Goal: Task Accomplishment & Management: Manage account settings

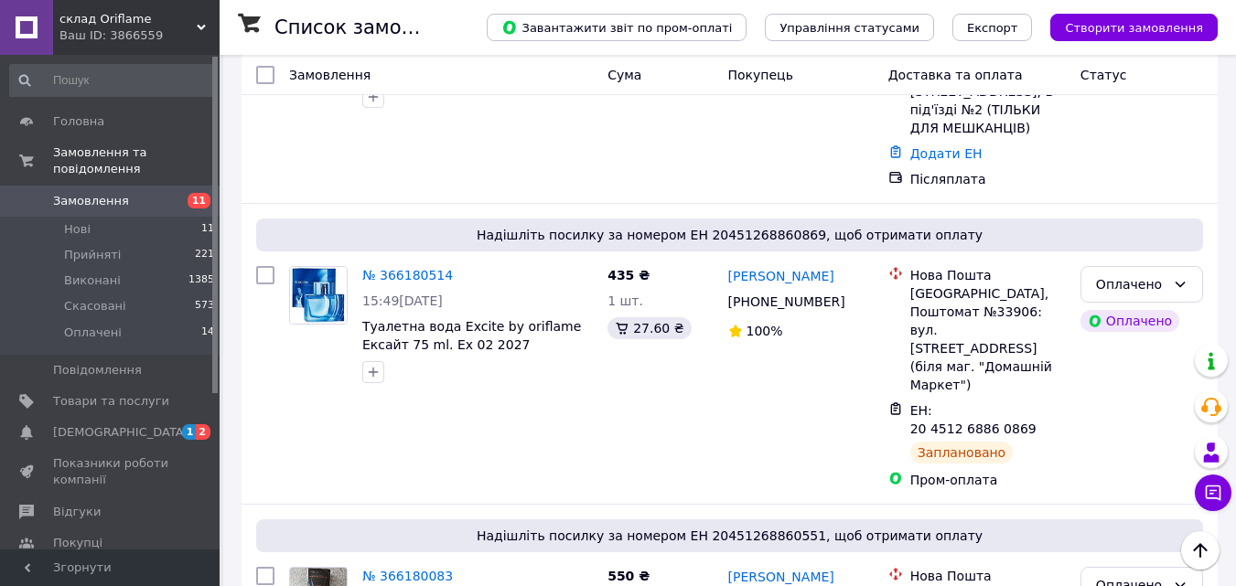
scroll to position [2495, 0]
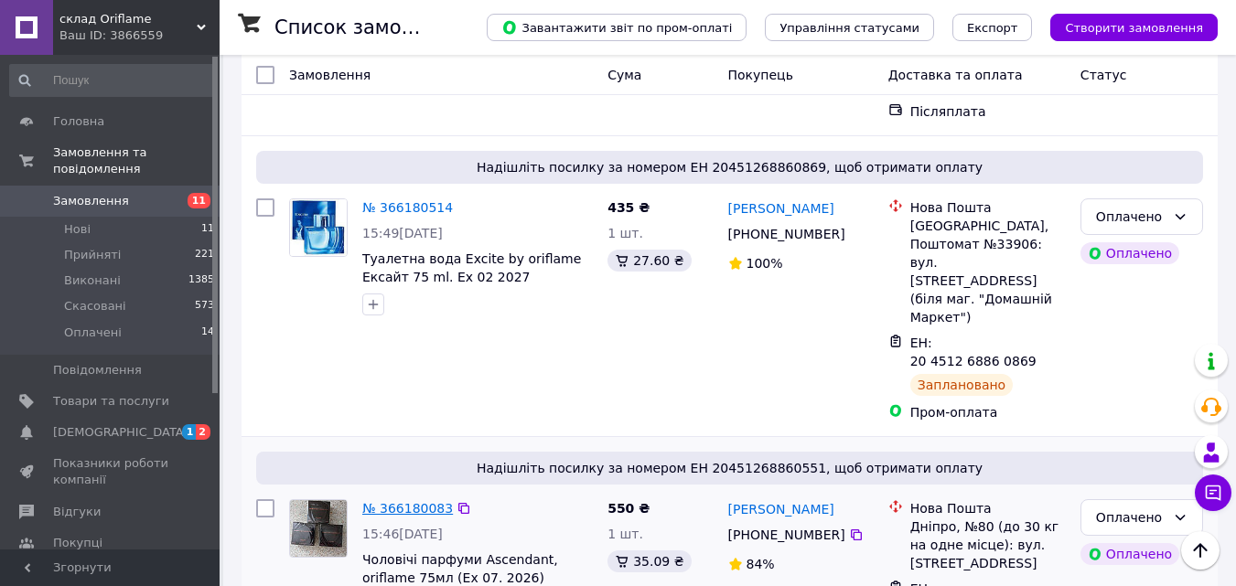
click at [392, 501] on link "№ 366180083" at bounding box center [407, 508] width 91 height 15
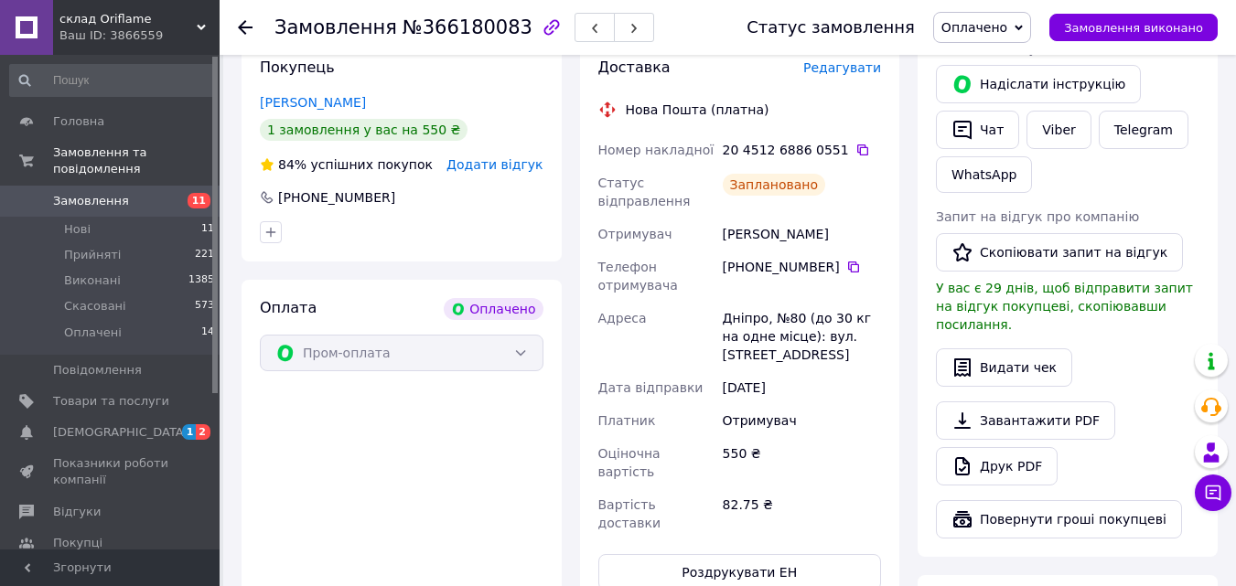
scroll to position [750, 0]
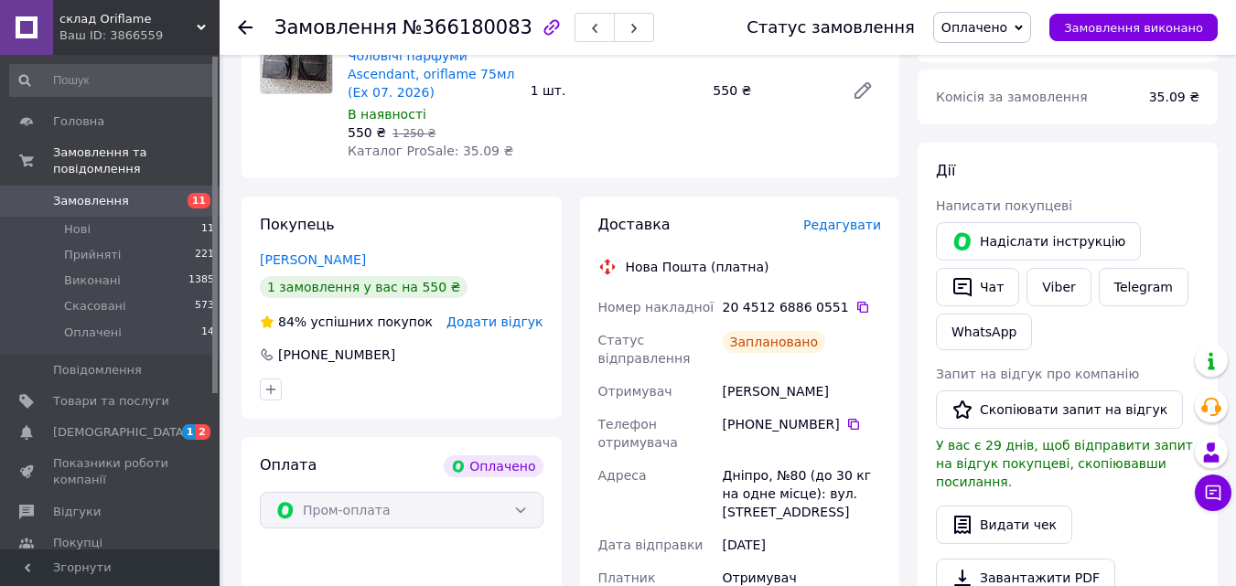
click at [830, 218] on span "Редагувати" at bounding box center [842, 225] width 78 height 15
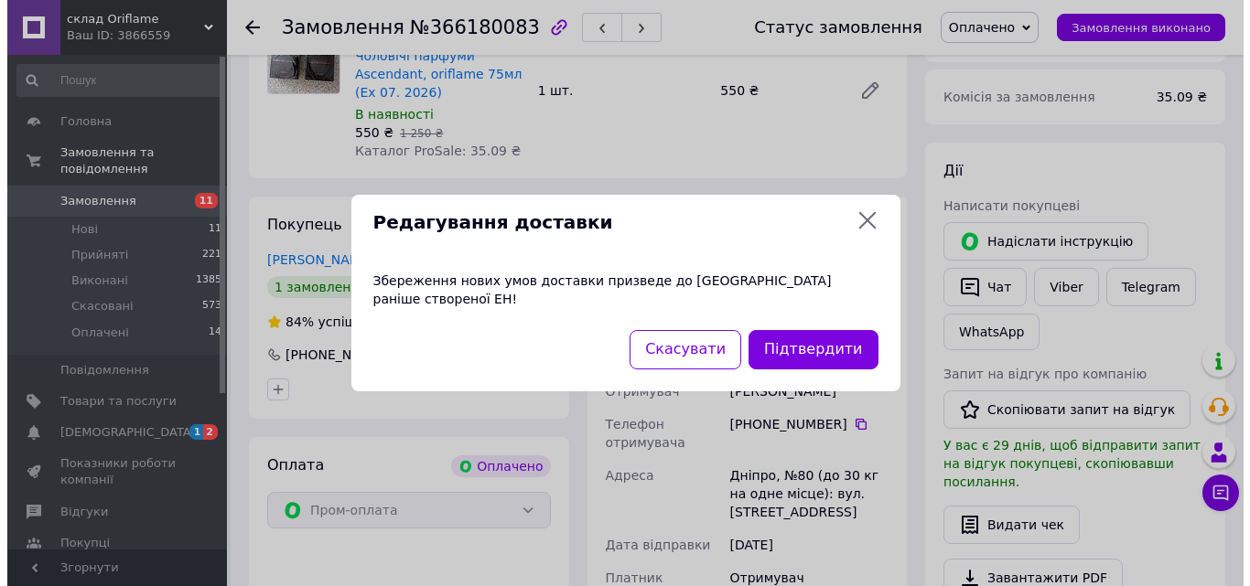
scroll to position [732, 0]
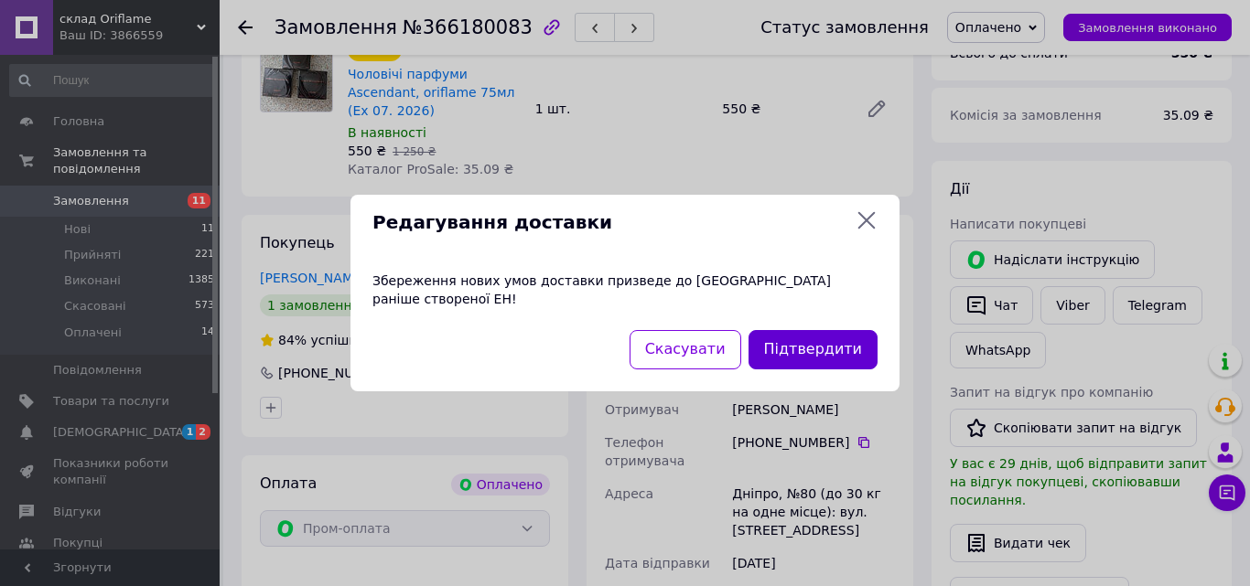
click at [801, 347] on button "Підтвердити" at bounding box center [812, 349] width 129 height 39
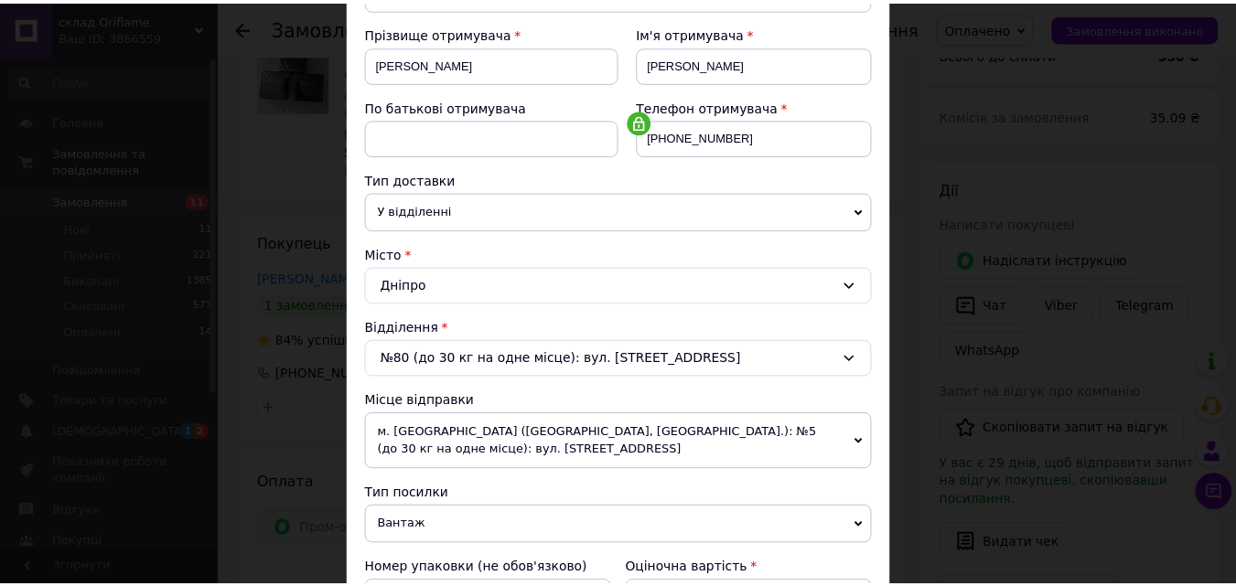
scroll to position [647, 0]
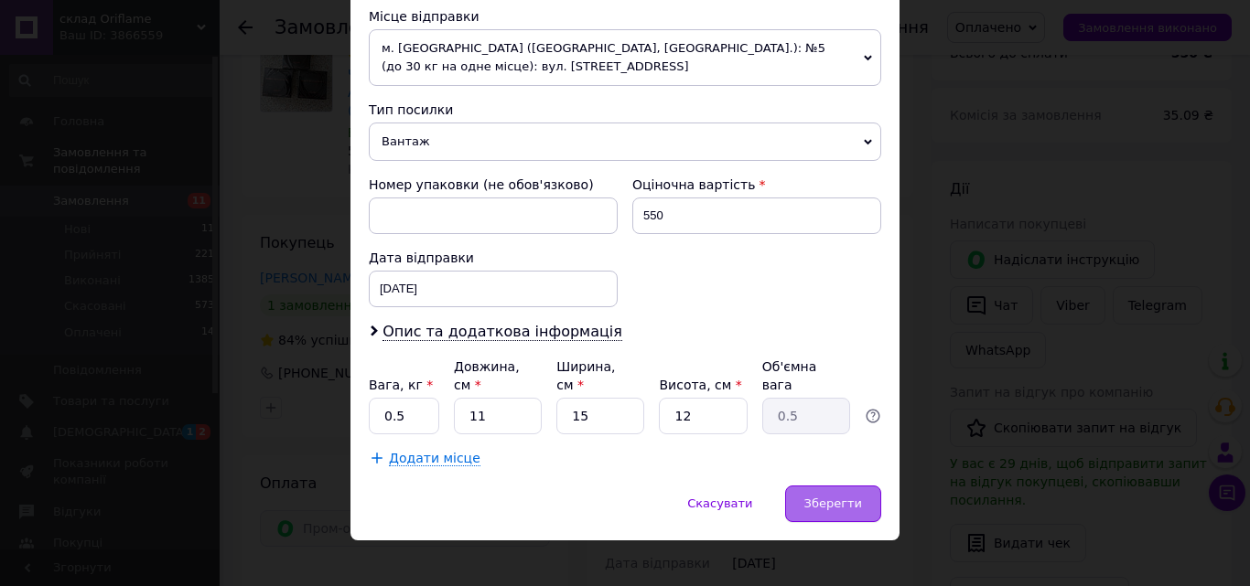
click at [806, 486] on div "Зберегти" at bounding box center [833, 504] width 96 height 37
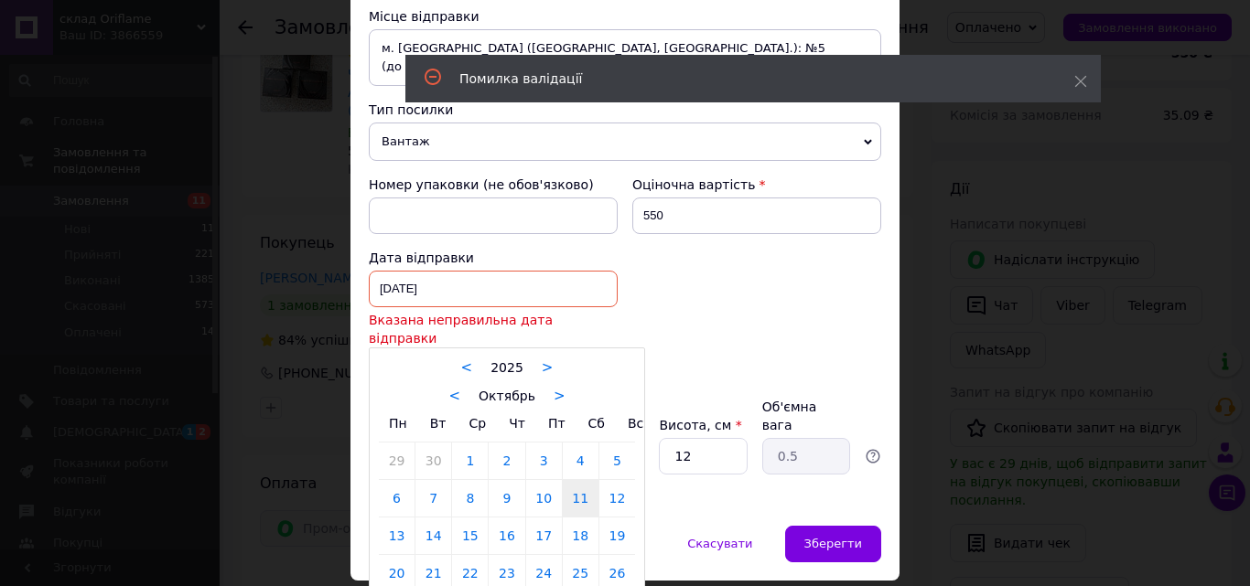
click at [505, 285] on div "11.10.2025 < 2025 > < Октябрь > Пн Вт Ср Чт Пт Сб Вс 29 30 1 2 3 4 5 6 7 8 9 10…" at bounding box center [493, 289] width 249 height 37
click at [627, 488] on link "12" at bounding box center [617, 498] width 36 height 37
type input "[DATE]"
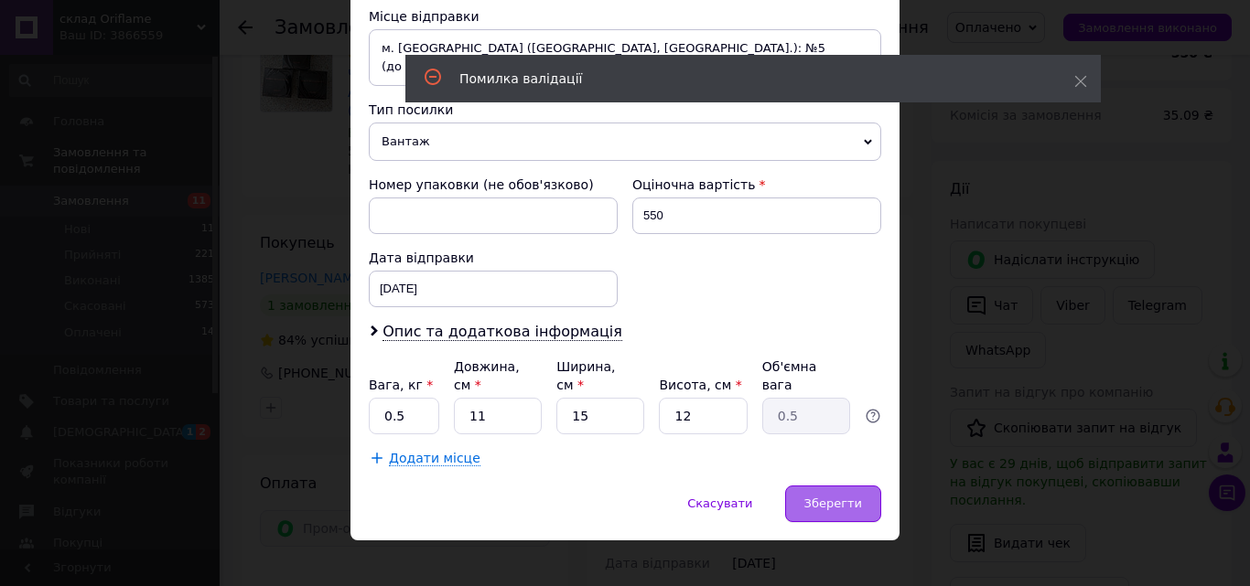
click at [837, 497] on span "Зберегти" at bounding box center [833, 504] width 58 height 14
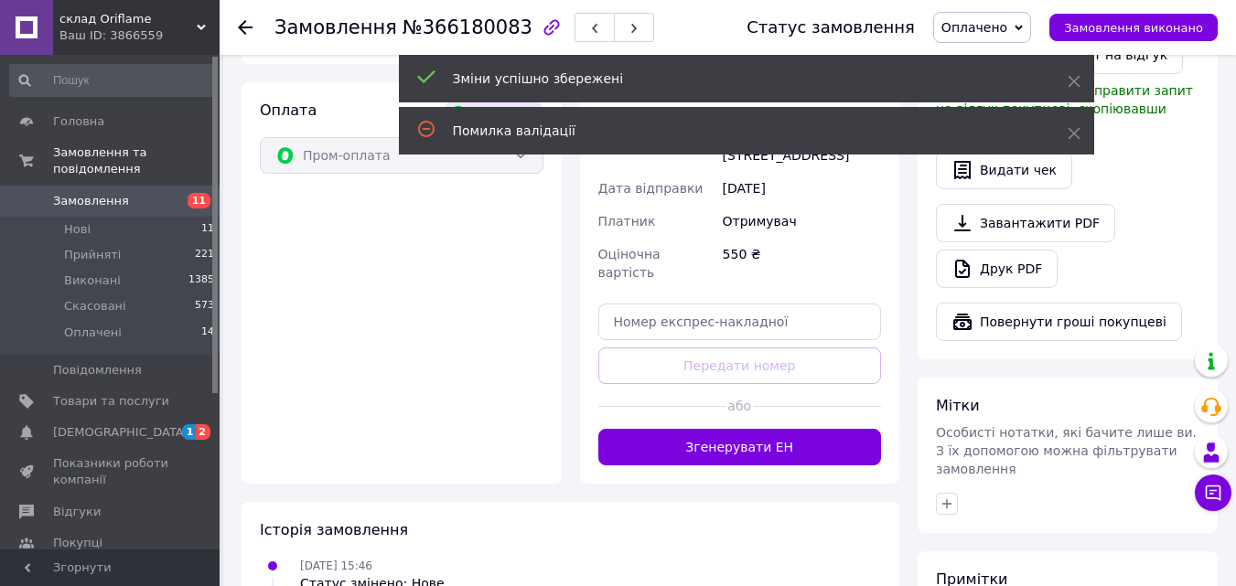
scroll to position [1121, 0]
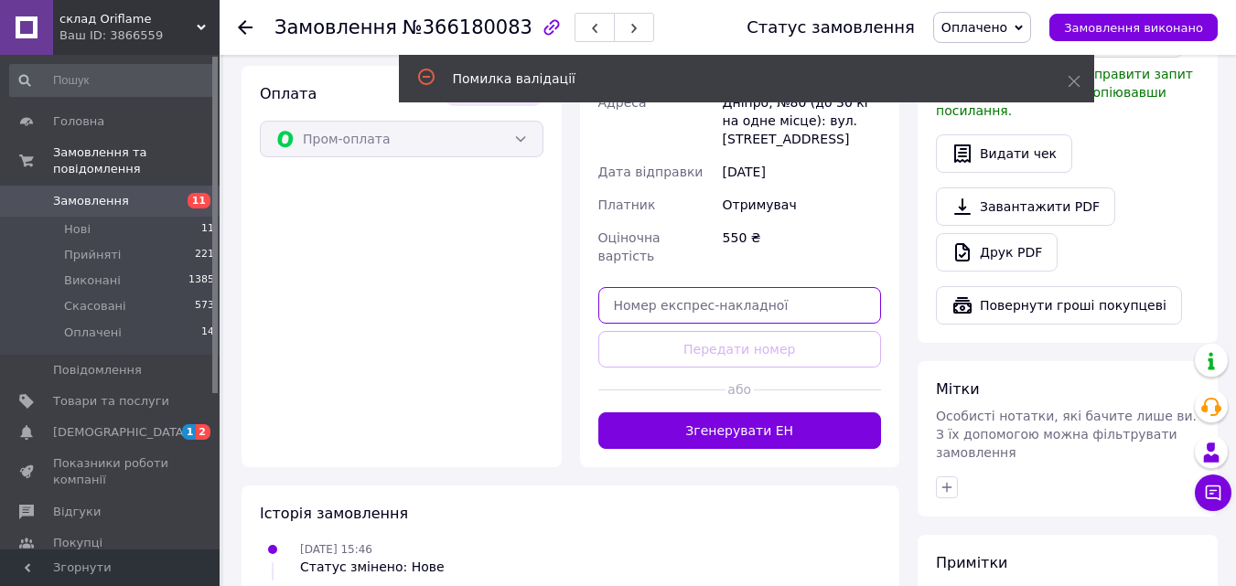
click at [771, 287] on input "text" at bounding box center [740, 305] width 284 height 37
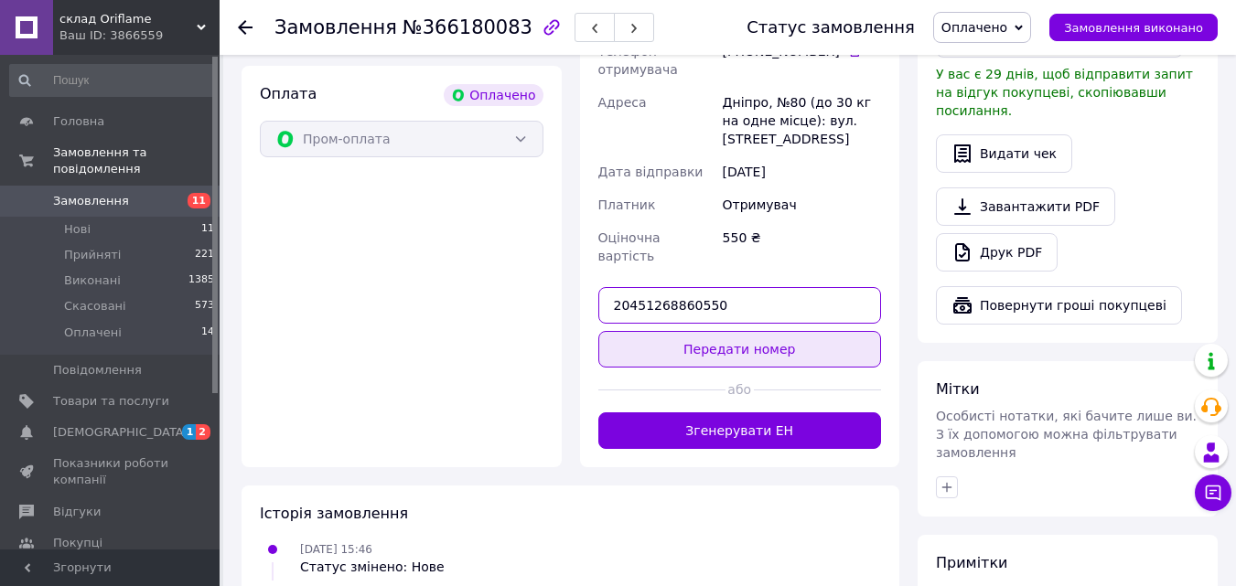
type input "20451268860550"
click at [753, 331] on button "Передати номер" at bounding box center [740, 349] width 284 height 37
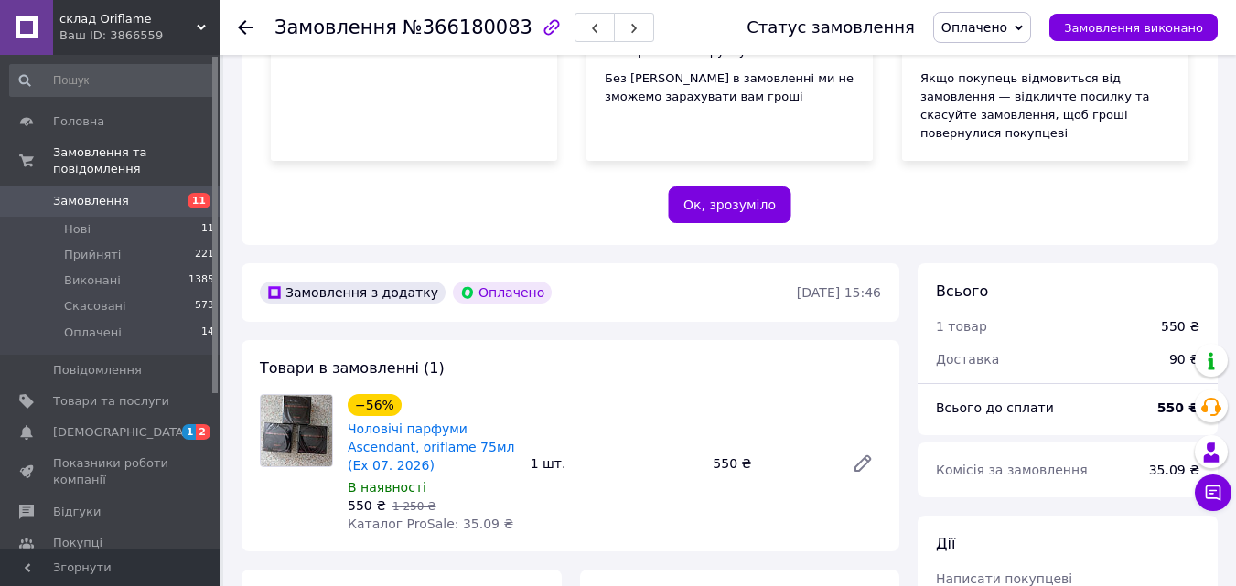
scroll to position [331, 0]
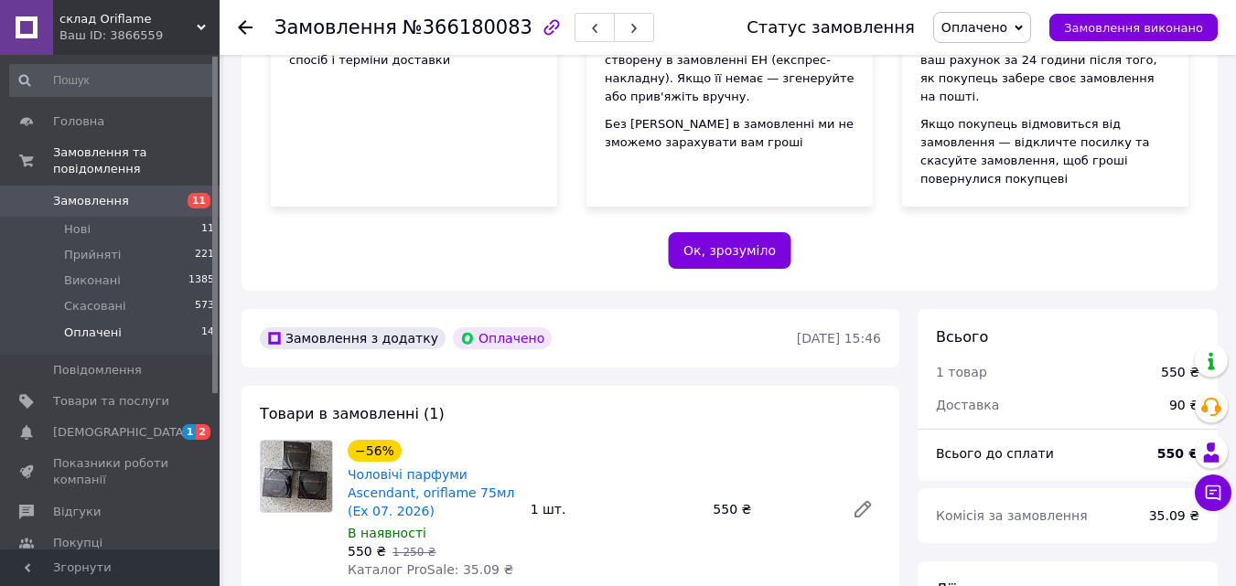
click at [160, 320] on li "Оплачені 14" at bounding box center [112, 337] width 225 height 35
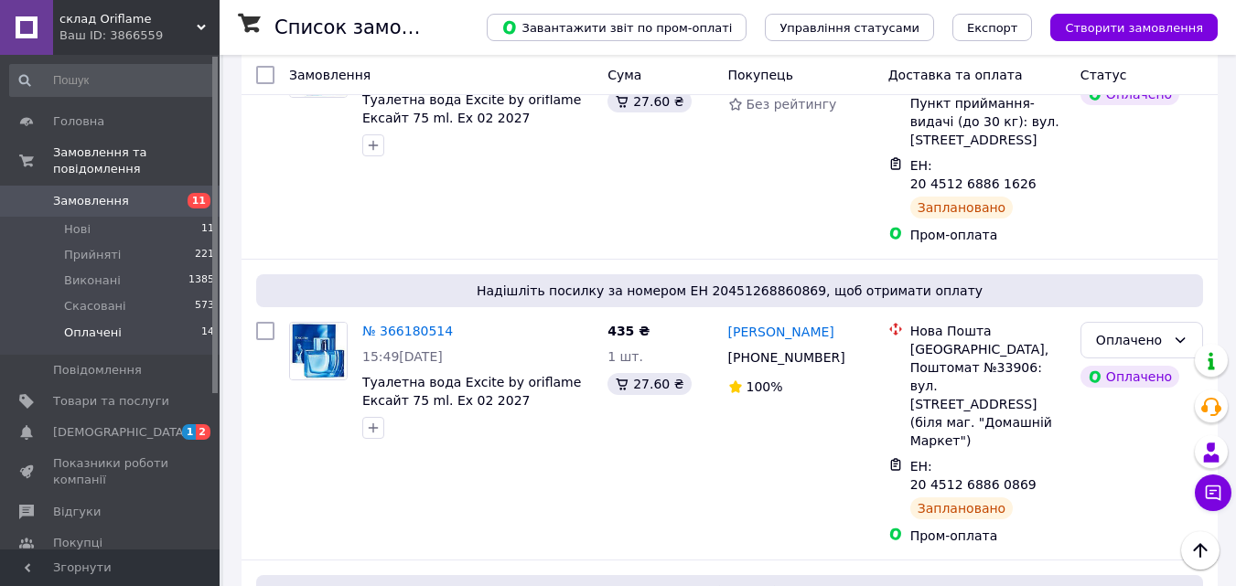
scroll to position [1059, 0]
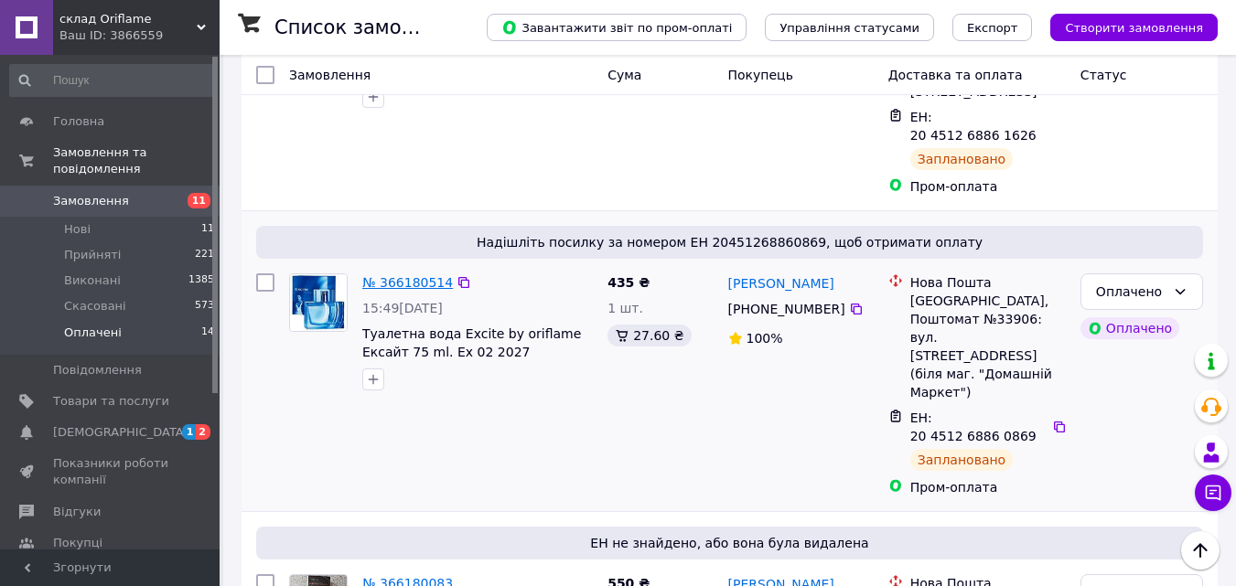
click at [399, 275] on link "№ 366180514" at bounding box center [407, 282] width 91 height 15
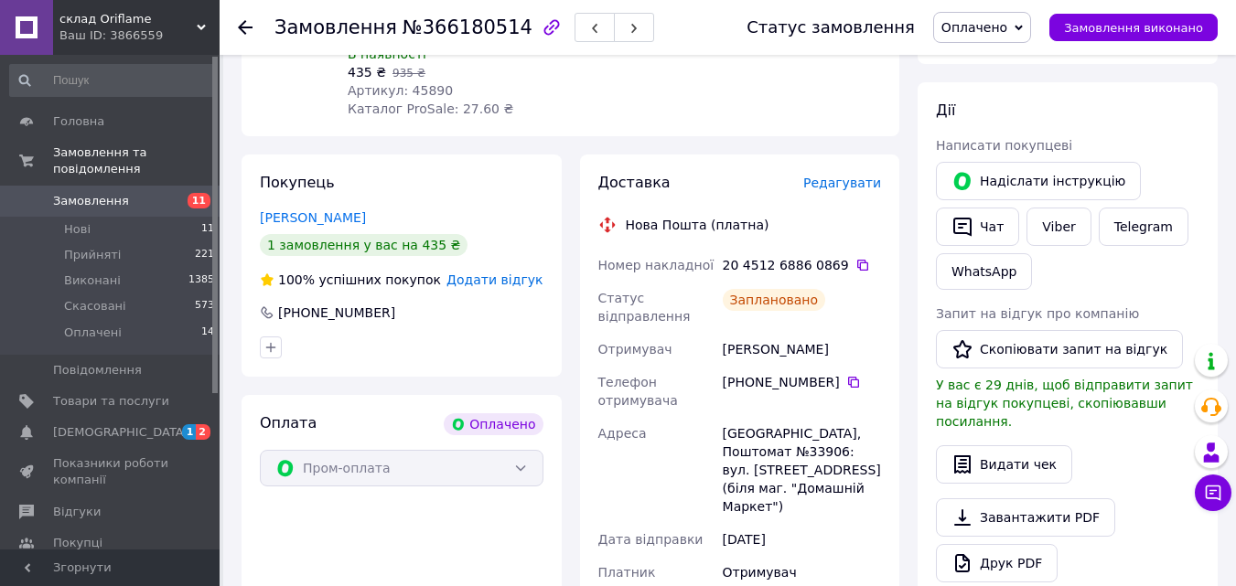
scroll to position [807, 0]
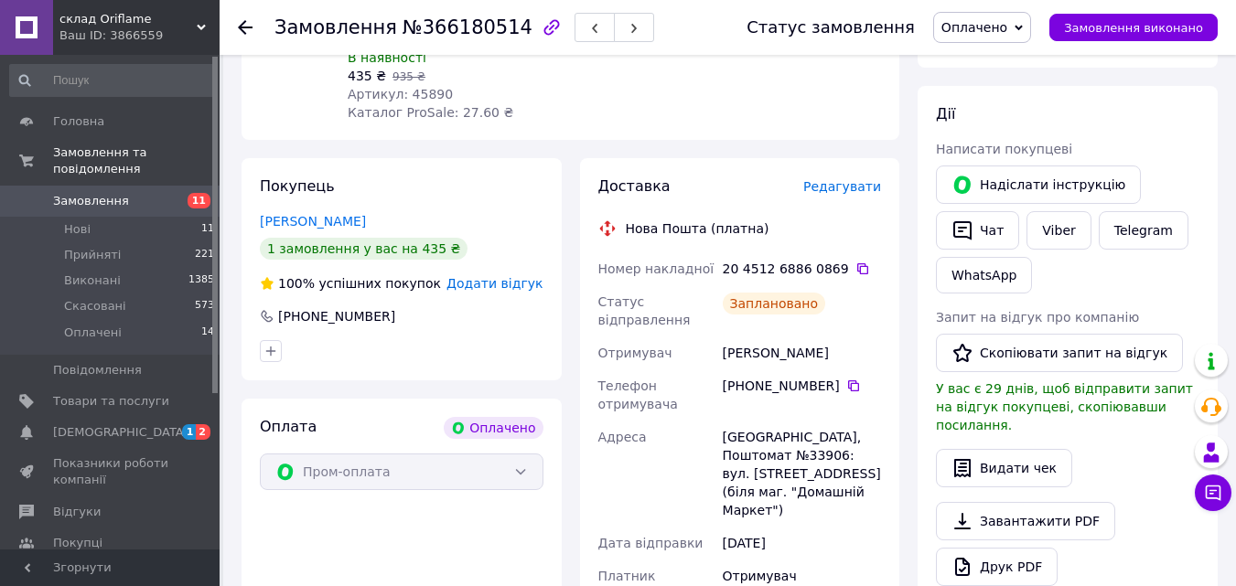
click at [852, 179] on span "Редагувати" at bounding box center [842, 186] width 78 height 15
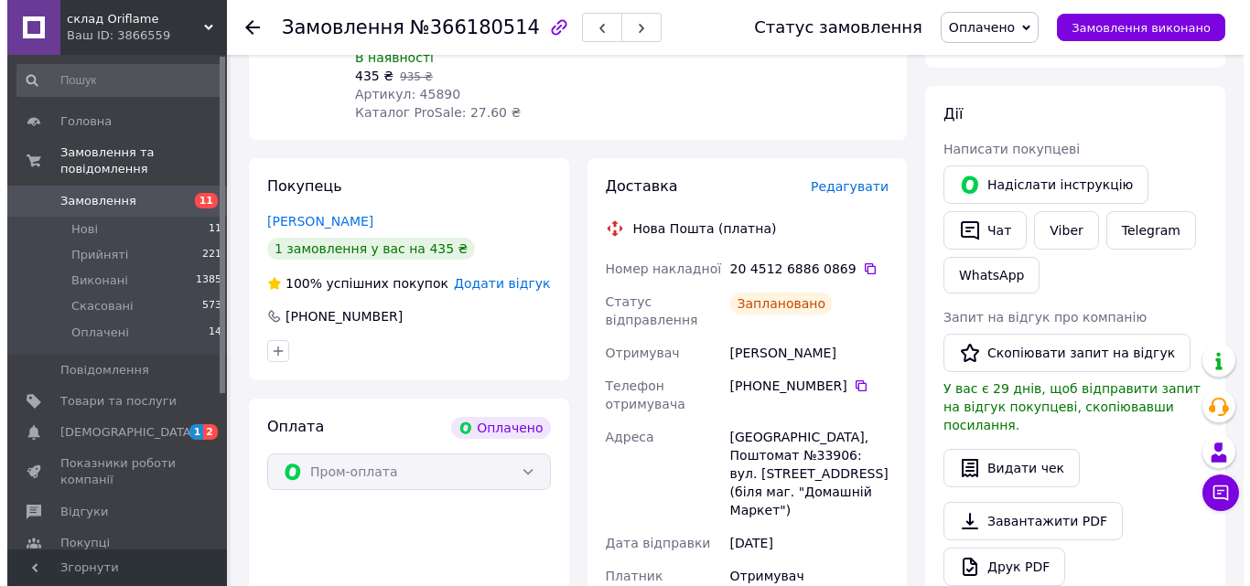
scroll to position [789, 0]
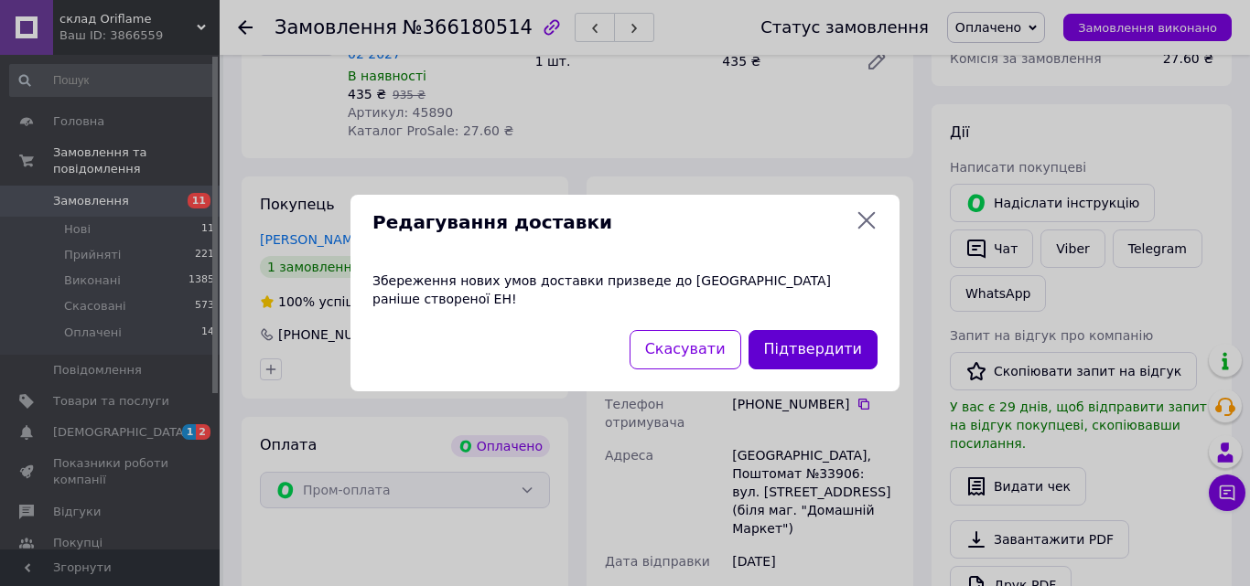
click at [846, 333] on button "Підтвердити" at bounding box center [812, 349] width 129 height 39
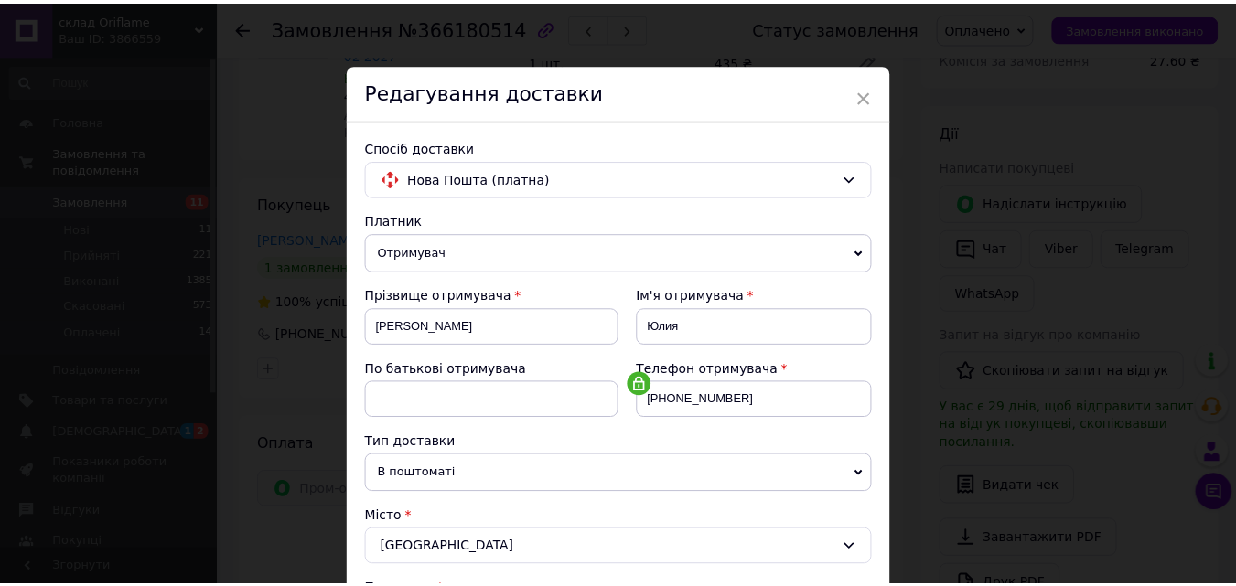
scroll to position [667, 0]
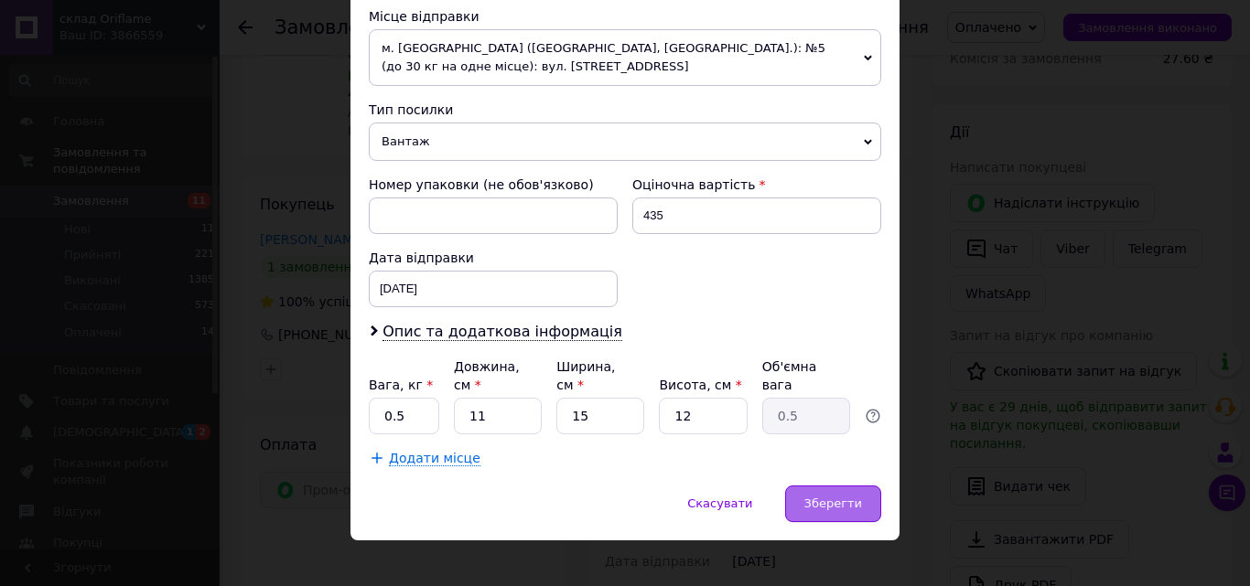
click at [816, 497] on div "Зберегти" at bounding box center [833, 504] width 96 height 37
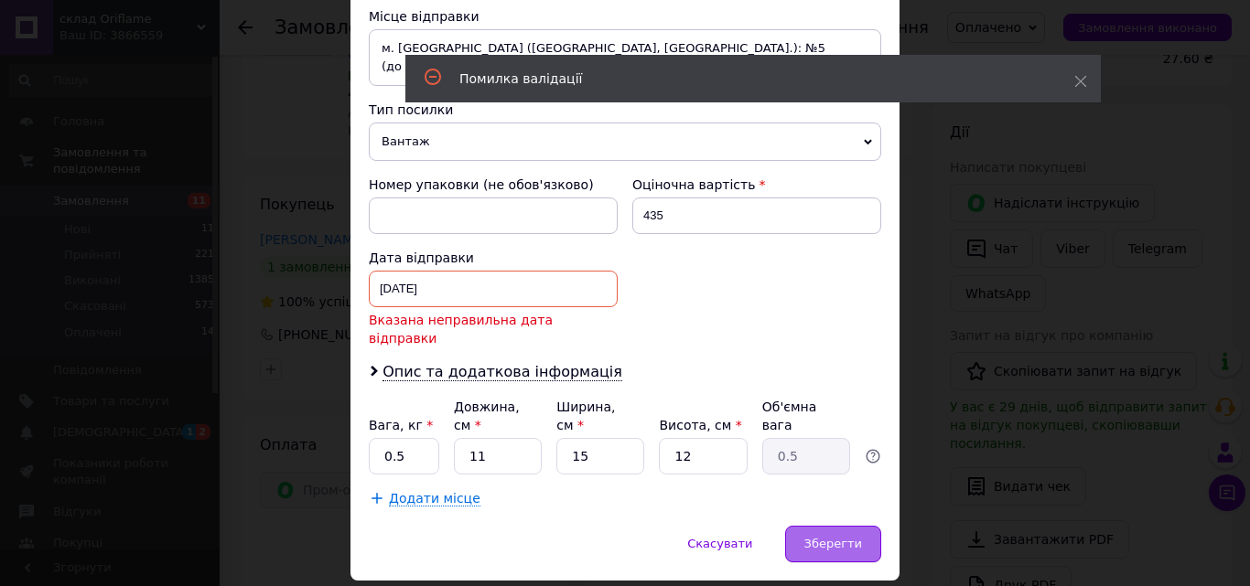
click at [816, 526] on div "Зберегти" at bounding box center [833, 544] width 96 height 37
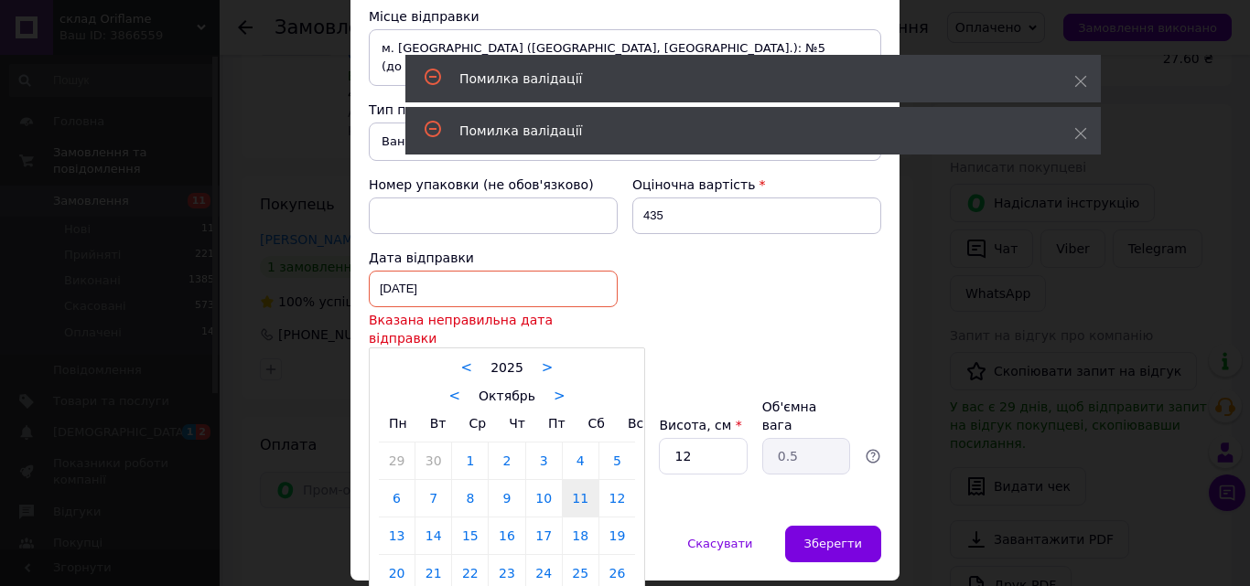
click at [484, 305] on div "11.10.2025 < 2025 > < Октябрь > Пн Вт Ср Чт Пт Сб Вс 29 30 1 2 3 4 5 6 7 8 9 10…" at bounding box center [493, 289] width 249 height 37
click at [619, 484] on link "12" at bounding box center [617, 498] width 36 height 37
type input "[DATE]"
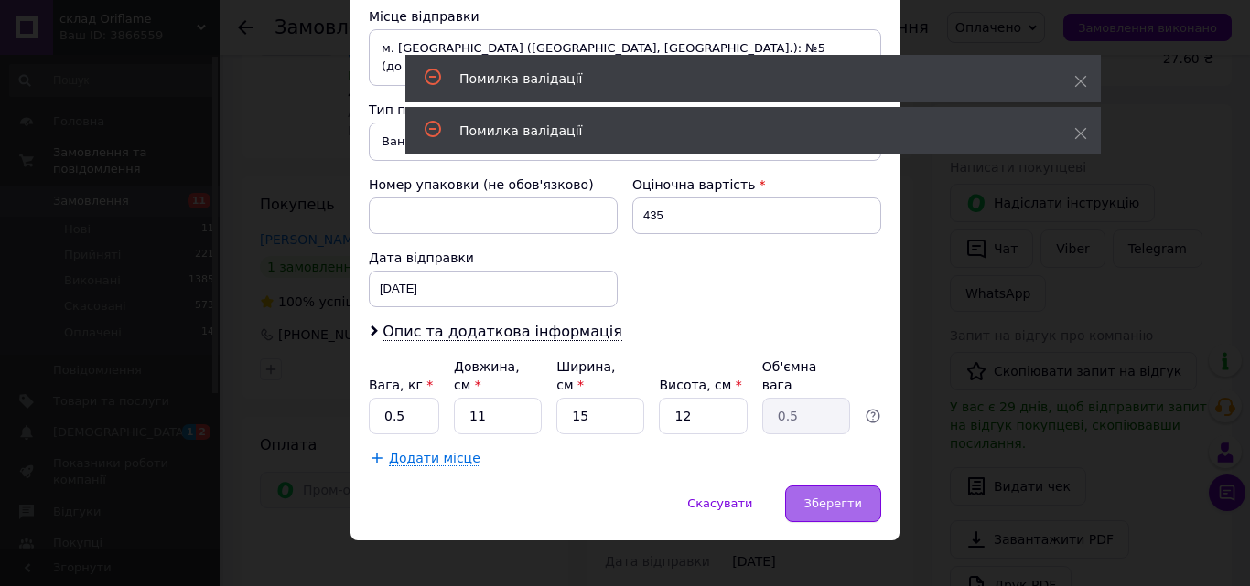
click at [820, 497] on span "Зберегти" at bounding box center [833, 504] width 58 height 14
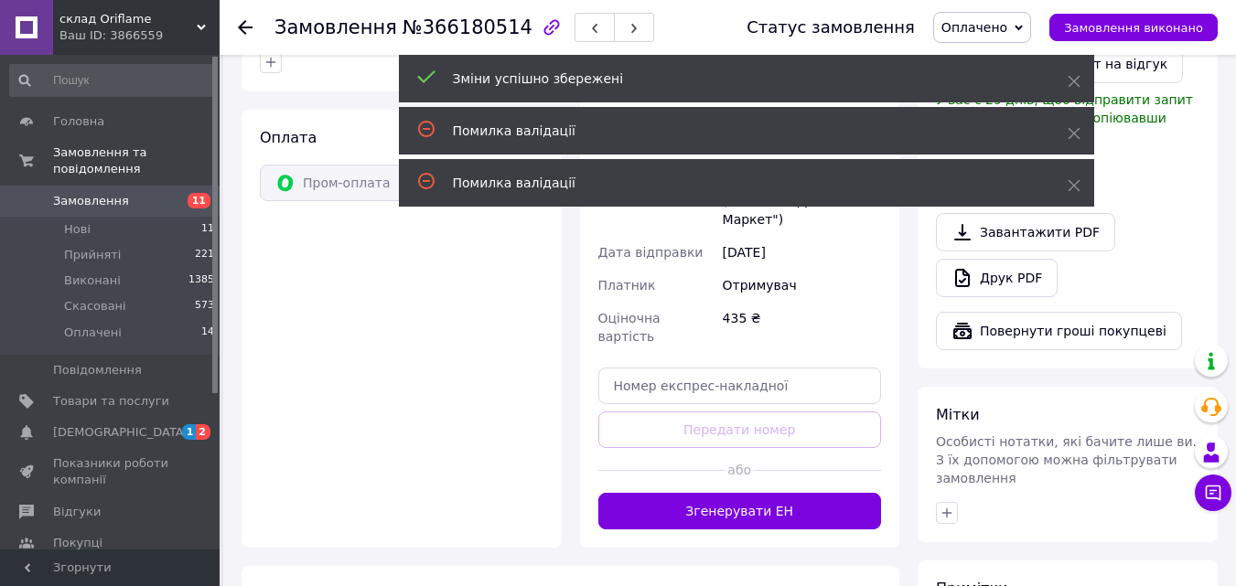
scroll to position [1099, 0]
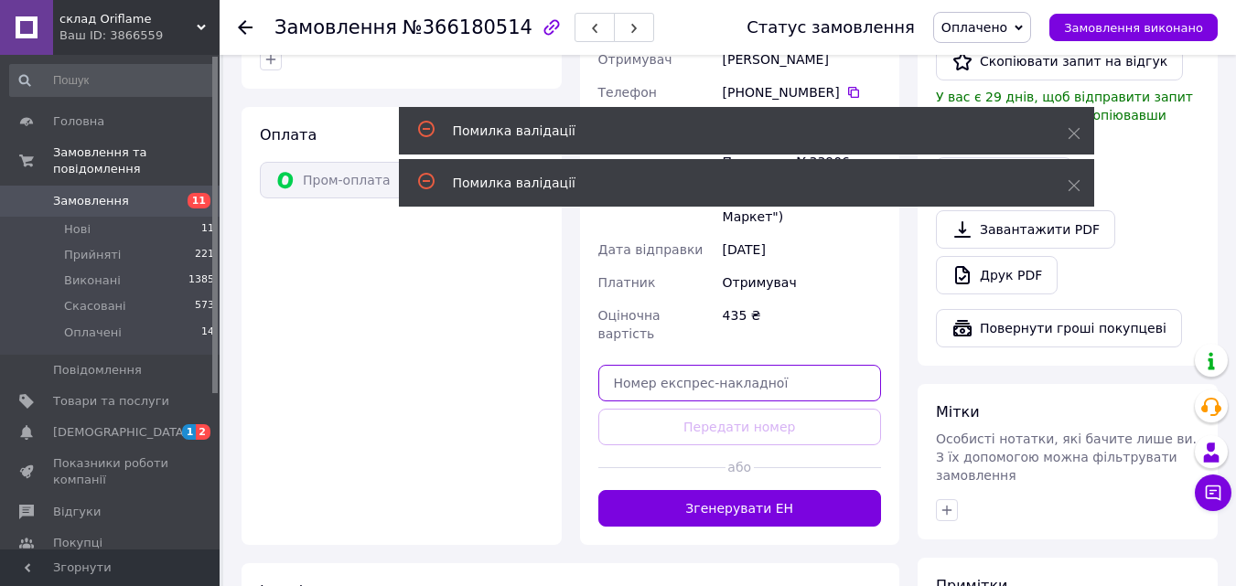
click at [778, 365] on input "text" at bounding box center [740, 383] width 284 height 37
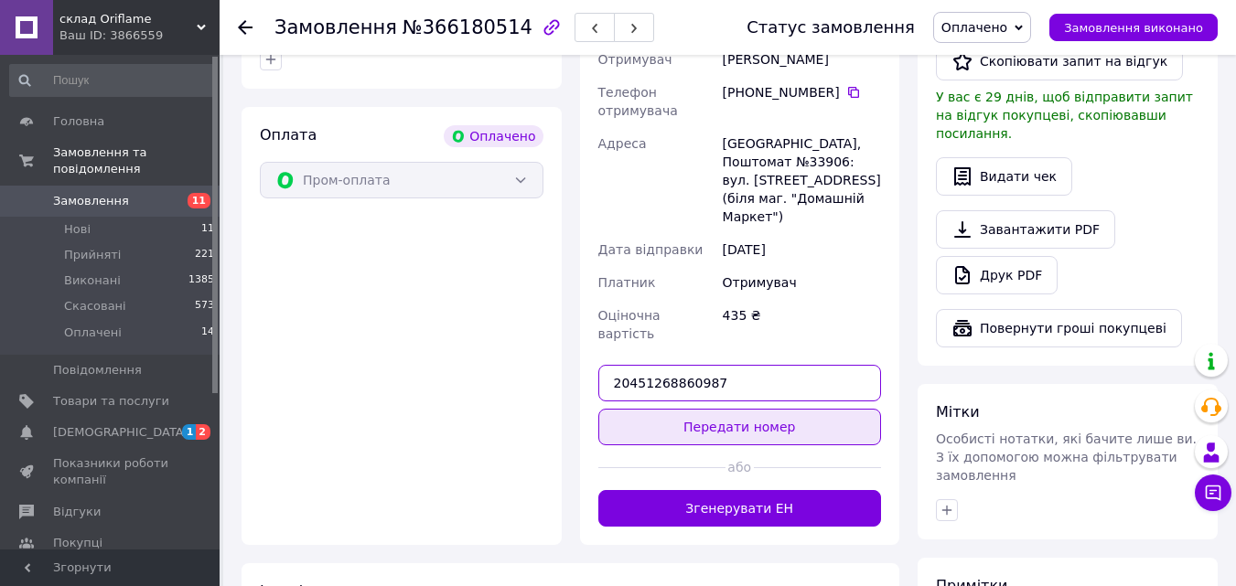
type input "20451268860987"
click at [778, 409] on button "Передати номер" at bounding box center [740, 427] width 284 height 37
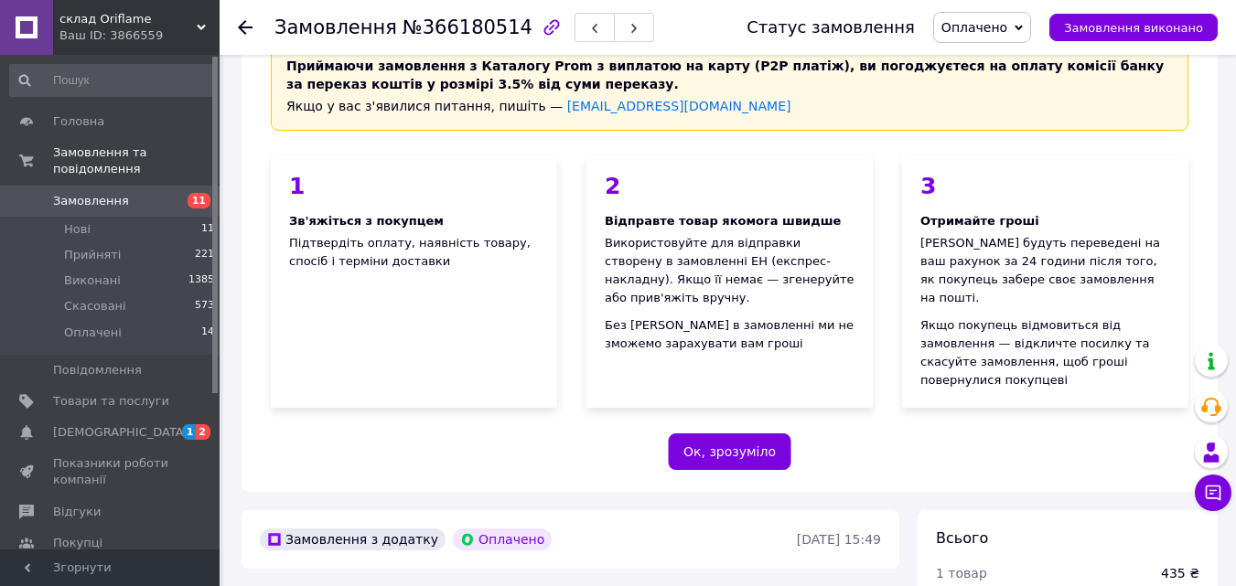
scroll to position [14, 0]
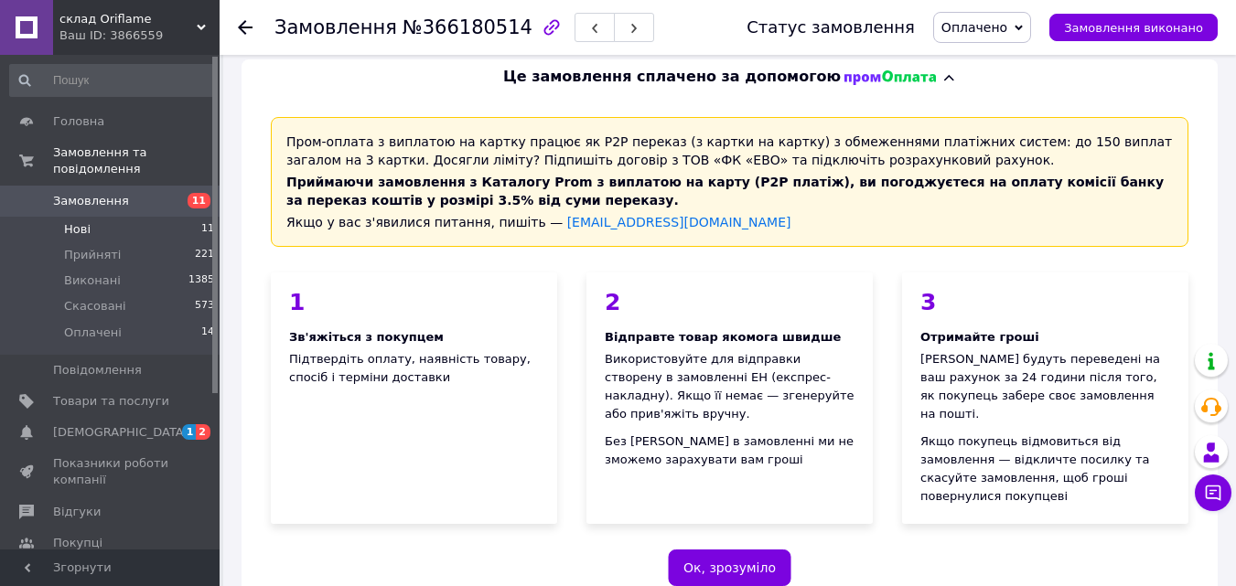
click at [102, 217] on li "Нові 11" at bounding box center [112, 230] width 225 height 26
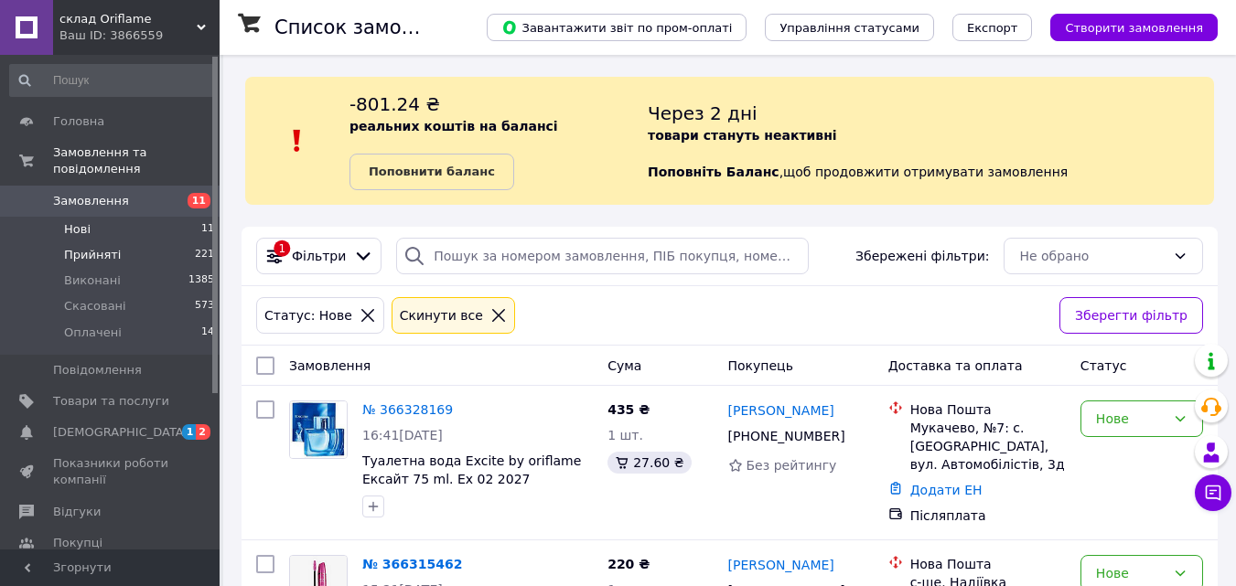
click at [108, 247] on span "Прийняті" at bounding box center [92, 255] width 57 height 16
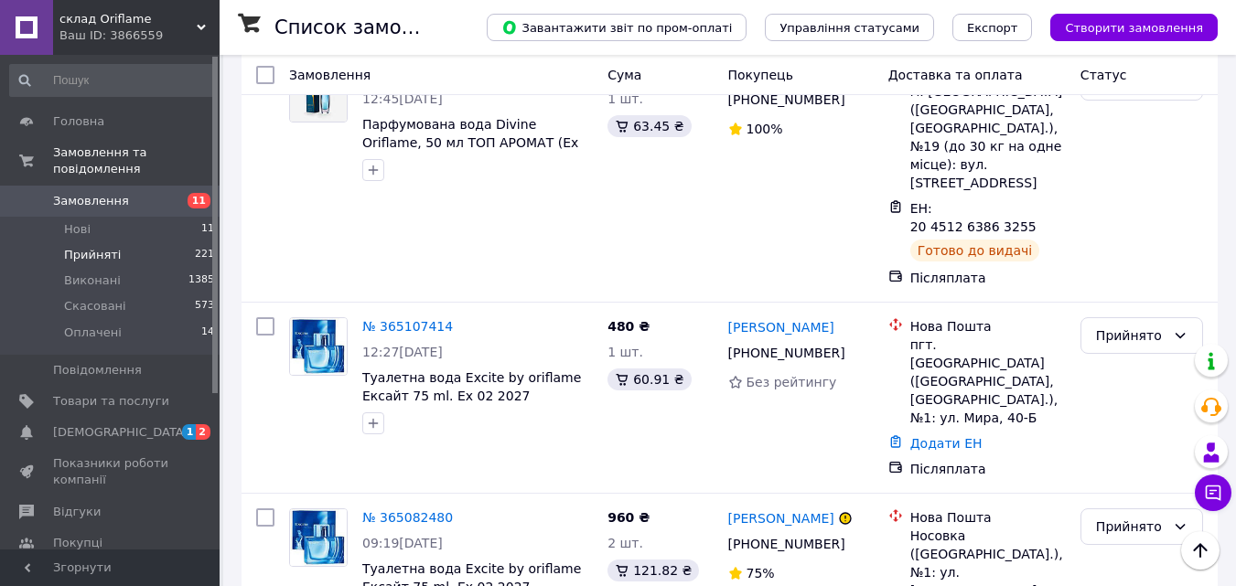
scroll to position [2958, 0]
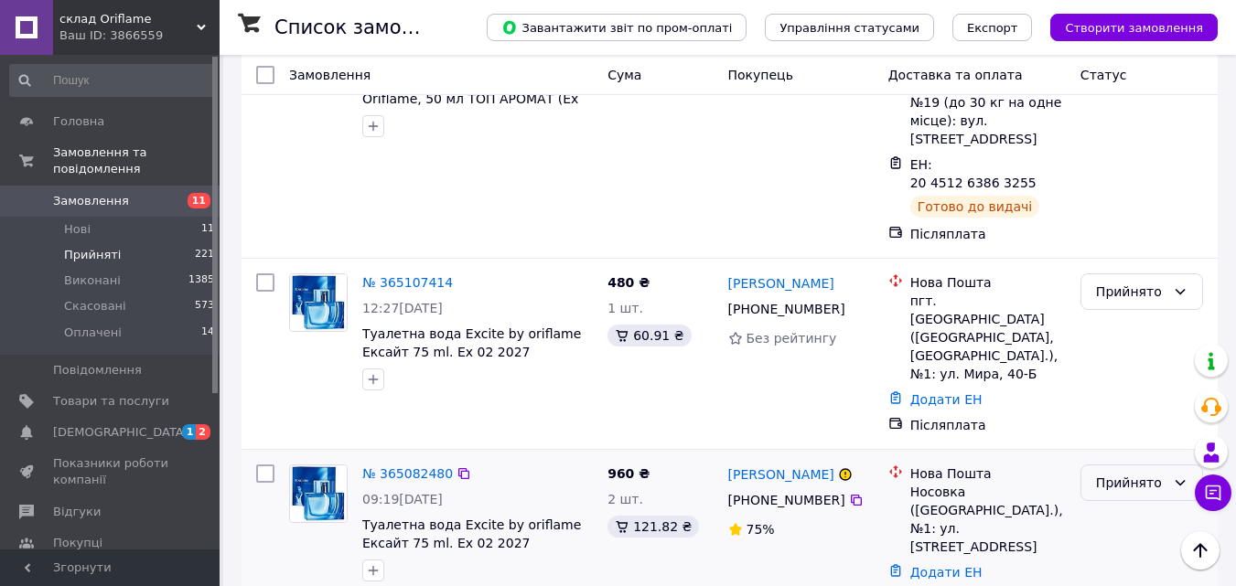
click at [1149, 473] on div "Прийнято" at bounding box center [1131, 483] width 70 height 20
click at [1130, 236] on li "Скасовано" at bounding box center [1141, 237] width 121 height 33
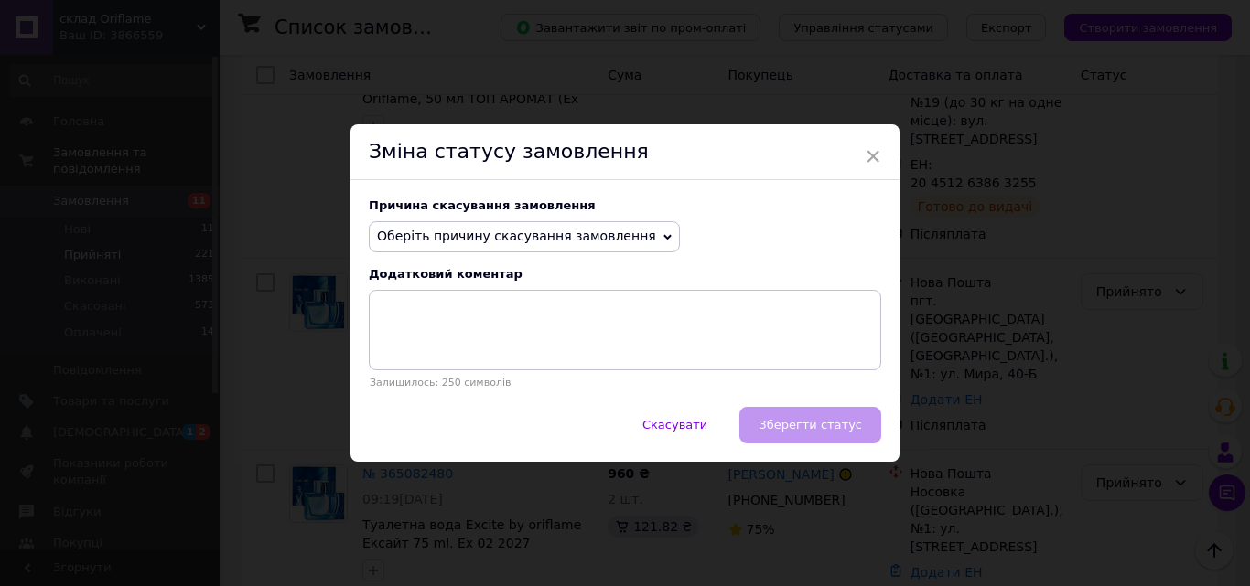
click at [620, 244] on span "Оберіть причину скасування замовлення" at bounding box center [524, 236] width 311 height 31
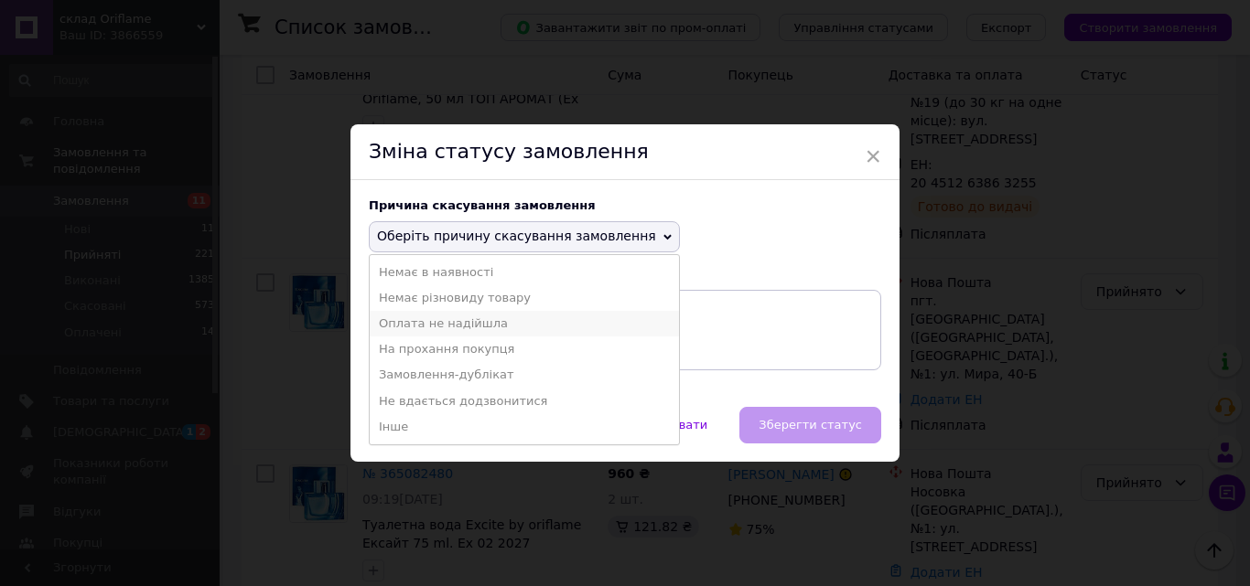
click at [580, 321] on li "Оплата не надійшла" at bounding box center [524, 324] width 309 height 26
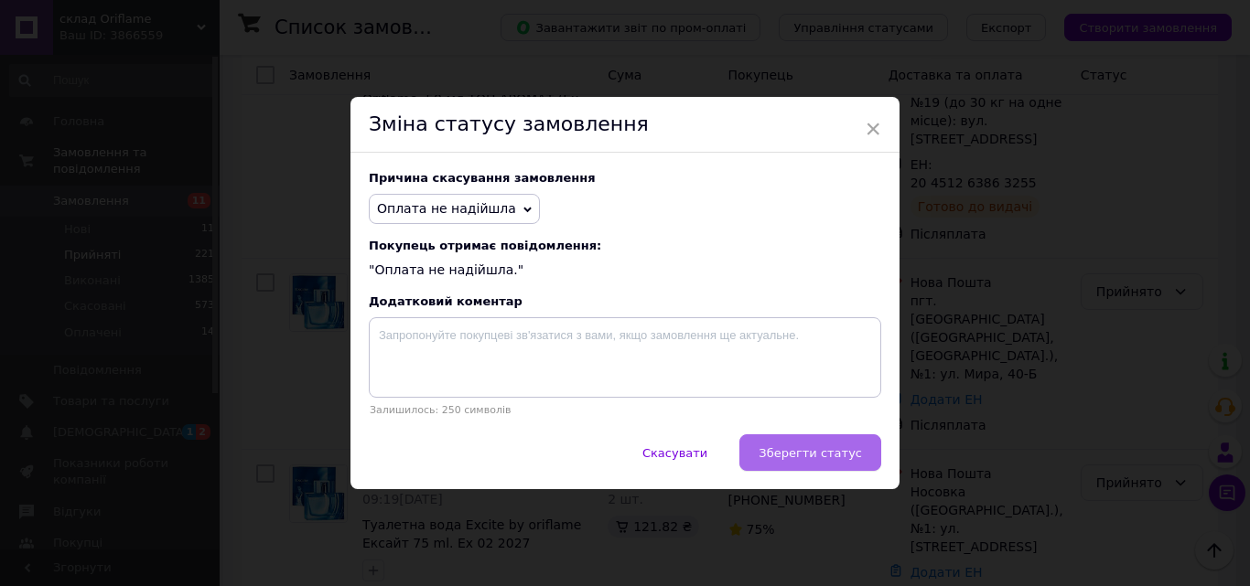
click at [870, 454] on button "Зберегти статус" at bounding box center [810, 453] width 142 height 37
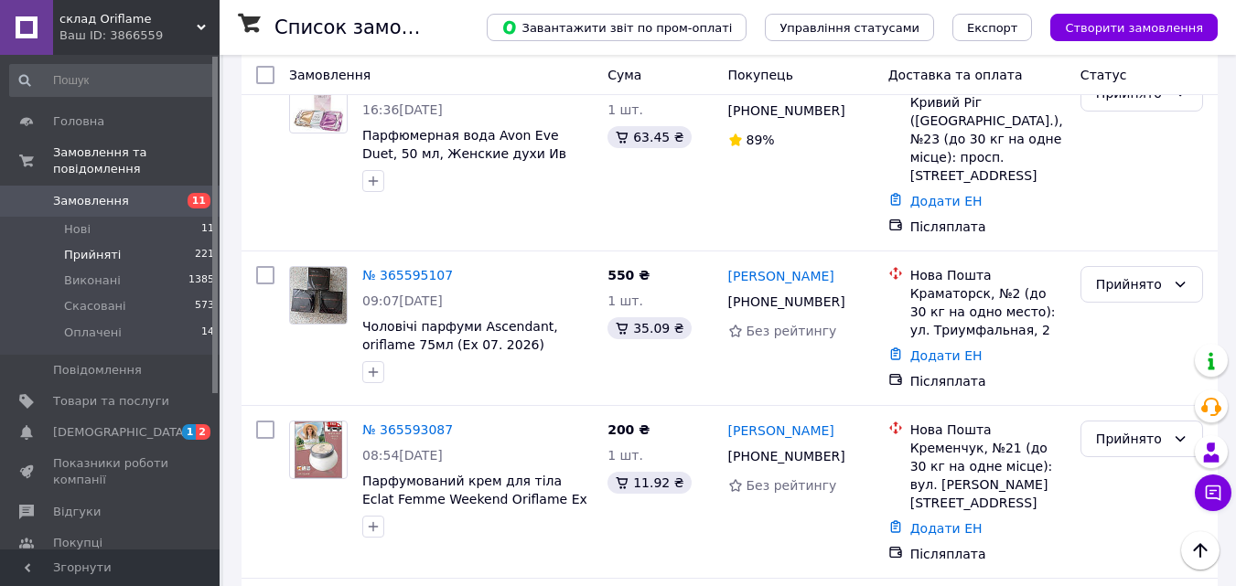
scroll to position [1467, 0]
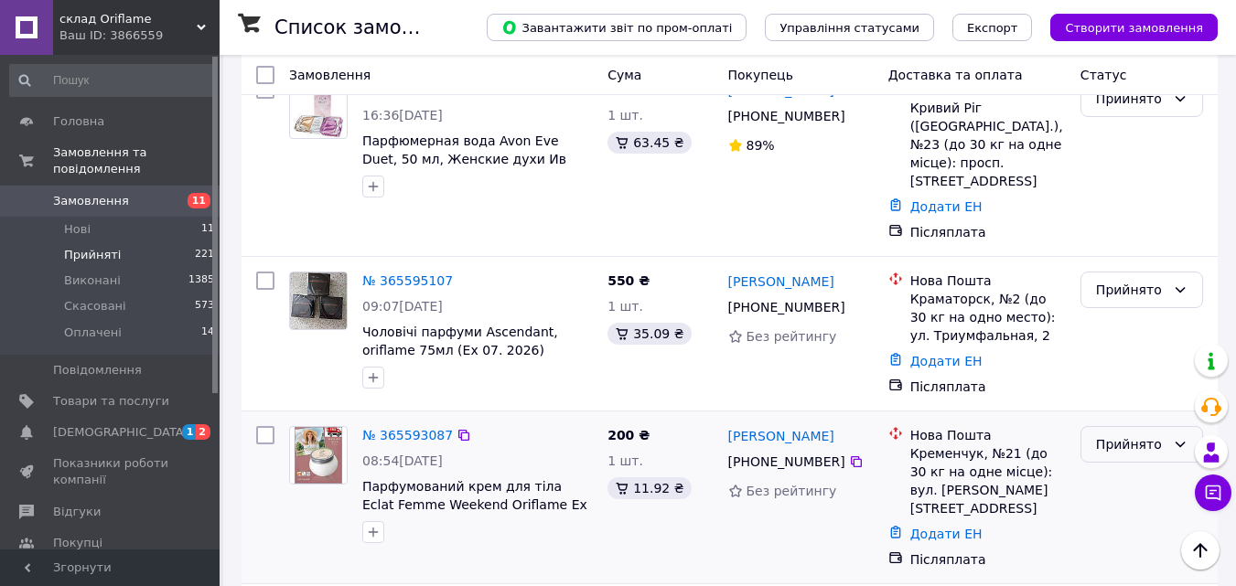
click at [1152, 435] on div "Прийнято" at bounding box center [1131, 445] width 70 height 20
click at [1141, 349] on li "Виконано" at bounding box center [1141, 349] width 121 height 33
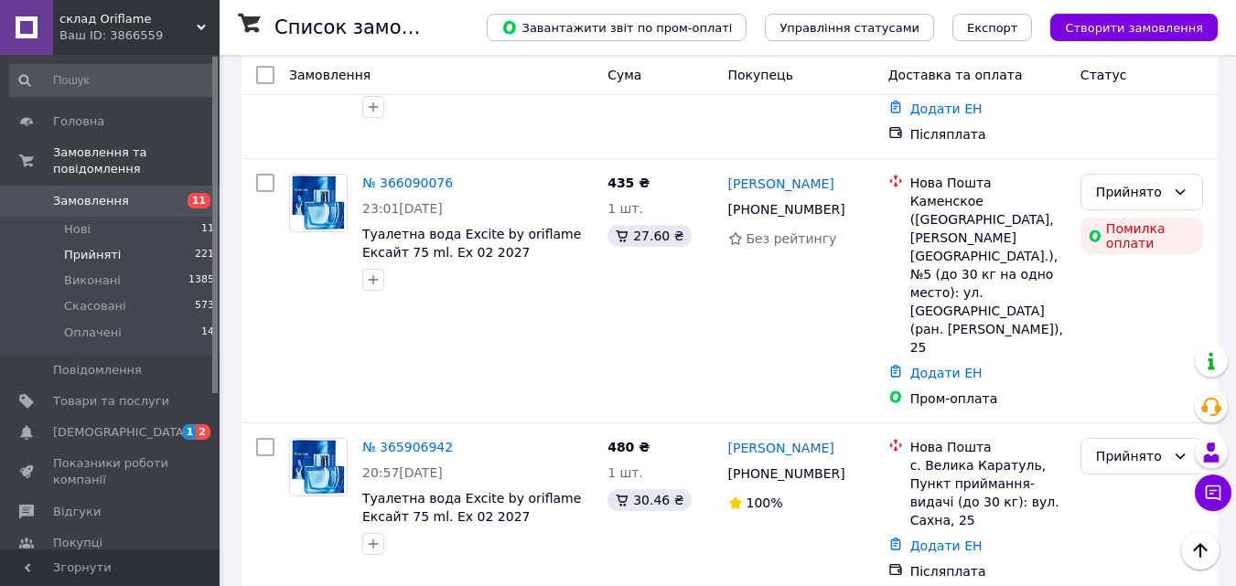
scroll to position [986, 0]
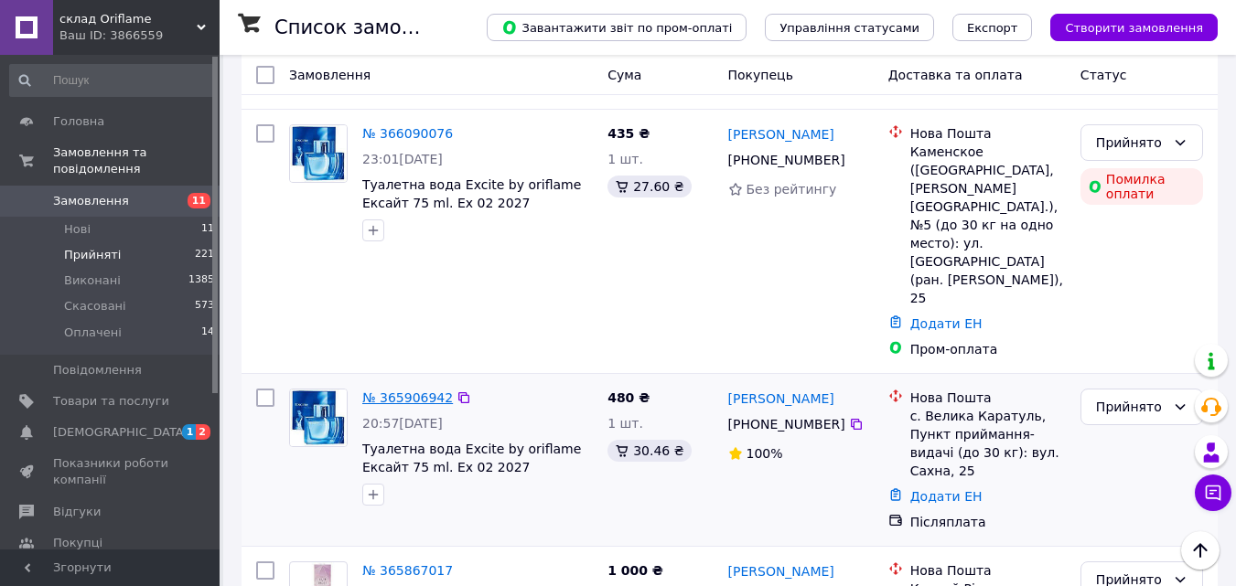
click at [398, 391] on link "№ 365906942" at bounding box center [407, 398] width 91 height 15
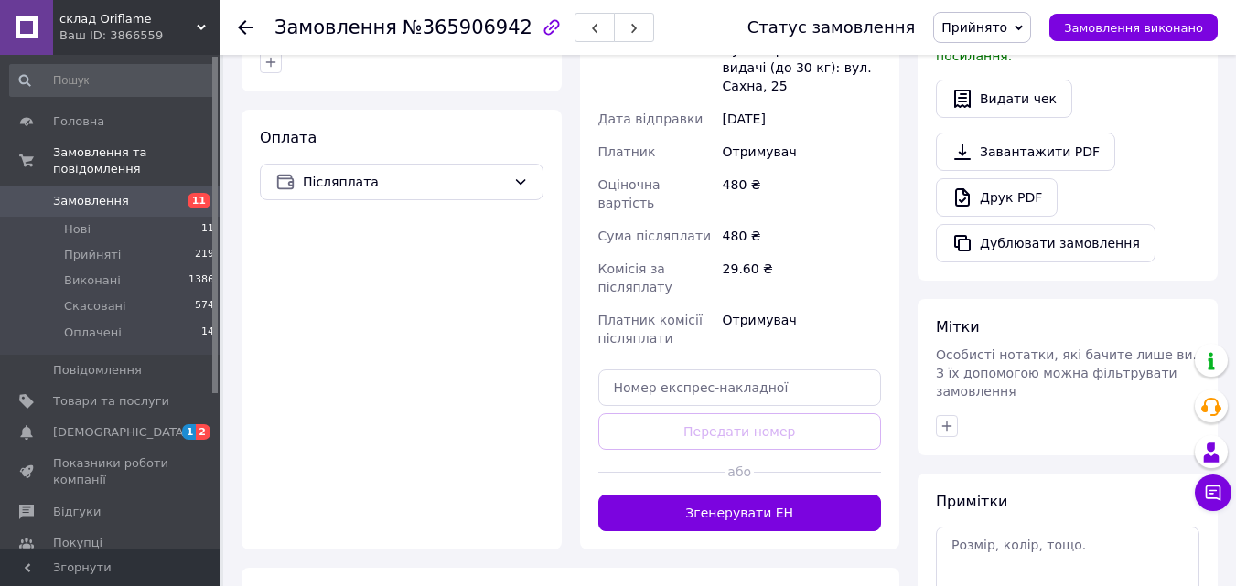
scroll to position [713, 0]
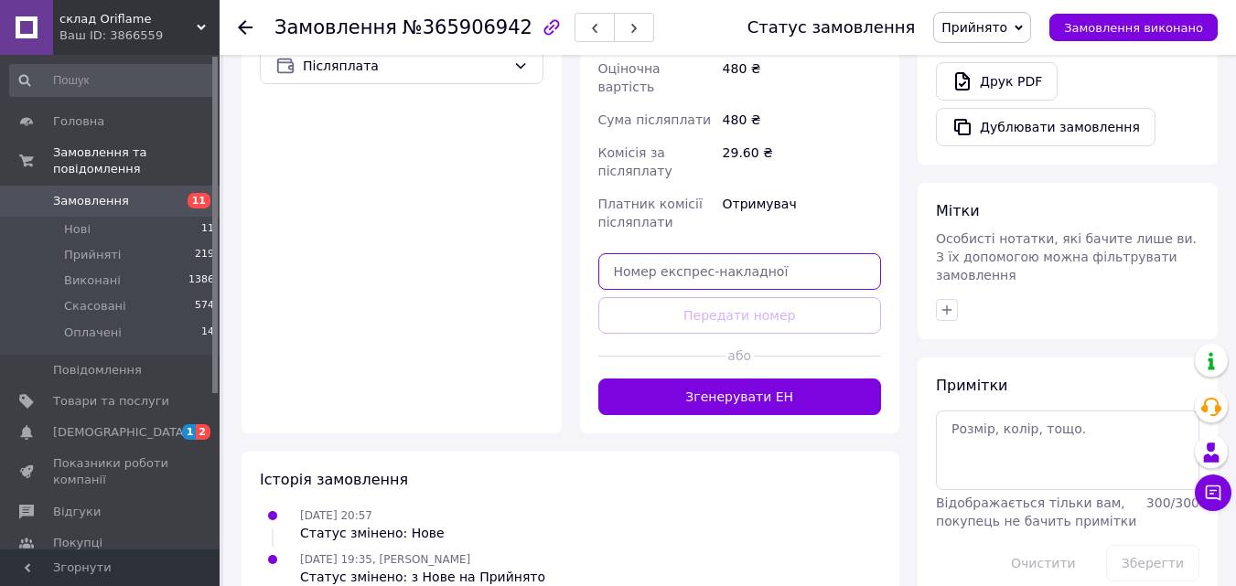
click at [808, 253] on input "text" at bounding box center [740, 271] width 284 height 37
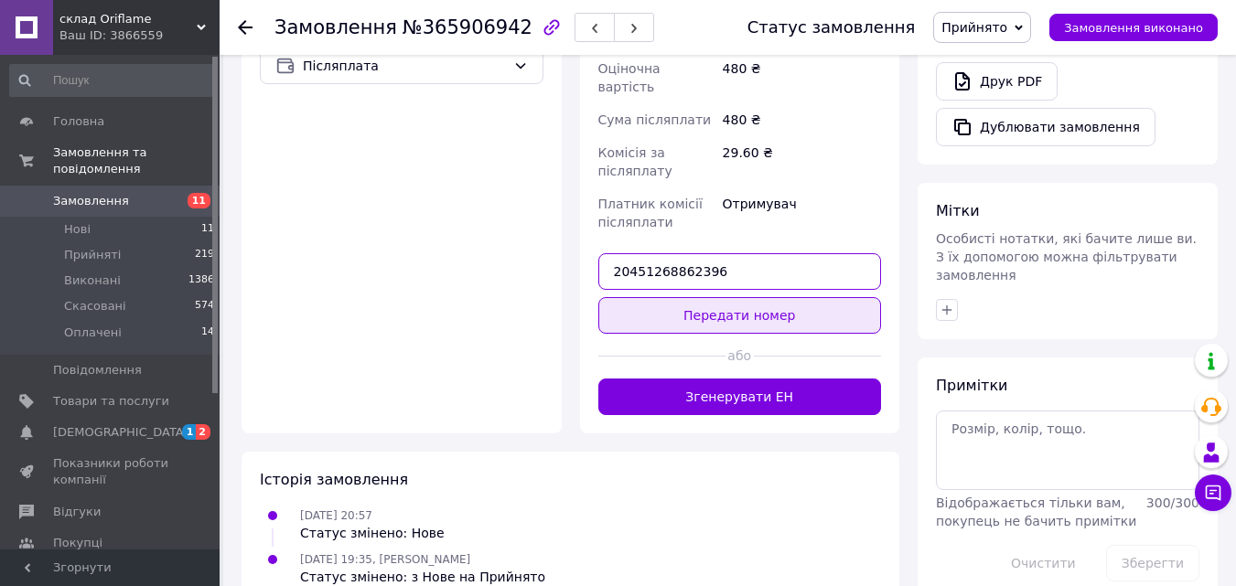
type input "20451268862396"
click at [788, 297] on button "Передати номер" at bounding box center [740, 315] width 284 height 37
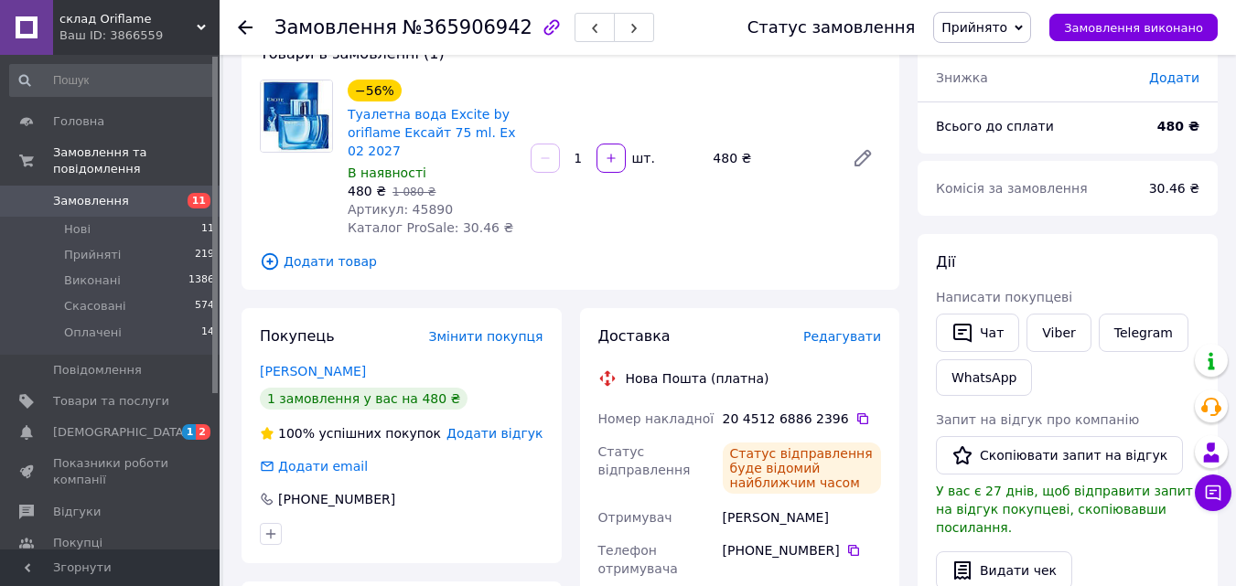
scroll to position [0, 0]
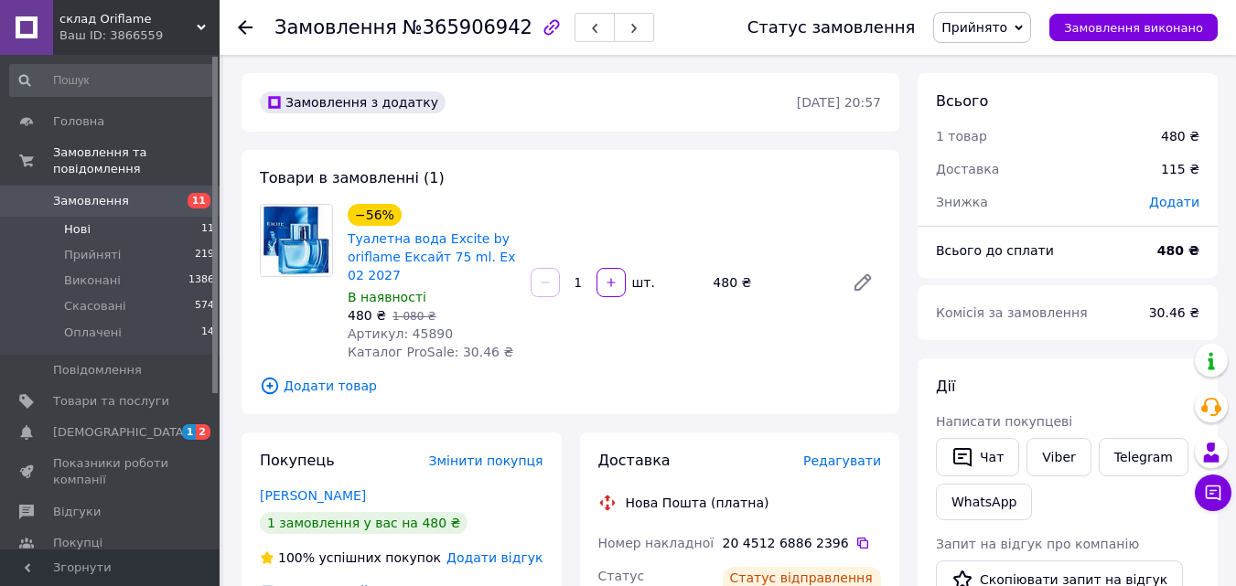
click at [99, 219] on li "Нові 11" at bounding box center [112, 230] width 225 height 26
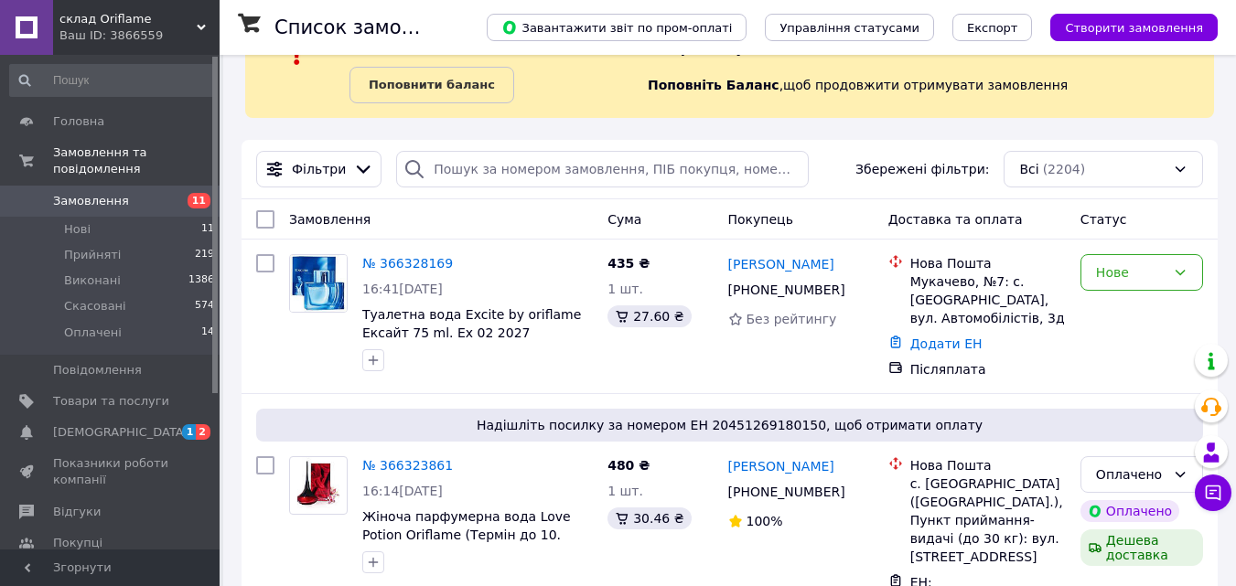
scroll to position [147, 0]
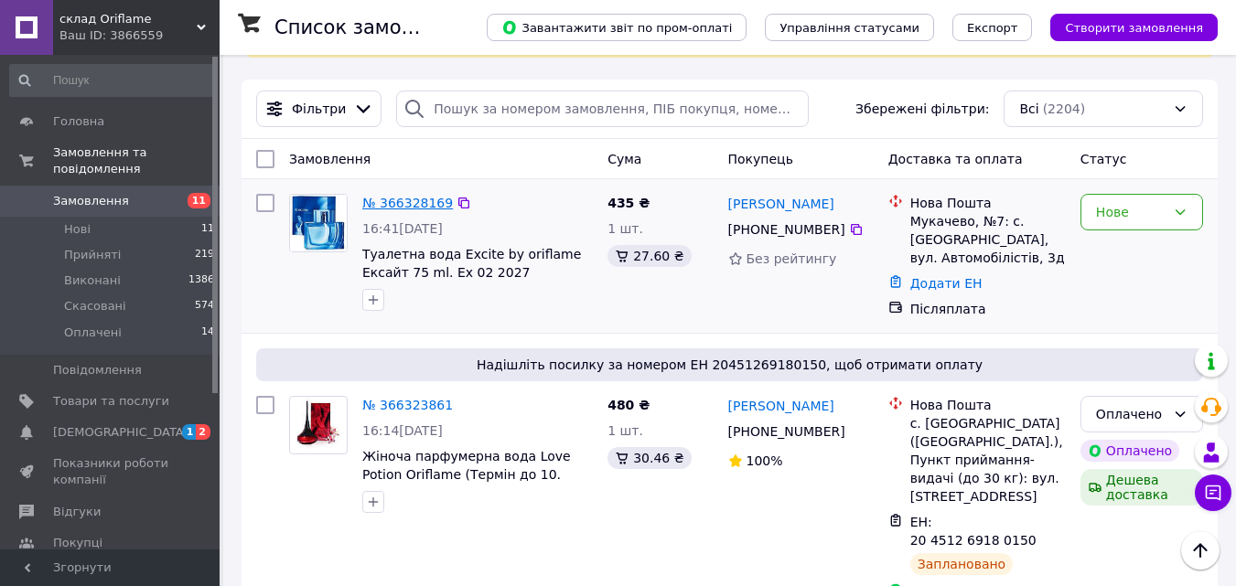
click at [392, 202] on link "№ 366328169" at bounding box center [407, 203] width 91 height 15
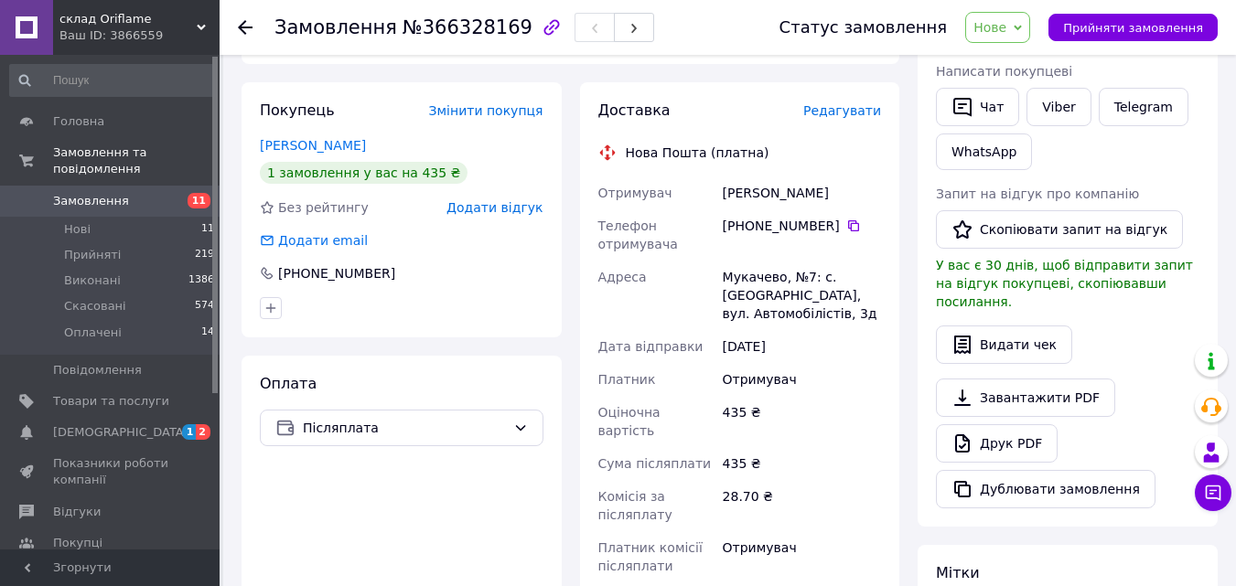
scroll to position [491, 0]
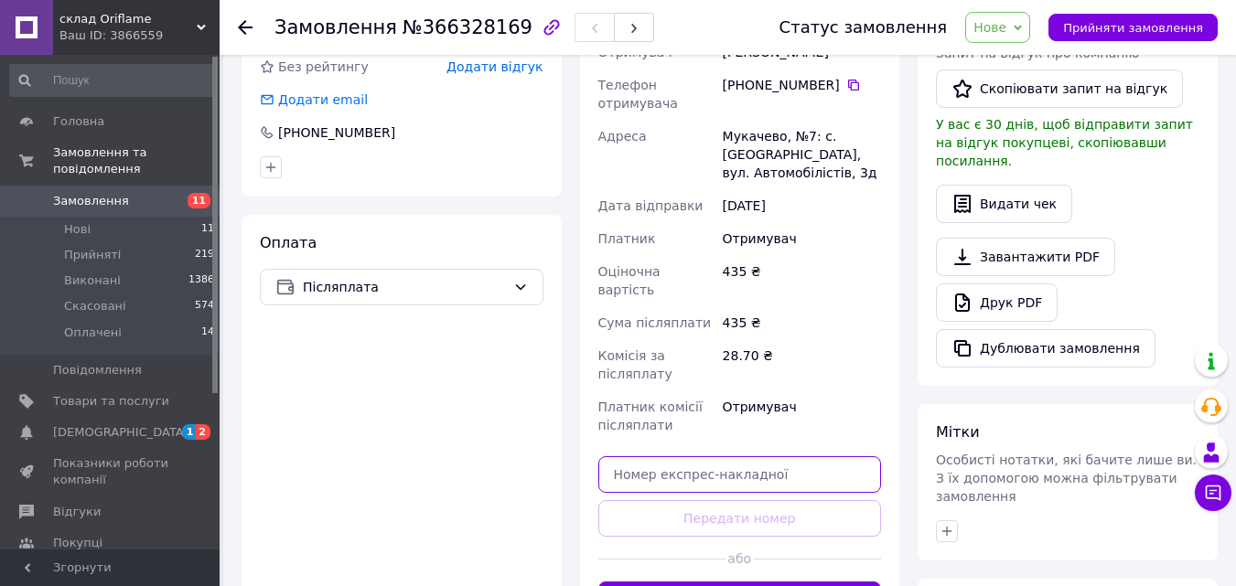
click at [715, 458] on input "text" at bounding box center [740, 474] width 284 height 37
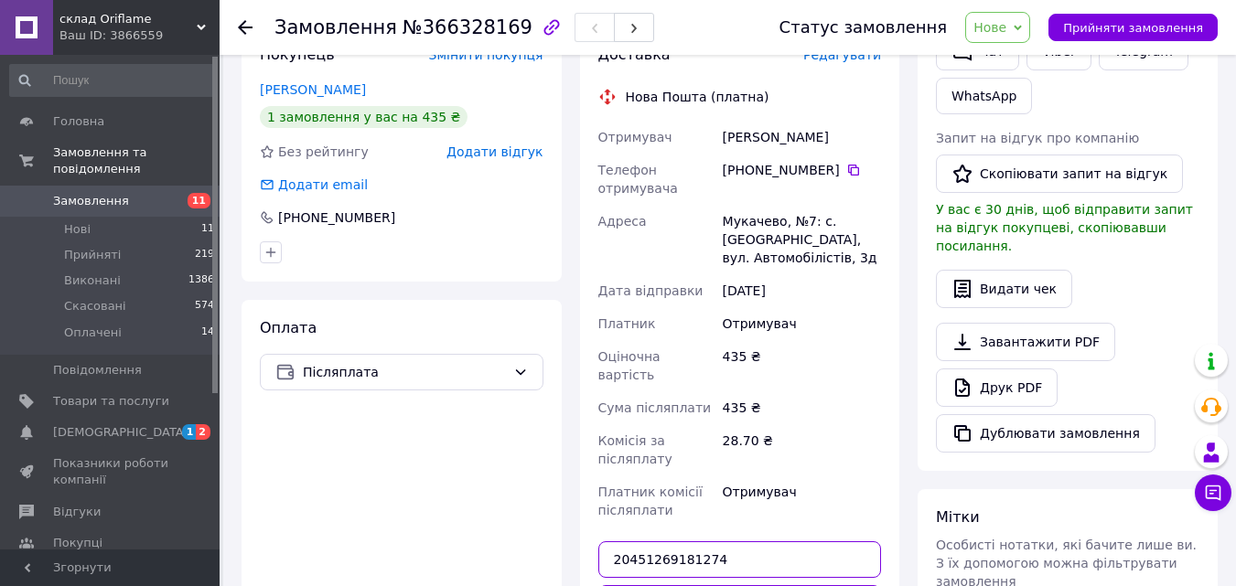
scroll to position [521, 0]
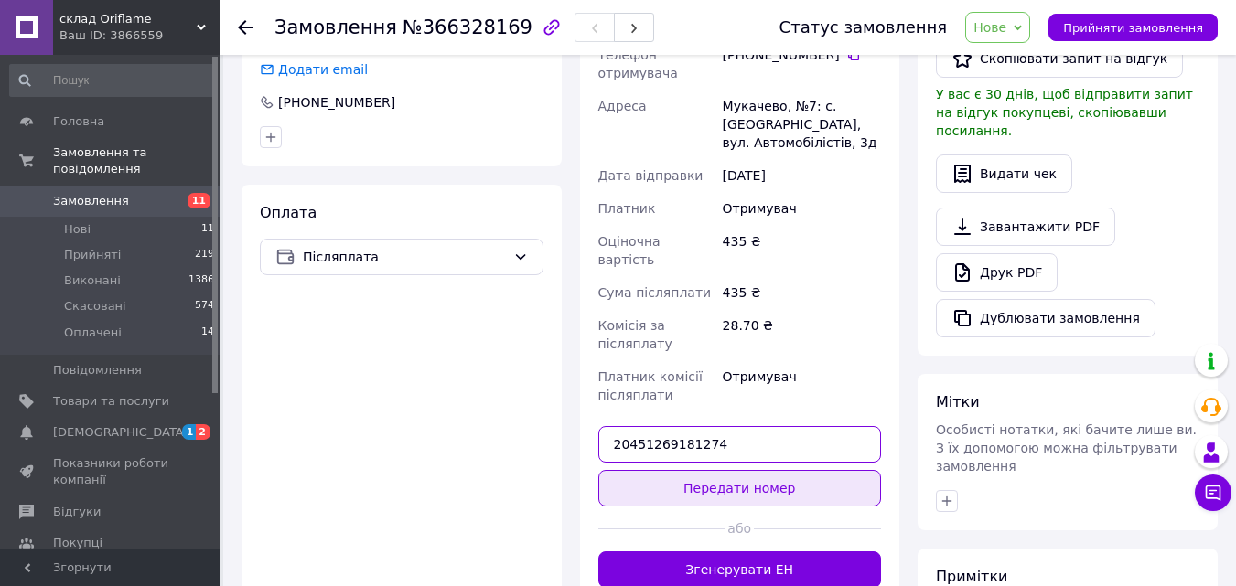
type input "20451269181274"
click at [786, 470] on button "Передати номер" at bounding box center [740, 488] width 284 height 37
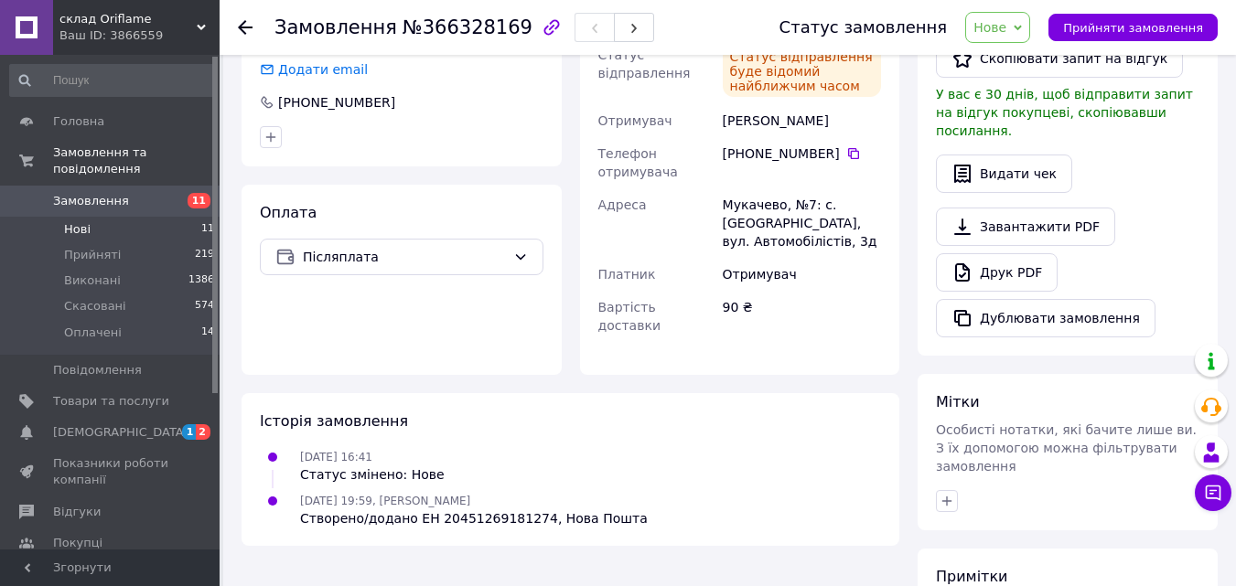
click at [104, 217] on li "Нові 11" at bounding box center [112, 230] width 225 height 26
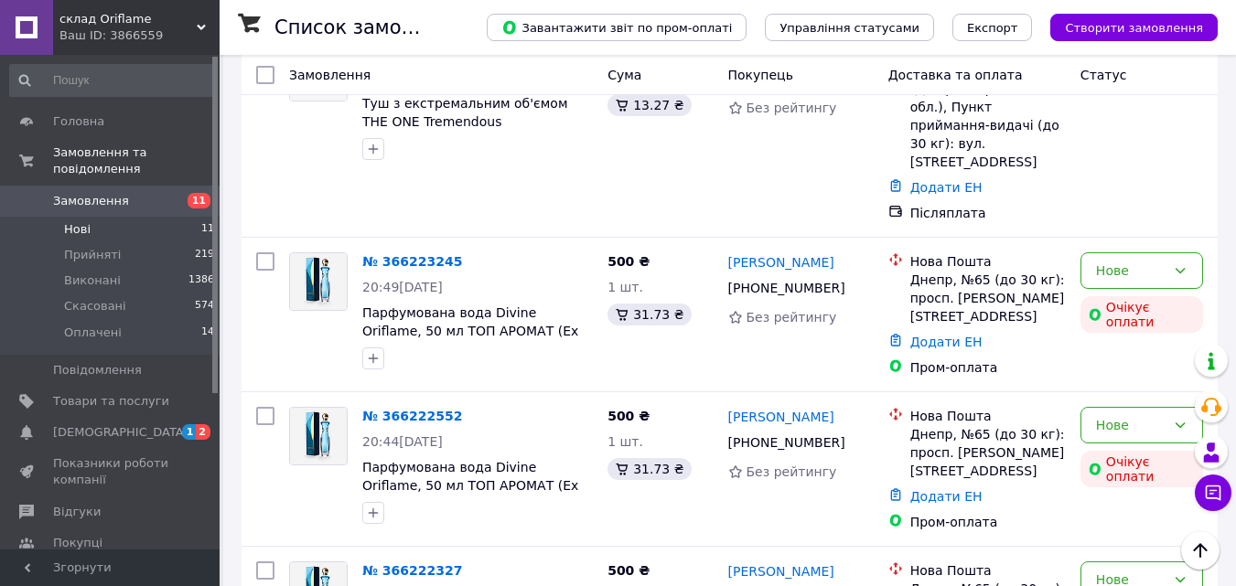
scroll to position [625, 0]
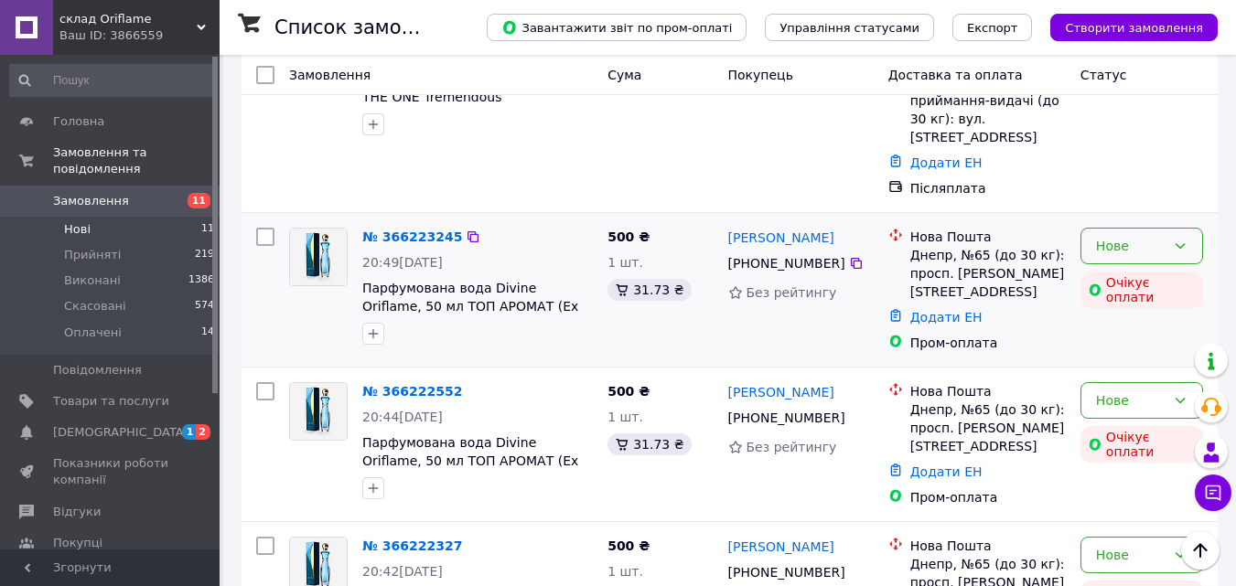
click at [1187, 228] on div "Нове" at bounding box center [1141, 246] width 123 height 37
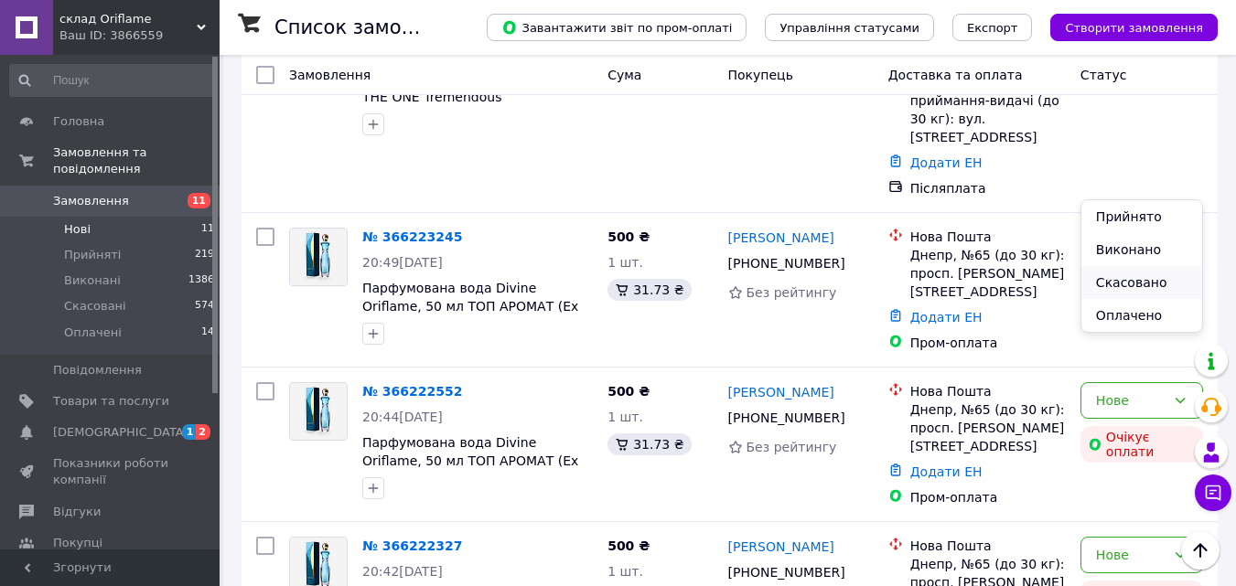
click at [1156, 276] on li "Скасовано" at bounding box center [1141, 282] width 121 height 33
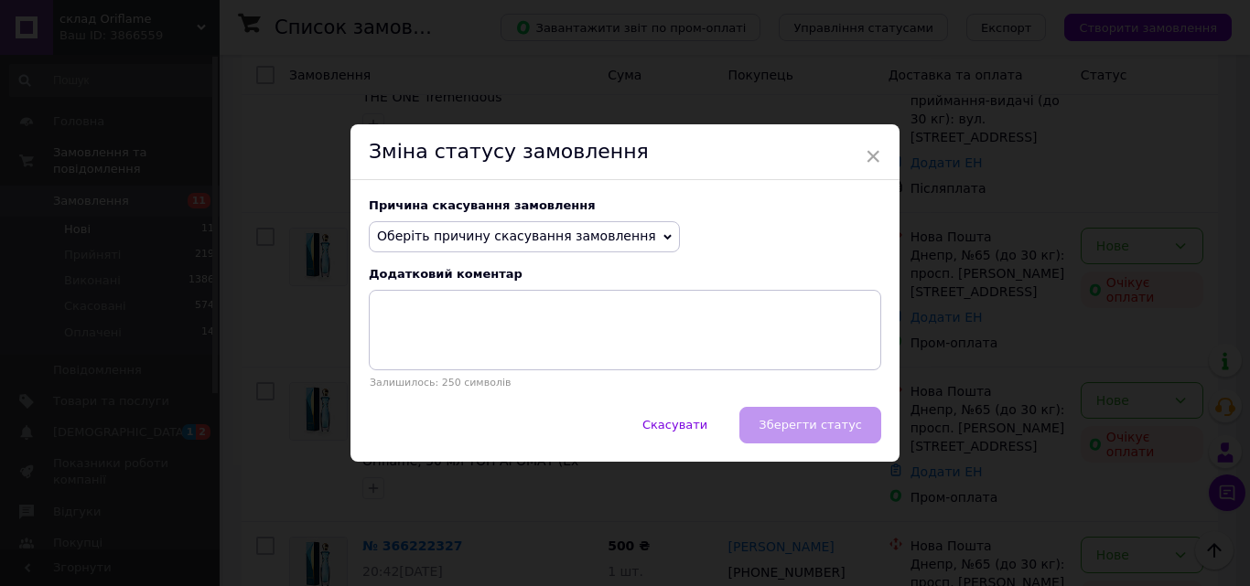
click at [601, 232] on span "Оберіть причину скасування замовлення" at bounding box center [516, 236] width 279 height 15
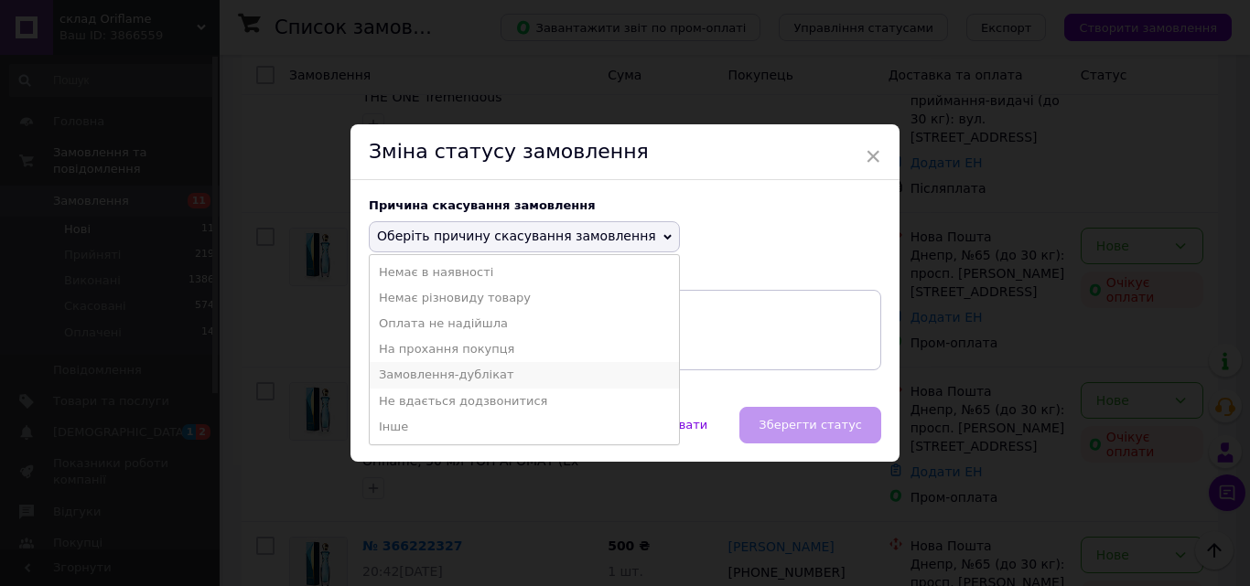
click at [558, 378] on li "Замовлення-дублікат" at bounding box center [524, 375] width 309 height 26
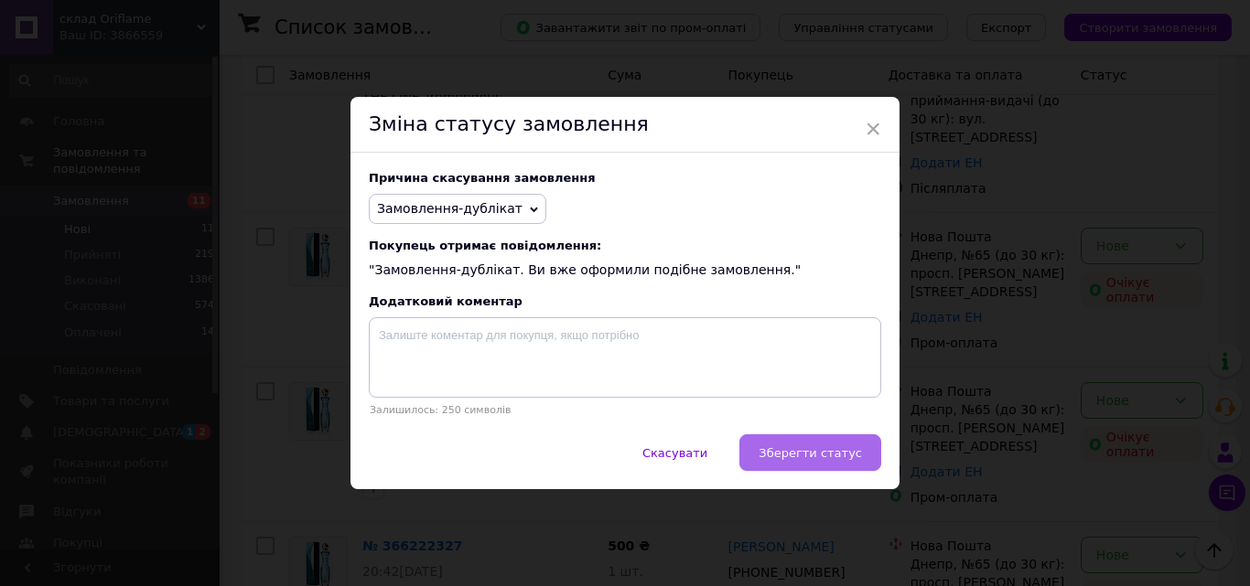
click at [849, 447] on span "Зберегти статус" at bounding box center [809, 453] width 103 height 14
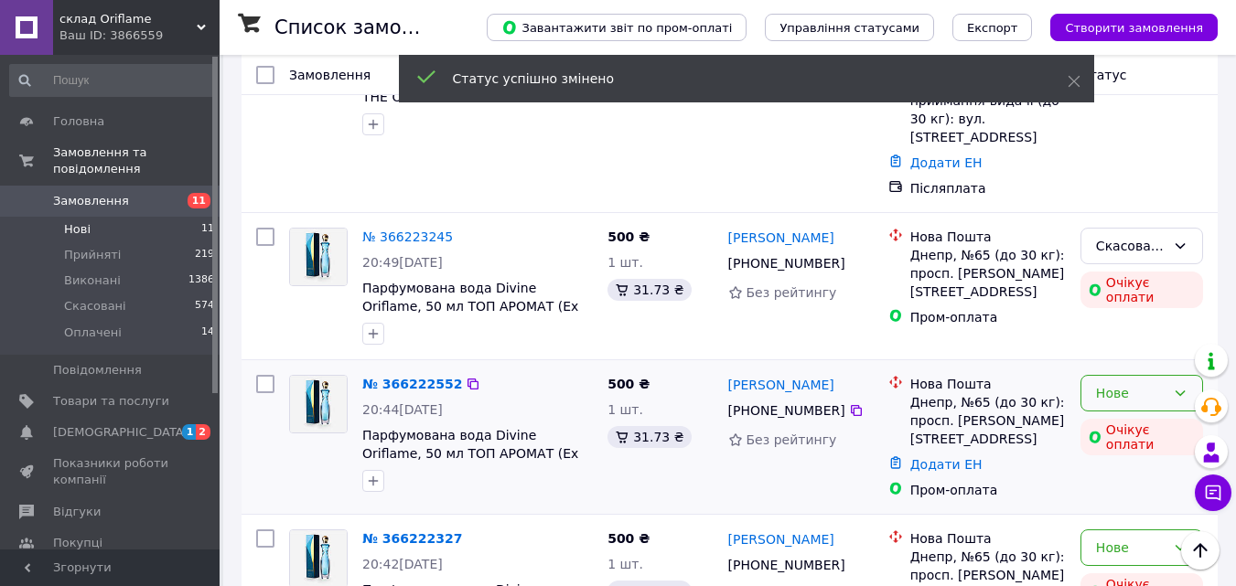
click at [1124, 383] on div "Нове" at bounding box center [1131, 393] width 70 height 20
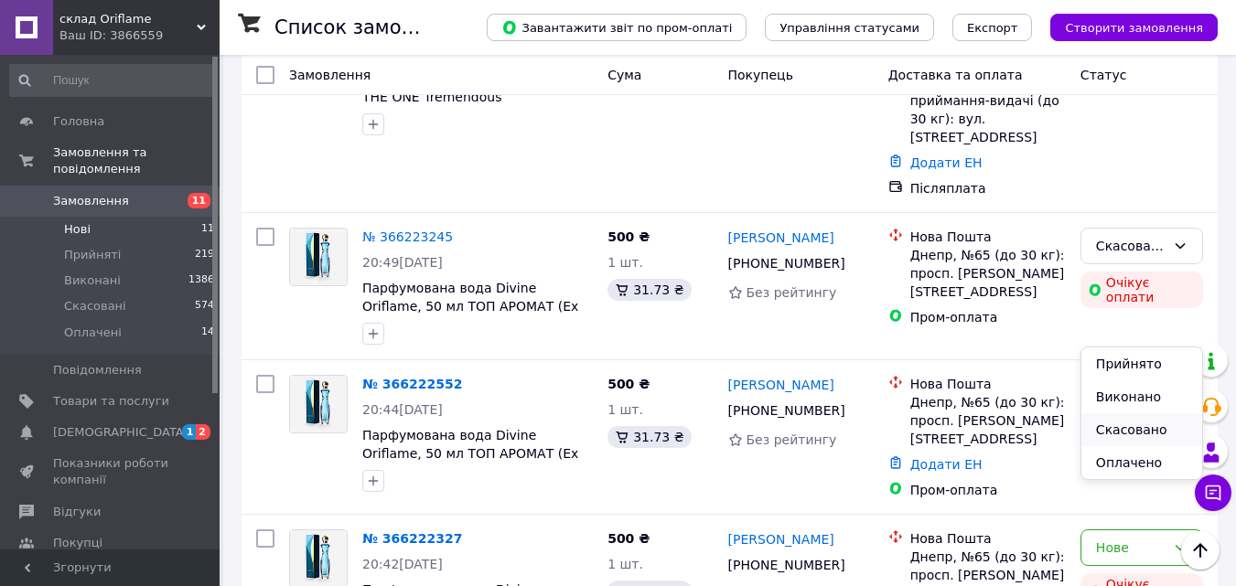
click at [1117, 431] on li "Скасовано" at bounding box center [1141, 429] width 121 height 33
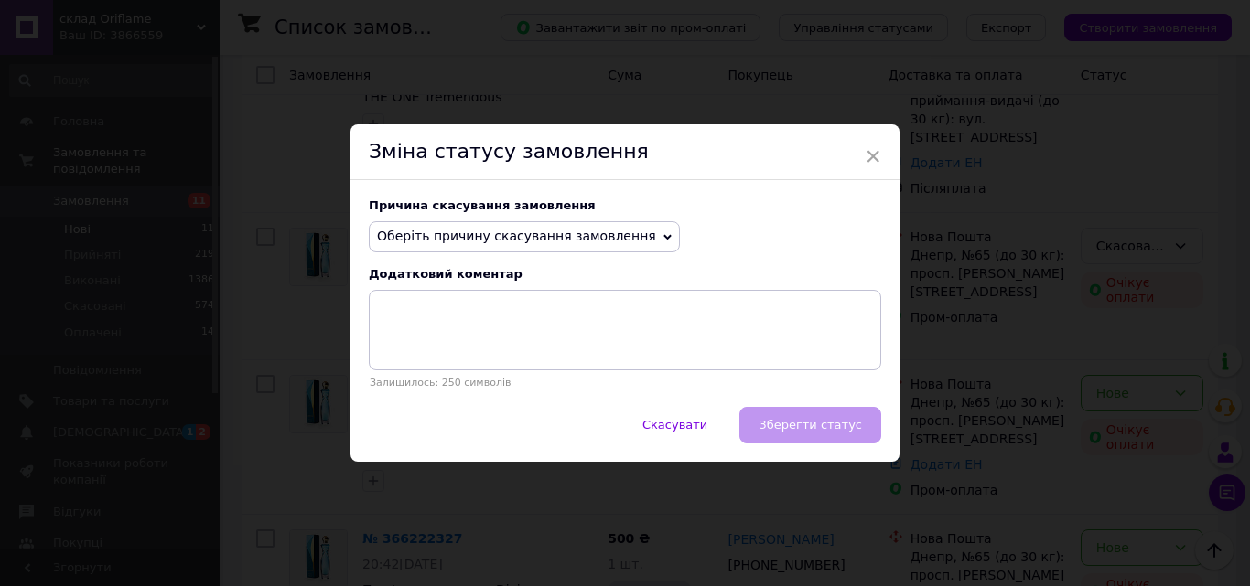
click at [540, 243] on span "Оберіть причину скасування замовлення" at bounding box center [516, 236] width 279 height 15
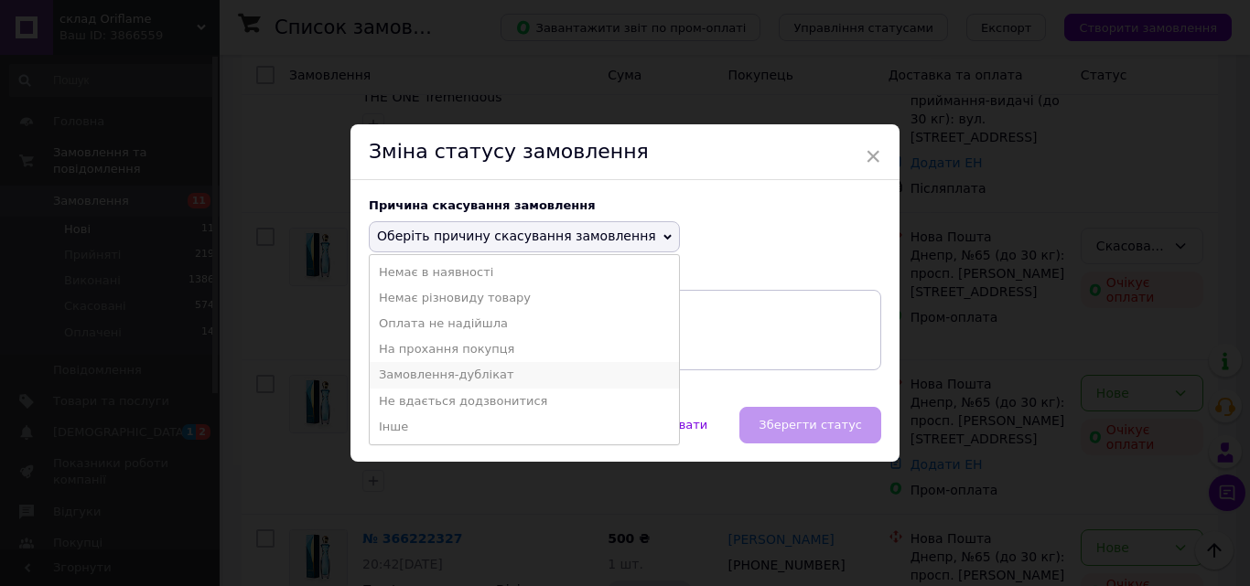
click at [499, 375] on li "Замовлення-дублікат" at bounding box center [524, 375] width 309 height 26
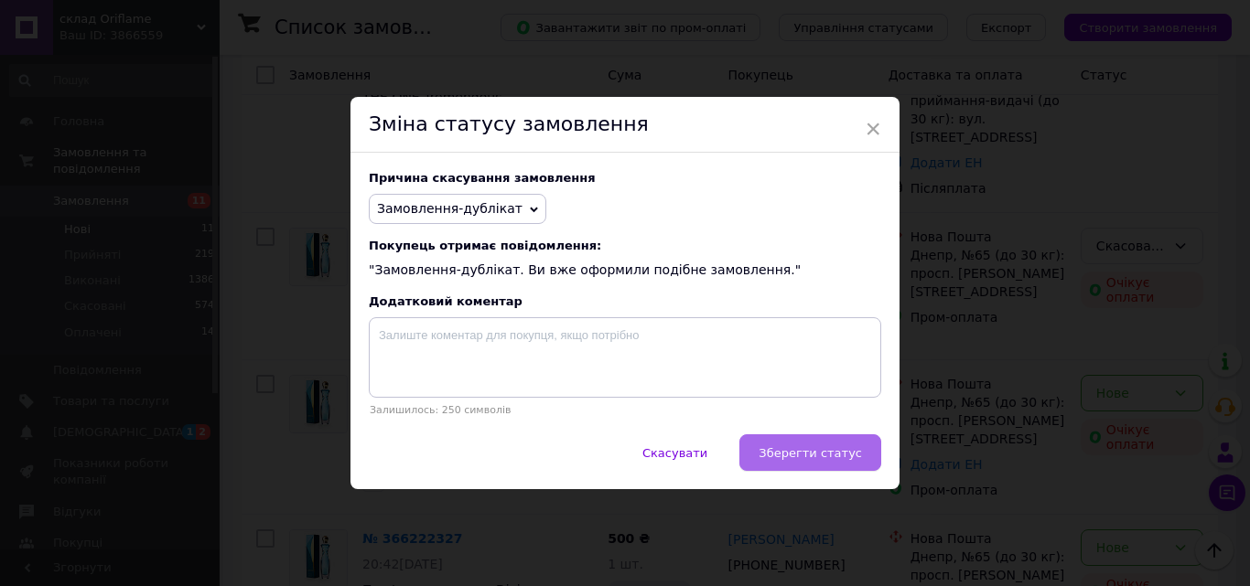
click at [853, 460] on span "Зберегти статус" at bounding box center [809, 453] width 103 height 14
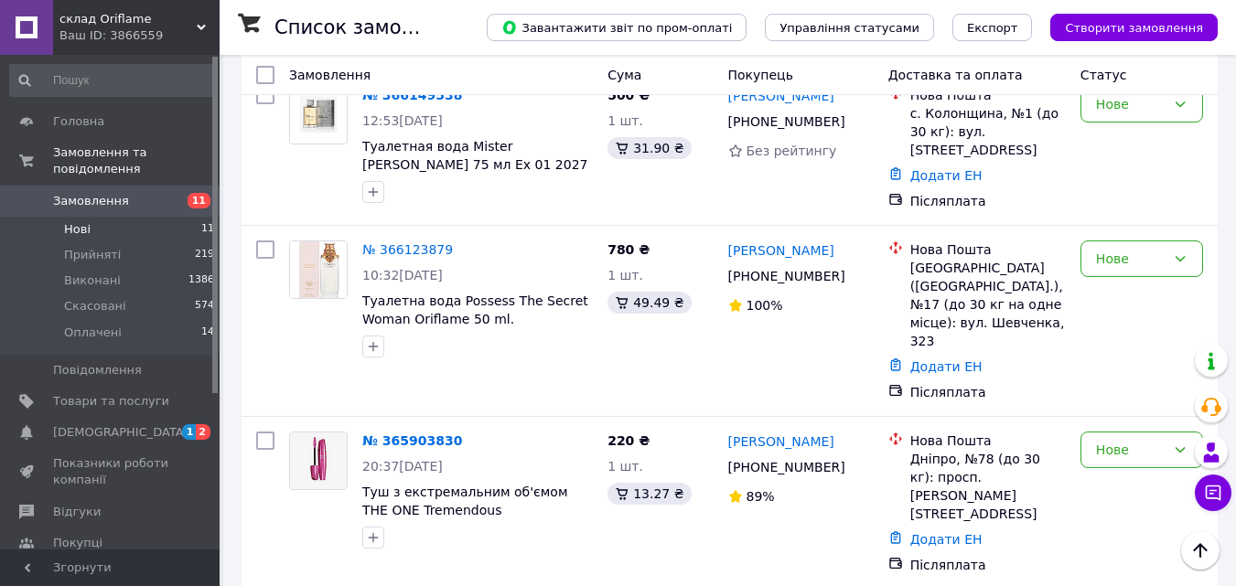
scroll to position [1463, 0]
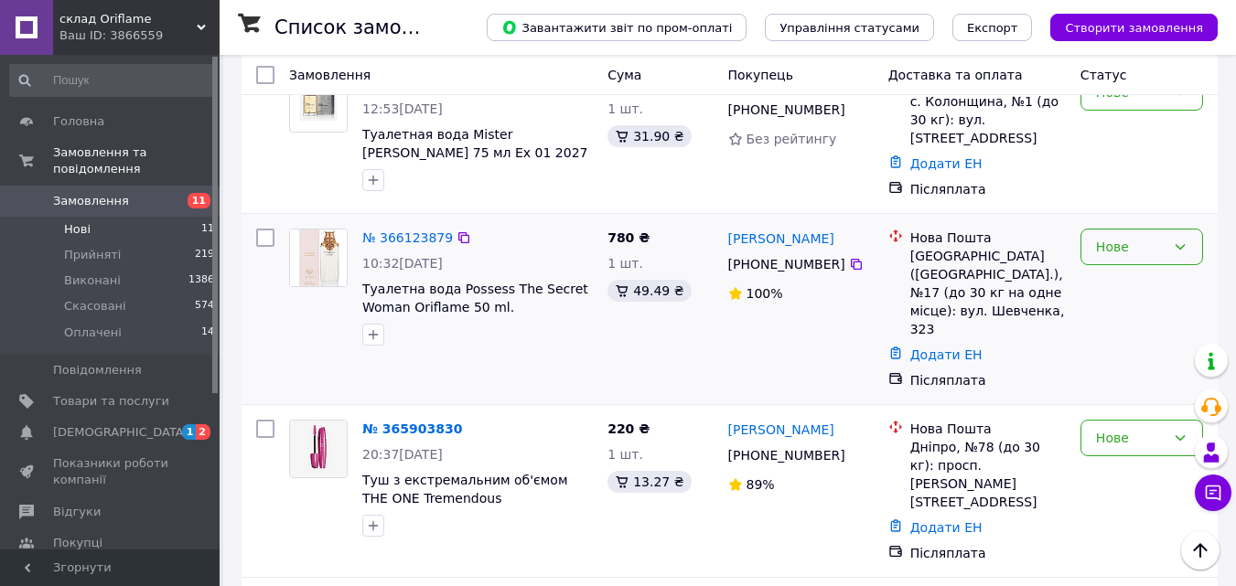
click at [1146, 237] on div "Нове" at bounding box center [1131, 247] width 70 height 20
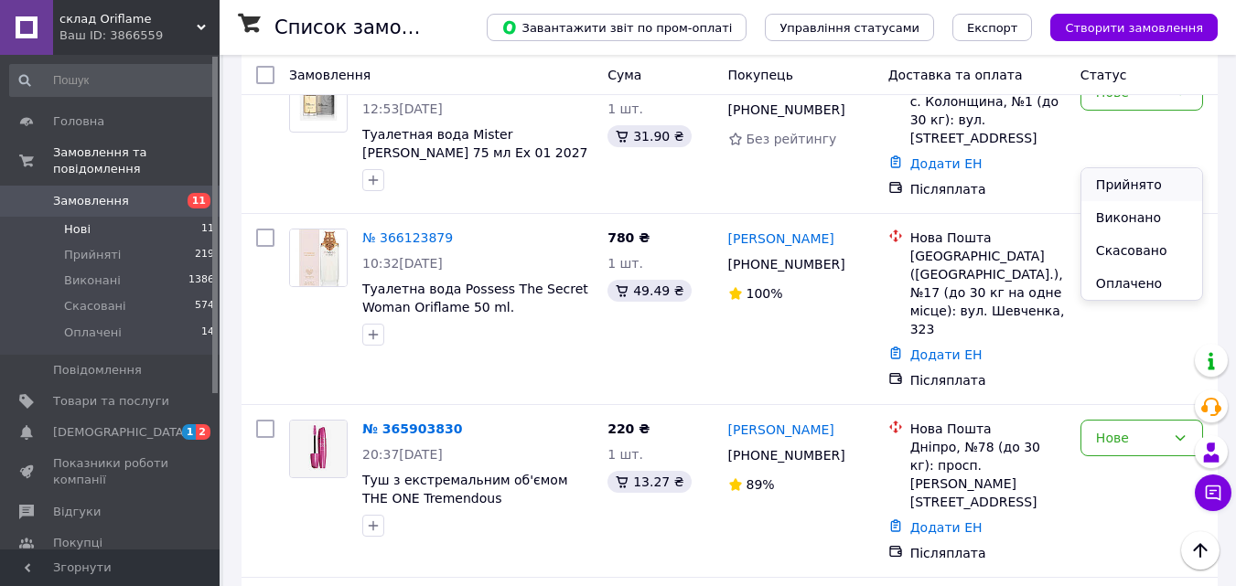
click at [1146, 188] on li "Прийнято" at bounding box center [1141, 184] width 121 height 33
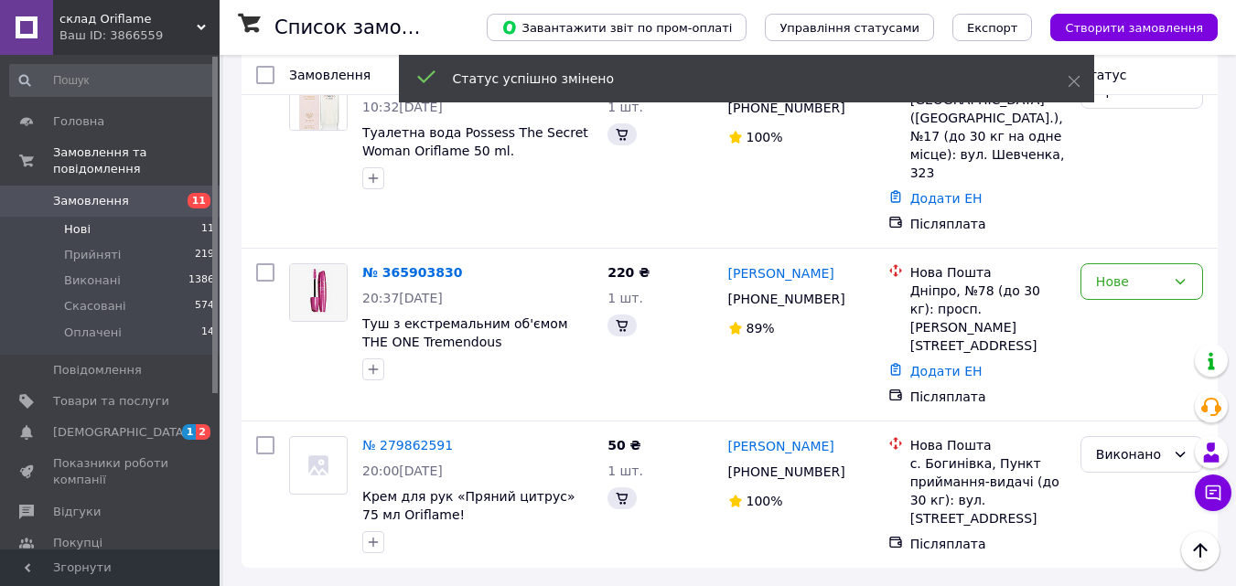
scroll to position [1301, 0]
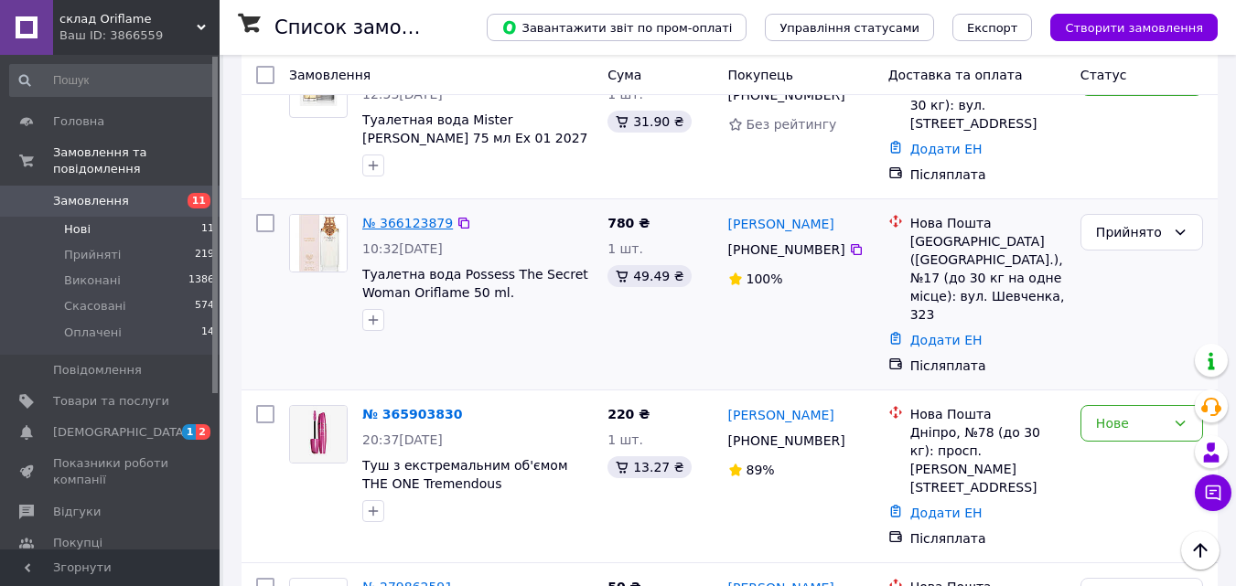
click at [397, 216] on link "№ 366123879" at bounding box center [407, 223] width 91 height 15
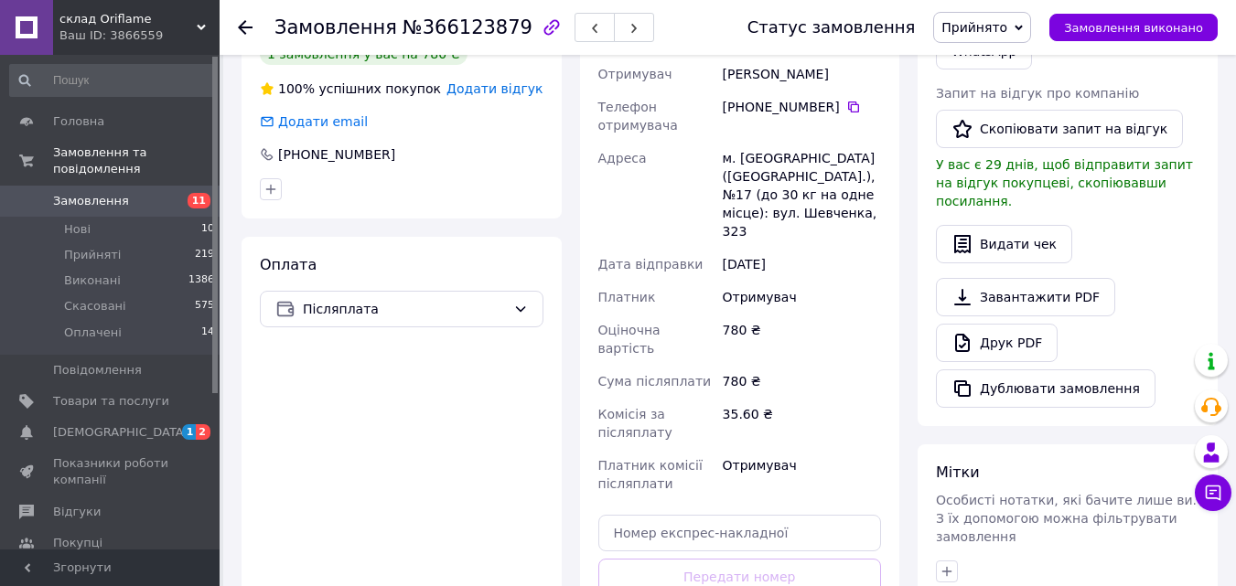
scroll to position [445, 0]
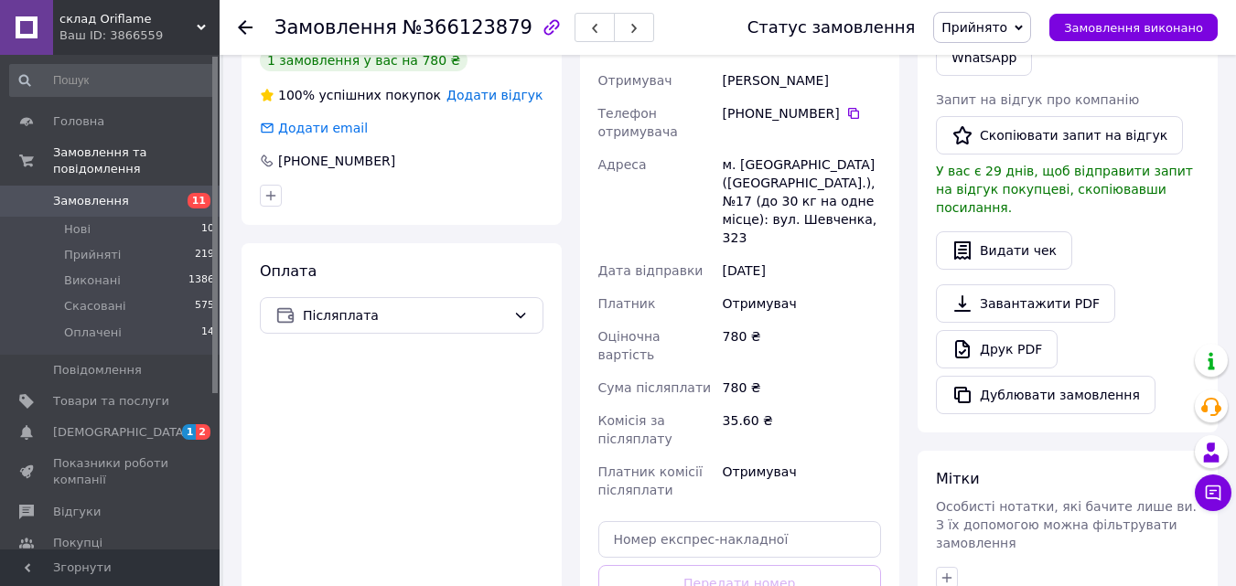
click at [1218, 269] on div "Всього 1 товар 780 ₴ Доставка Необхідно уточнити Знижка Додати Всього до сплати…" at bounding box center [1067, 251] width 318 height 1244
click at [719, 521] on input "text" at bounding box center [740, 539] width 284 height 37
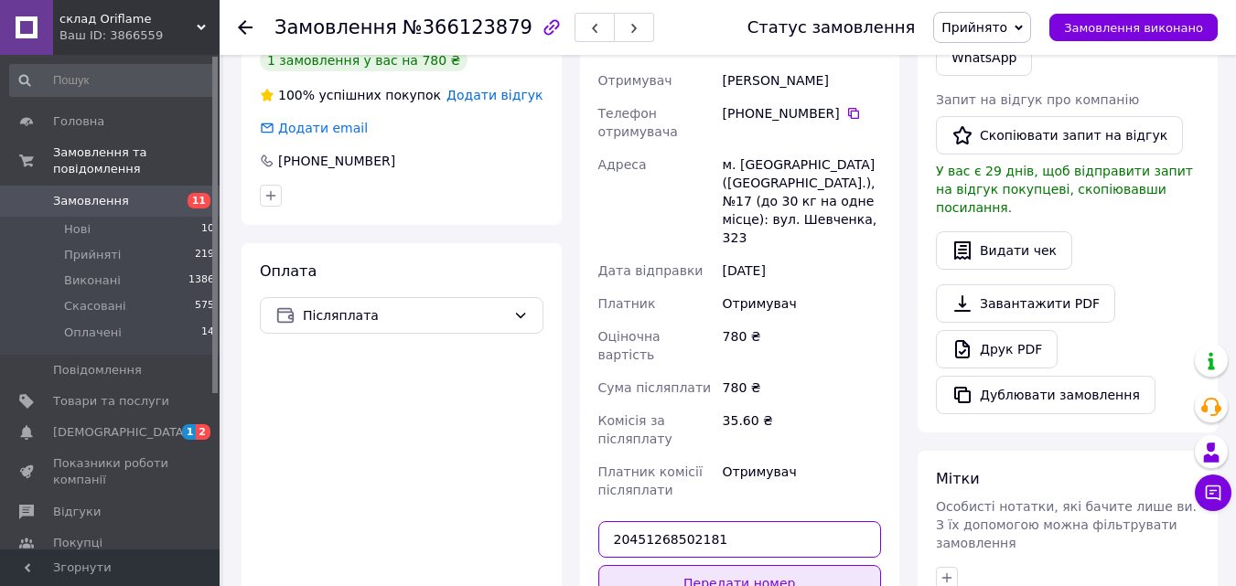
type input "20451268502181"
click at [714, 565] on button "Передати номер" at bounding box center [740, 583] width 284 height 37
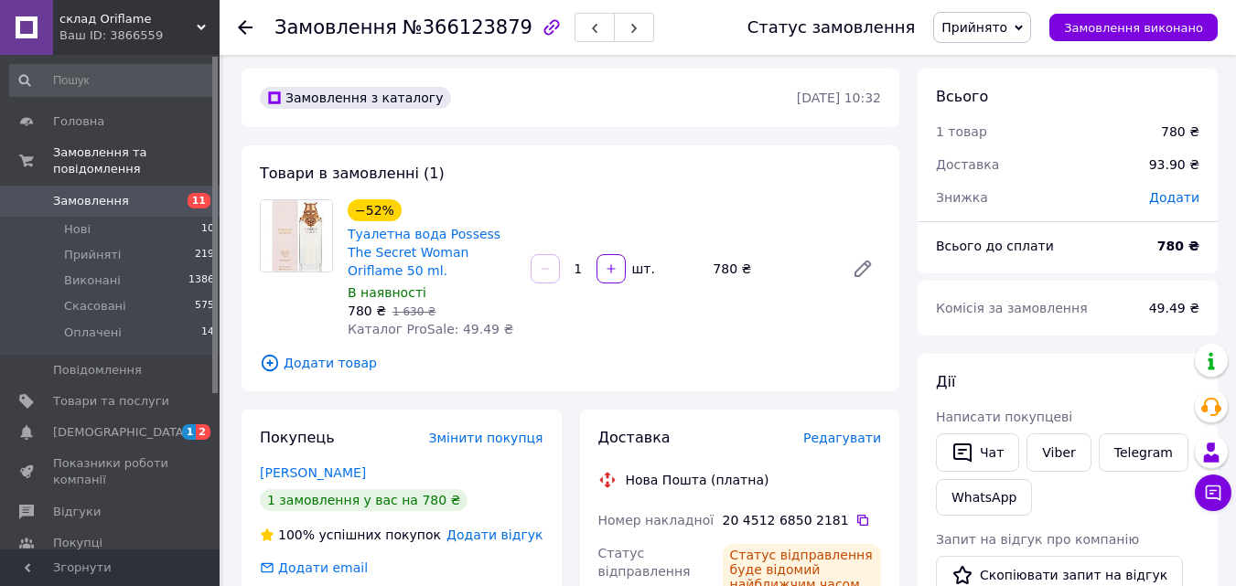
scroll to position [0, 0]
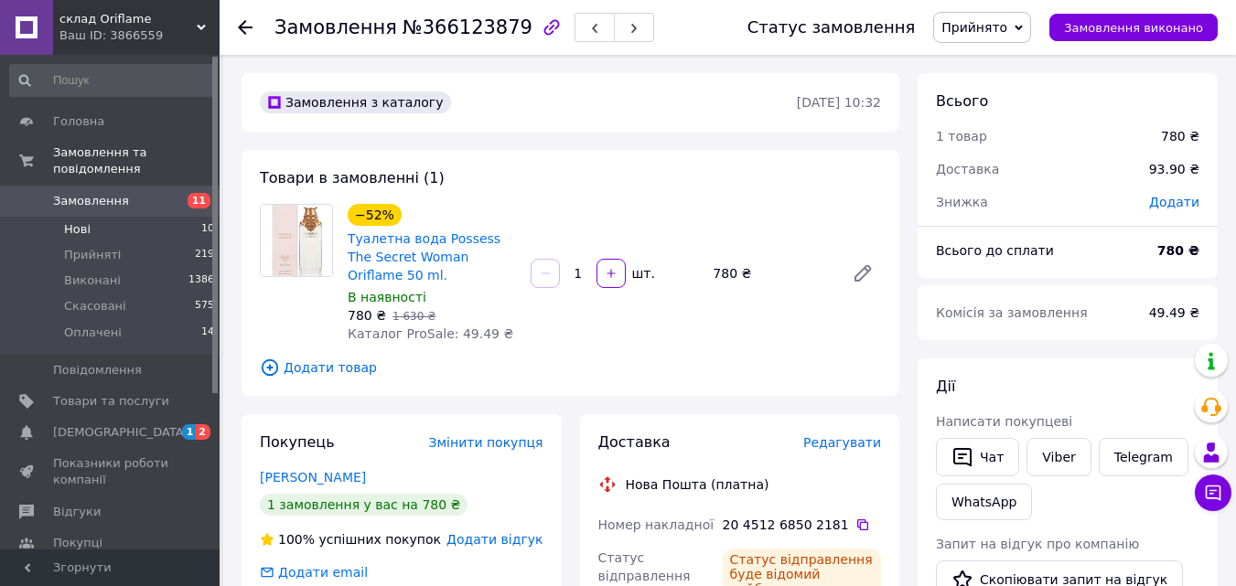
click at [78, 221] on span "Нові" at bounding box center [77, 229] width 27 height 16
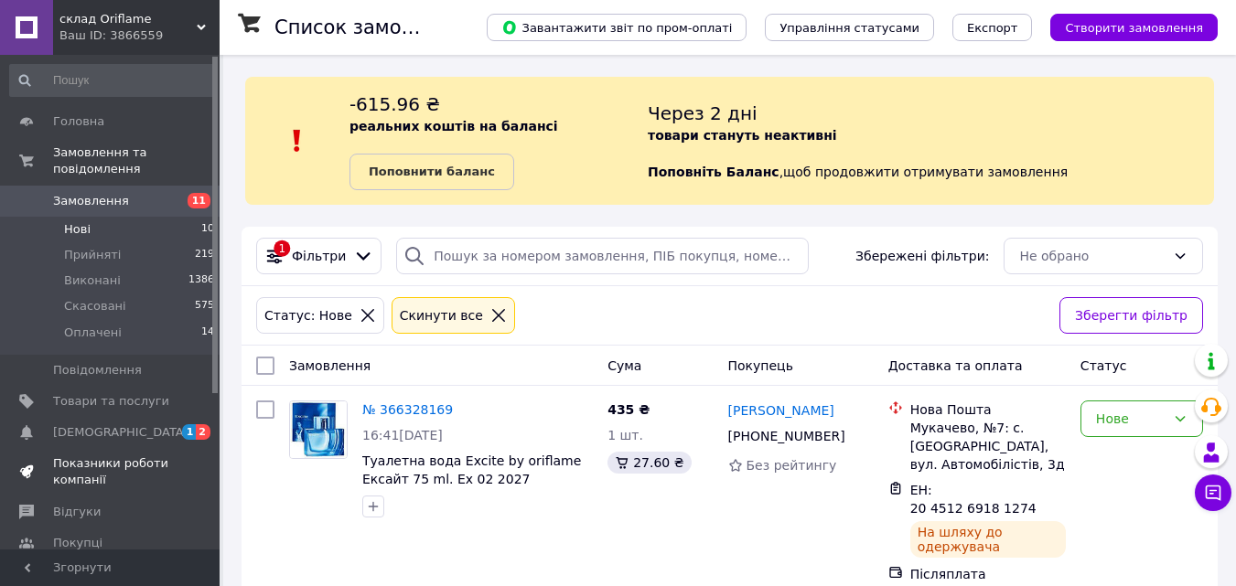
click at [56, 464] on span "Показники роботи компанії" at bounding box center [111, 472] width 116 height 33
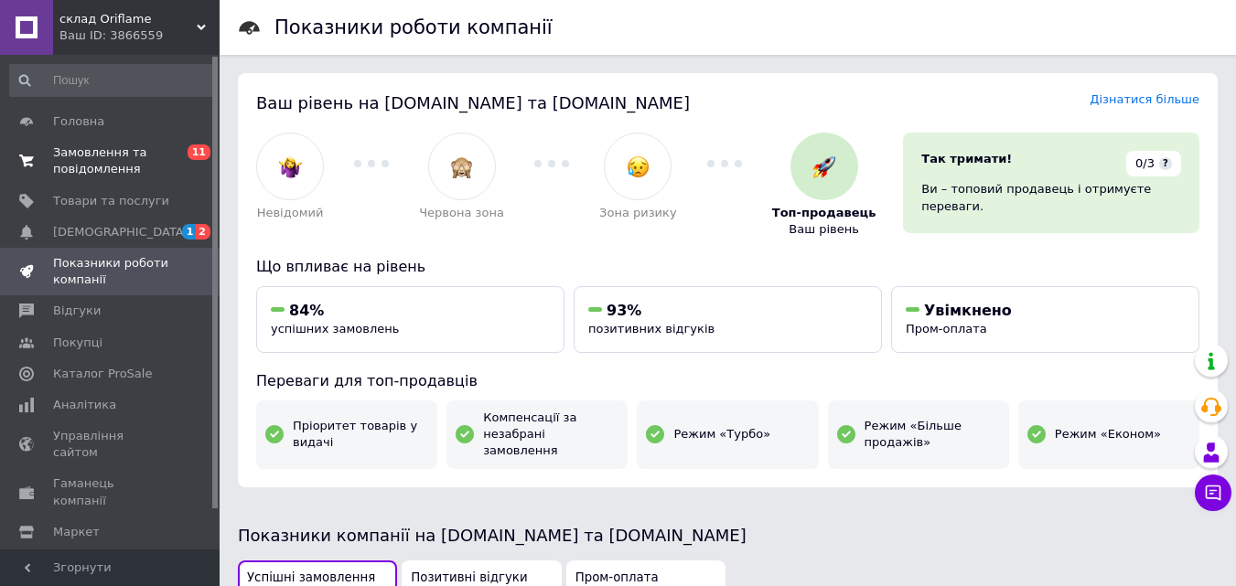
click at [96, 166] on span "Замовлення та повідомлення" at bounding box center [111, 161] width 116 height 33
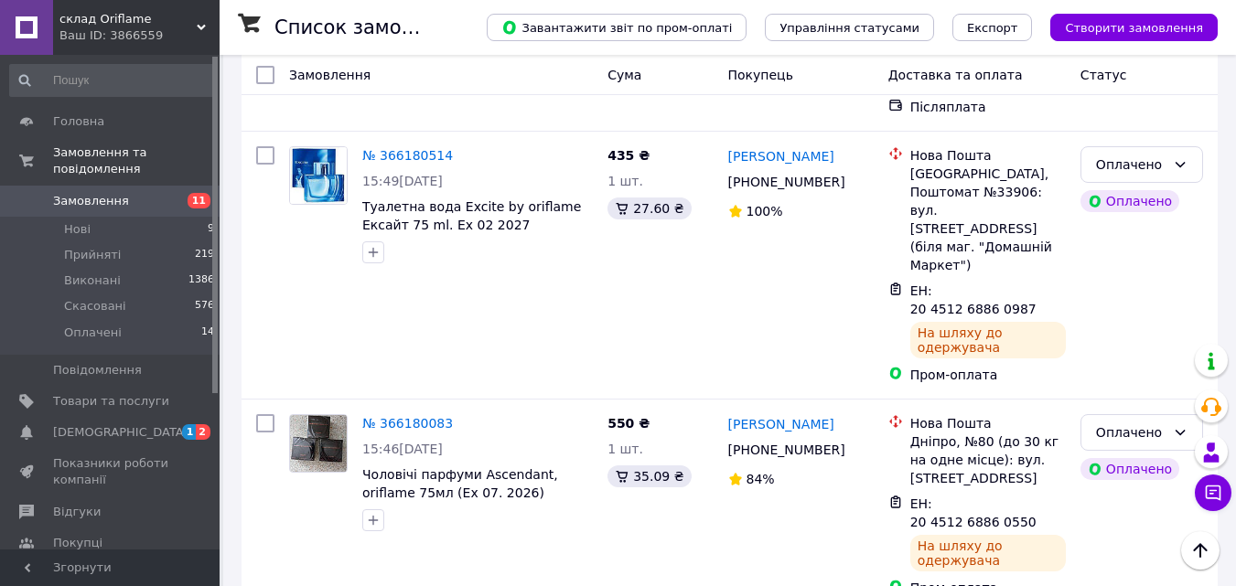
scroll to position [2577, 0]
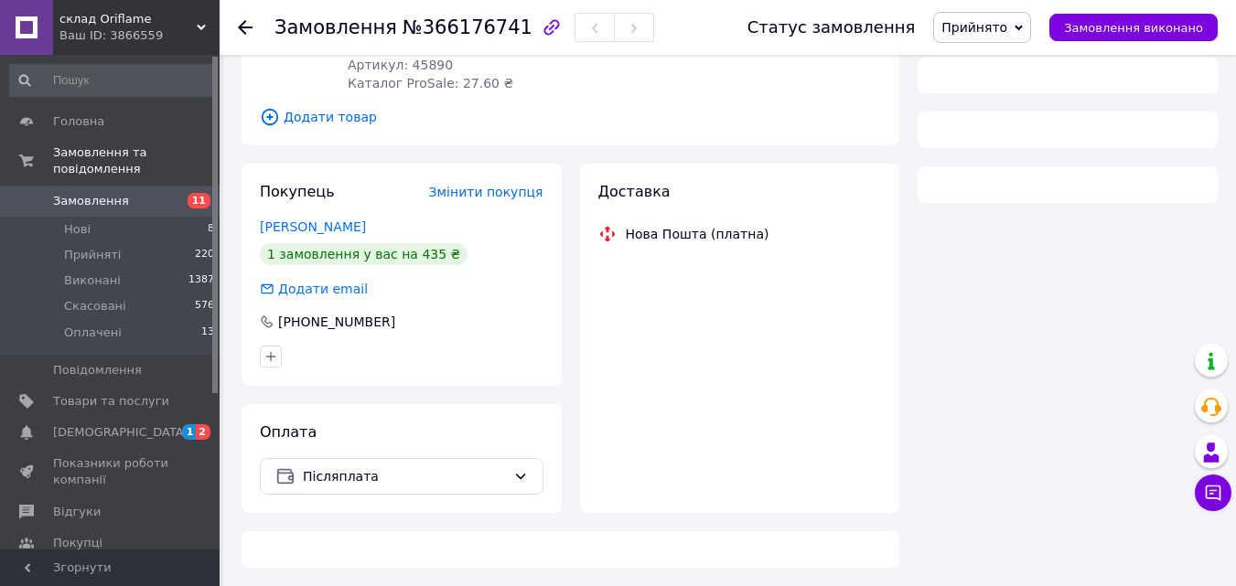
scroll to position [713, 0]
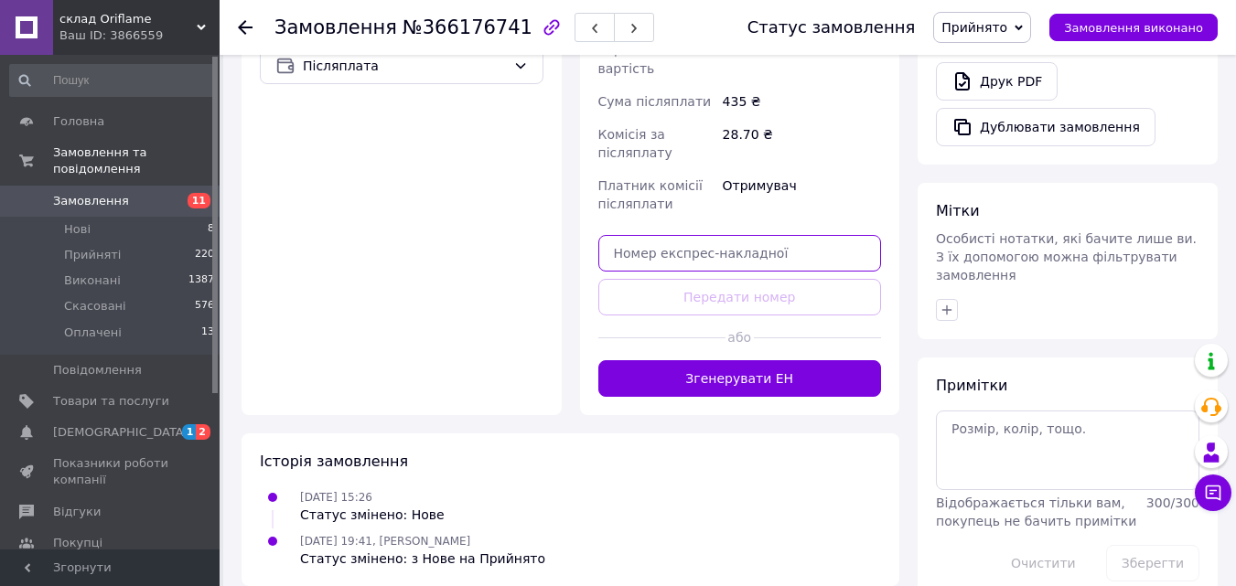
click at [676, 237] on input "text" at bounding box center [740, 253] width 284 height 37
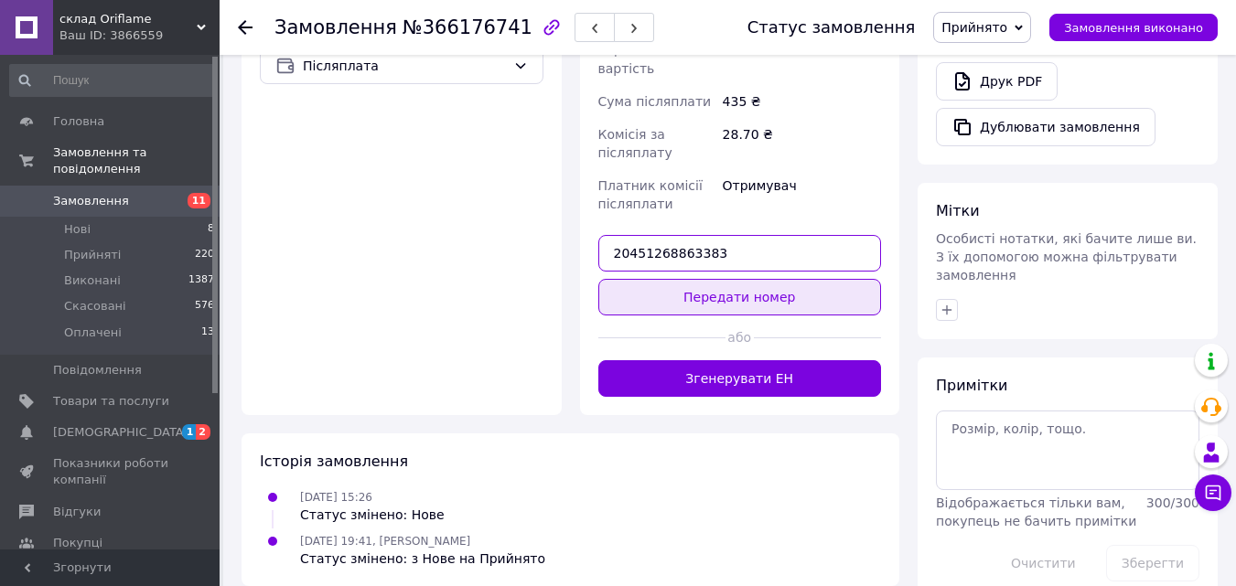
type input "20451268863383"
click at [685, 279] on button "Передати номер" at bounding box center [740, 297] width 284 height 37
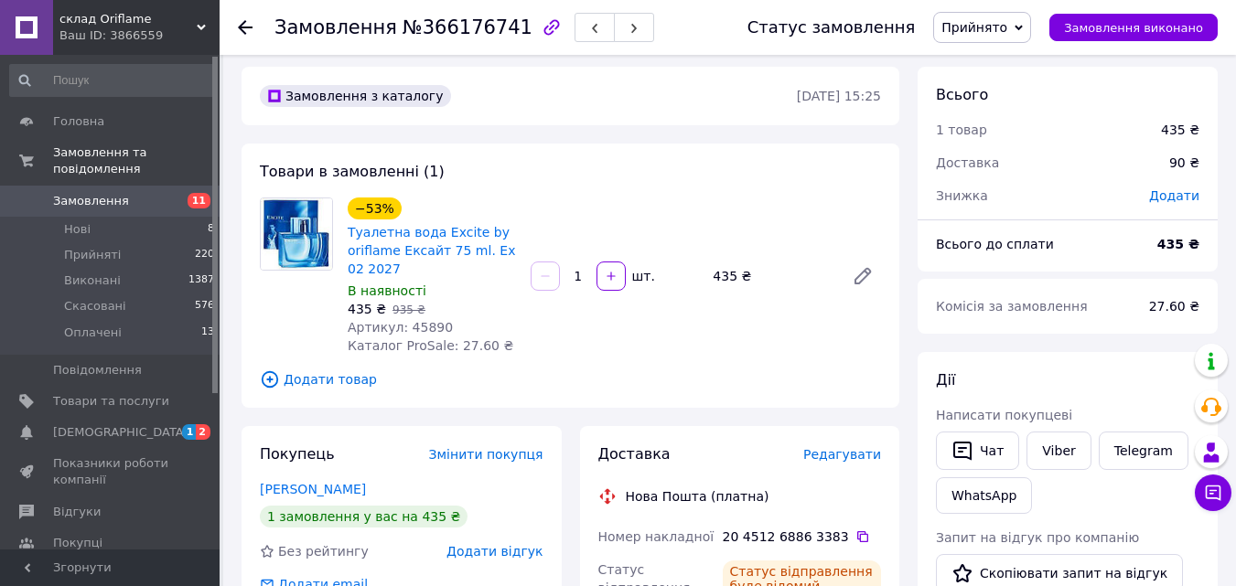
scroll to position [0, 0]
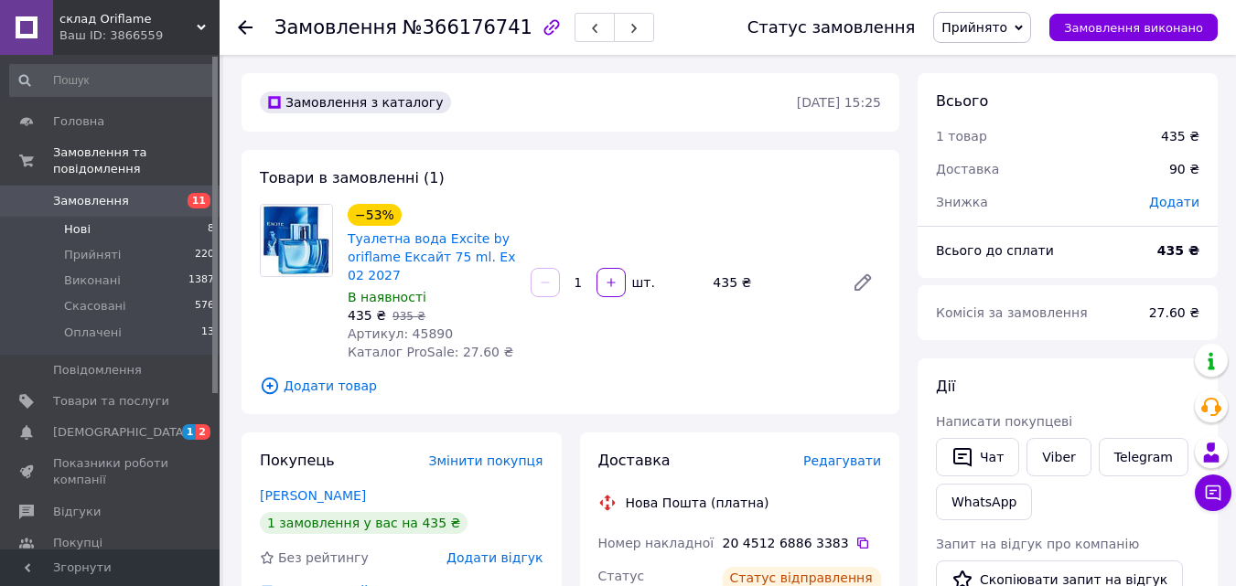
click at [106, 217] on li "Нові 8" at bounding box center [112, 230] width 225 height 26
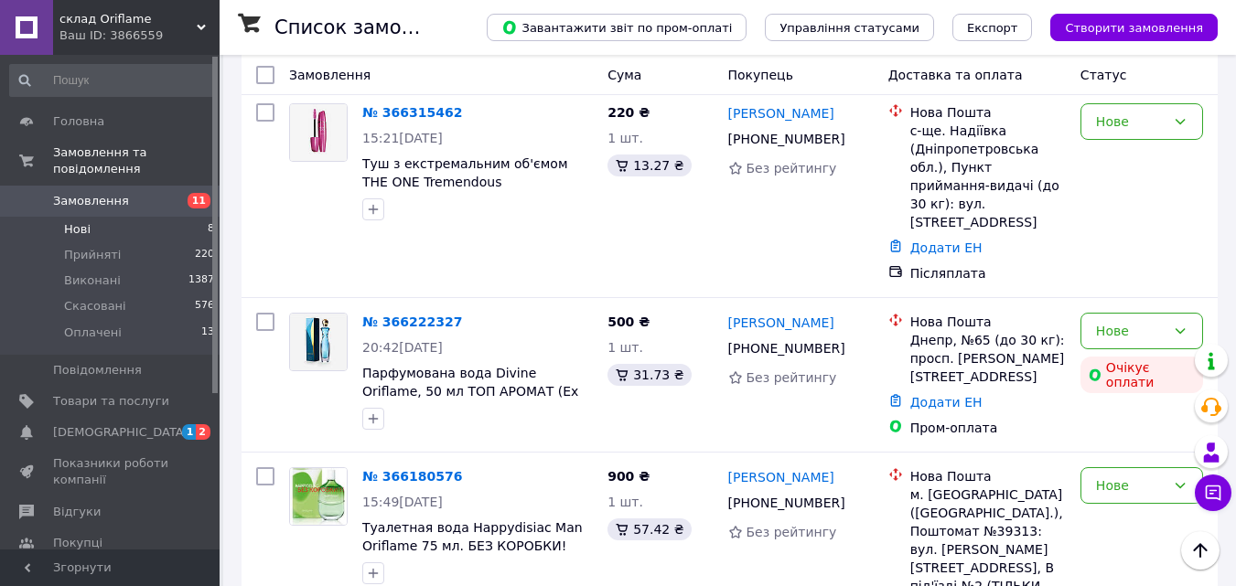
scroll to position [513, 0]
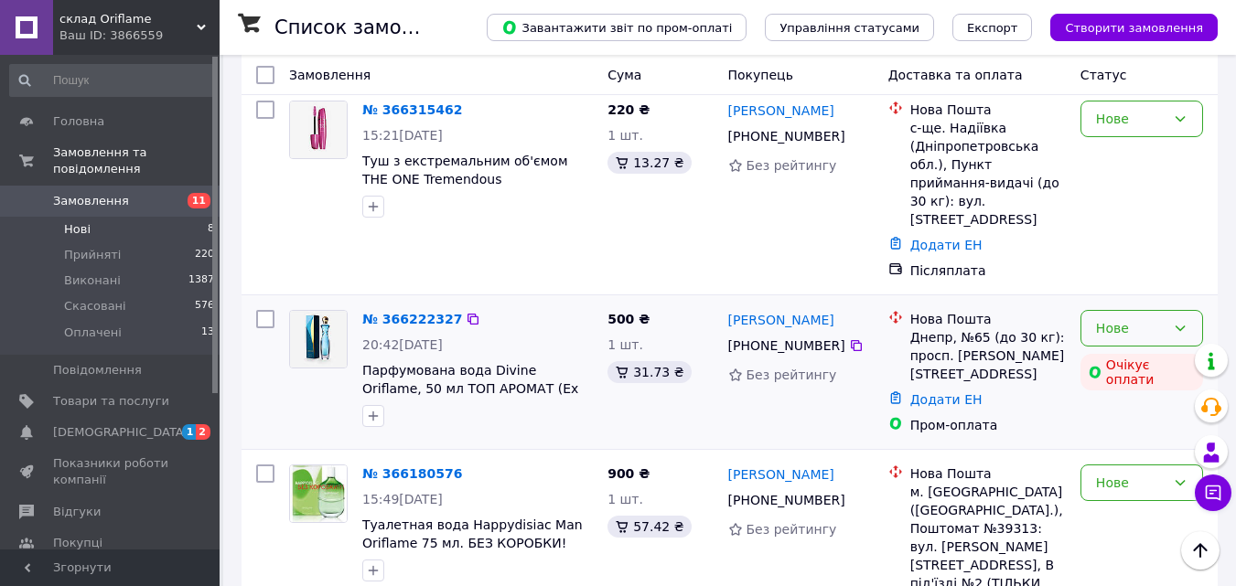
click at [1173, 310] on div "Нове" at bounding box center [1141, 328] width 123 height 37
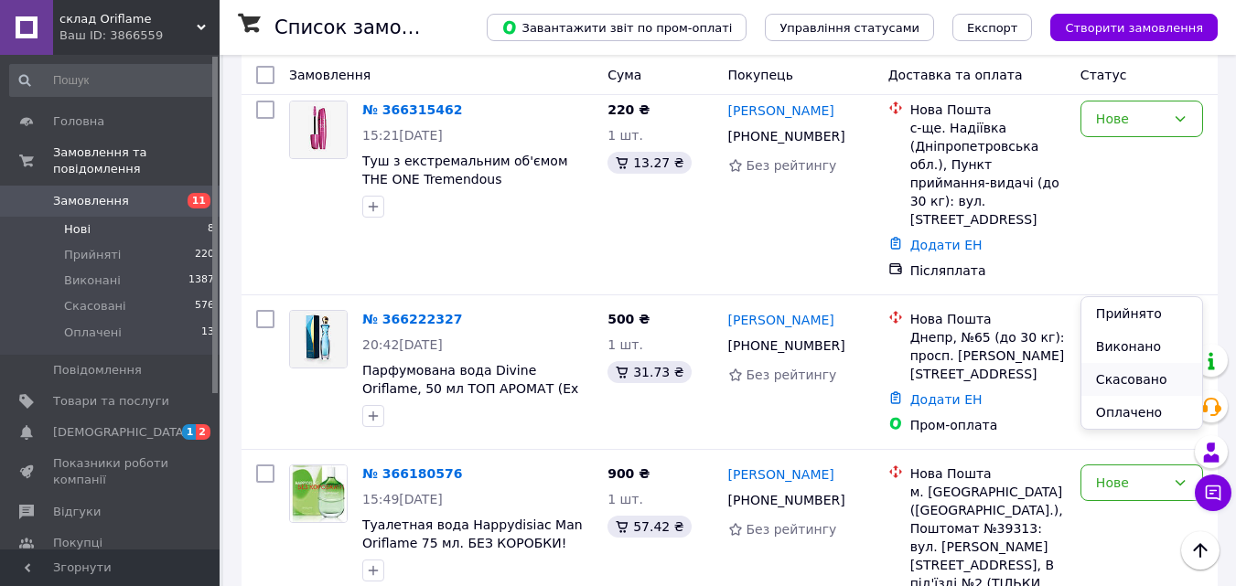
click at [1149, 370] on li "Скасовано" at bounding box center [1141, 379] width 121 height 33
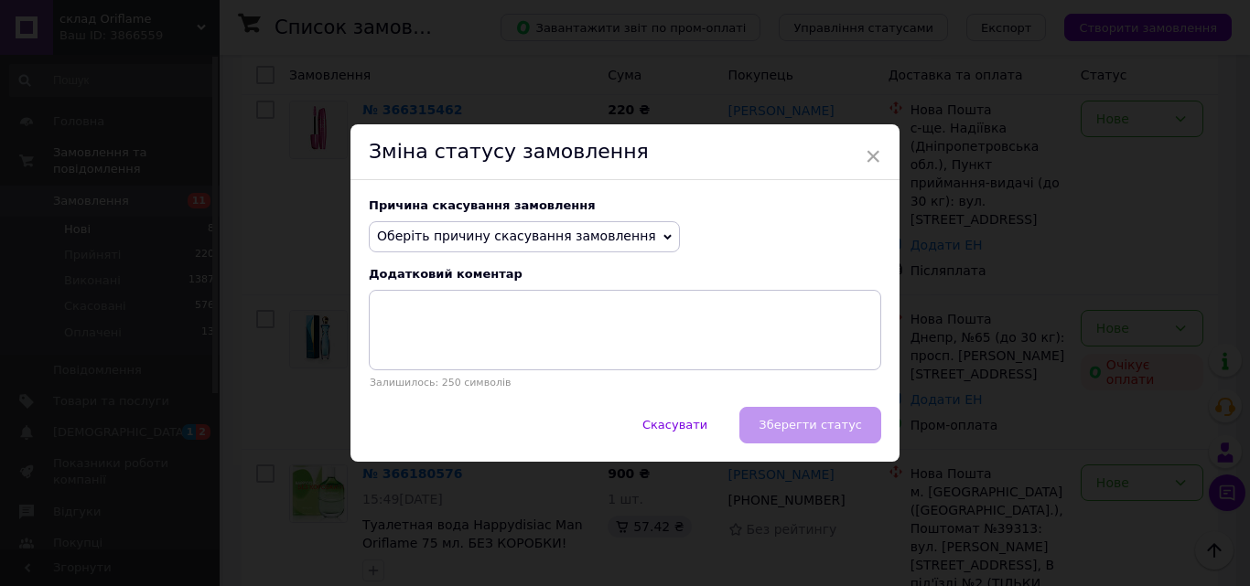
click at [596, 241] on span "Оберіть причину скасування замовлення" at bounding box center [516, 236] width 279 height 15
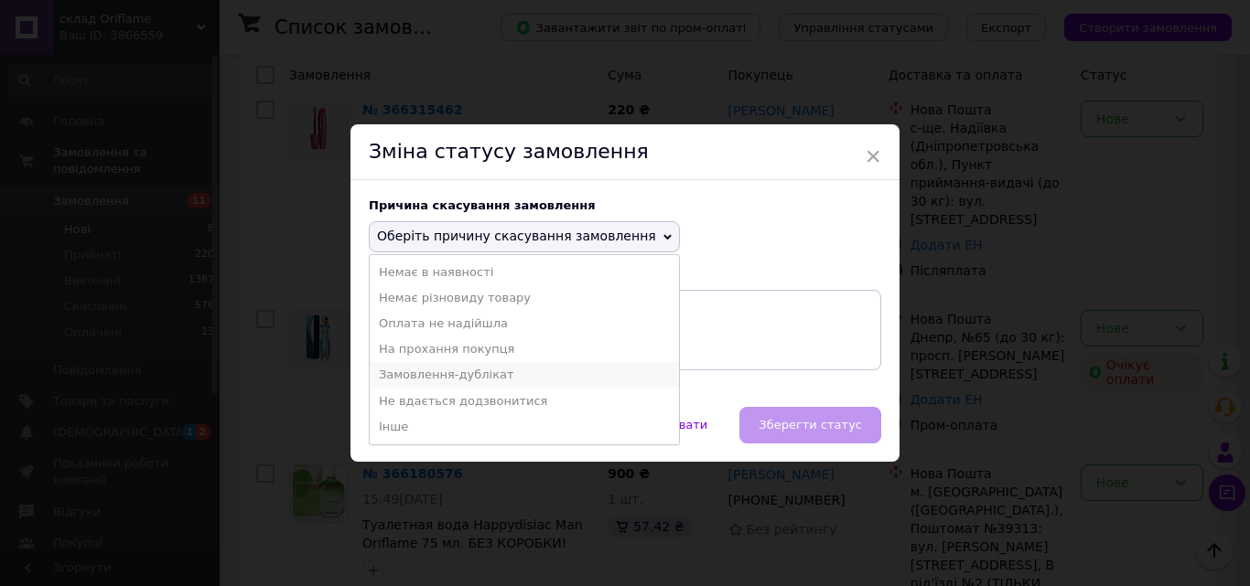
click at [537, 374] on li "Замовлення-дублікат" at bounding box center [524, 375] width 309 height 26
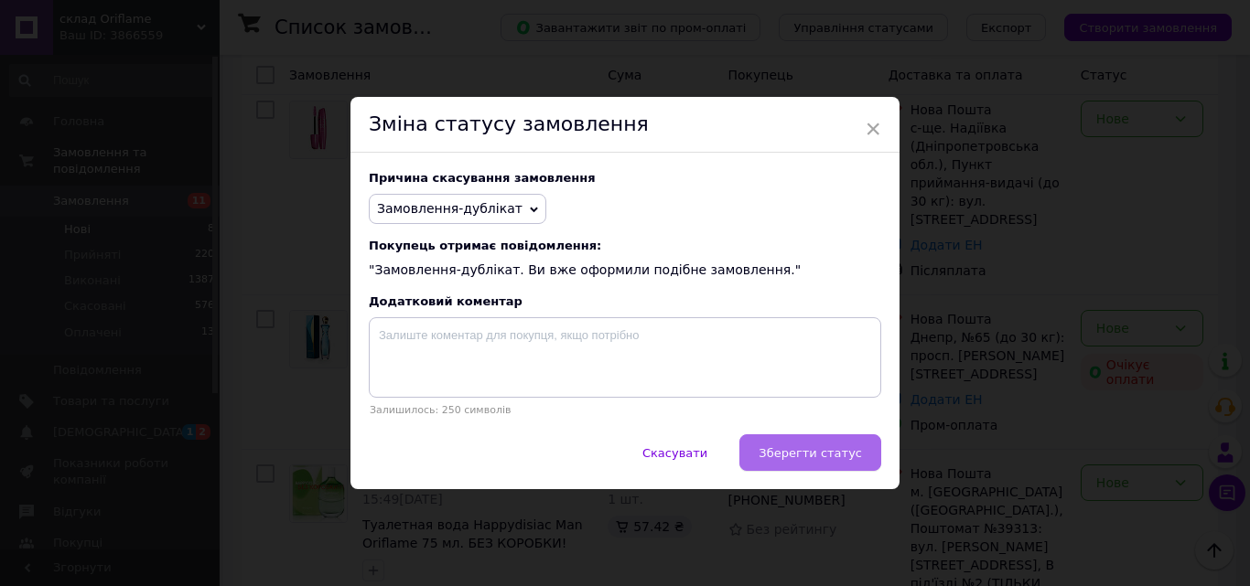
click at [843, 449] on span "Зберегти статус" at bounding box center [809, 453] width 103 height 14
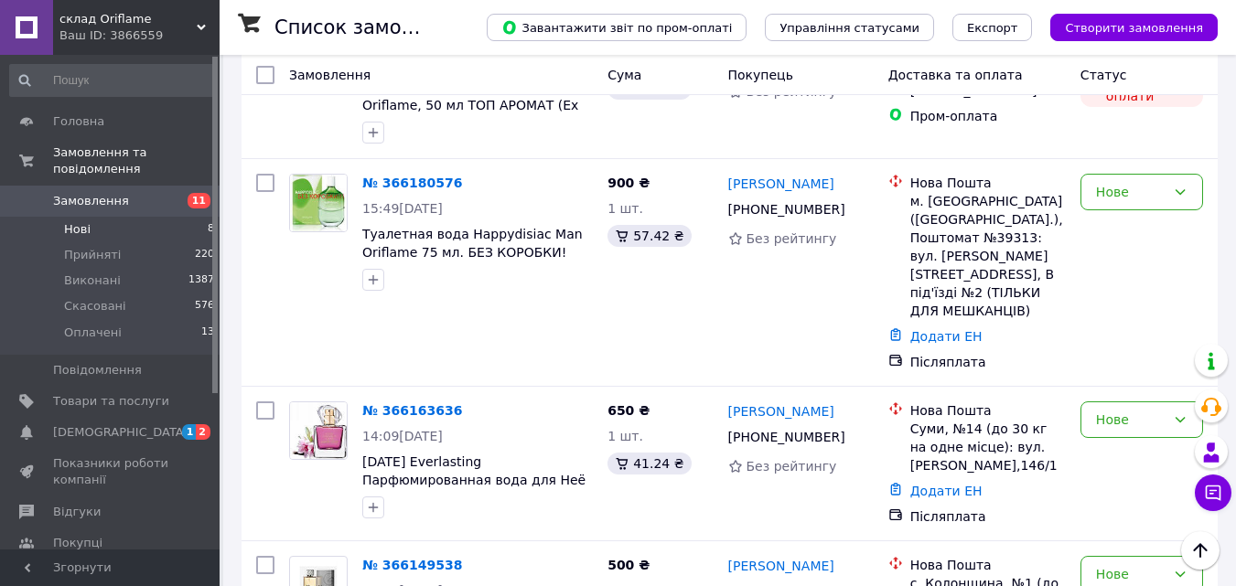
scroll to position [1146, 0]
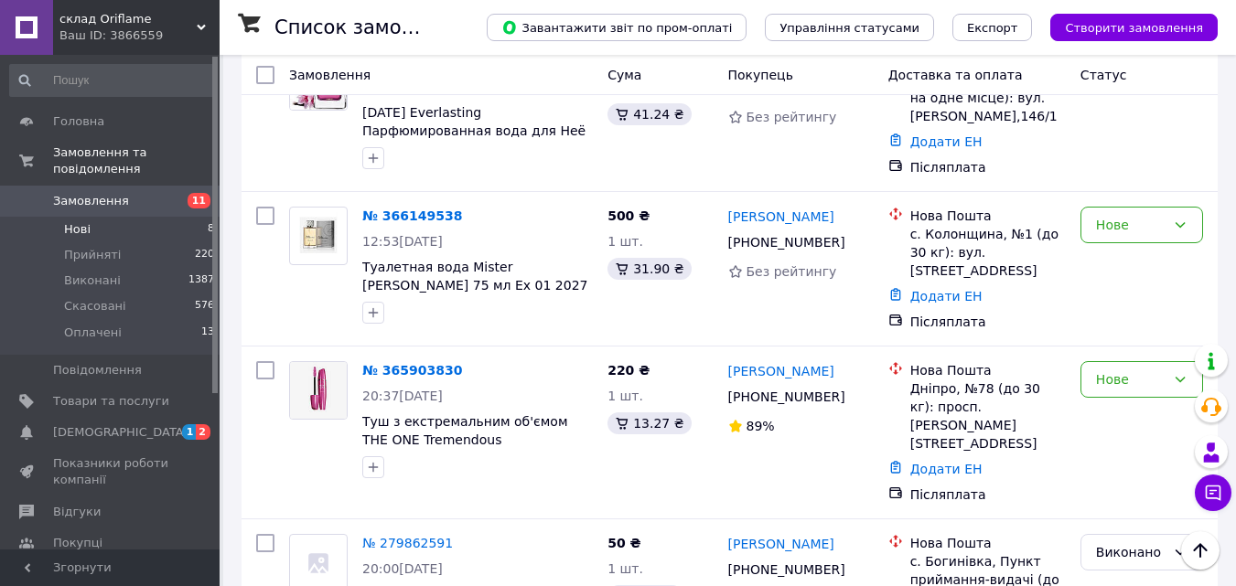
click at [136, 217] on li "Нові 8" at bounding box center [112, 230] width 225 height 26
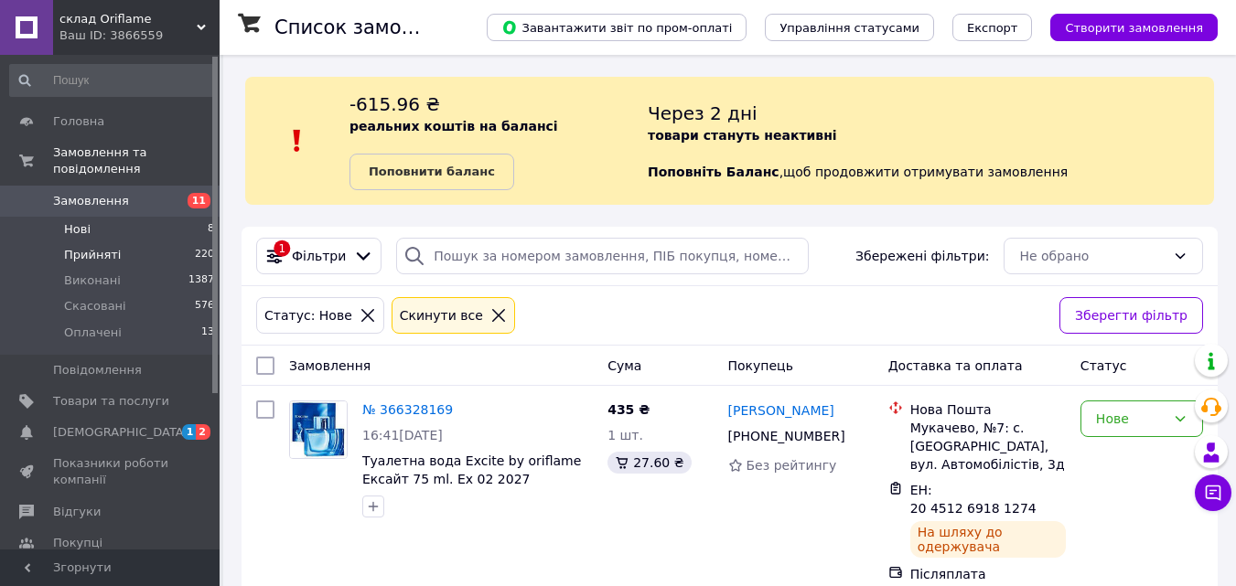
click at [116, 242] on li "Прийняті 220" at bounding box center [112, 255] width 225 height 26
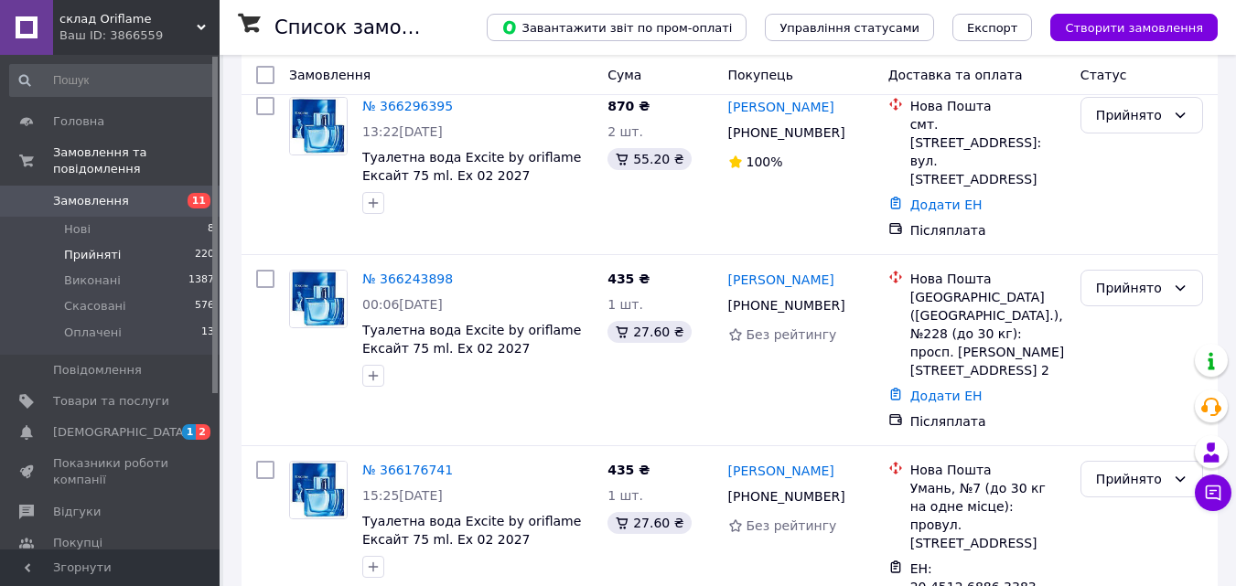
scroll to position [337, 0]
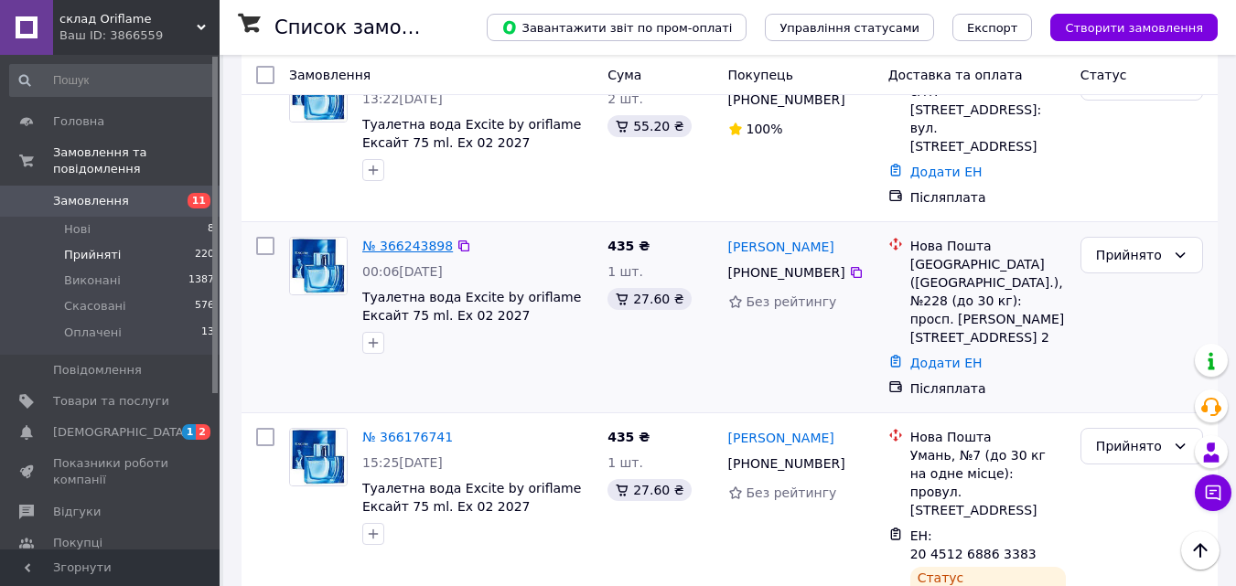
click at [423, 239] on link "№ 366243898" at bounding box center [407, 246] width 91 height 15
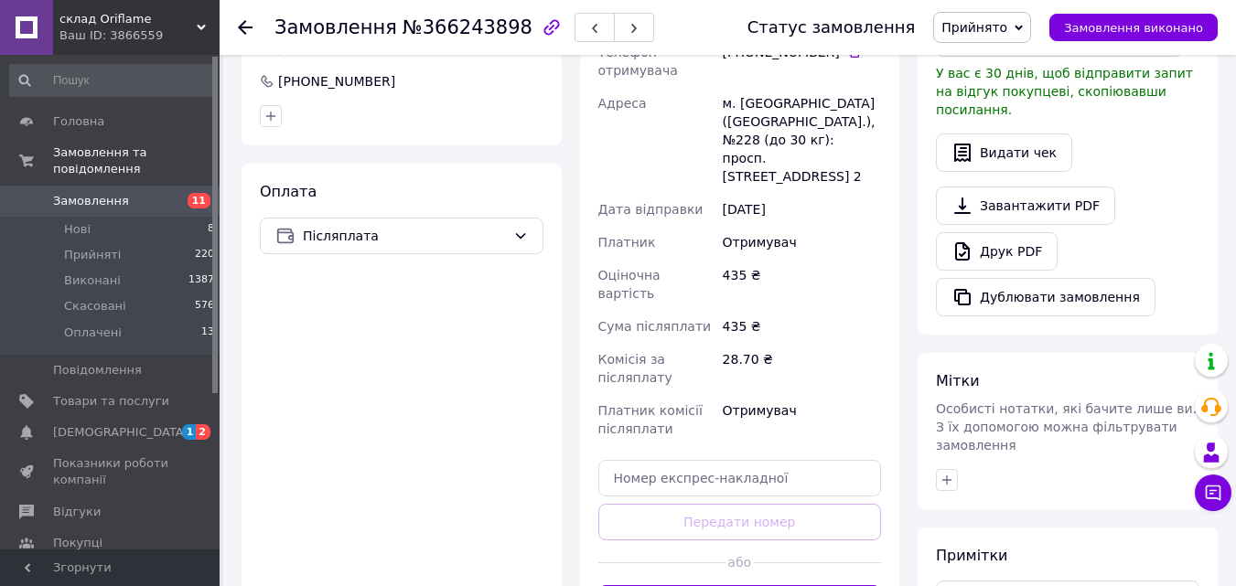
scroll to position [649, 0]
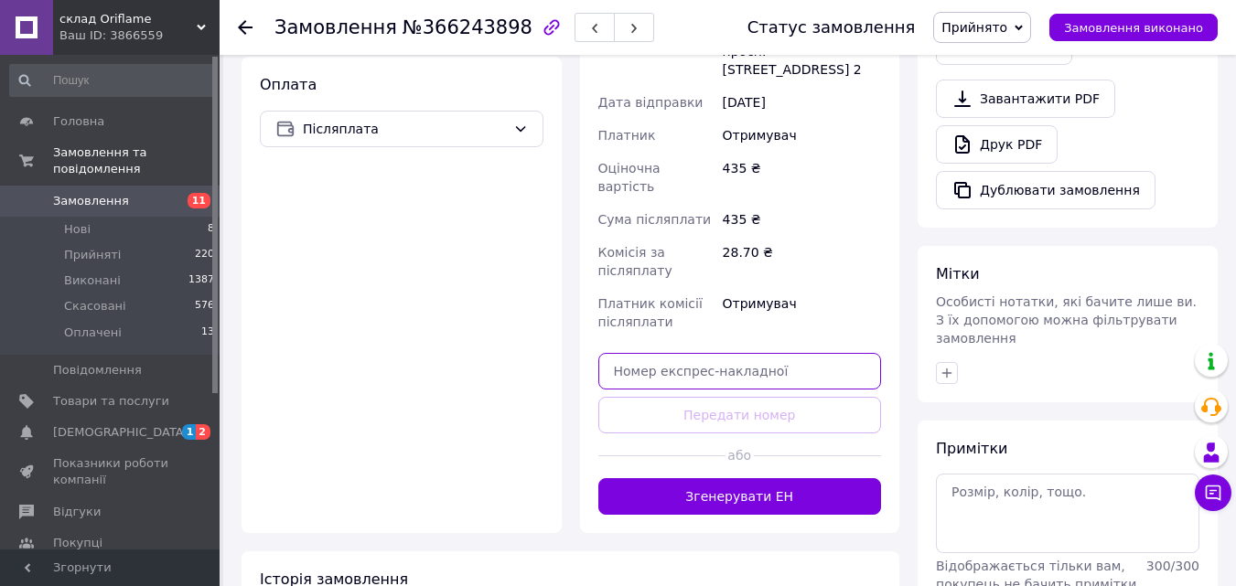
click at [655, 353] on input "text" at bounding box center [740, 371] width 284 height 37
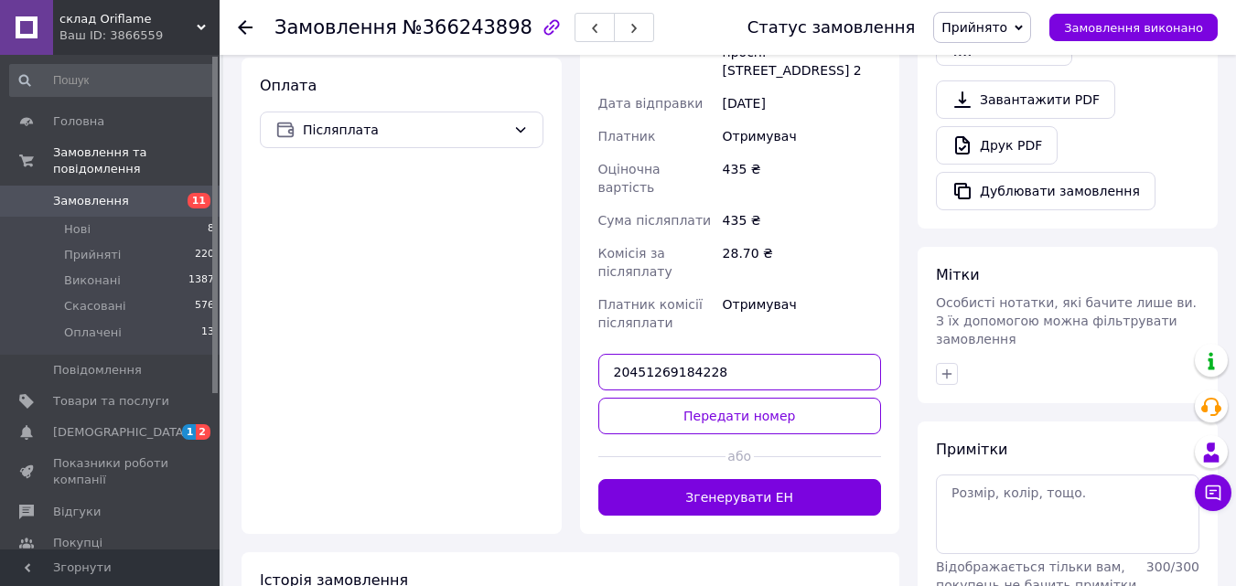
scroll to position [663, 0]
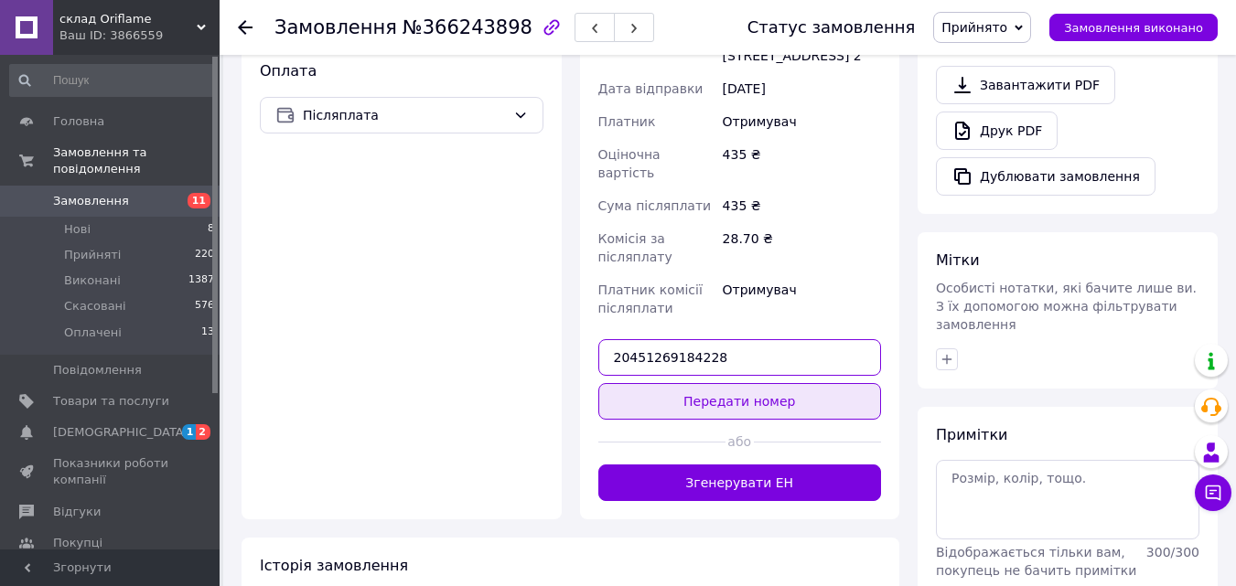
type input "20451269184228"
click at [757, 383] on button "Передати номер" at bounding box center [740, 401] width 284 height 37
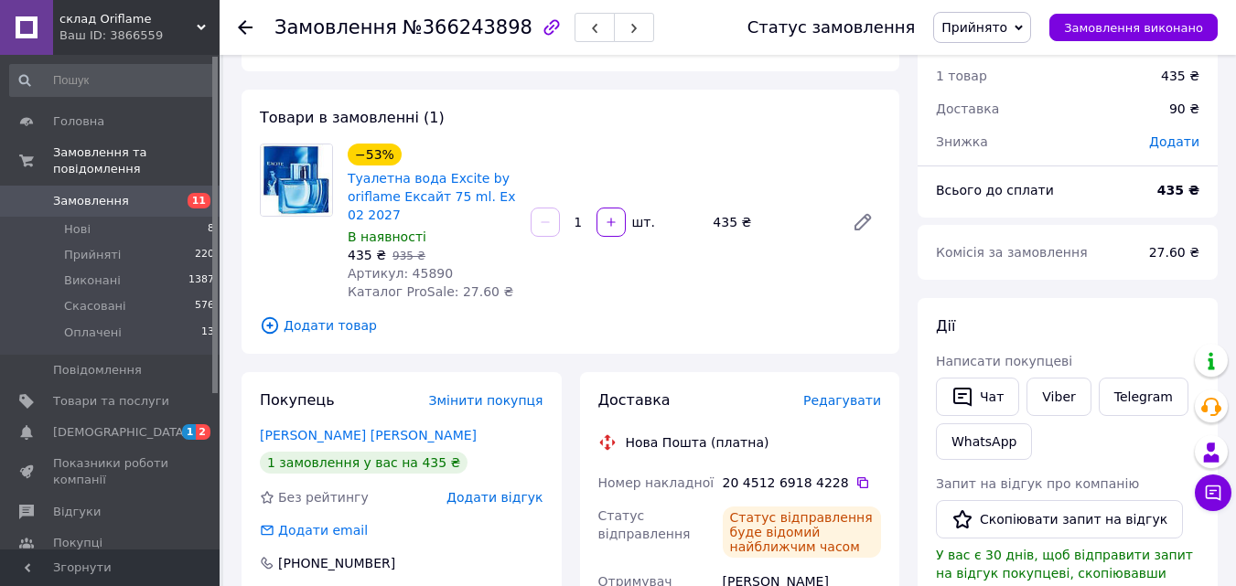
scroll to position [0, 0]
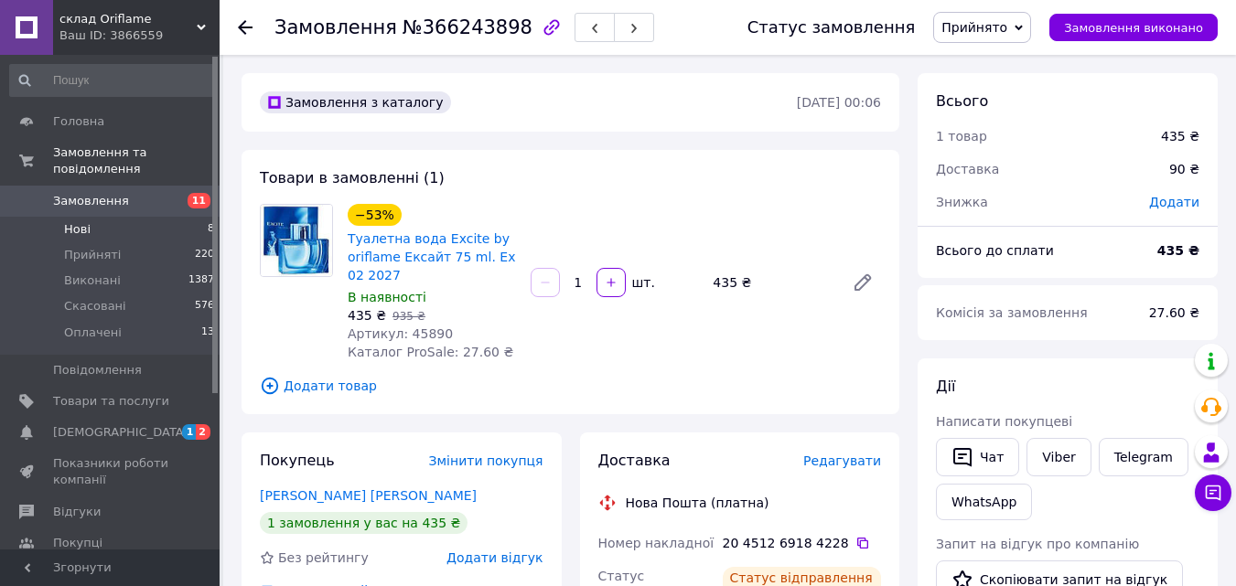
click at [115, 219] on li "Нові 8" at bounding box center [112, 230] width 225 height 26
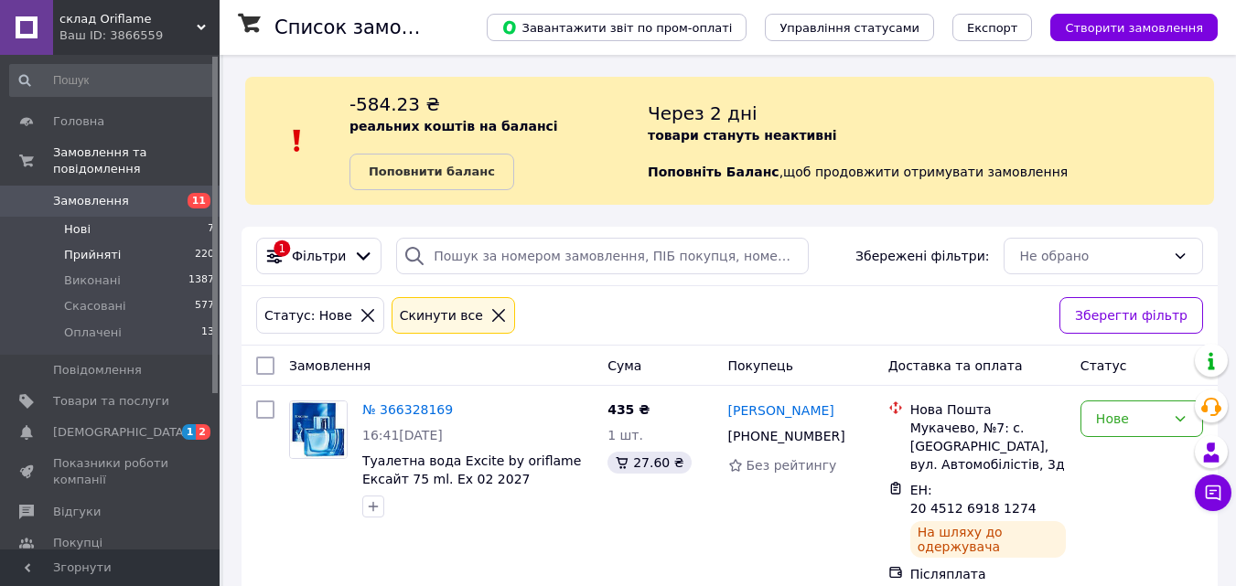
click at [174, 242] on li "Прийняті 220" at bounding box center [112, 255] width 225 height 26
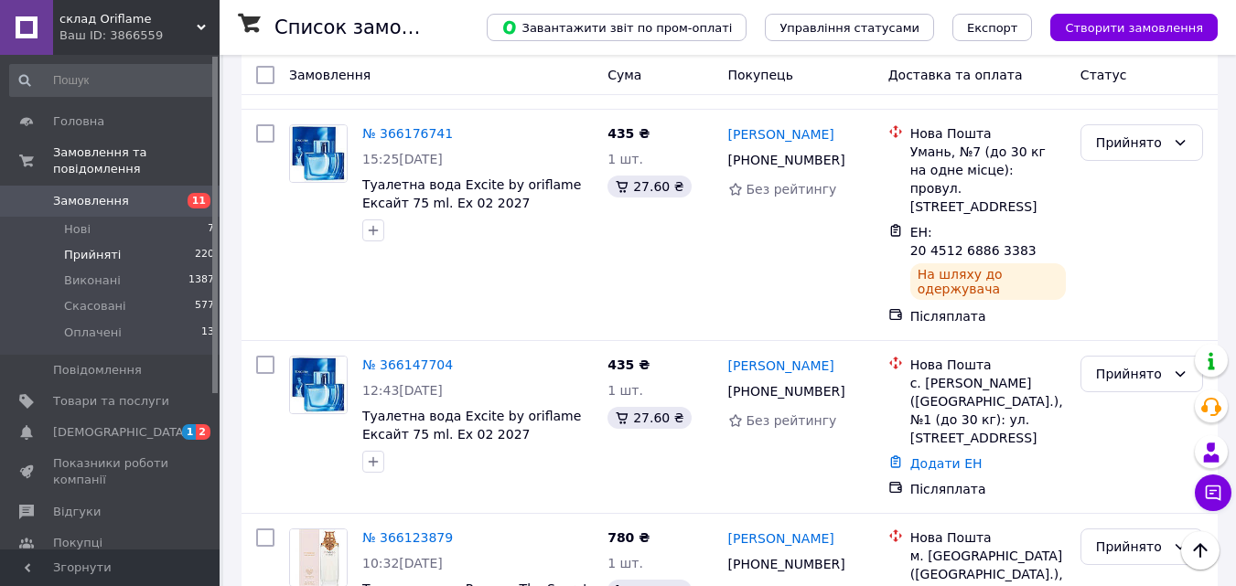
scroll to position [735, 0]
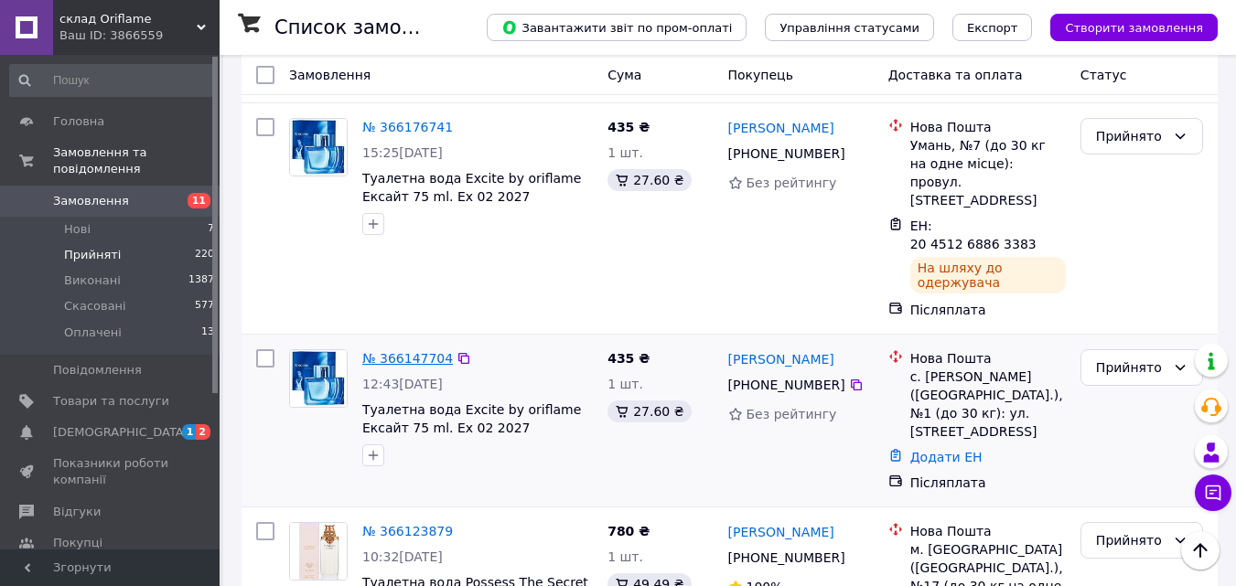
click at [415, 351] on link "№ 366147704" at bounding box center [407, 358] width 91 height 15
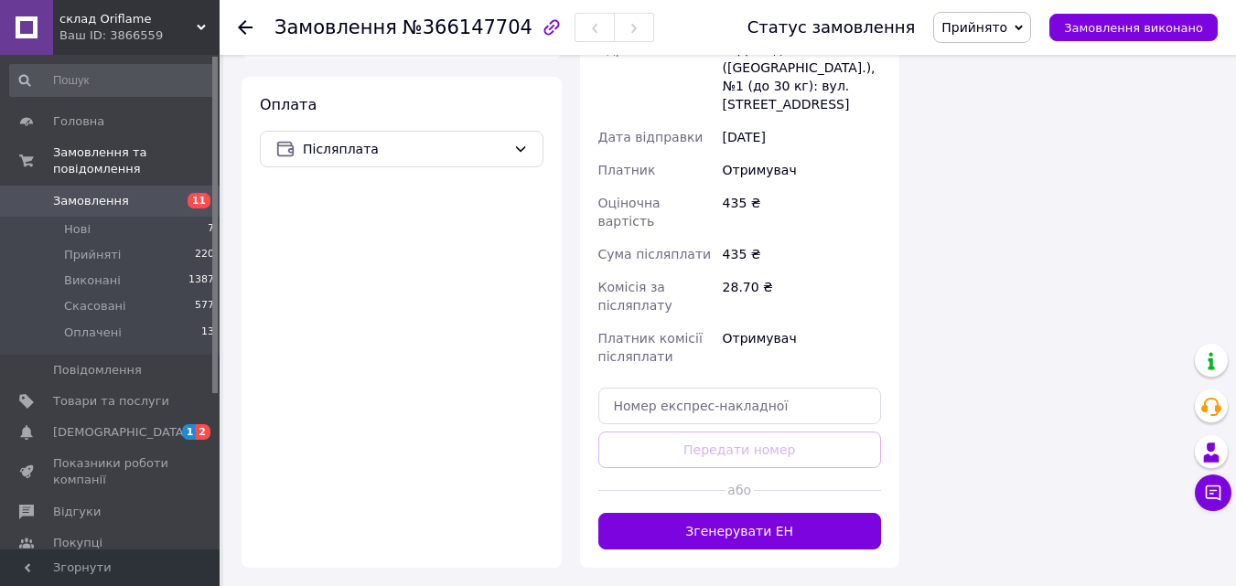
scroll to position [713, 0]
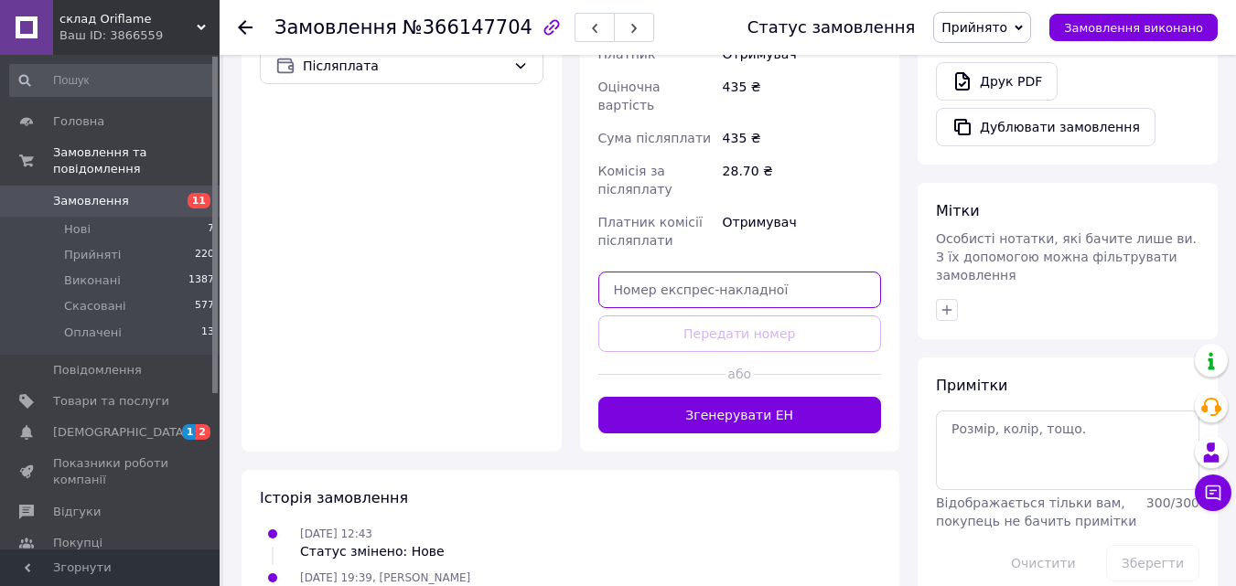
click at [856, 272] on input "text" at bounding box center [740, 290] width 284 height 37
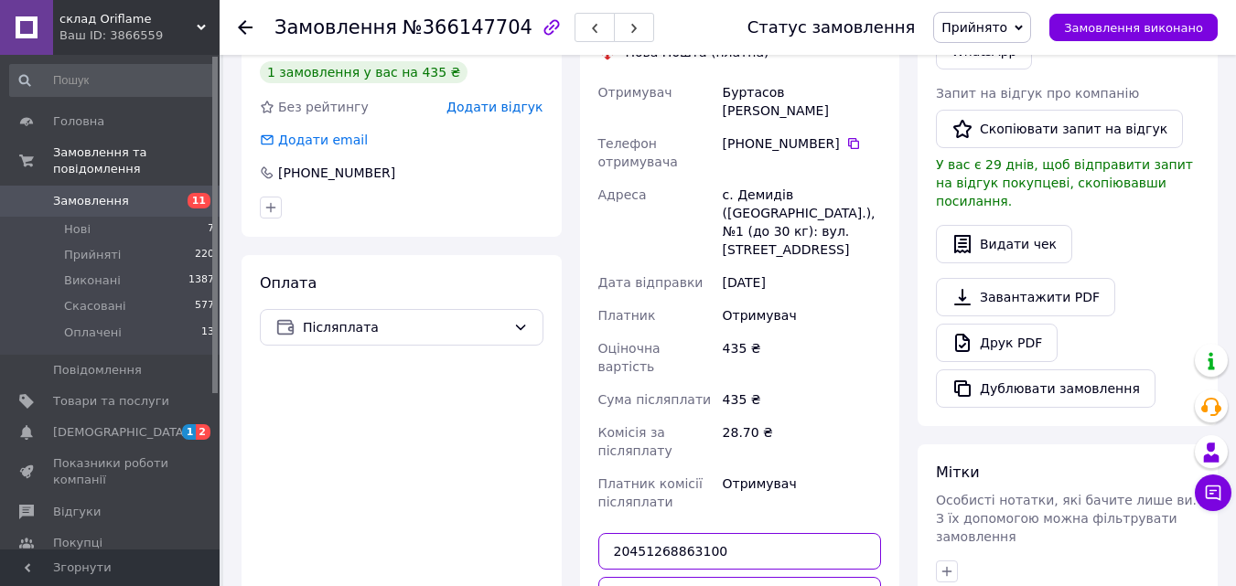
scroll to position [445, 0]
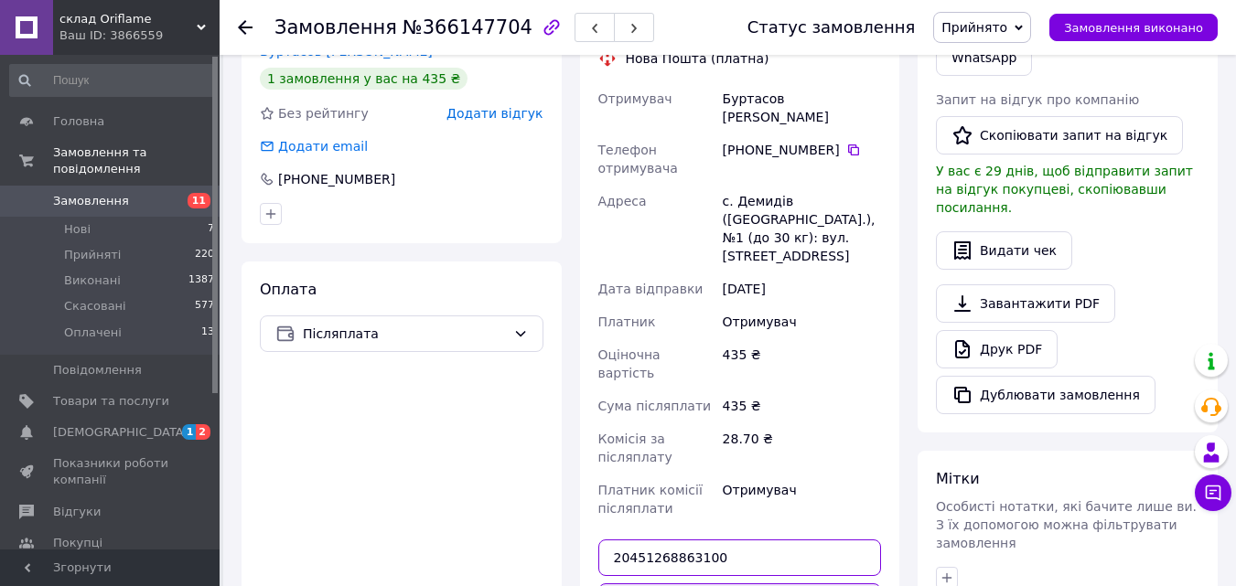
type input "20451268863100"
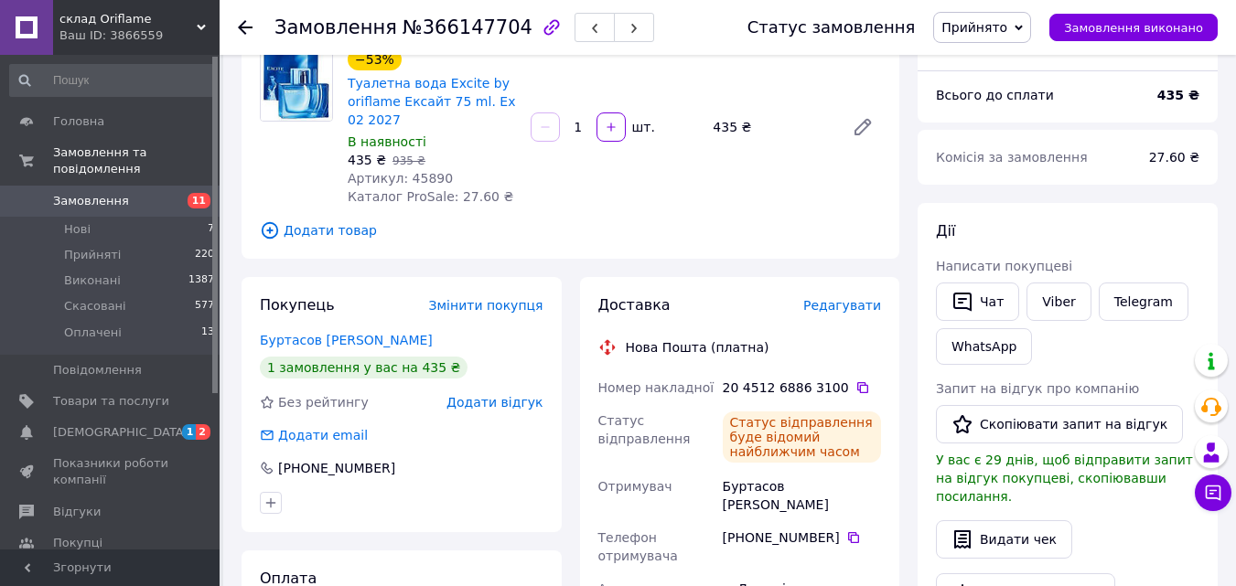
scroll to position [0, 0]
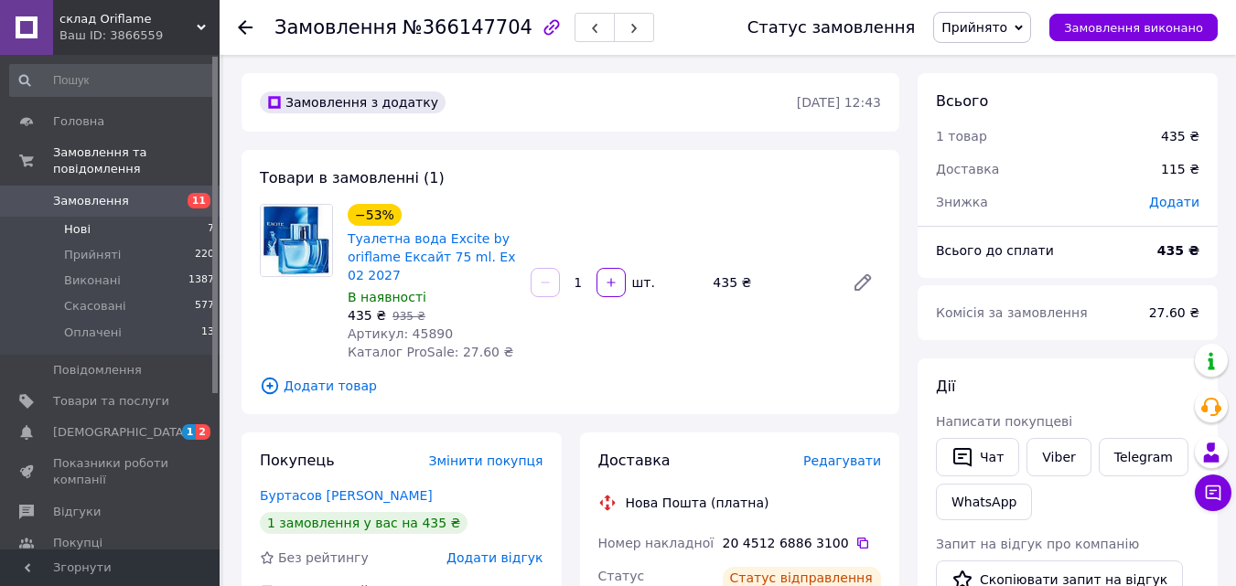
click at [130, 217] on li "Нові 7" at bounding box center [112, 230] width 225 height 26
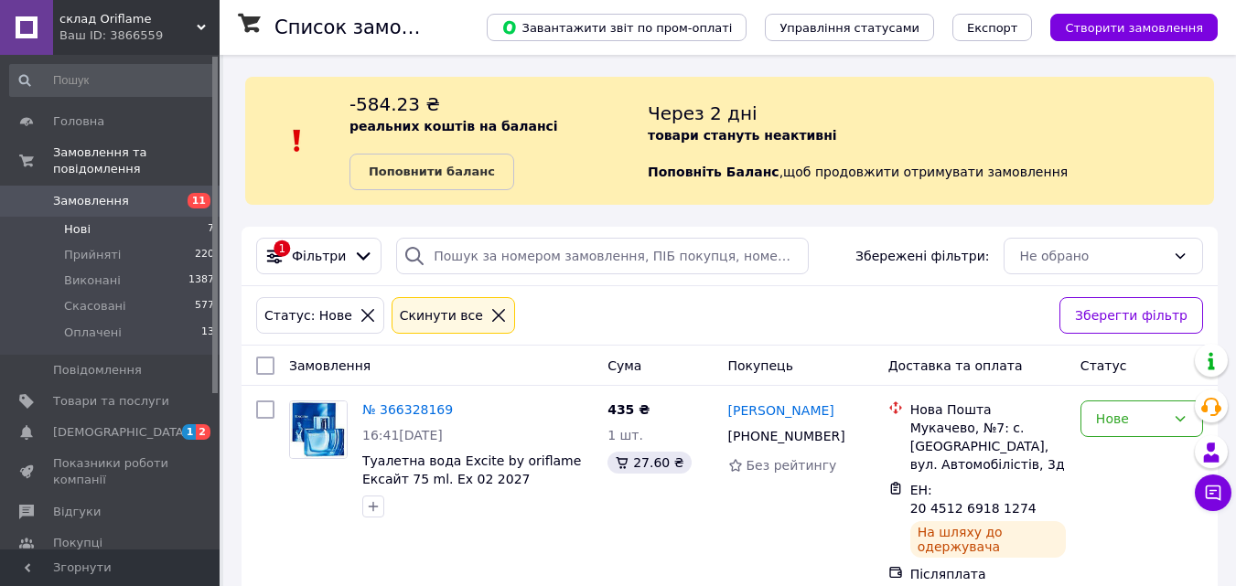
click at [121, 242] on li "Прийняті 220" at bounding box center [112, 255] width 225 height 26
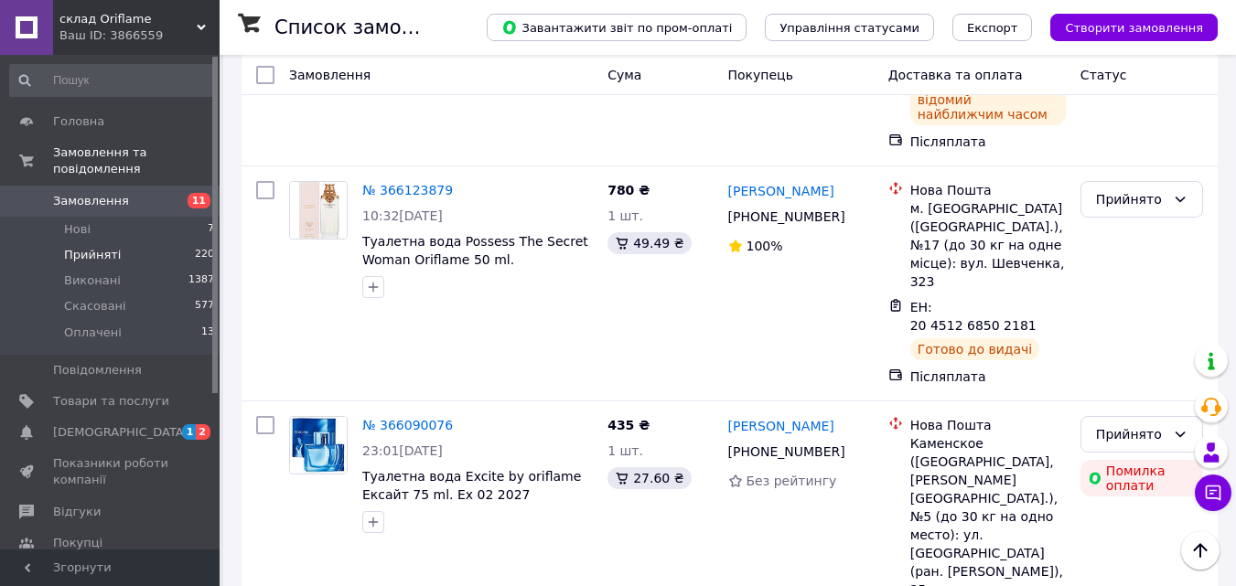
scroll to position [1161, 0]
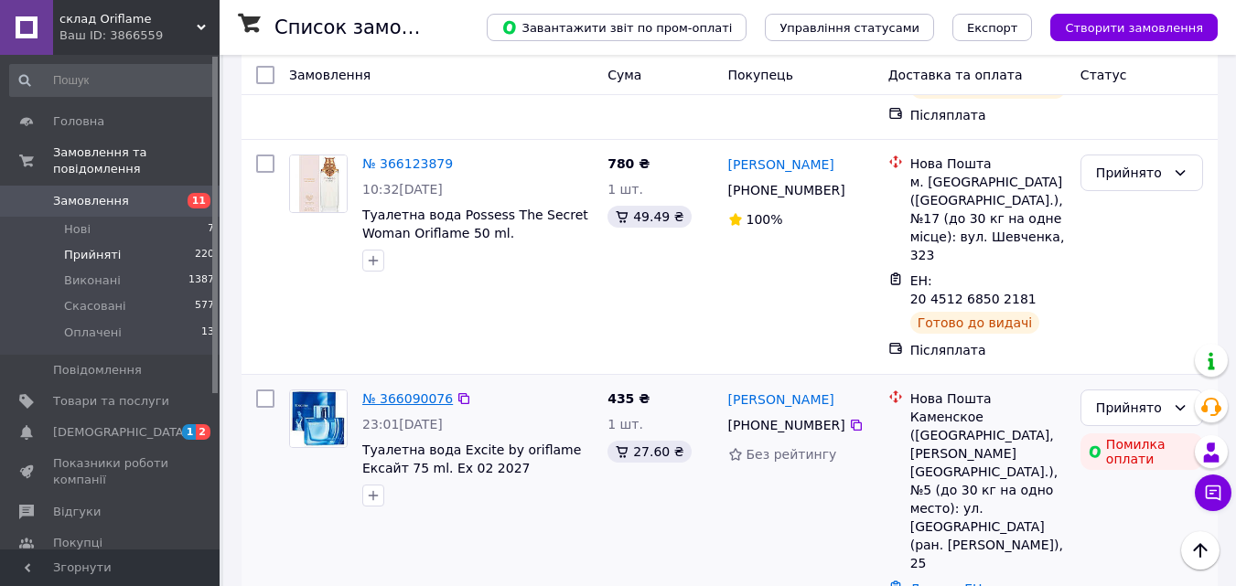
click at [418, 392] on link "№ 366090076" at bounding box center [407, 399] width 91 height 15
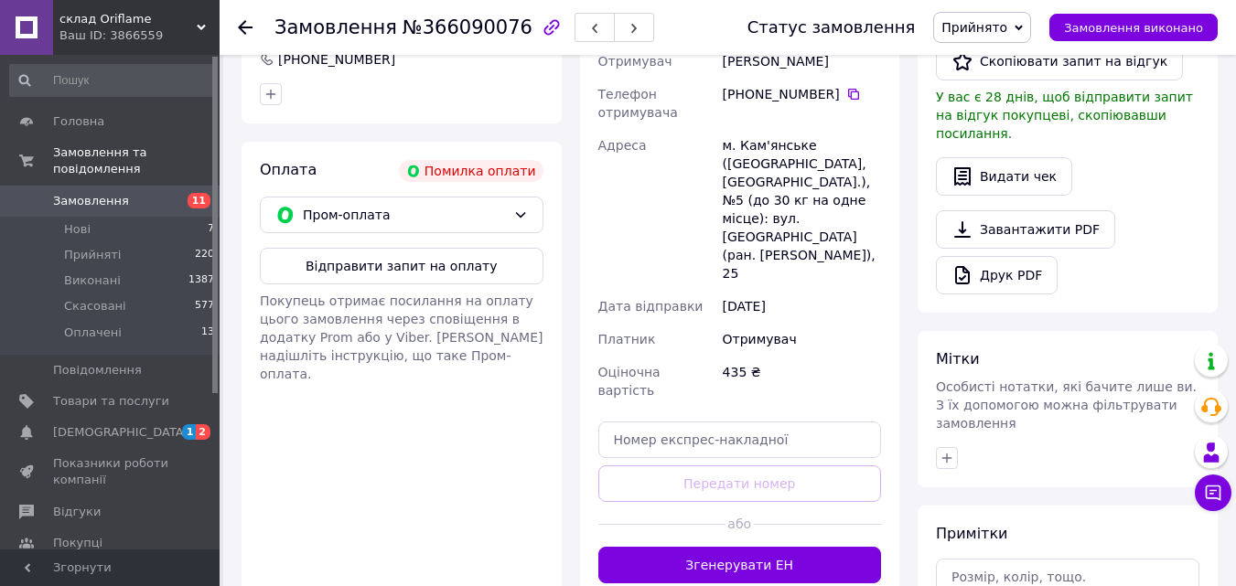
scroll to position [606, 0]
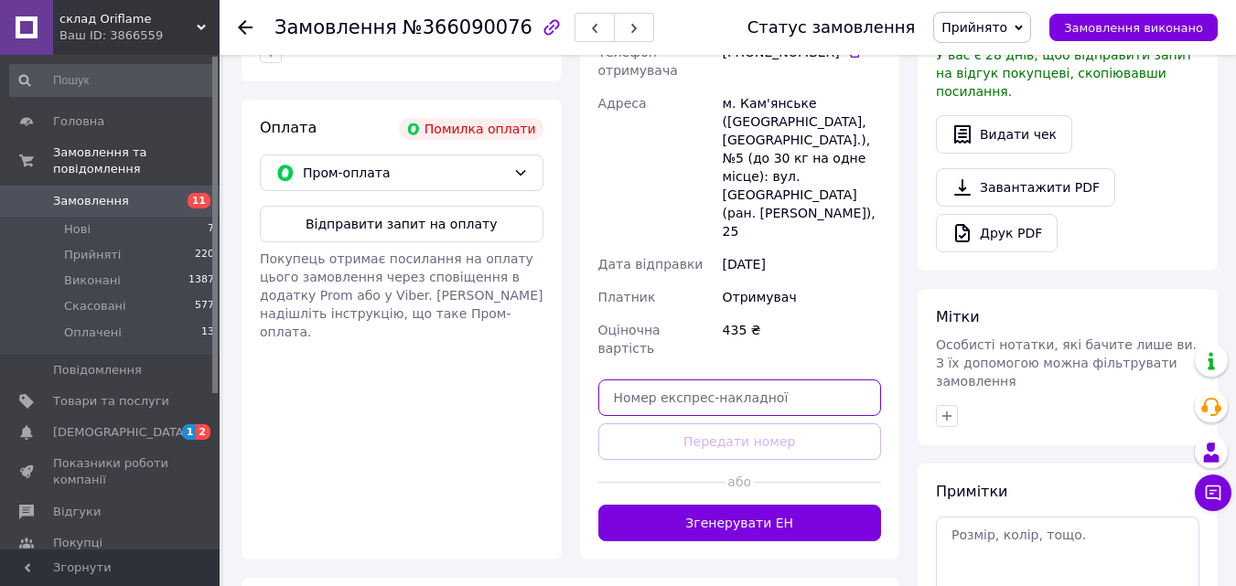
click at [816, 380] on input "text" at bounding box center [740, 398] width 284 height 37
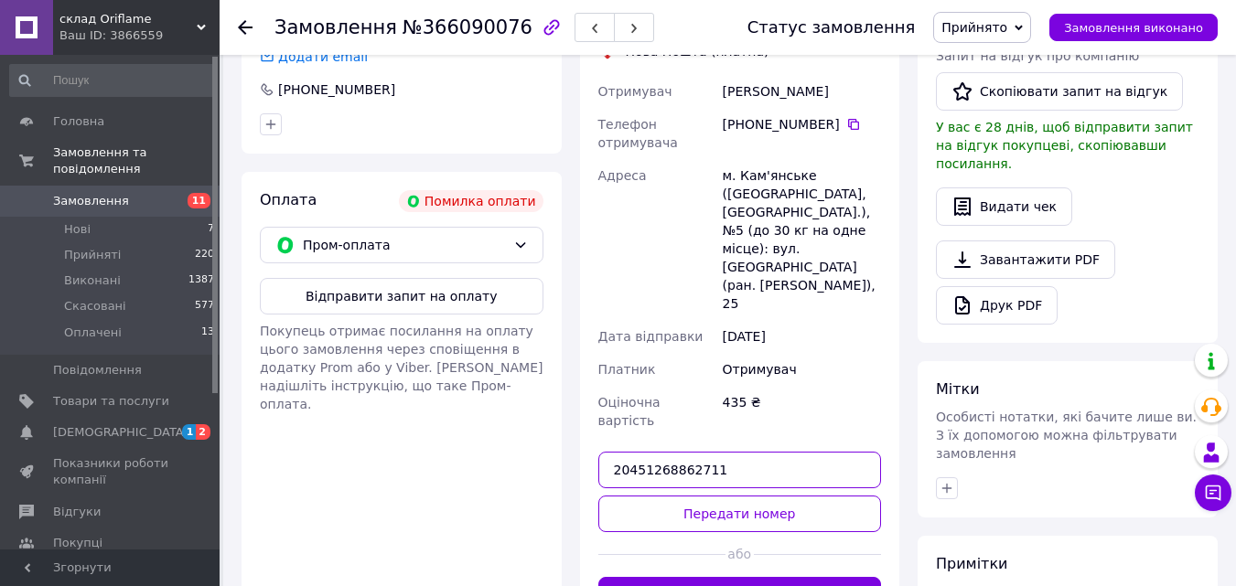
scroll to position [503, 0]
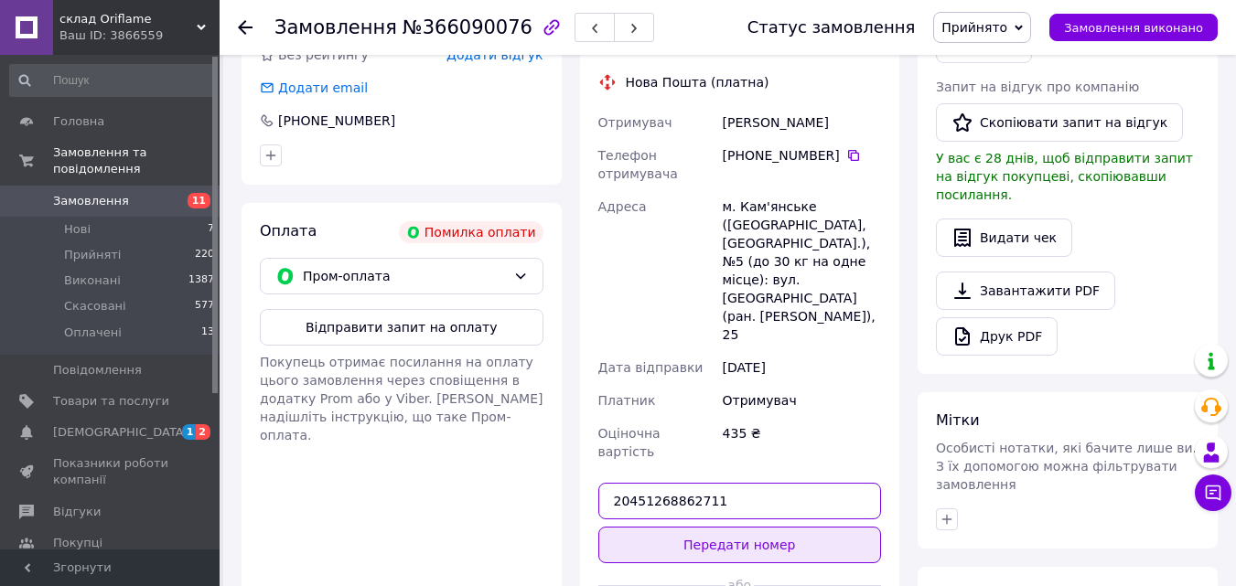
type input "20451268862711"
click at [732, 527] on button "Передати номер" at bounding box center [740, 545] width 284 height 37
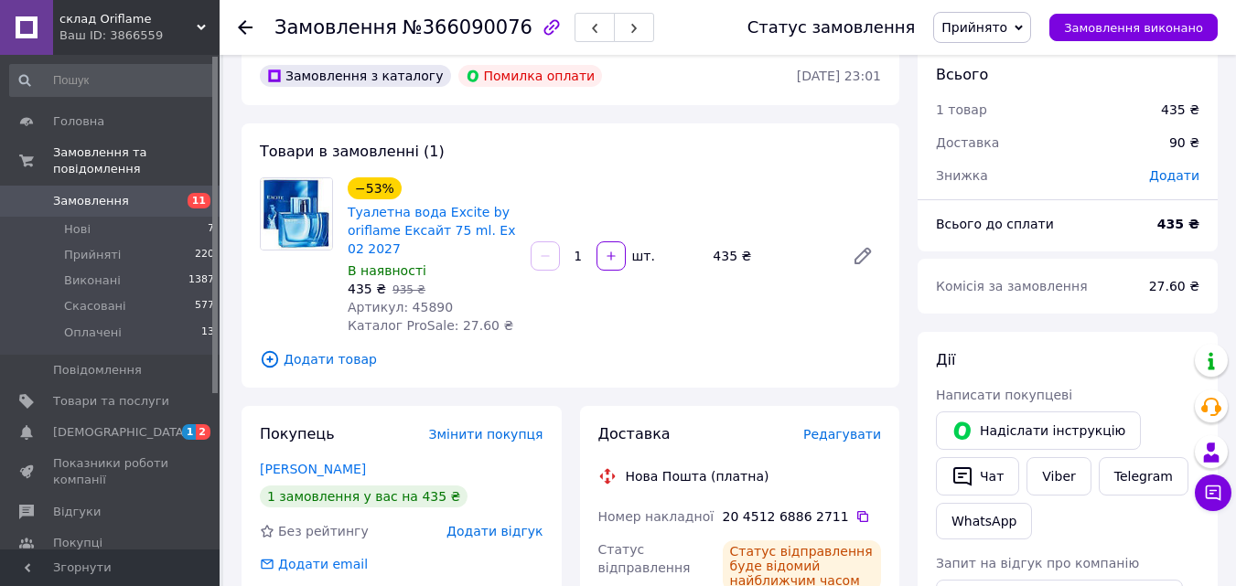
scroll to position [0, 0]
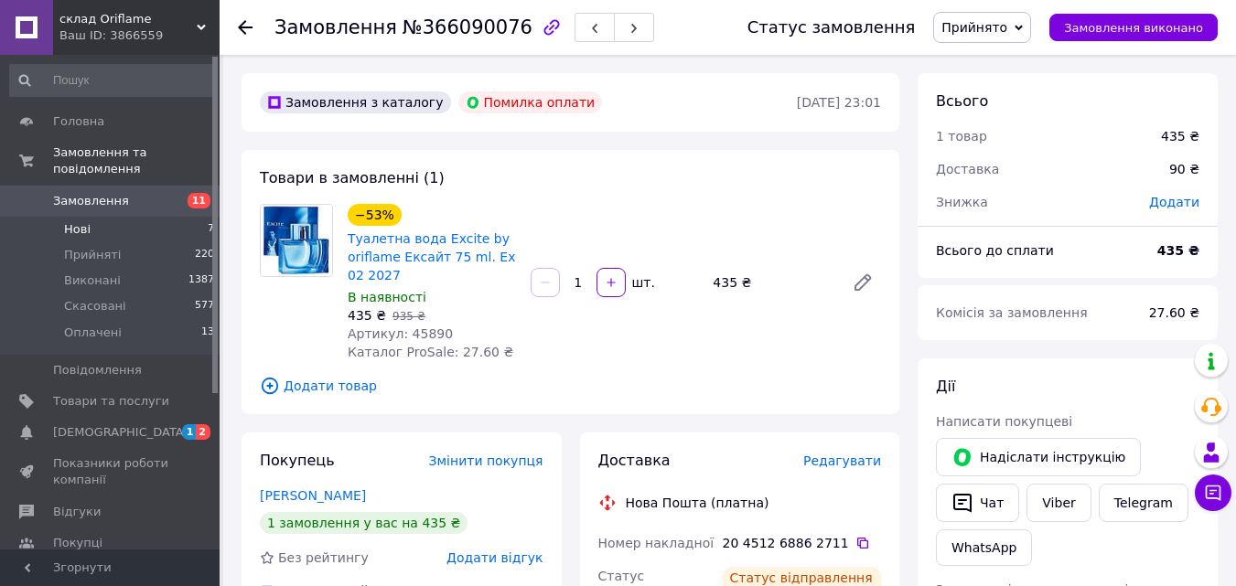
click at [155, 217] on li "Нові 7" at bounding box center [112, 230] width 225 height 26
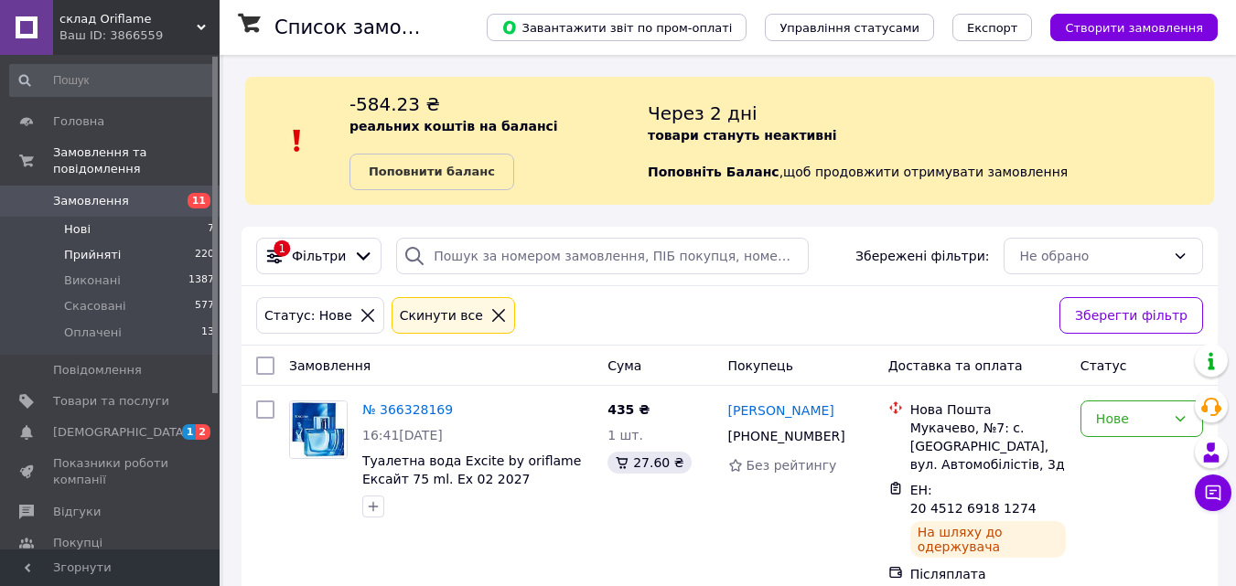
click at [106, 247] on span "Прийняті" at bounding box center [92, 255] width 57 height 16
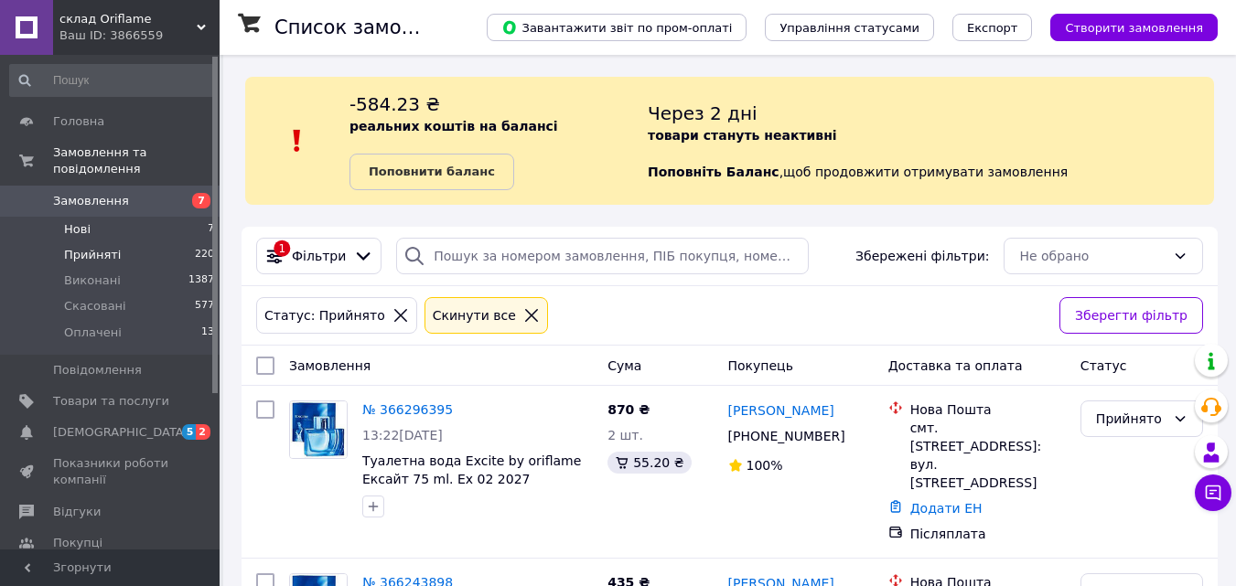
click at [102, 218] on li "Нові 7" at bounding box center [112, 230] width 225 height 26
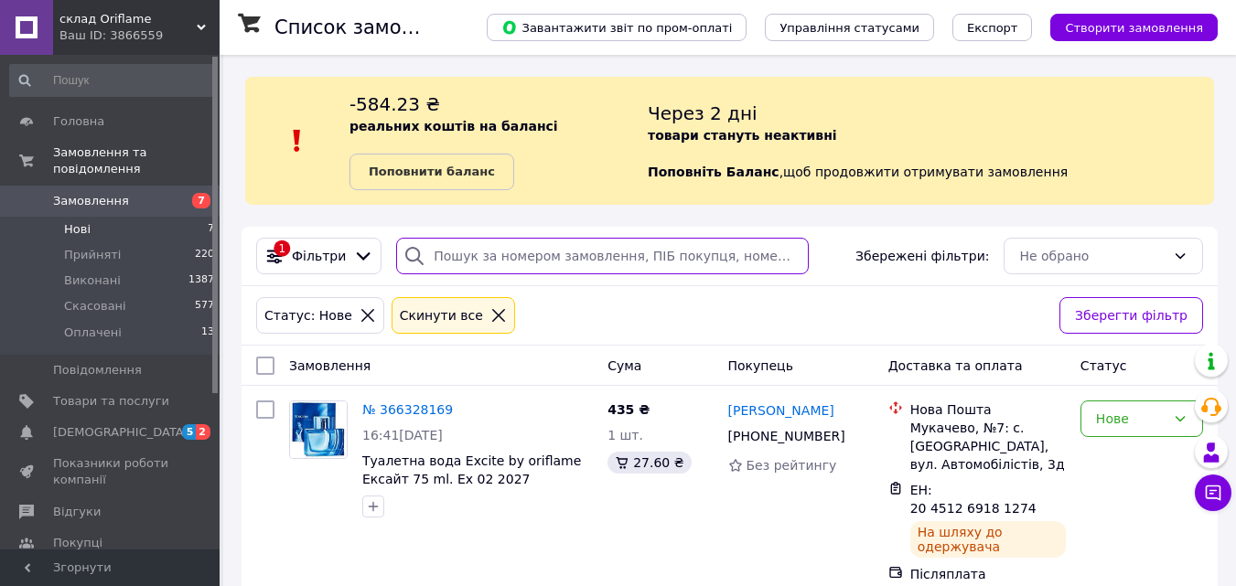
click at [486, 261] on input "search" at bounding box center [602, 256] width 413 height 37
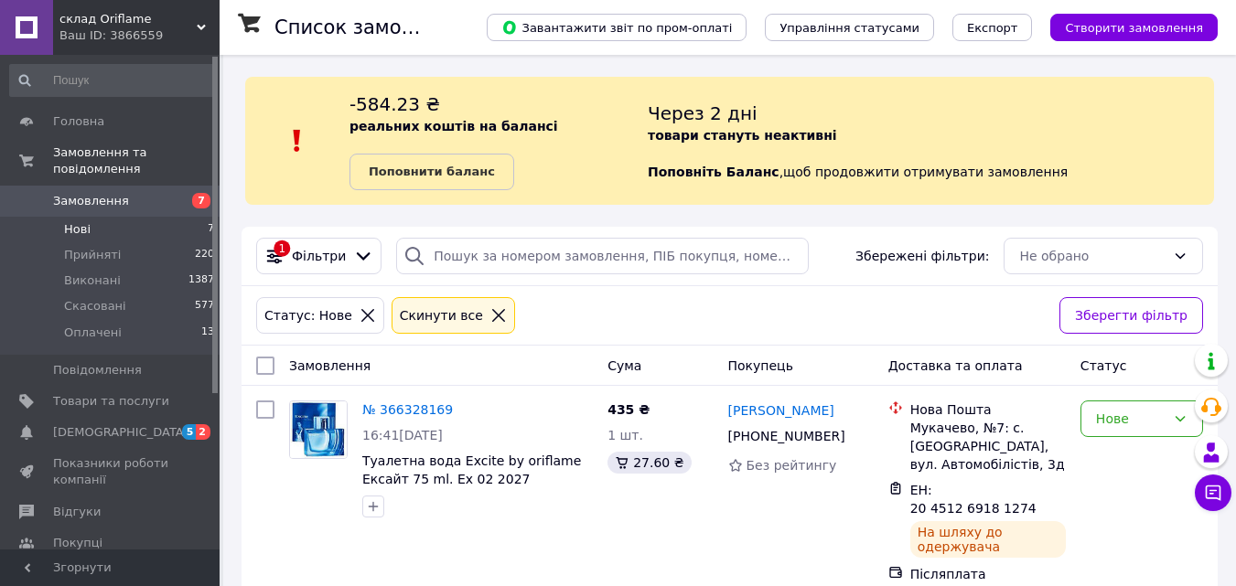
click at [490, 307] on icon at bounding box center [498, 315] width 16 height 16
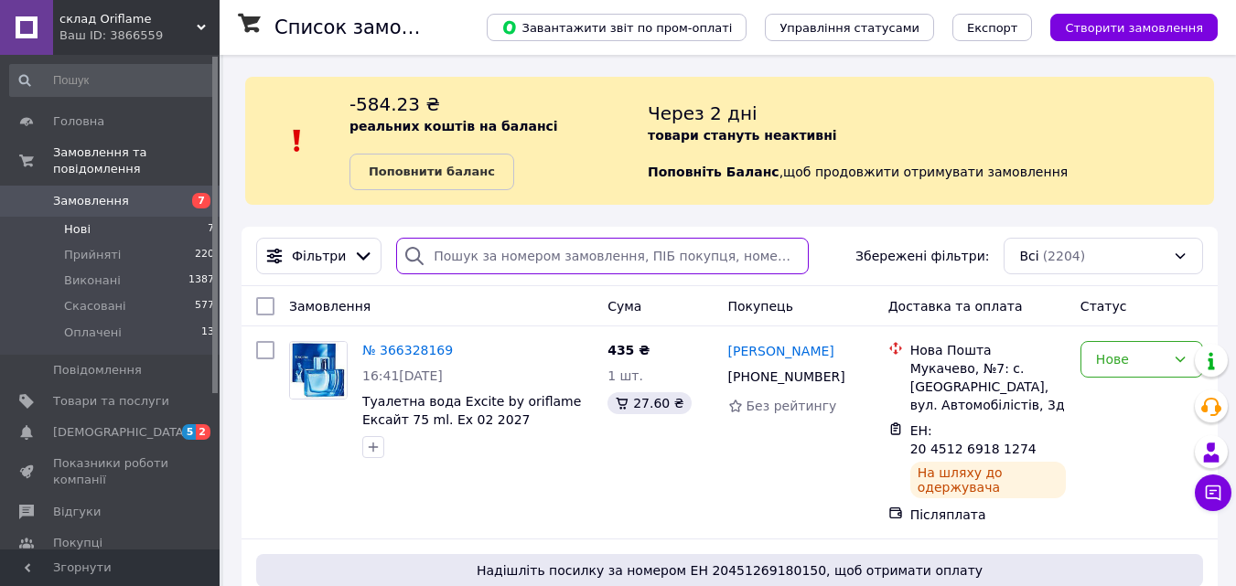
click at [488, 265] on input "search" at bounding box center [602, 256] width 413 height 37
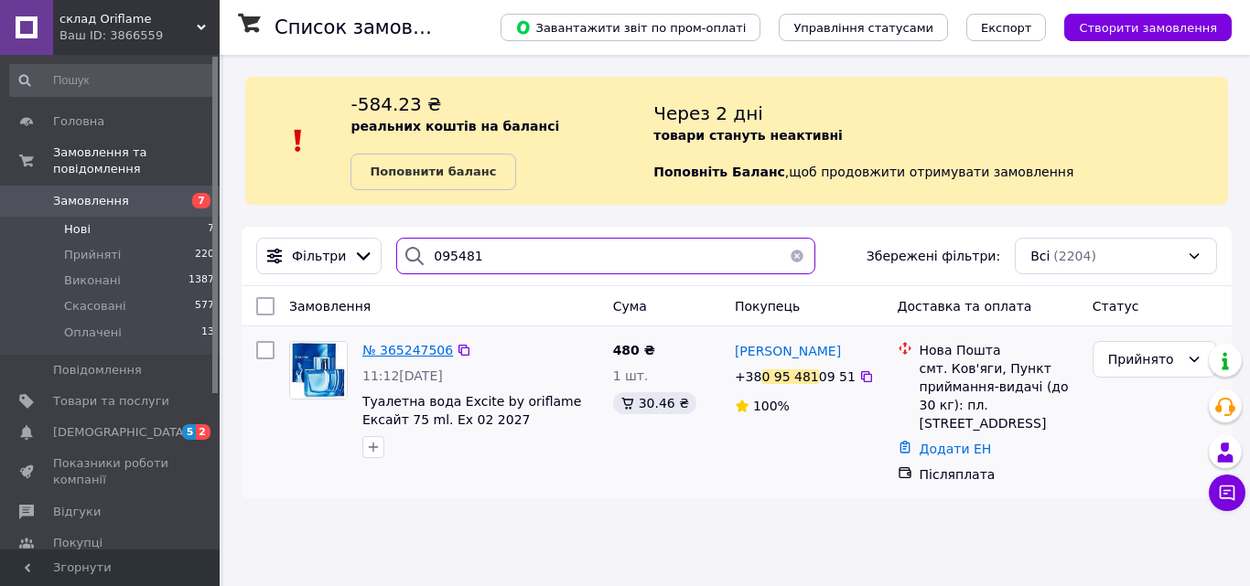
type input "095481"
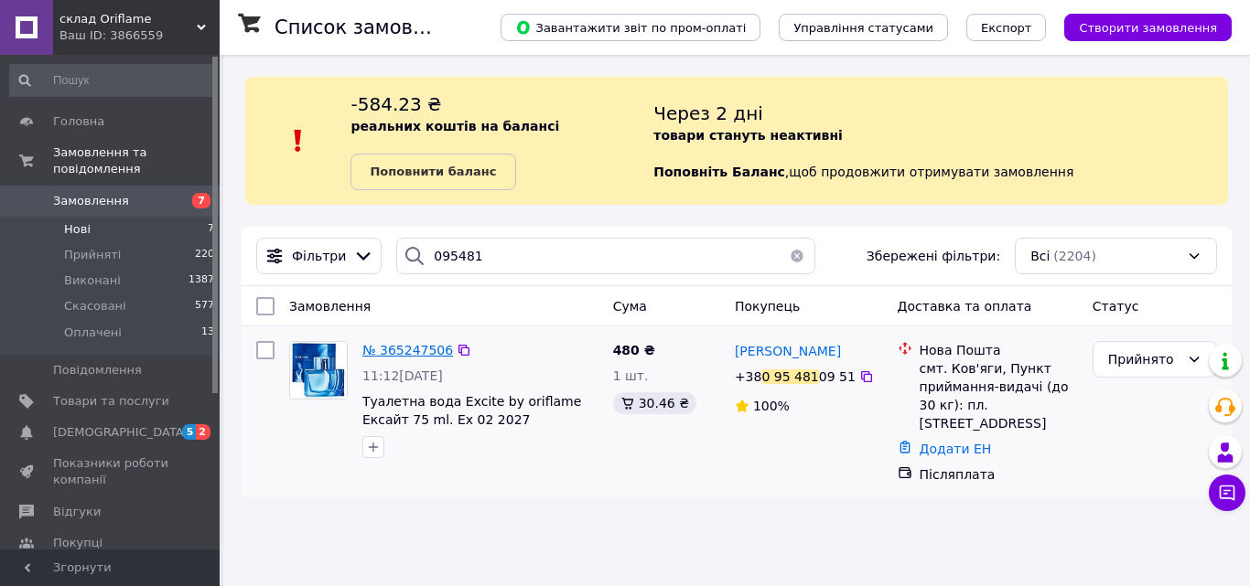
click at [381, 348] on span "№ 365247506" at bounding box center [407, 350] width 91 height 15
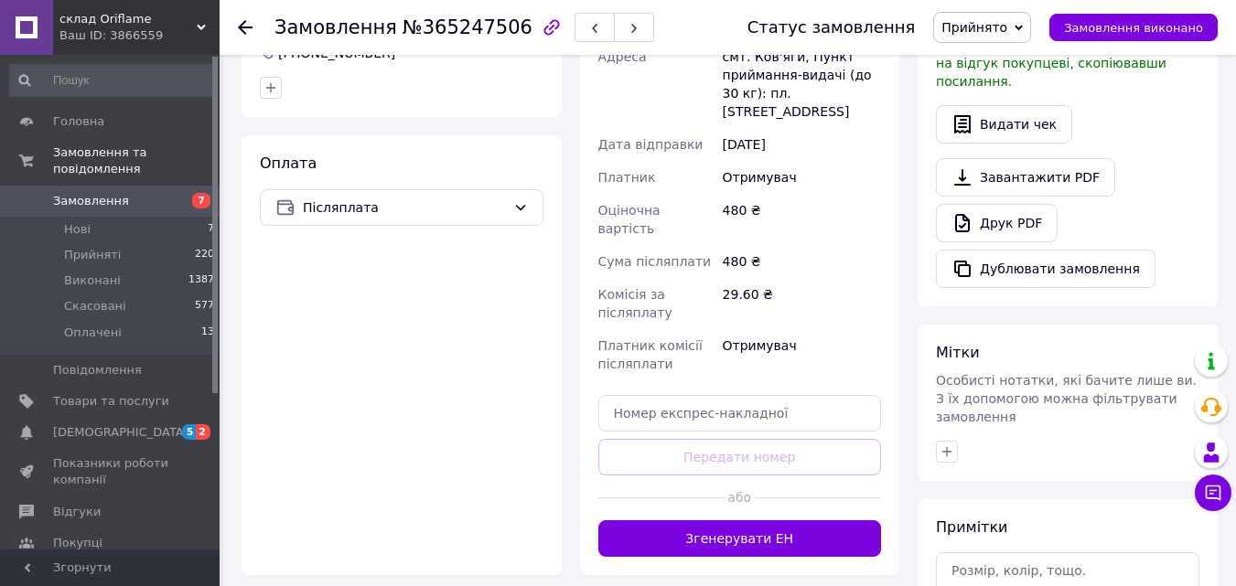
scroll to position [575, 0]
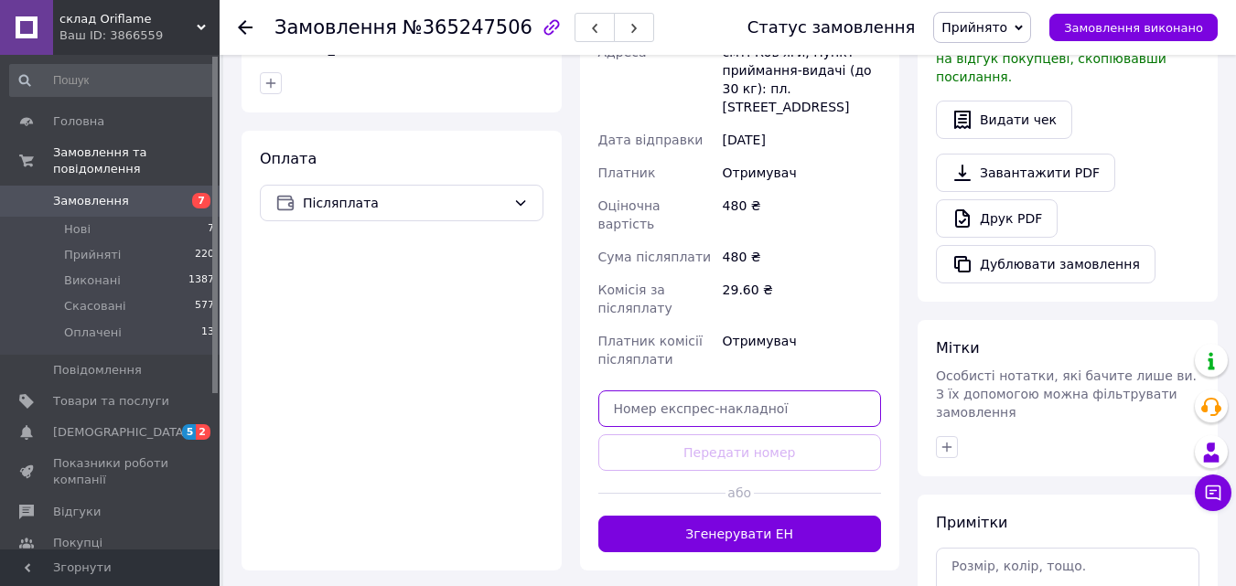
click at [787, 391] on input "text" at bounding box center [740, 409] width 284 height 37
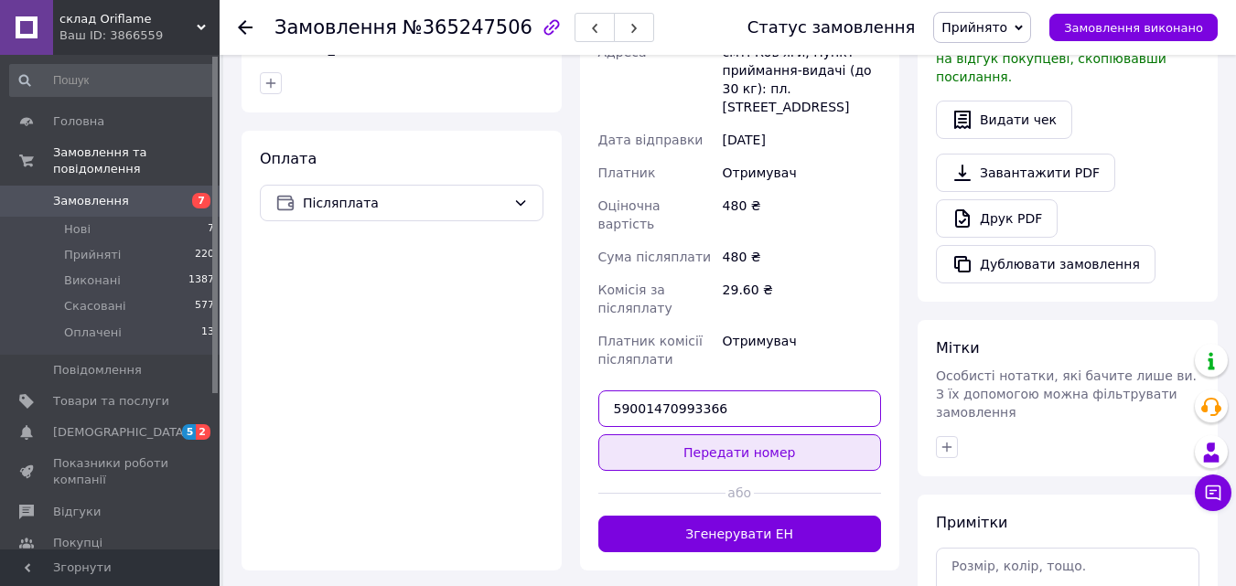
type input "59001470993366"
click at [748, 435] on button "Передати номер" at bounding box center [740, 453] width 284 height 37
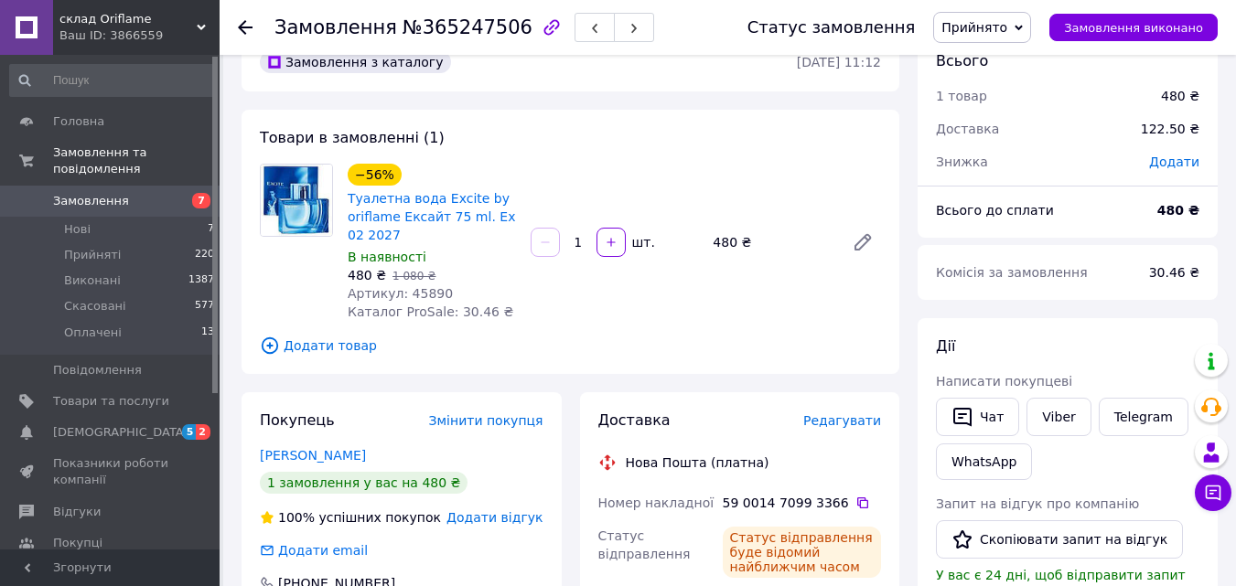
scroll to position [43, 0]
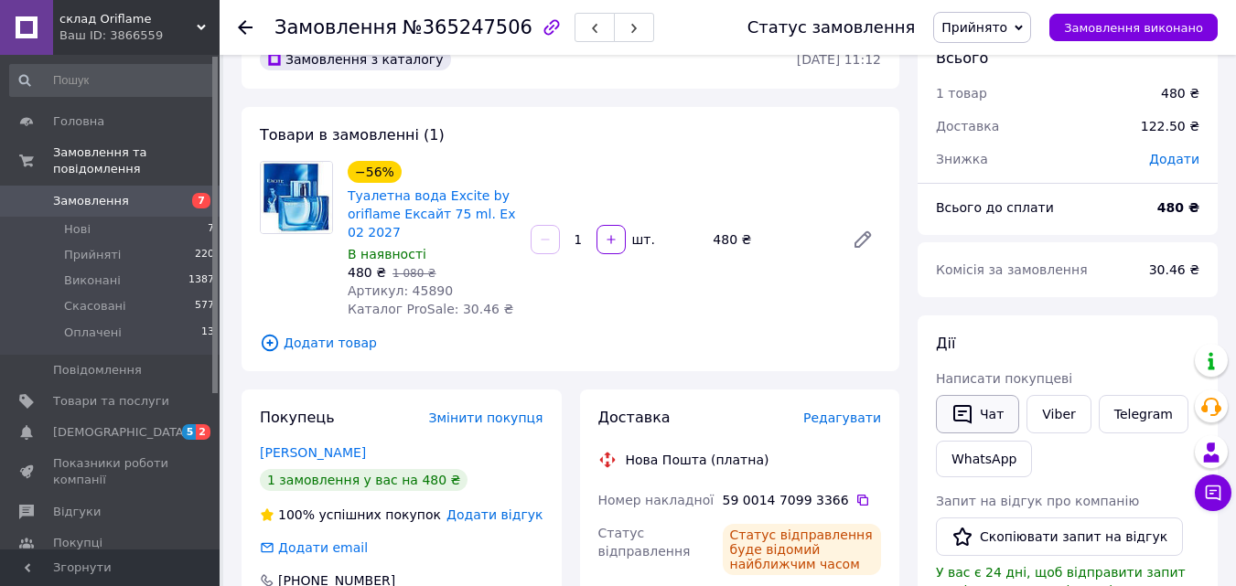
click at [984, 403] on button "Чат" at bounding box center [977, 414] width 83 height 38
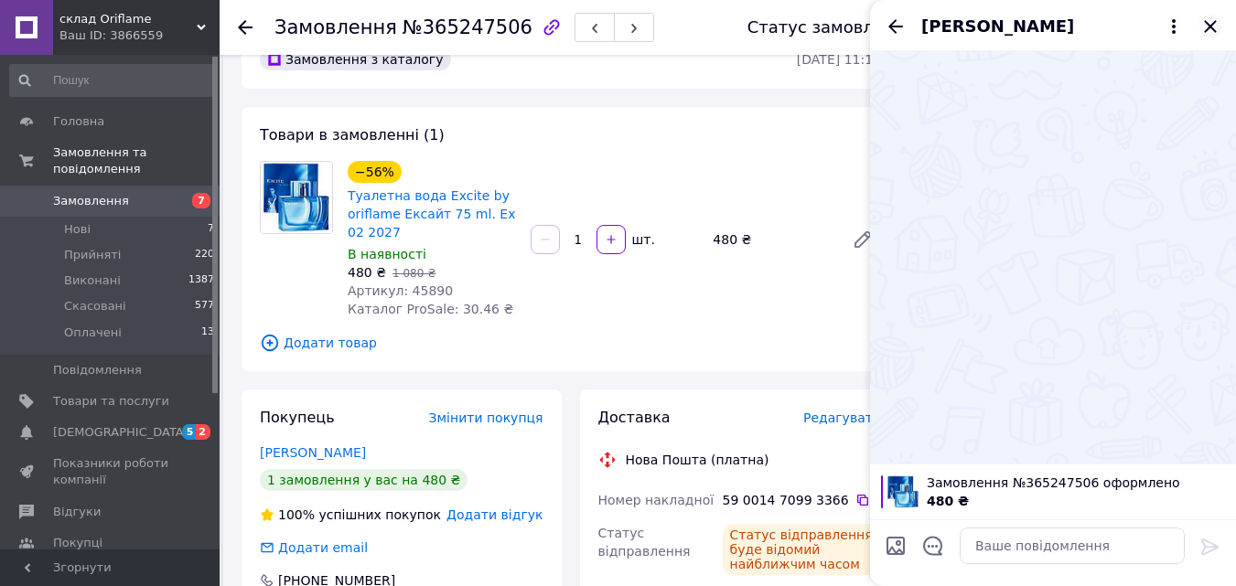
click at [1211, 20] on icon "Закрити" at bounding box center [1210, 27] width 22 height 22
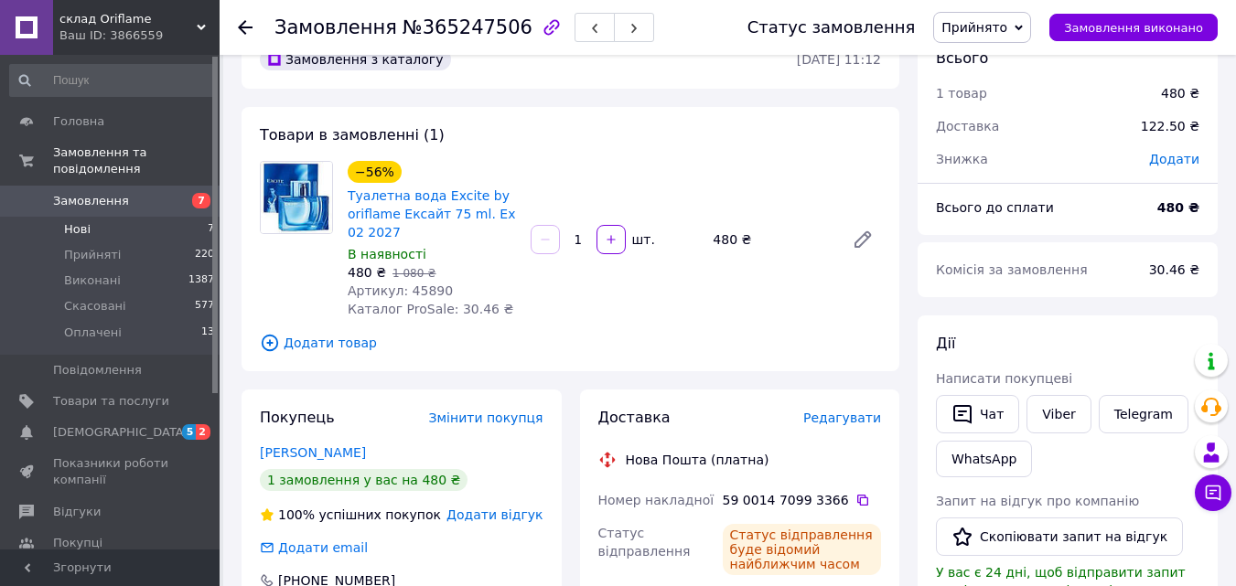
click at [118, 217] on li "Нові 7" at bounding box center [112, 230] width 225 height 26
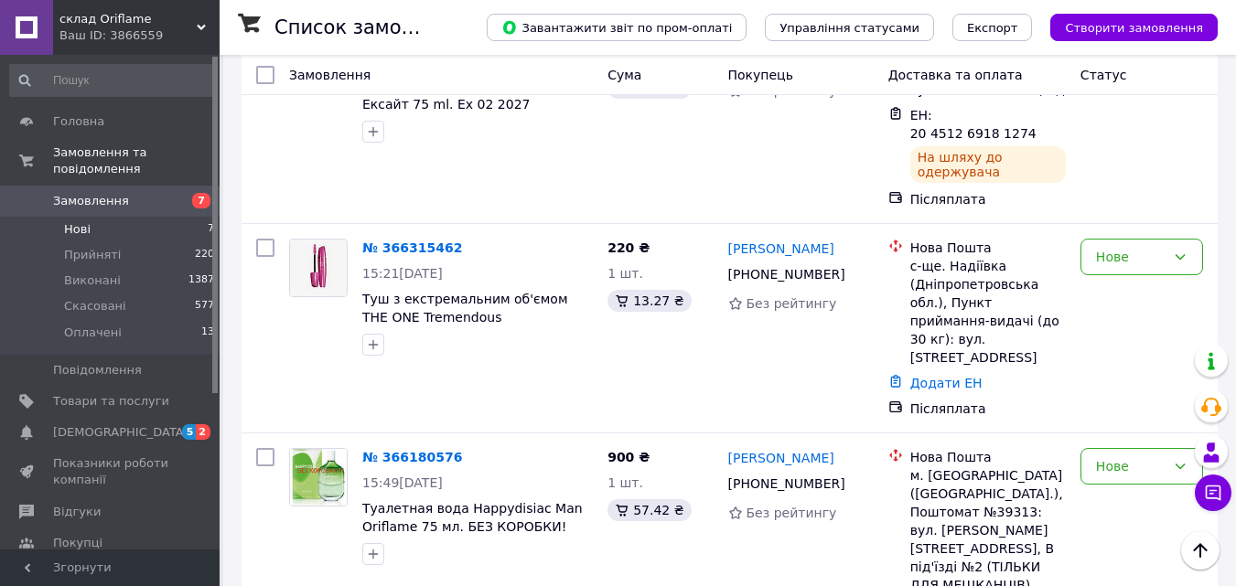
scroll to position [58, 0]
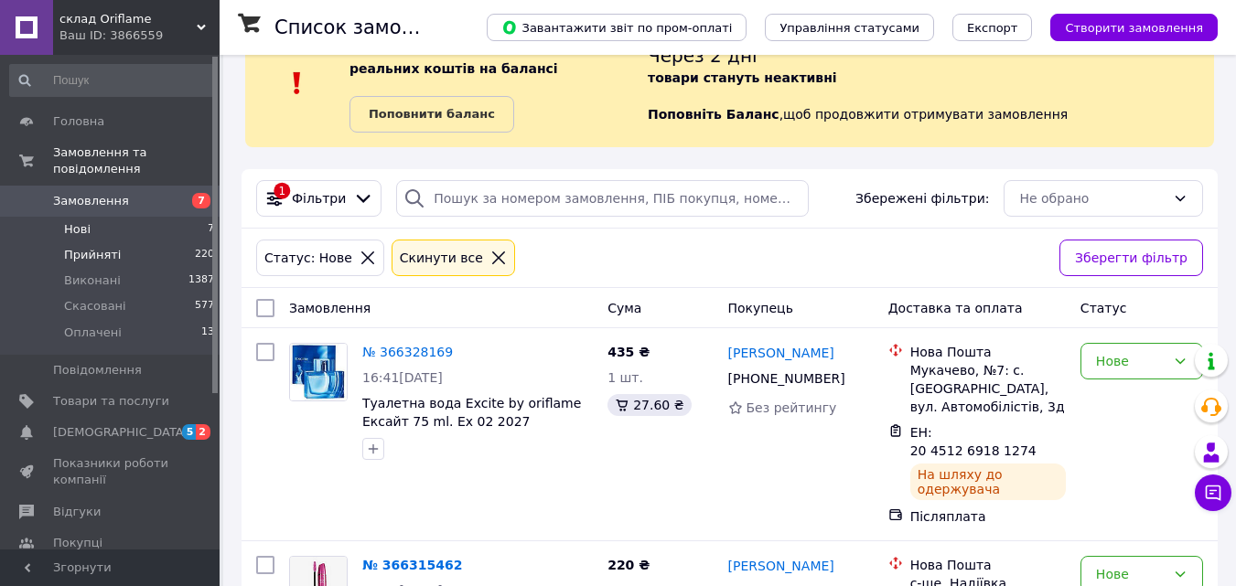
click at [113, 247] on span "Прийняті" at bounding box center [92, 255] width 57 height 16
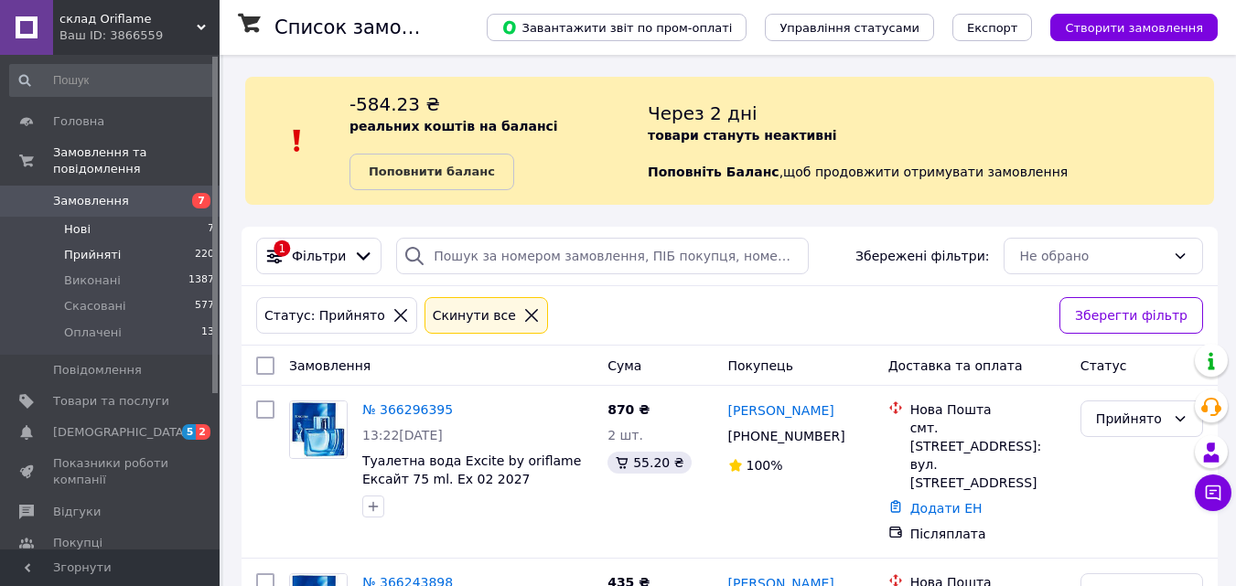
click at [144, 217] on li "Нові 7" at bounding box center [112, 230] width 225 height 26
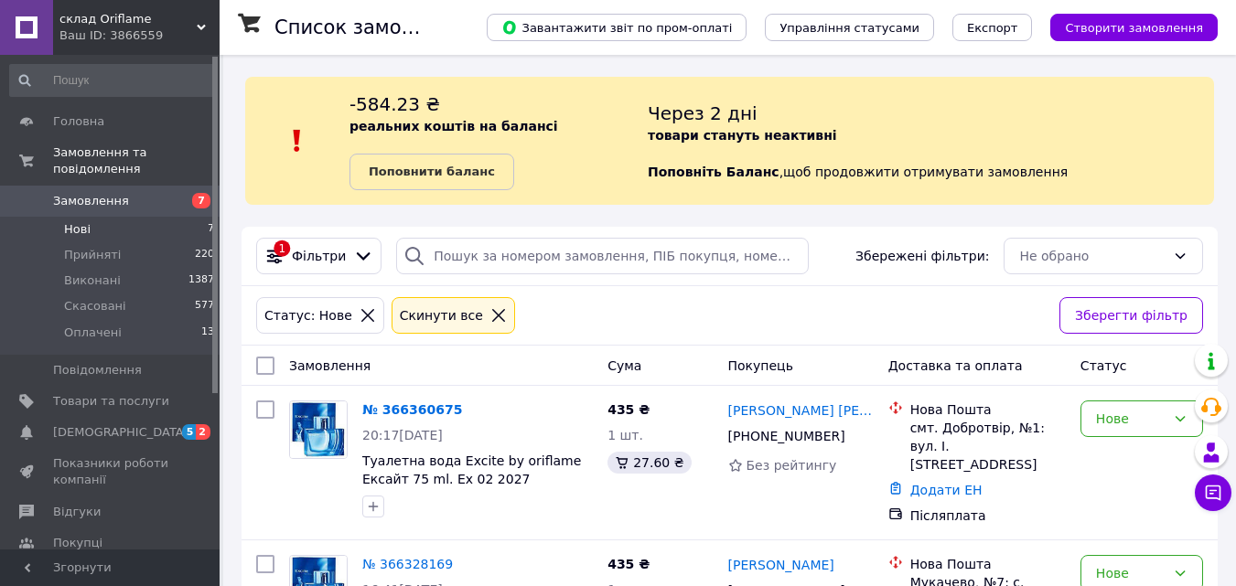
click at [86, 221] on span "Нові" at bounding box center [77, 229] width 27 height 16
click at [67, 424] on span "[DEMOGRAPHIC_DATA]" at bounding box center [120, 432] width 135 height 16
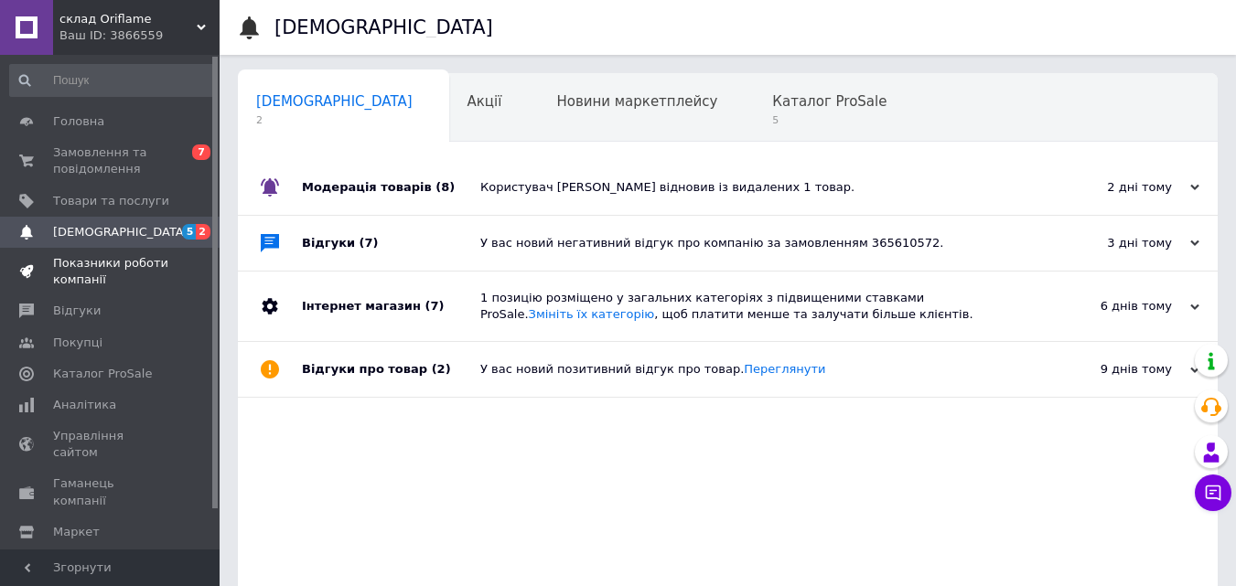
click at [108, 261] on span "Показники роботи компанії" at bounding box center [111, 271] width 116 height 33
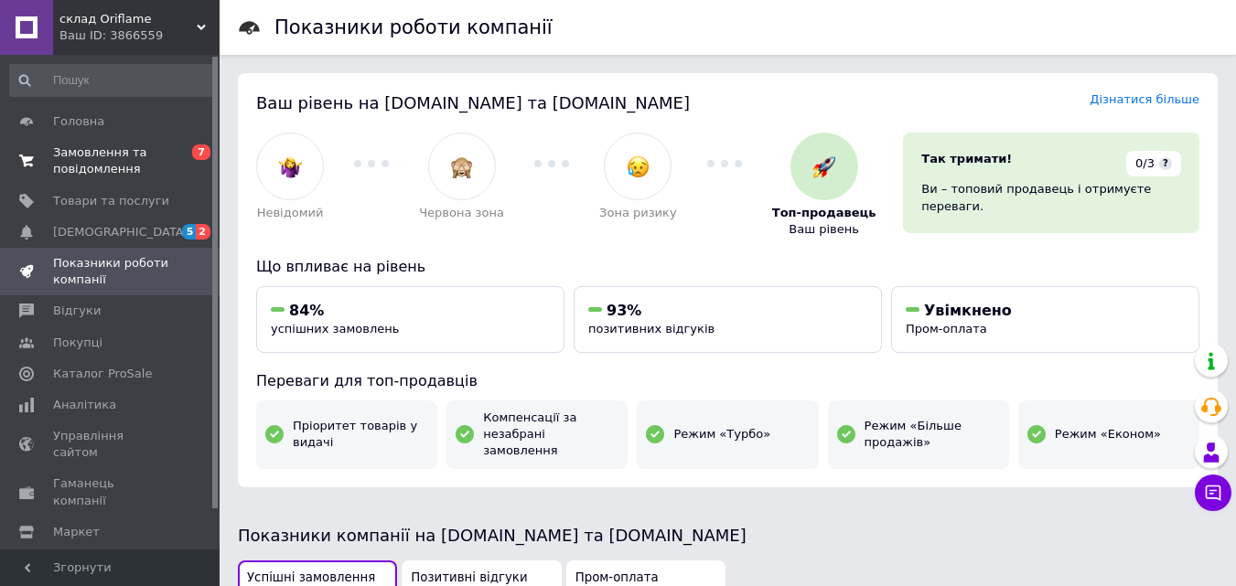
click at [97, 166] on span "Замовлення та повідомлення" at bounding box center [111, 161] width 116 height 33
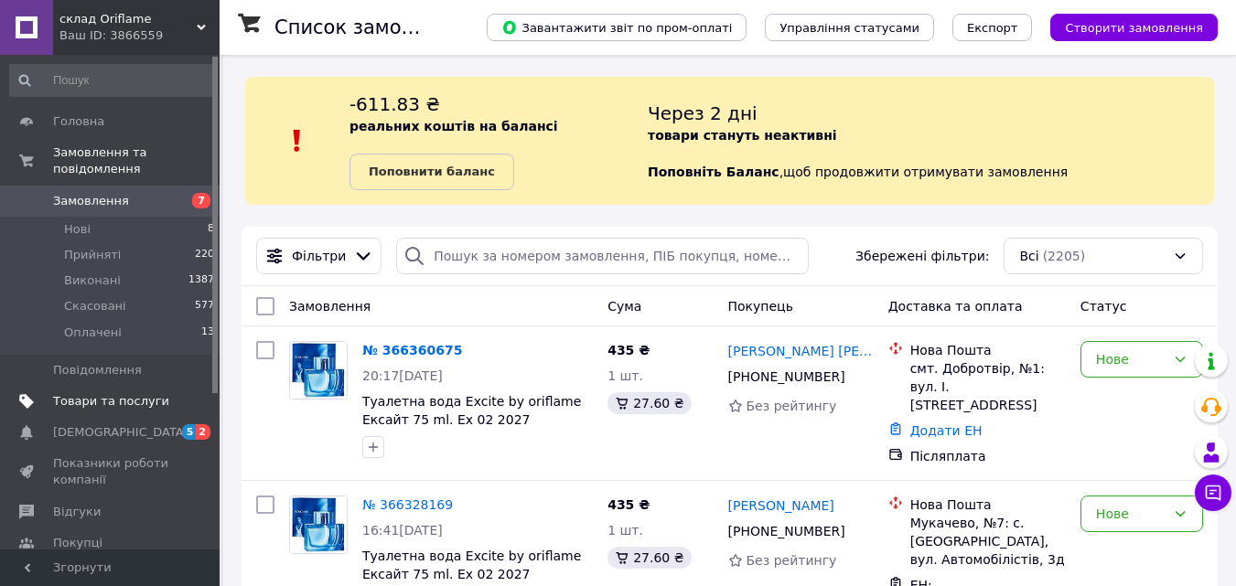
click at [132, 393] on span "Товари та послуги" at bounding box center [111, 401] width 116 height 16
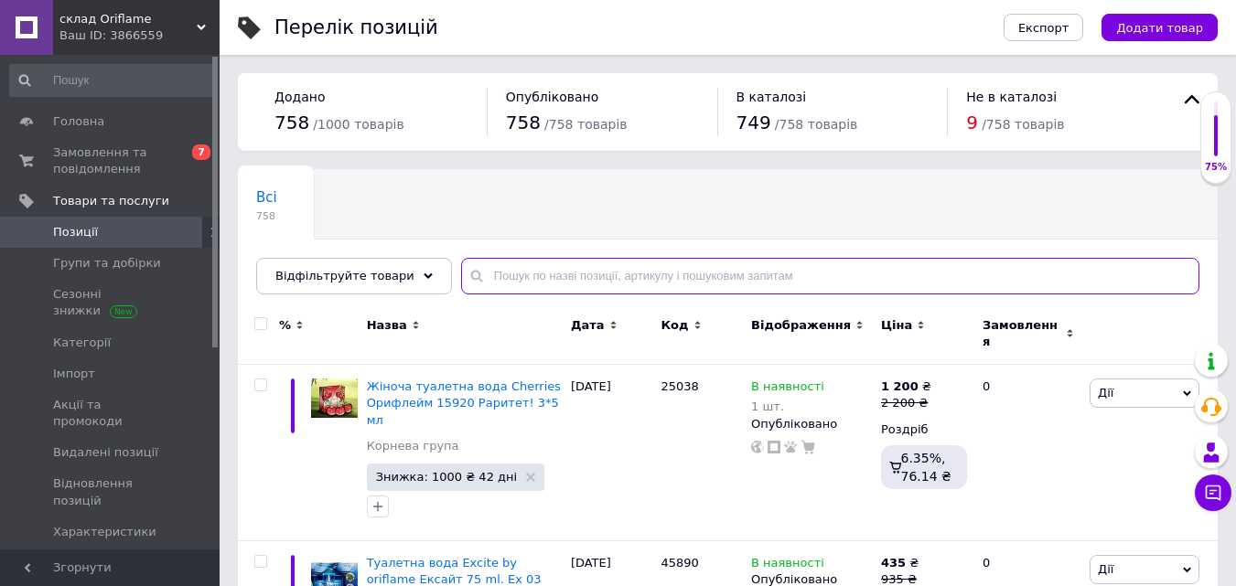
click at [828, 274] on input "text" at bounding box center [830, 276] width 738 height 37
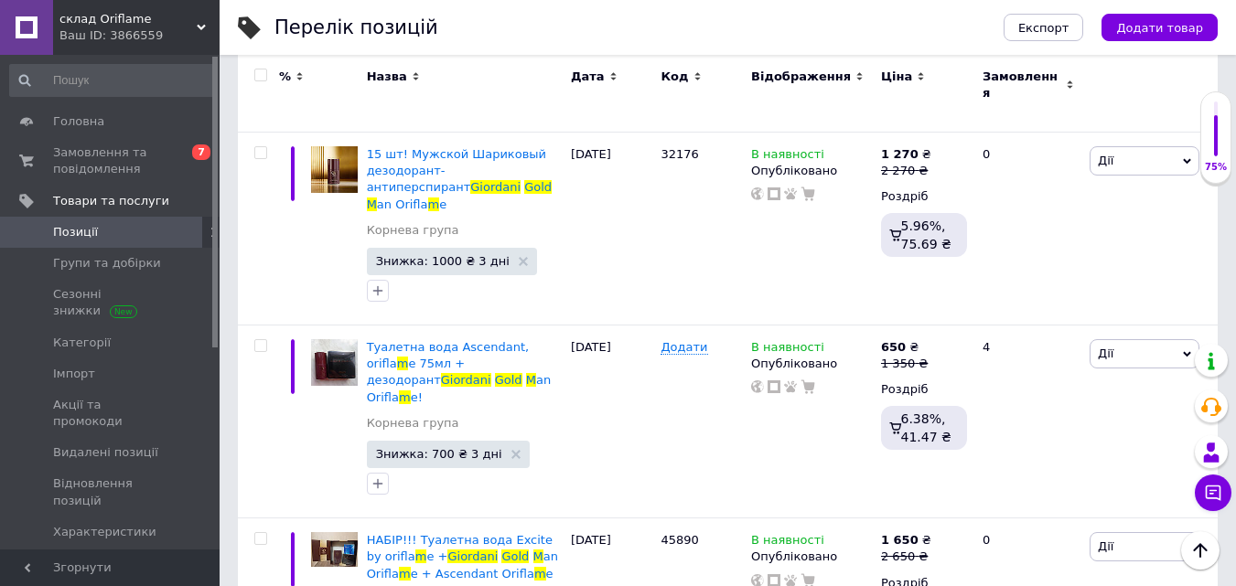
scroll to position [3602, 0]
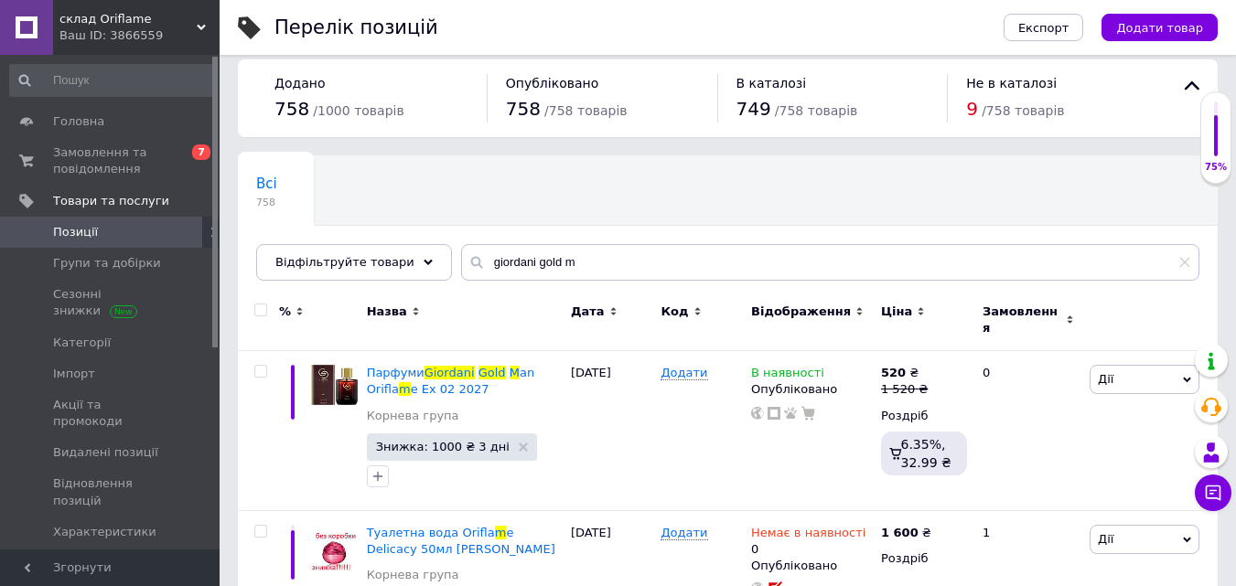
scroll to position [12, 0]
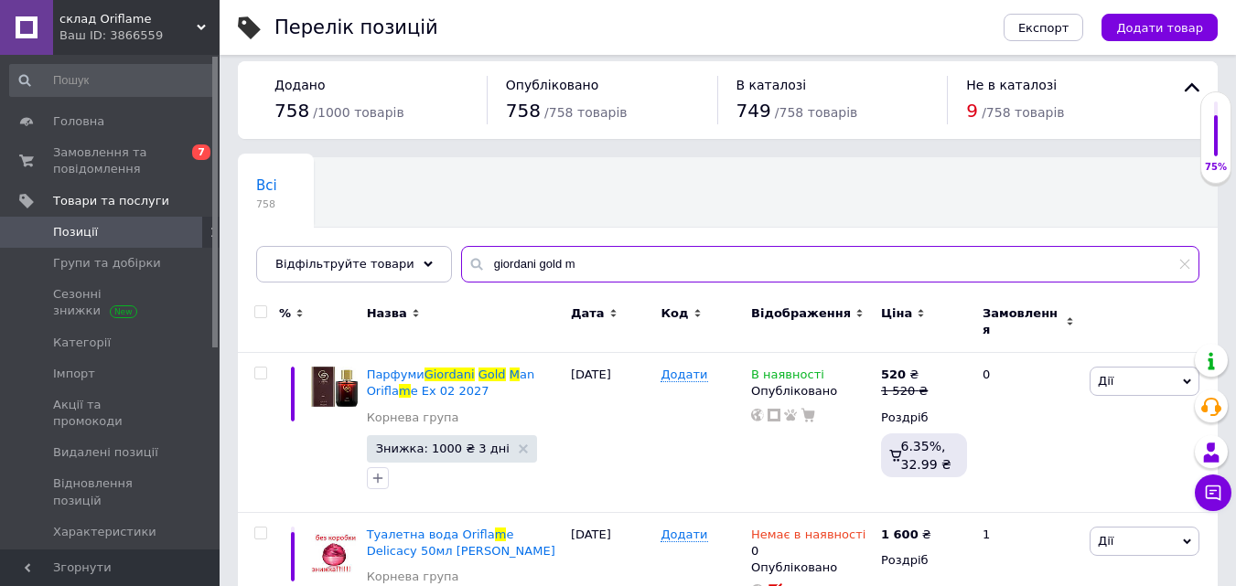
click at [629, 261] on input "giordani gold m" at bounding box center [830, 264] width 738 height 37
type input "g"
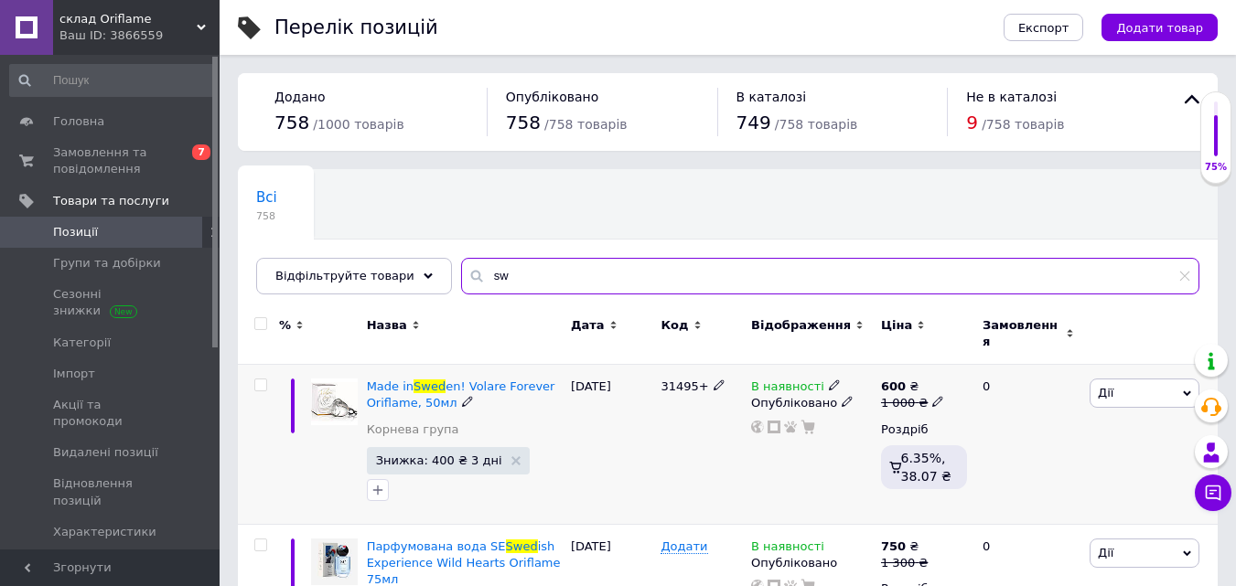
type input "s"
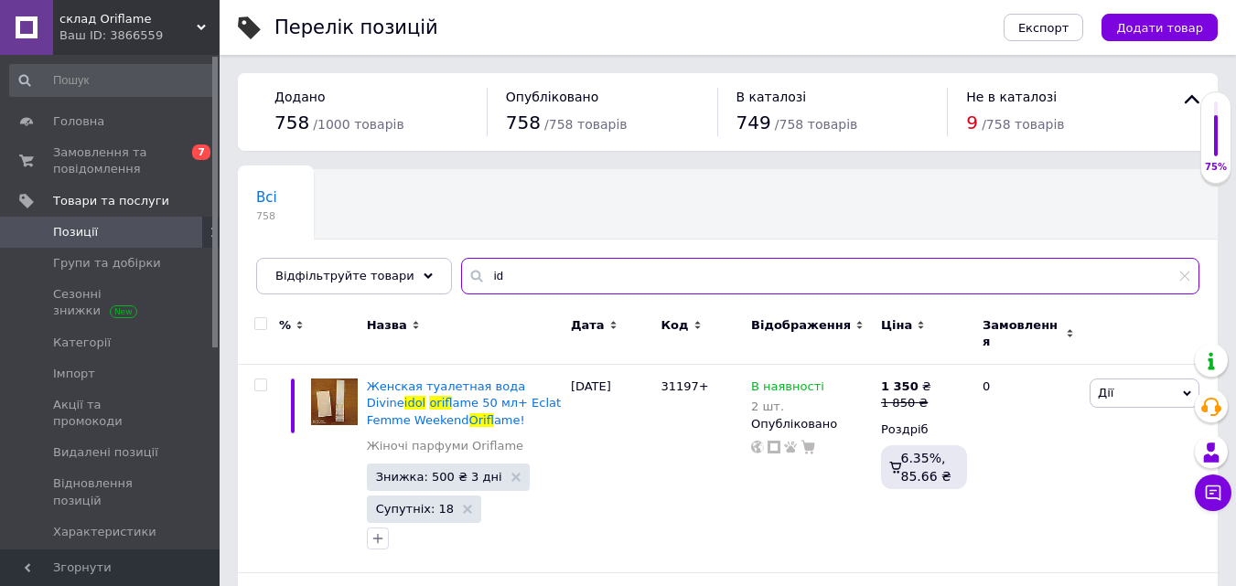
type input "i"
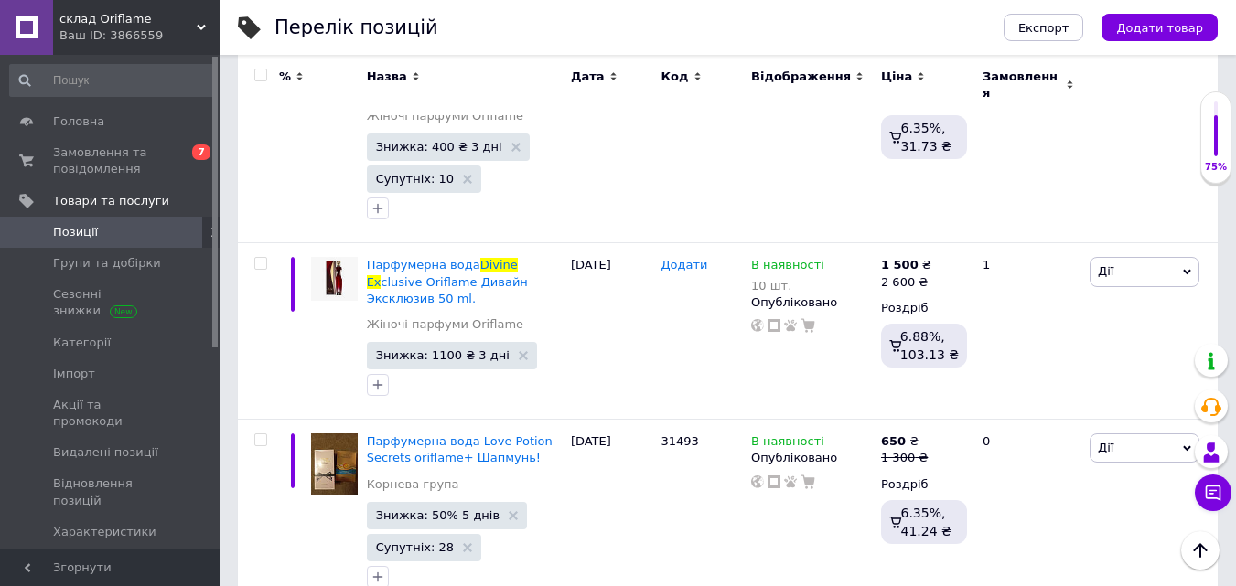
scroll to position [727, 0]
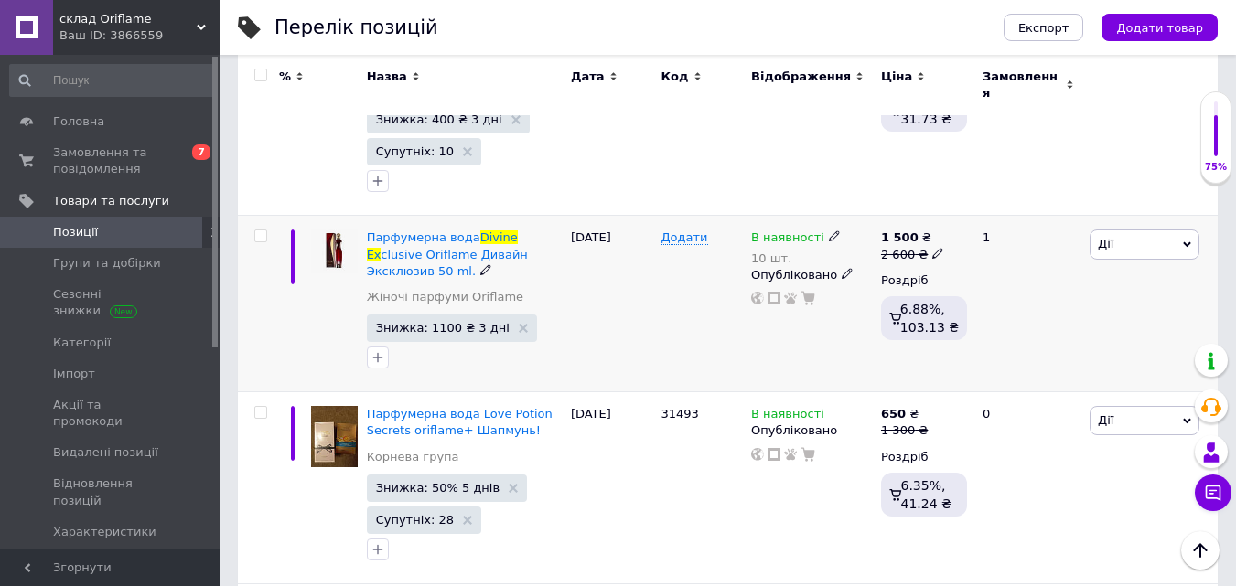
type input "divine ex"
click at [932, 248] on icon at bounding box center [937, 253] width 11 height 11
type input "2"
type input "1900"
click at [789, 323] on div "В наявності 10 шт. Опубліковано" at bounding box center [811, 304] width 130 height 177
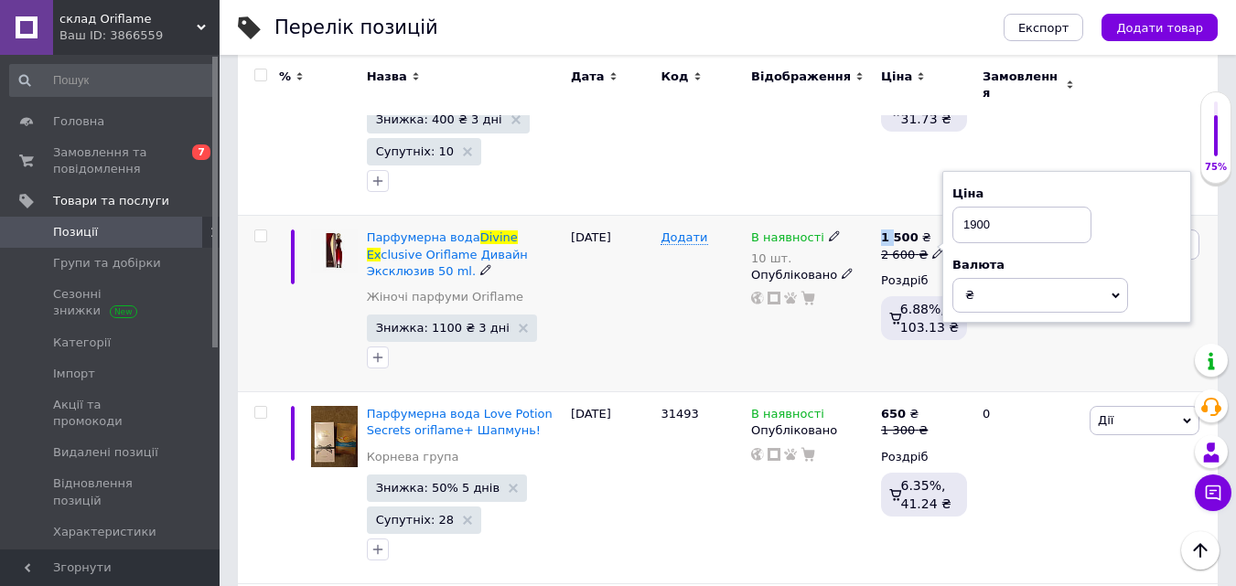
click at [789, 323] on div "В наявності 10 шт. Опубліковано" at bounding box center [811, 304] width 130 height 177
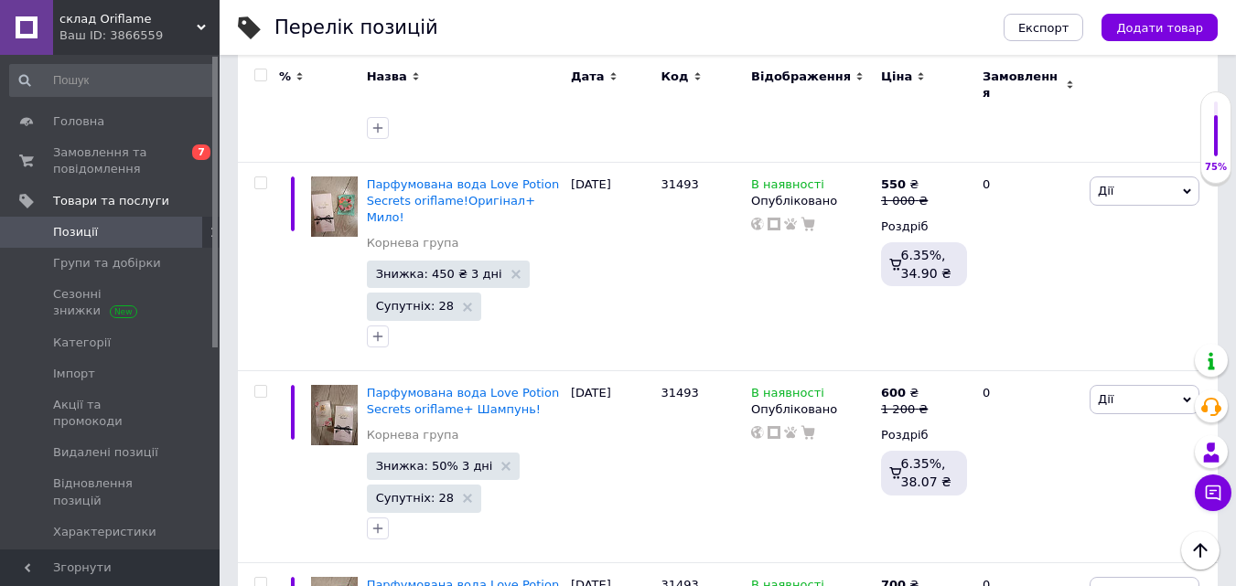
scroll to position [0, 0]
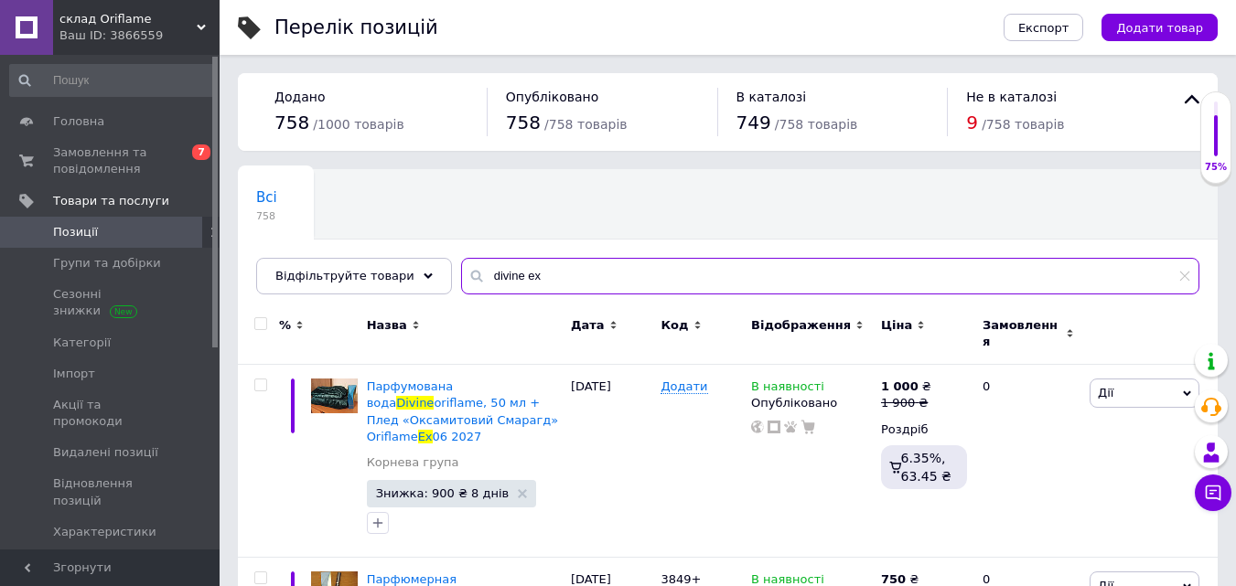
click at [620, 279] on input "divine ex" at bounding box center [830, 276] width 738 height 37
type input "d"
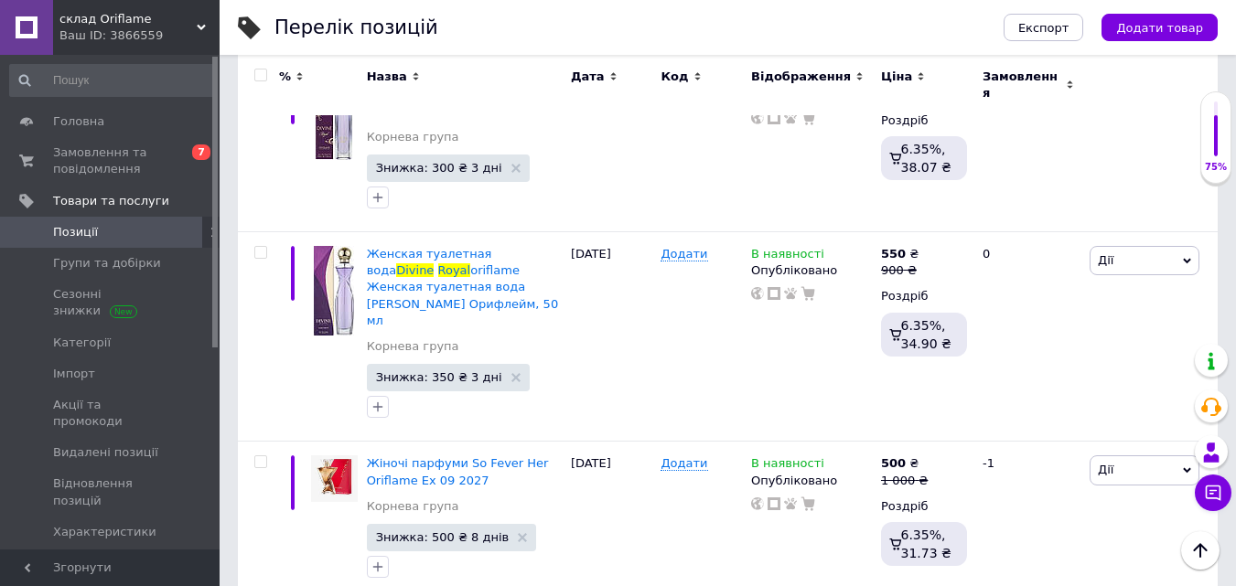
scroll to position [290, 0]
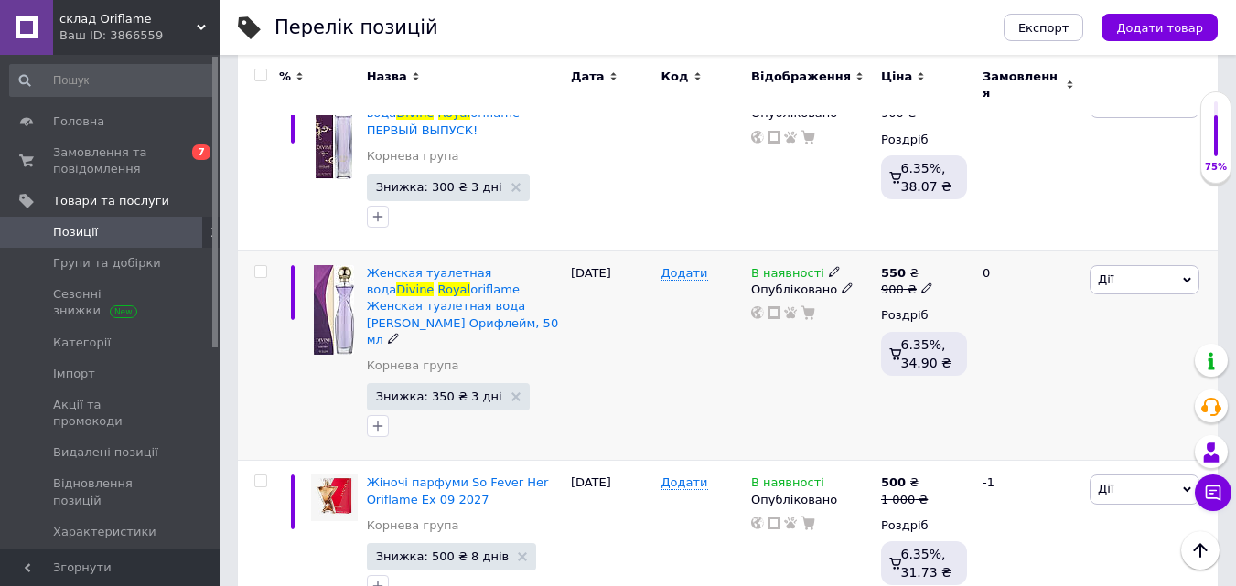
click at [919, 265] on div "550 ₴" at bounding box center [907, 273] width 52 height 16
click at [735, 368] on div "Додати" at bounding box center [701, 356] width 91 height 209
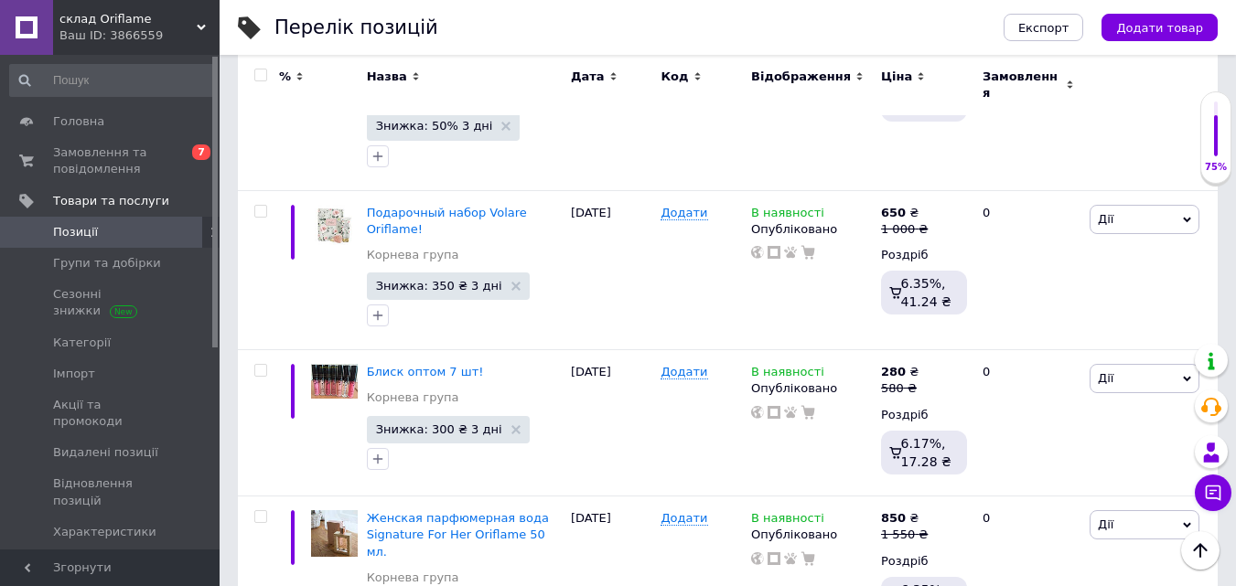
scroll to position [0, 0]
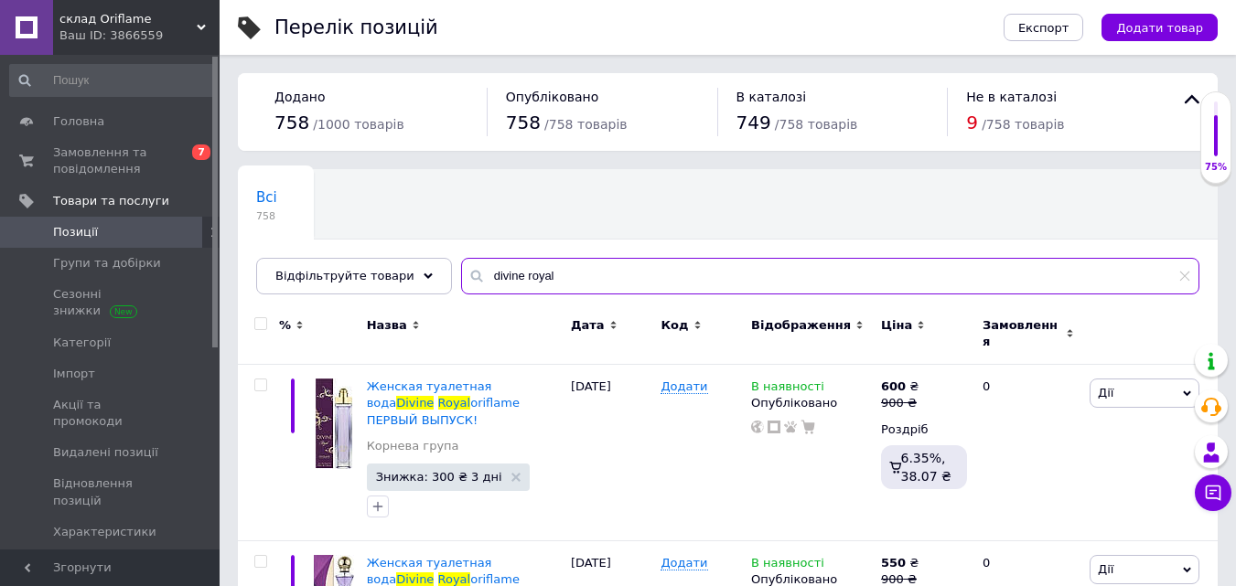
click at [688, 271] on input "divine royal" at bounding box center [830, 276] width 738 height 37
type input "d"
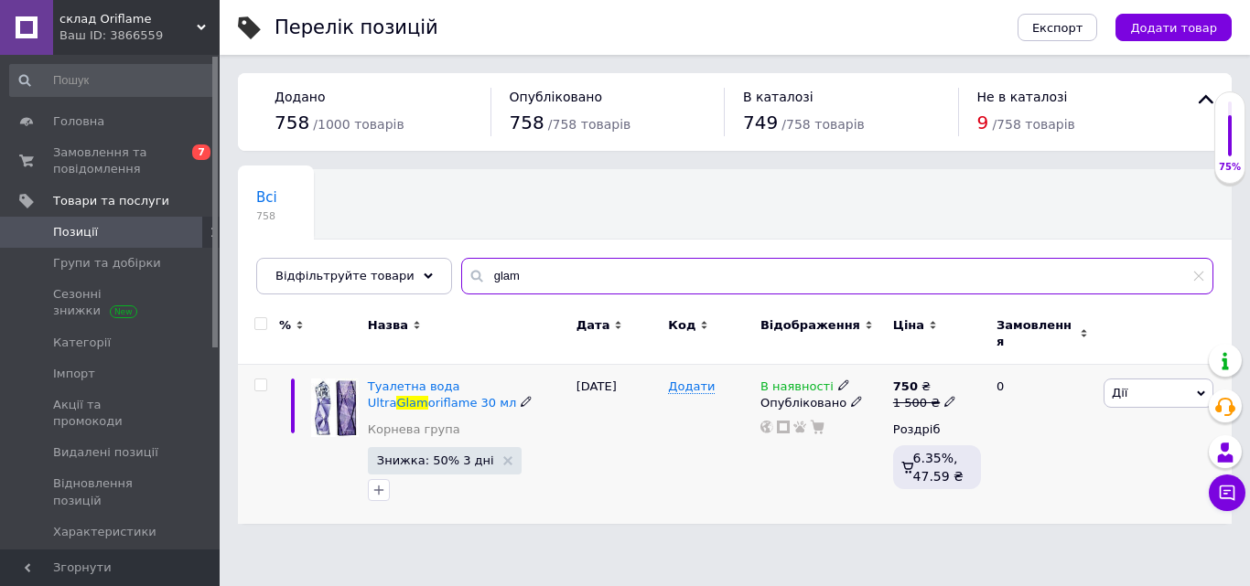
type input "glam"
click at [785, 380] on span "В наявності" at bounding box center [796, 389] width 73 height 19
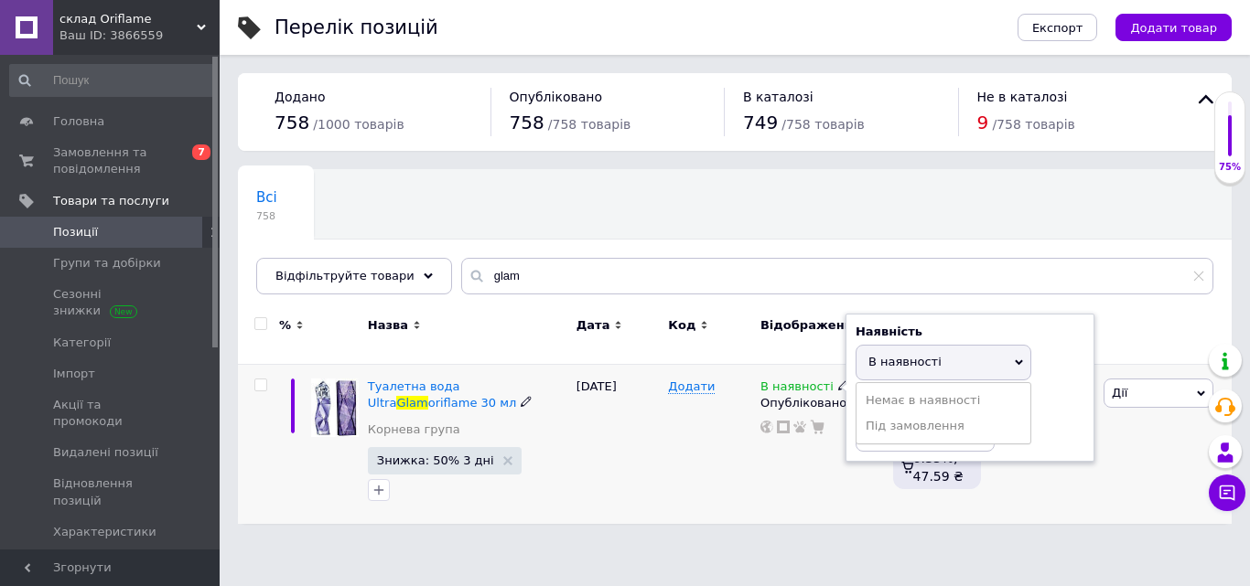
click at [876, 362] on span "В наявності" at bounding box center [943, 362] width 176 height 35
click at [868, 418] on input at bounding box center [924, 433] width 139 height 37
type input "2"
click at [665, 478] on div "Додати" at bounding box center [709, 444] width 92 height 159
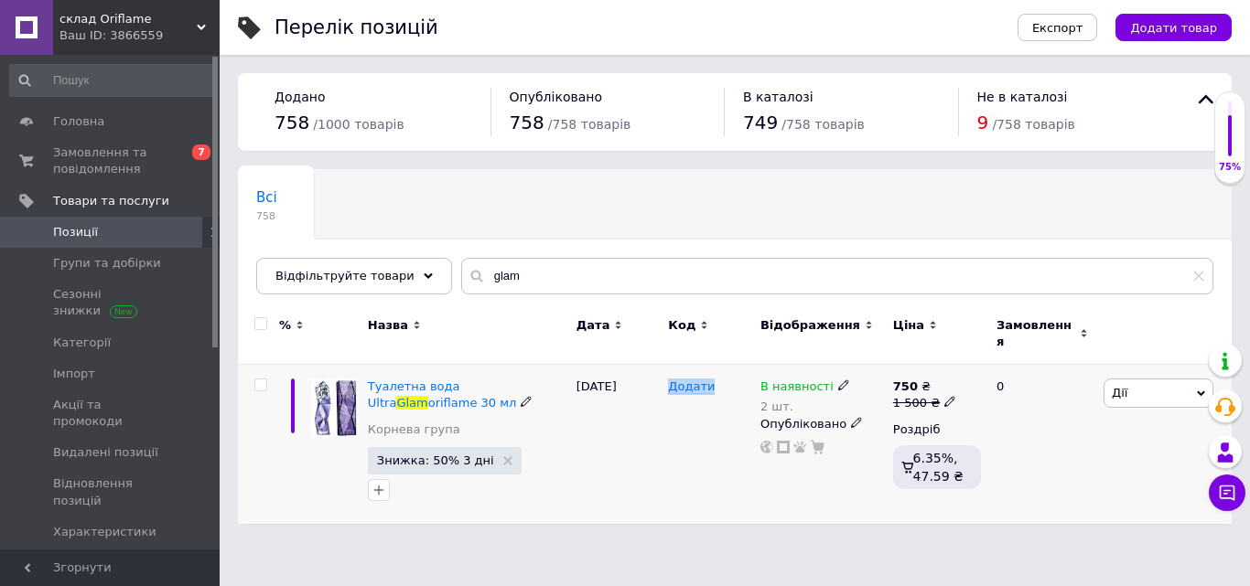
click at [665, 478] on div "Додати" at bounding box center [709, 444] width 92 height 159
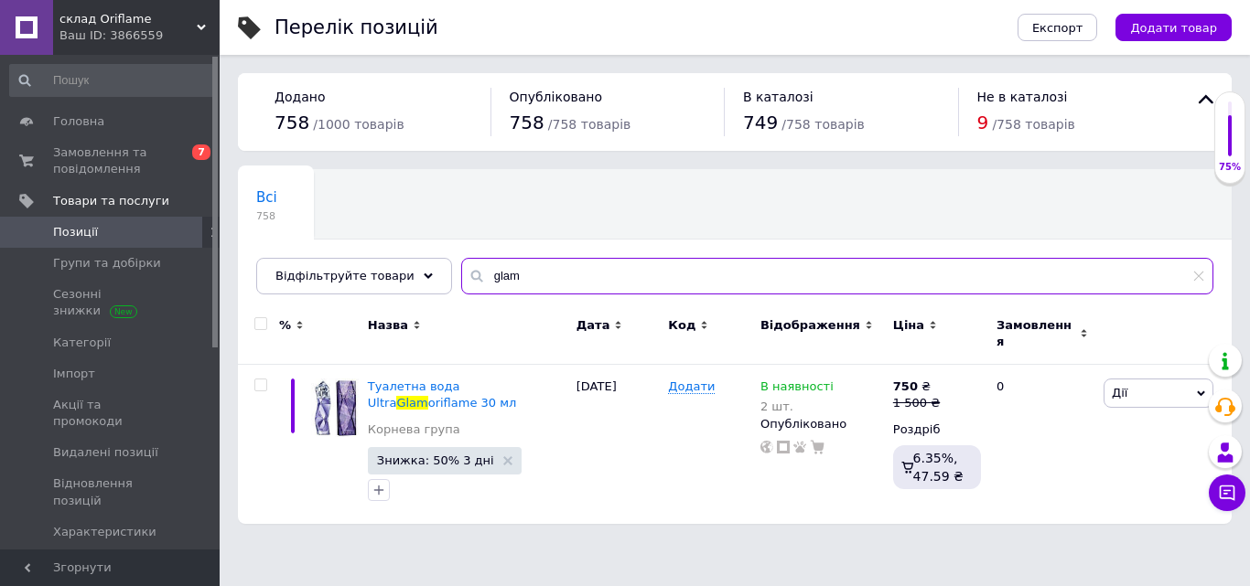
click at [542, 276] on input "glam" at bounding box center [837, 276] width 752 height 37
type input "g"
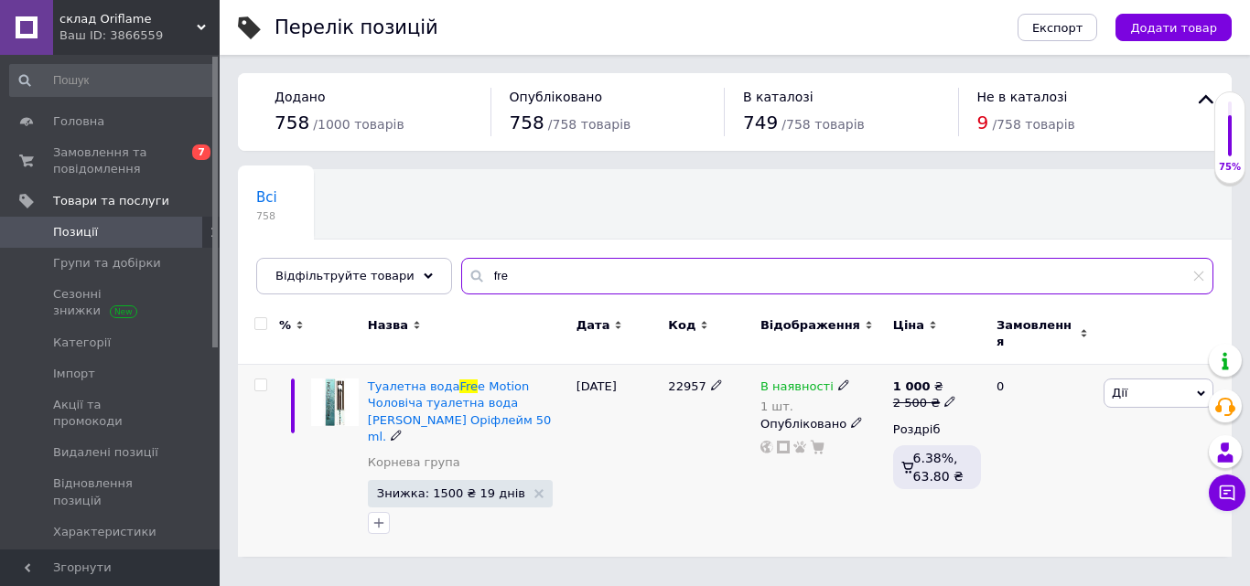
type input "fre"
click at [911, 380] on b "1 000" at bounding box center [912, 387] width 38 height 14
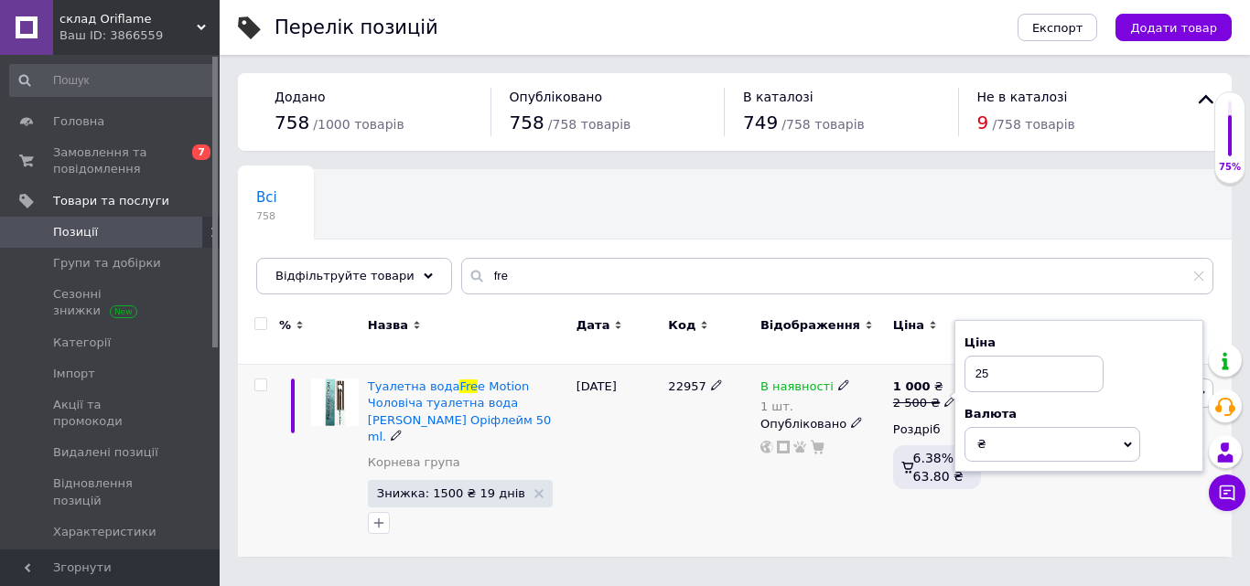
type input "2"
click at [534, 489] on use at bounding box center [538, 493] width 9 height 9
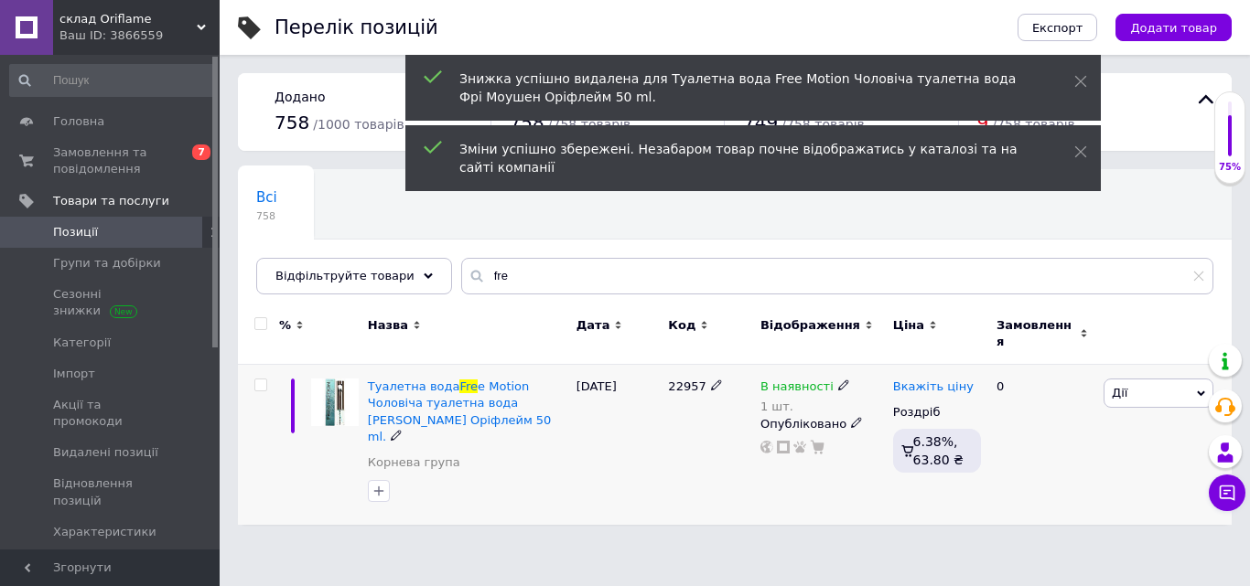
click at [948, 380] on span "Вкажіть ціну" at bounding box center [933, 387] width 80 height 15
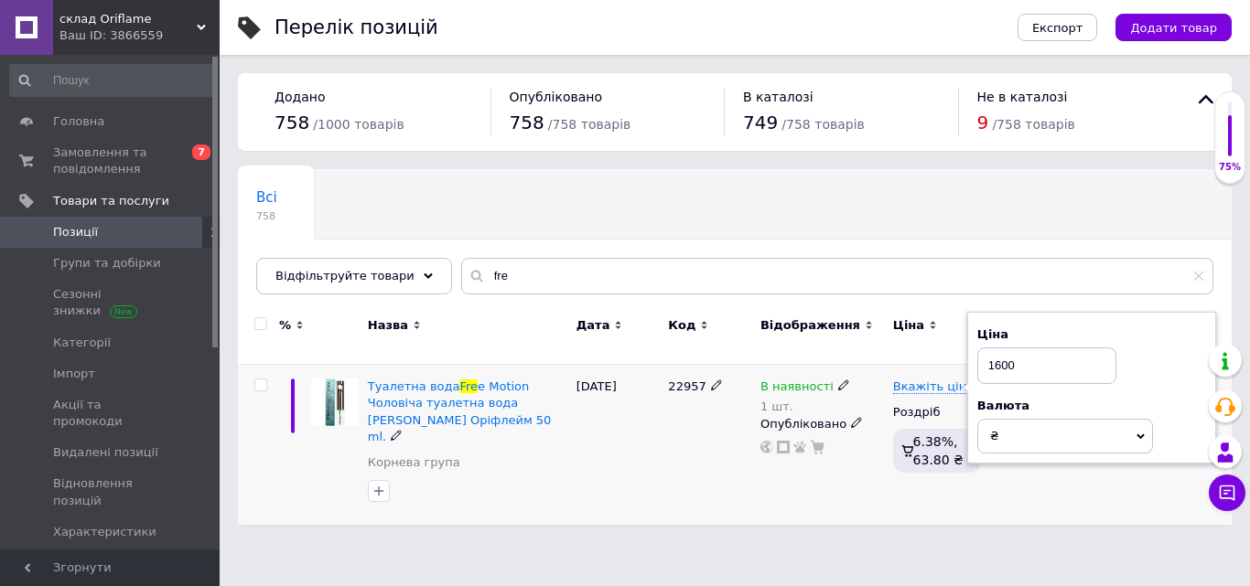
type input "1600"
click at [596, 481] on div "[DATE]" at bounding box center [618, 445] width 92 height 160
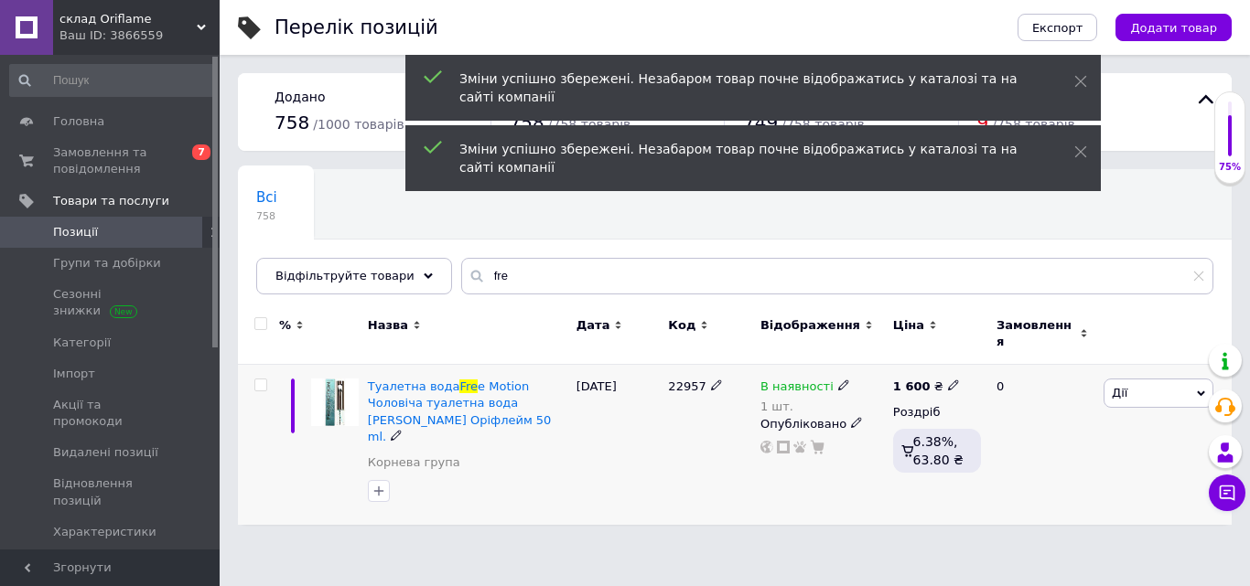
click at [1130, 380] on span "Дії" at bounding box center [1158, 393] width 110 height 29
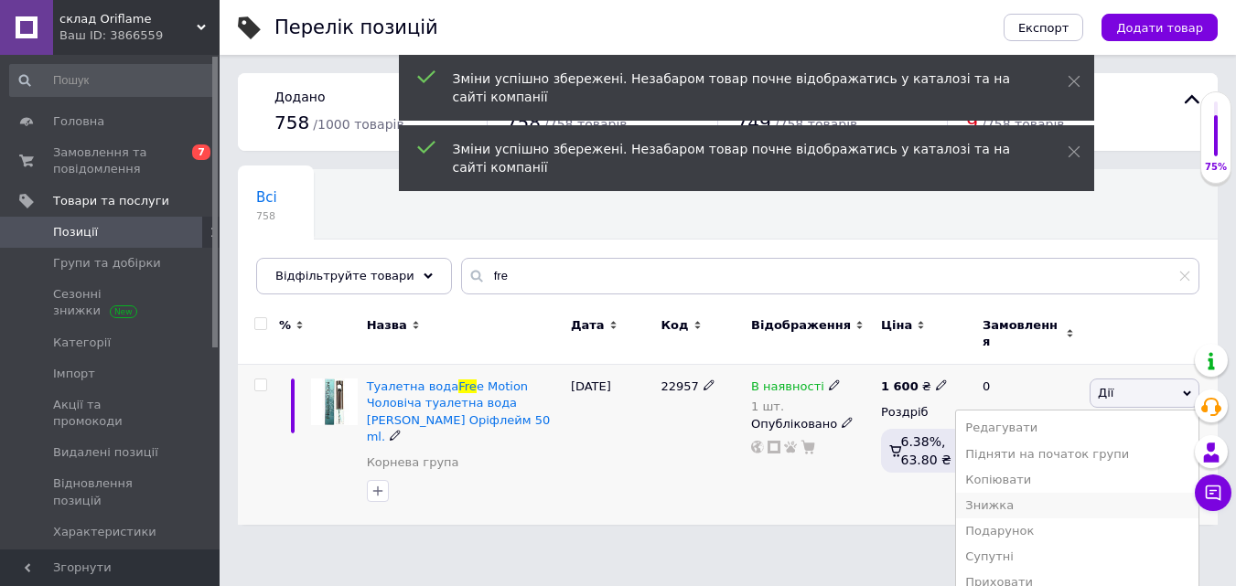
click at [1084, 493] on li "Знижка" at bounding box center [1077, 506] width 242 height 26
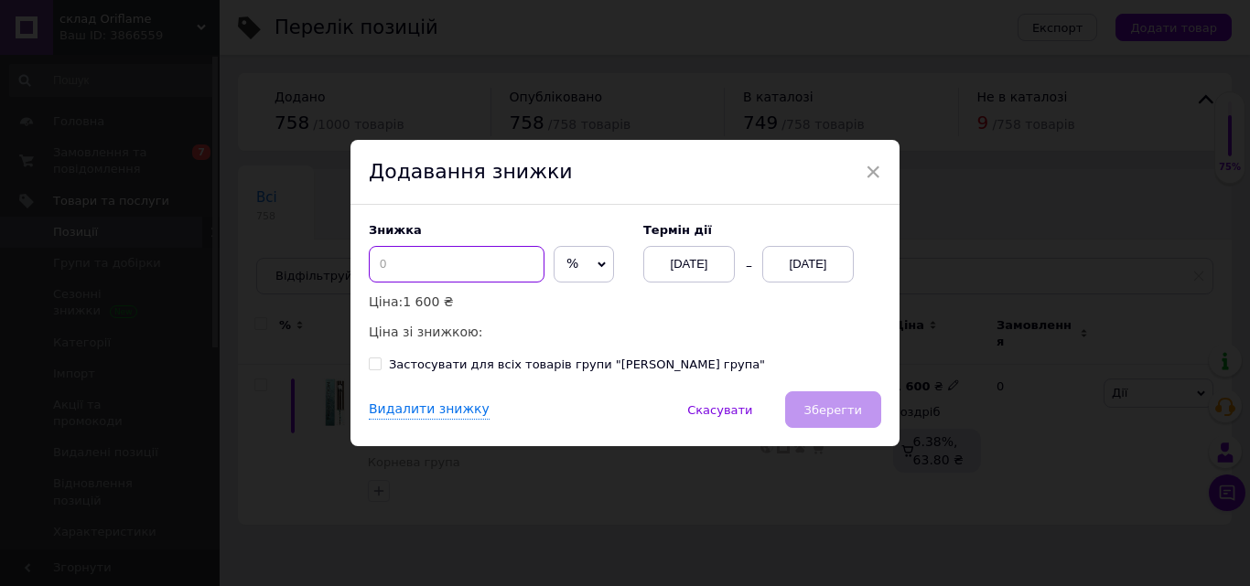
click at [514, 267] on input at bounding box center [457, 264] width 176 height 37
type input "50"
click at [765, 263] on div "[DATE]" at bounding box center [807, 264] width 91 height 37
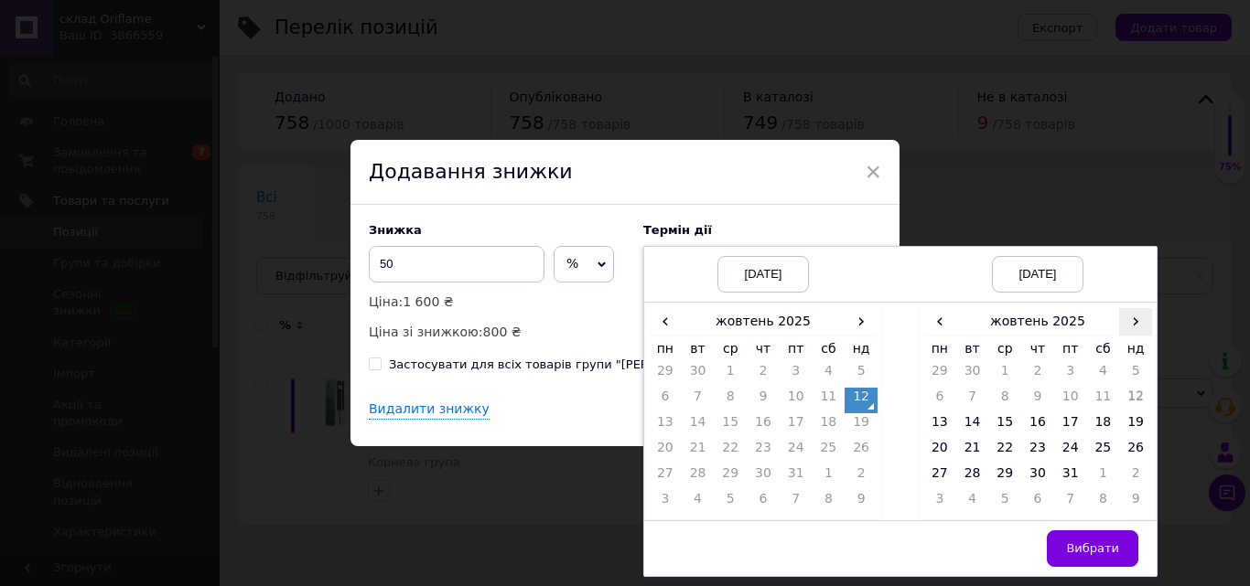
click at [1147, 313] on span "›" at bounding box center [1135, 321] width 33 height 27
click at [996, 485] on td "26" at bounding box center [1004, 478] width 33 height 26
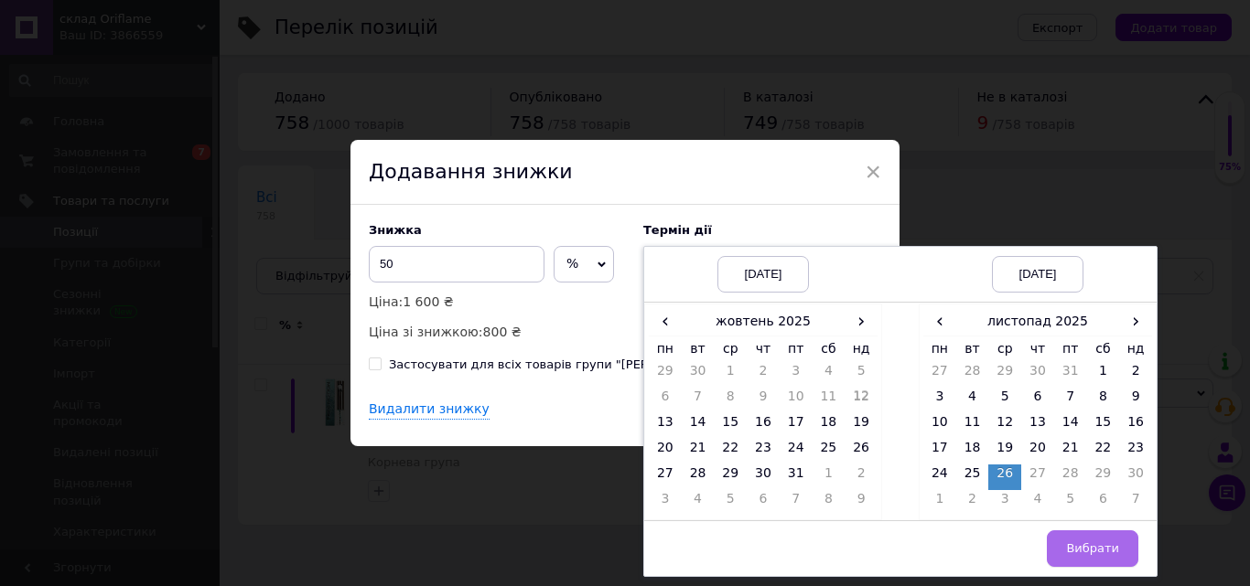
click at [1097, 563] on button "Вибрати" at bounding box center [1091, 549] width 91 height 37
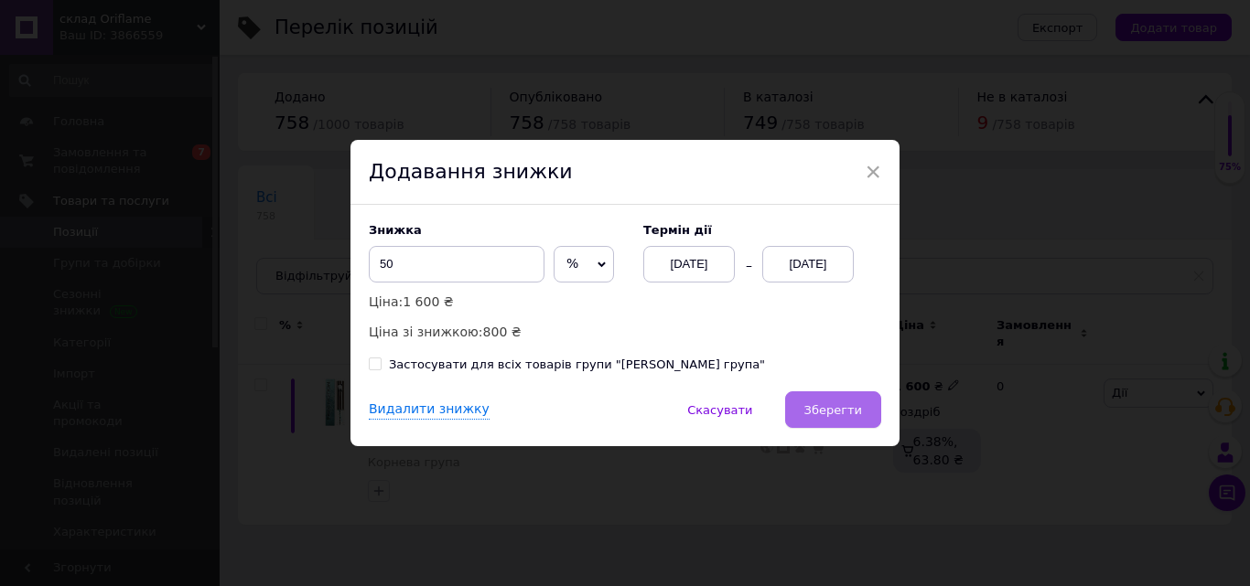
click at [833, 408] on span "Зберегти" at bounding box center [833, 410] width 58 height 14
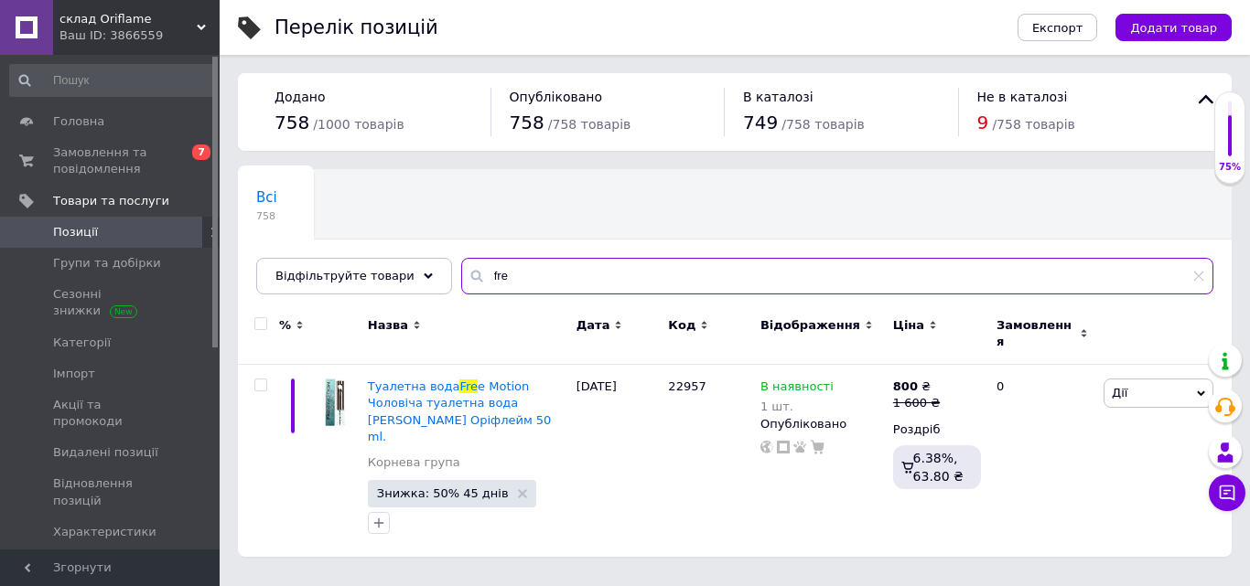
click at [526, 266] on input "fre" at bounding box center [837, 276] width 752 height 37
type input "f"
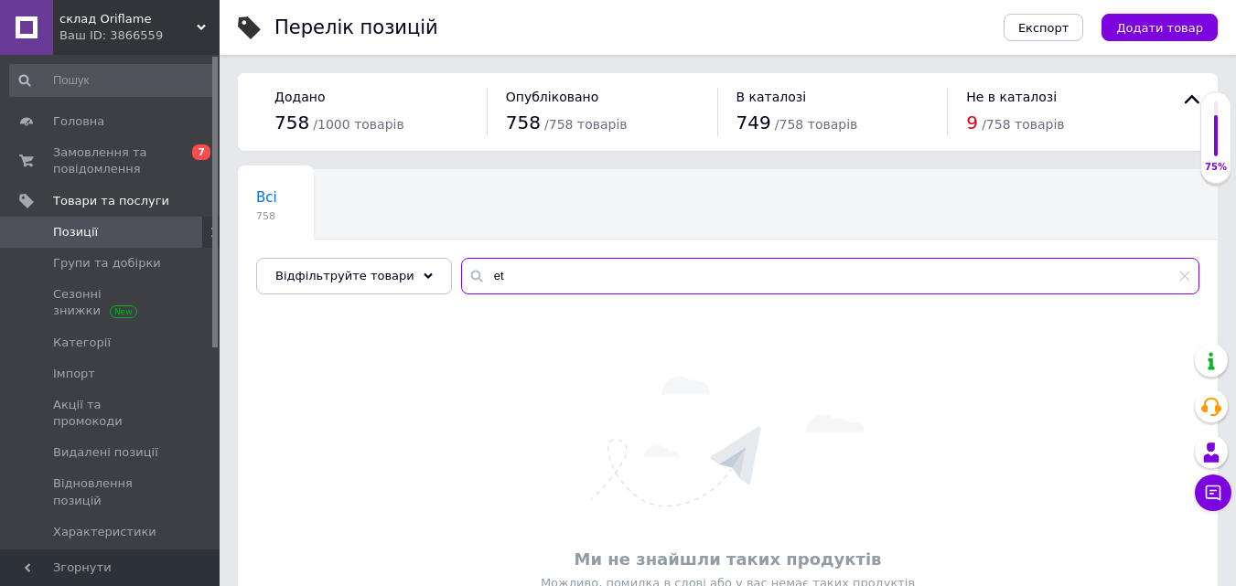
type input "e"
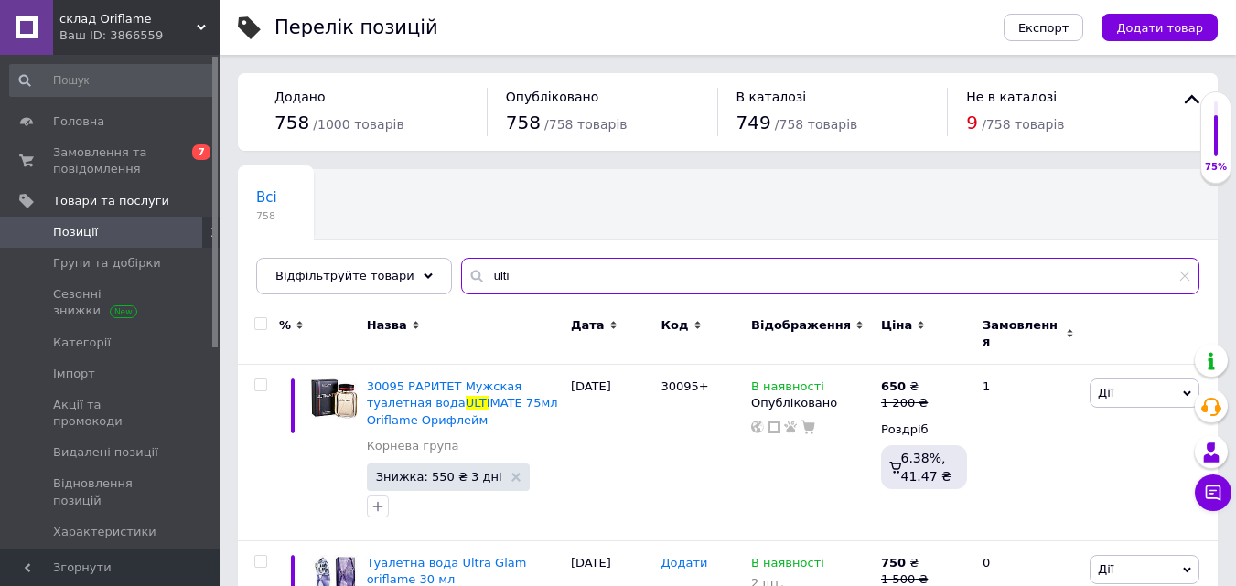
scroll to position [122, 0]
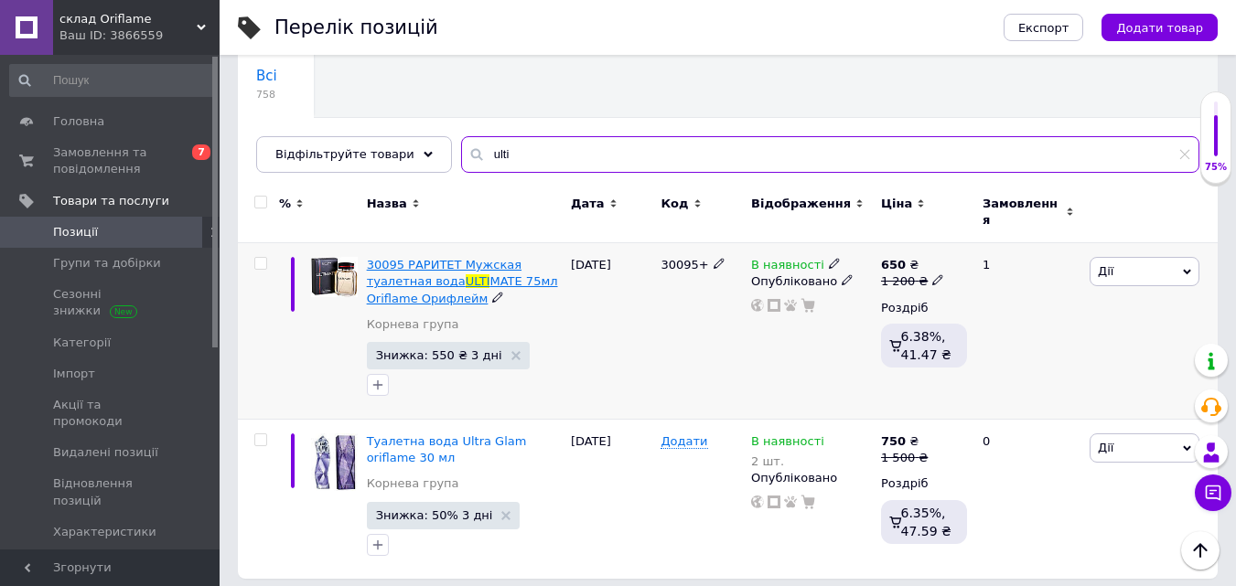
type input "ulti"
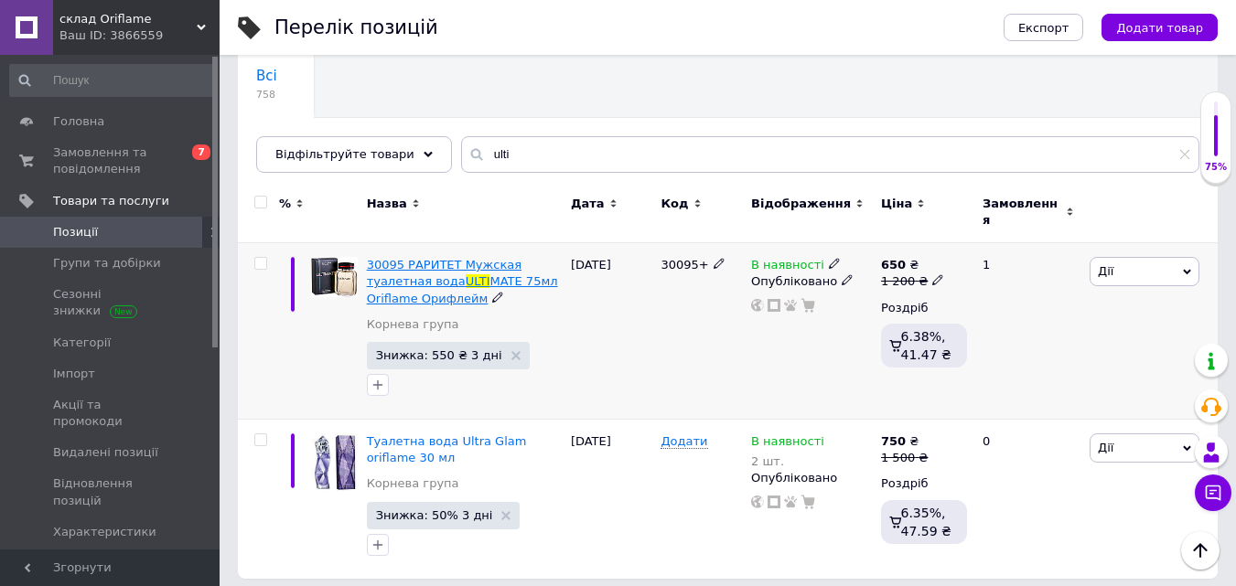
click at [486, 274] on span "MATE 75мл Oriflame Орифлейм" at bounding box center [462, 289] width 191 height 30
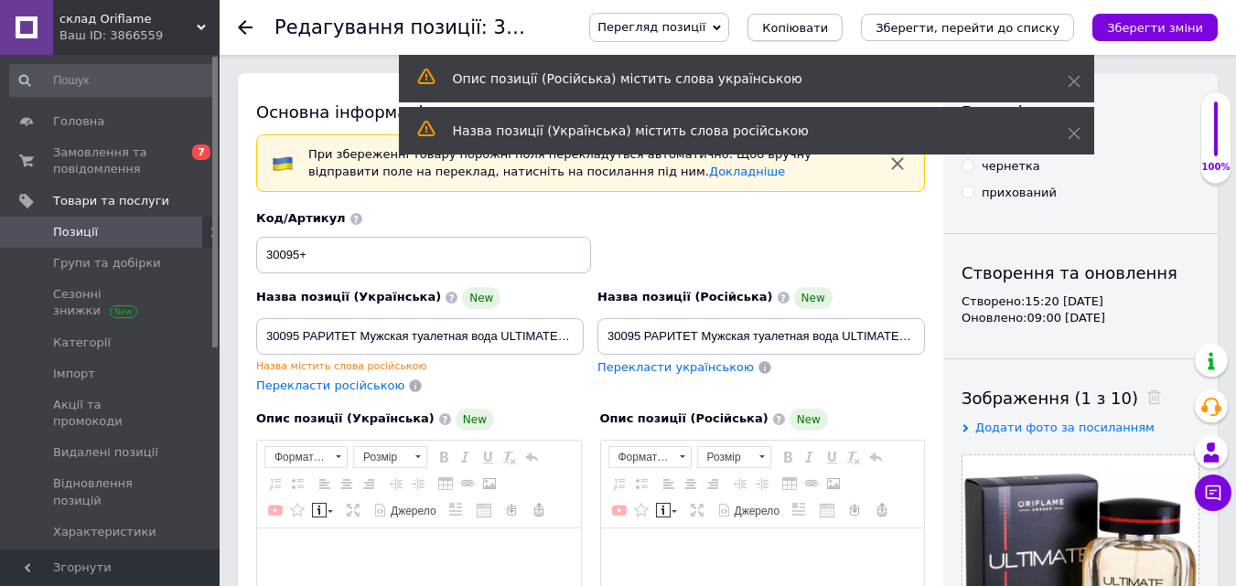
click at [830, 55] on div "Опис позиції (Російська) містить слова українською" at bounding box center [746, 79] width 695 height 48
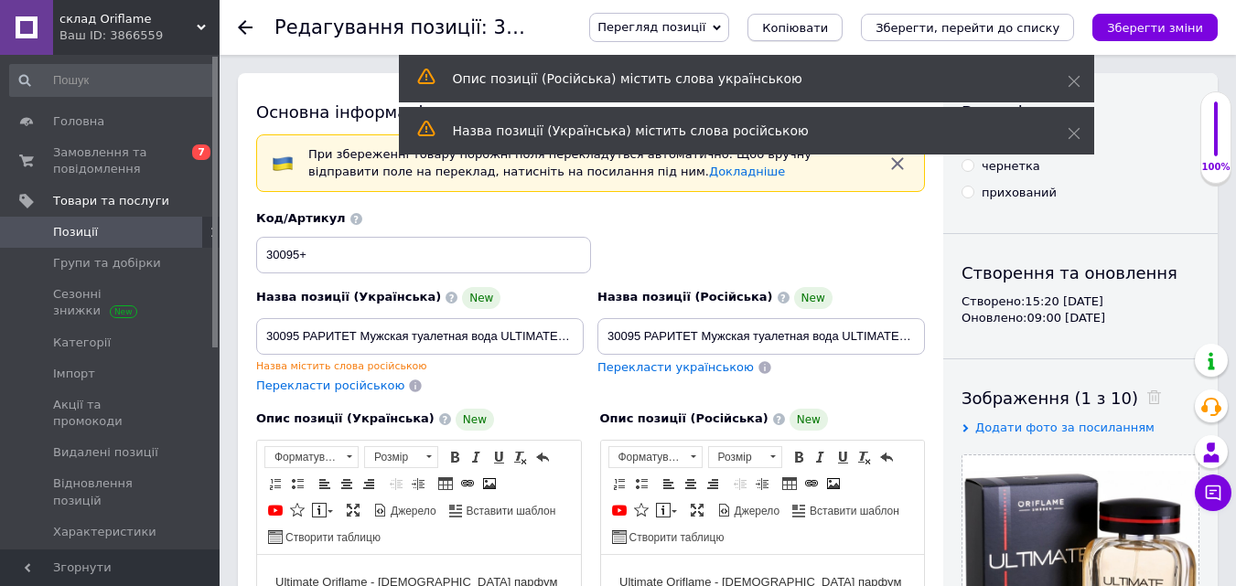
click at [821, 27] on span "Копіювати" at bounding box center [795, 28] width 66 height 14
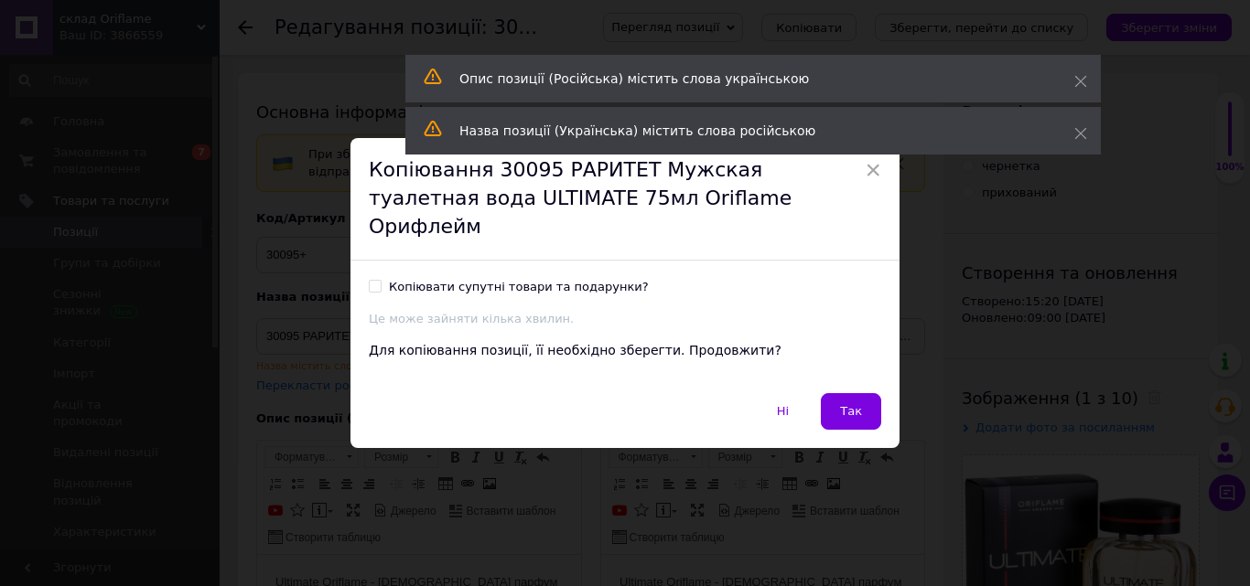
click at [371, 280] on input "Копіювати супутні товари та подарунки?" at bounding box center [375, 286] width 12 height 12
checkbox input "true"
click at [853, 404] on span "Так" at bounding box center [851, 411] width 22 height 14
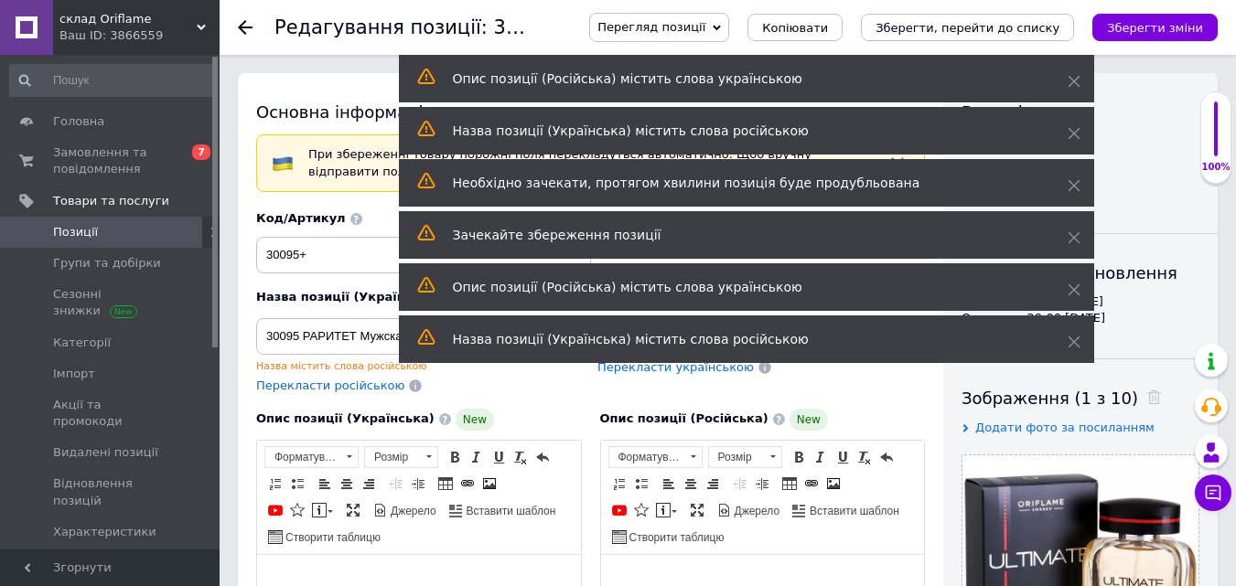
scroll to position [2198, 0]
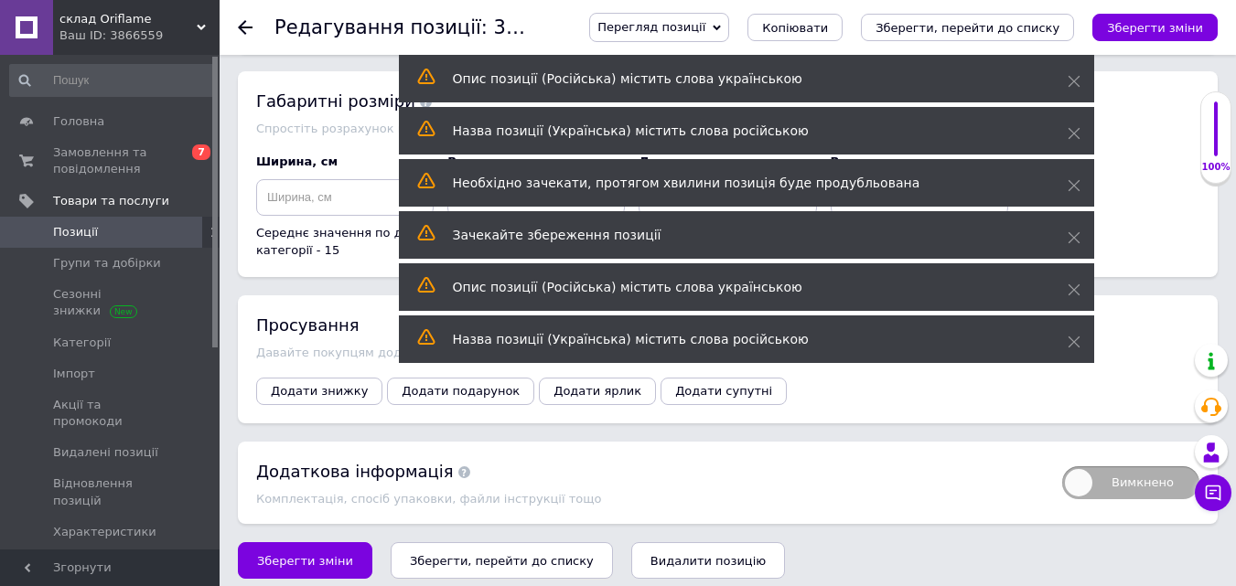
click at [473, 558] on button "Зберегти, перейти до списку" at bounding box center [502, 560] width 222 height 37
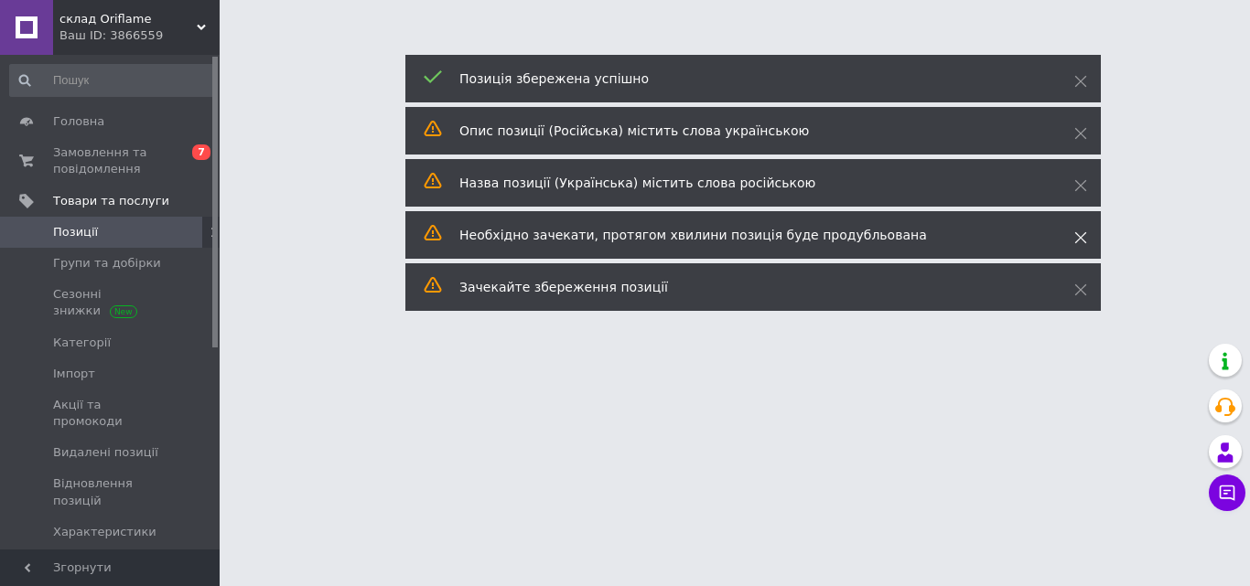
click at [1079, 236] on icon at bounding box center [1080, 237] width 13 height 13
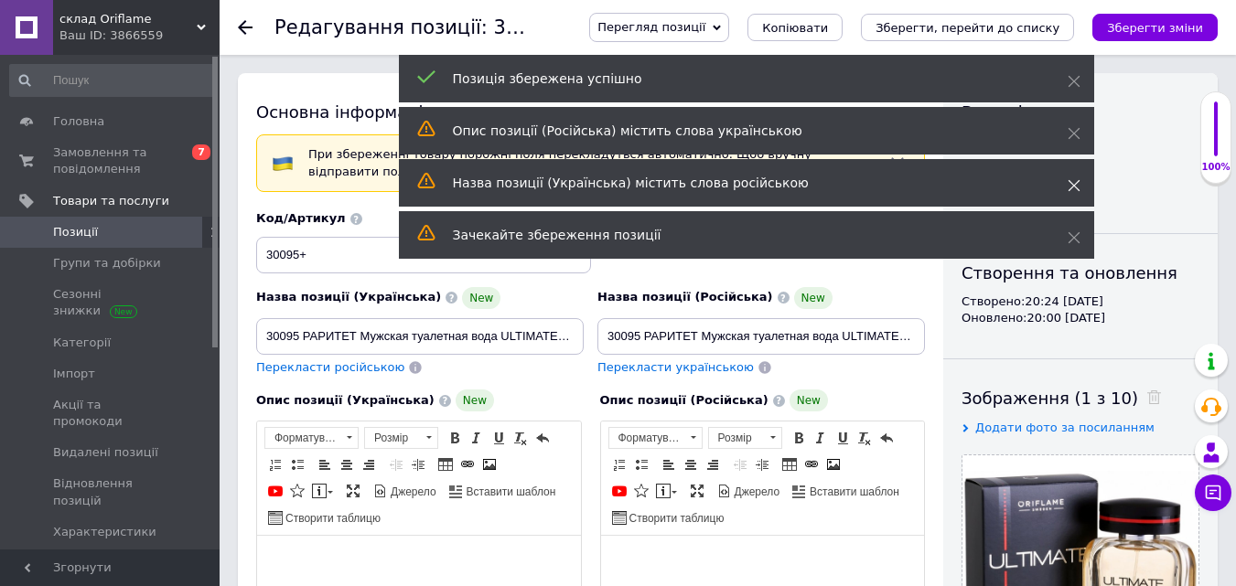
click at [1078, 184] on icon at bounding box center [1074, 185] width 13 height 13
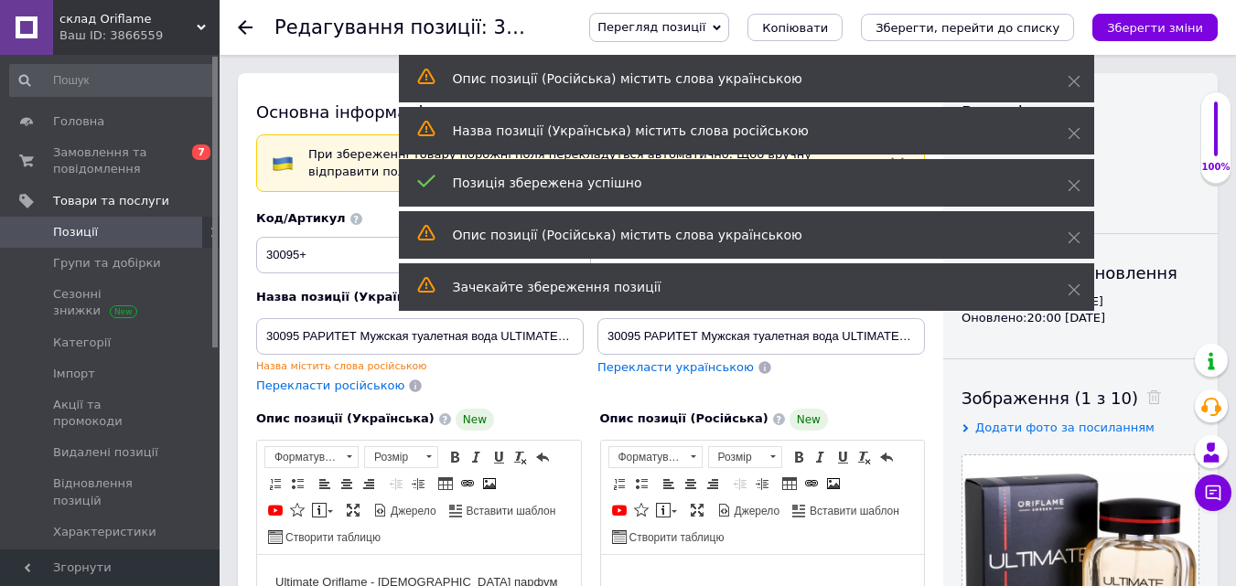
click at [1076, 137] on div "Назва позиції (Українська) містить слова російською" at bounding box center [746, 131] width 695 height 48
click at [1076, 137] on icon at bounding box center [1074, 133] width 13 height 13
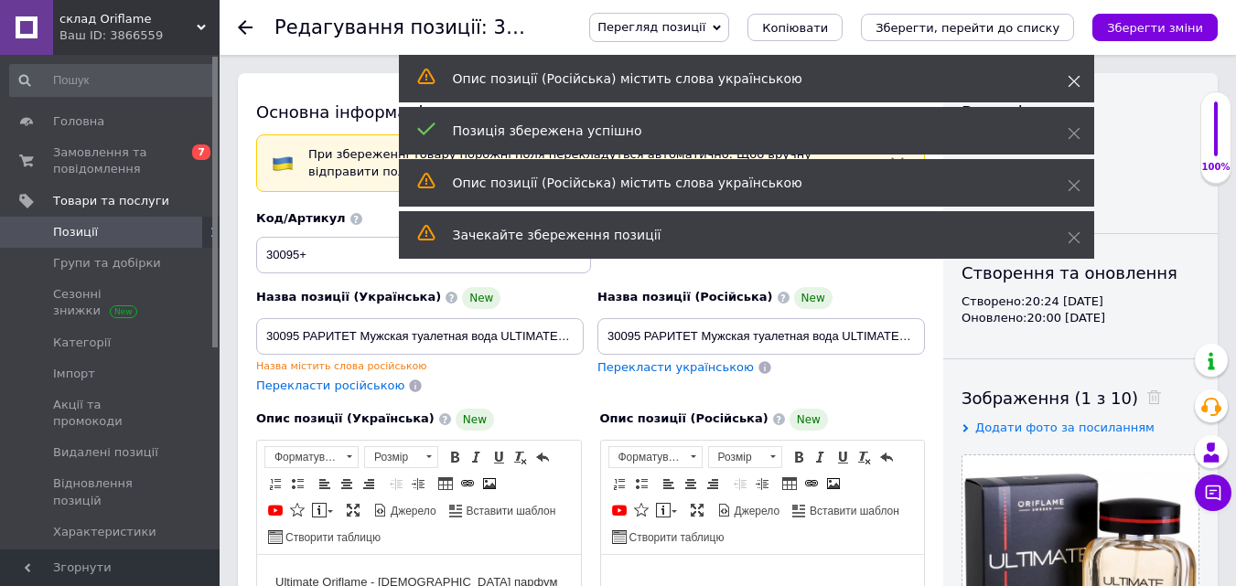
click at [1074, 78] on icon at bounding box center [1074, 81] width 13 height 13
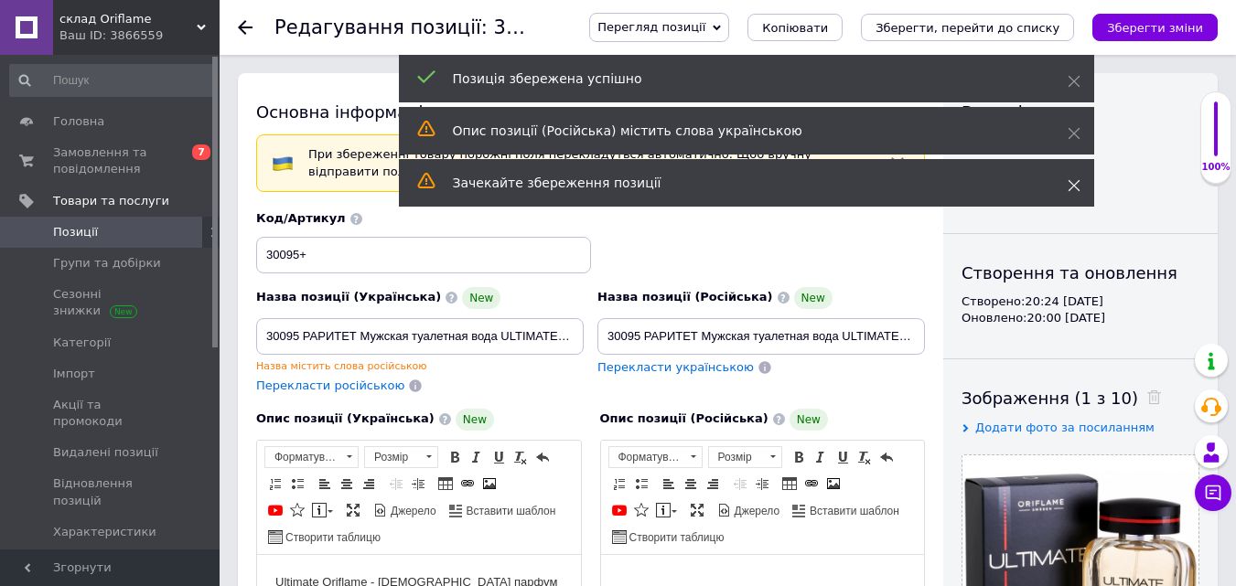
click at [1075, 177] on span at bounding box center [1074, 186] width 13 height 18
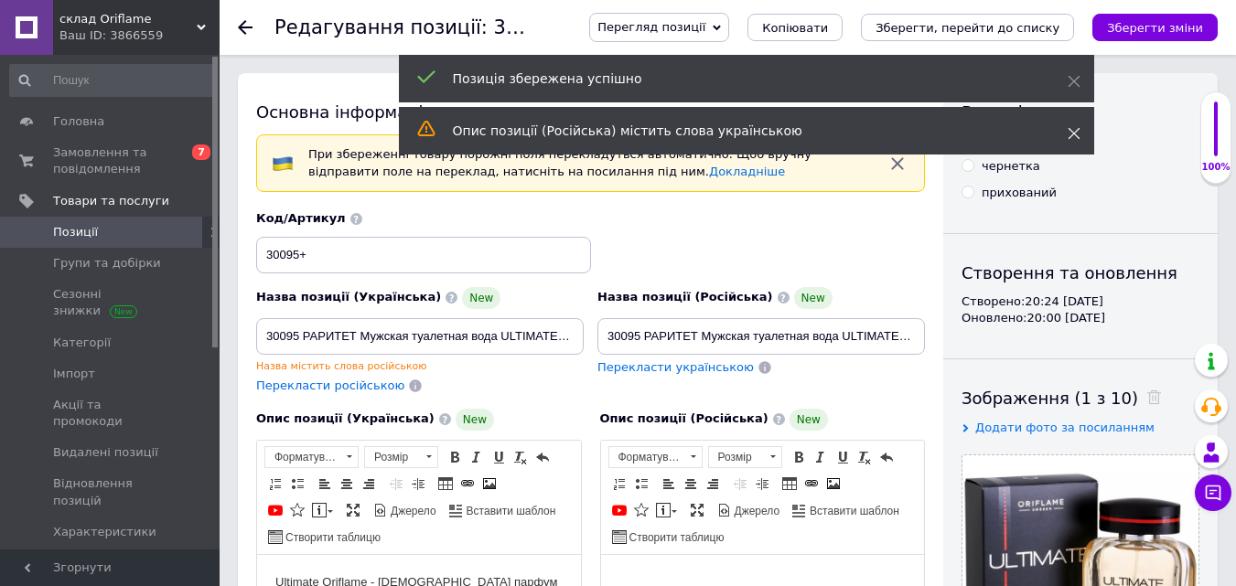
click at [1075, 138] on icon at bounding box center [1074, 133] width 13 height 13
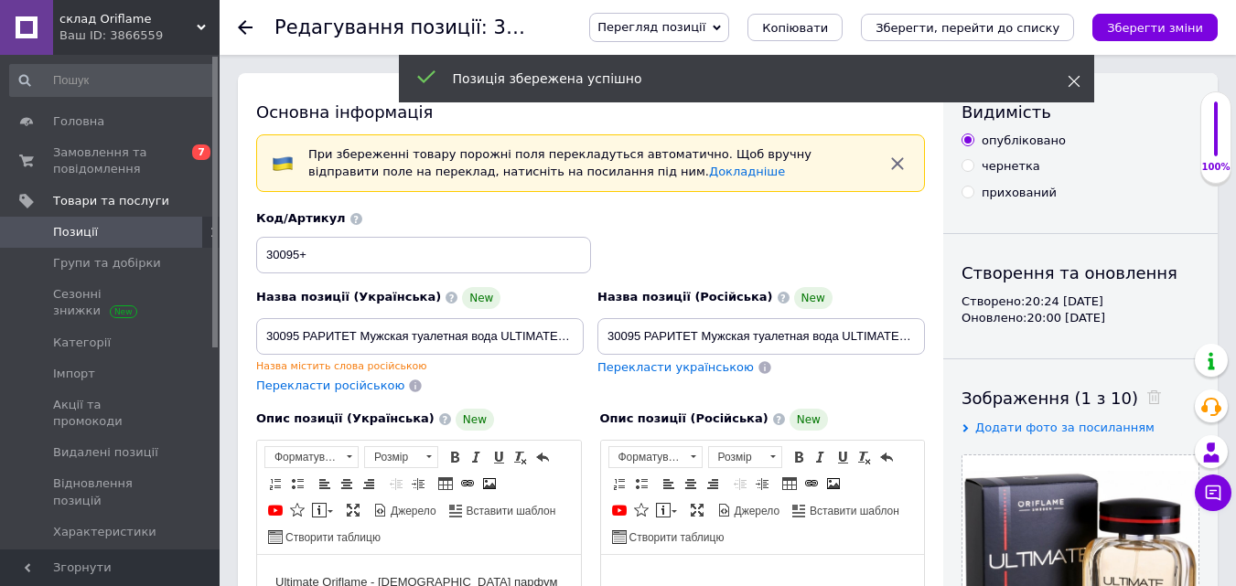
click at [1074, 85] on icon at bounding box center [1074, 81] width 13 height 13
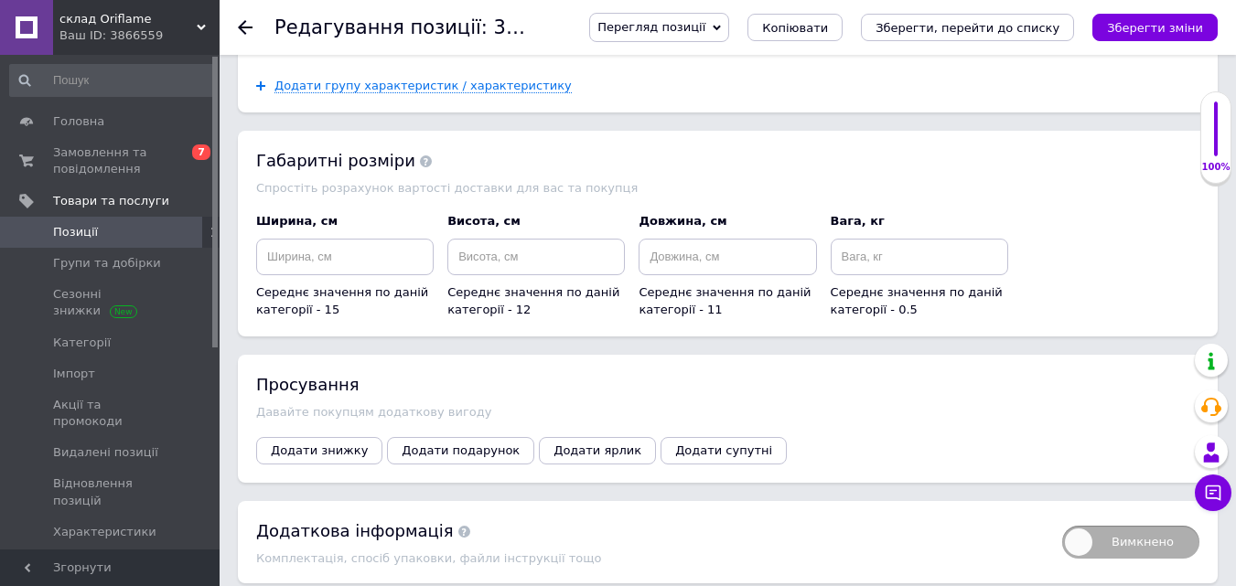
scroll to position [2198, 0]
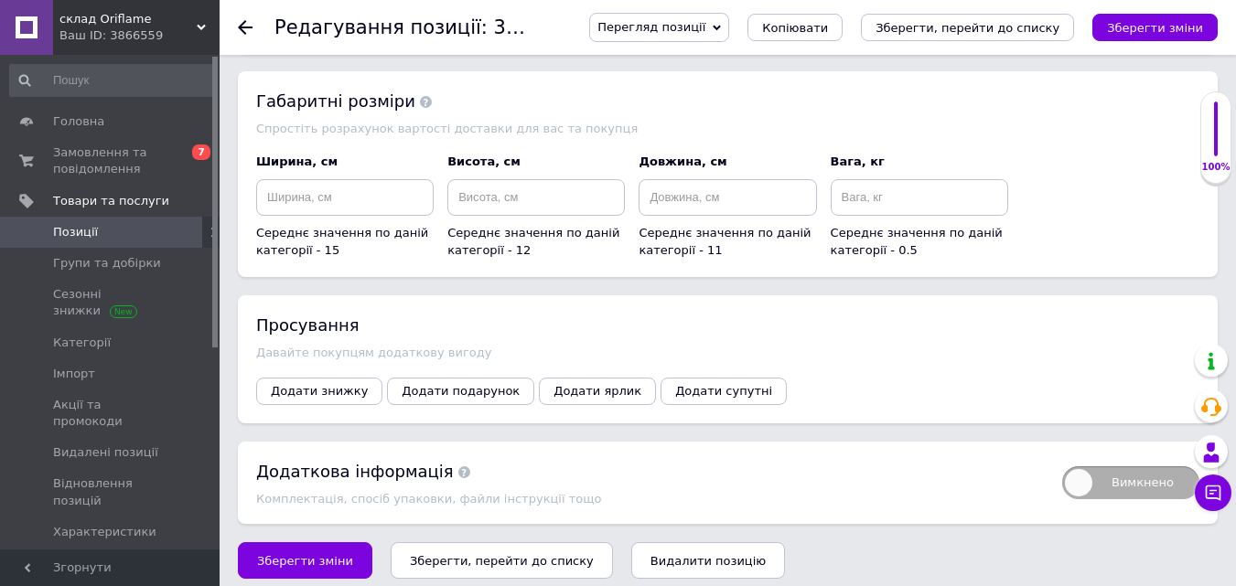
click at [428, 554] on icon "Зберегти, перейти до списку" at bounding box center [502, 561] width 184 height 14
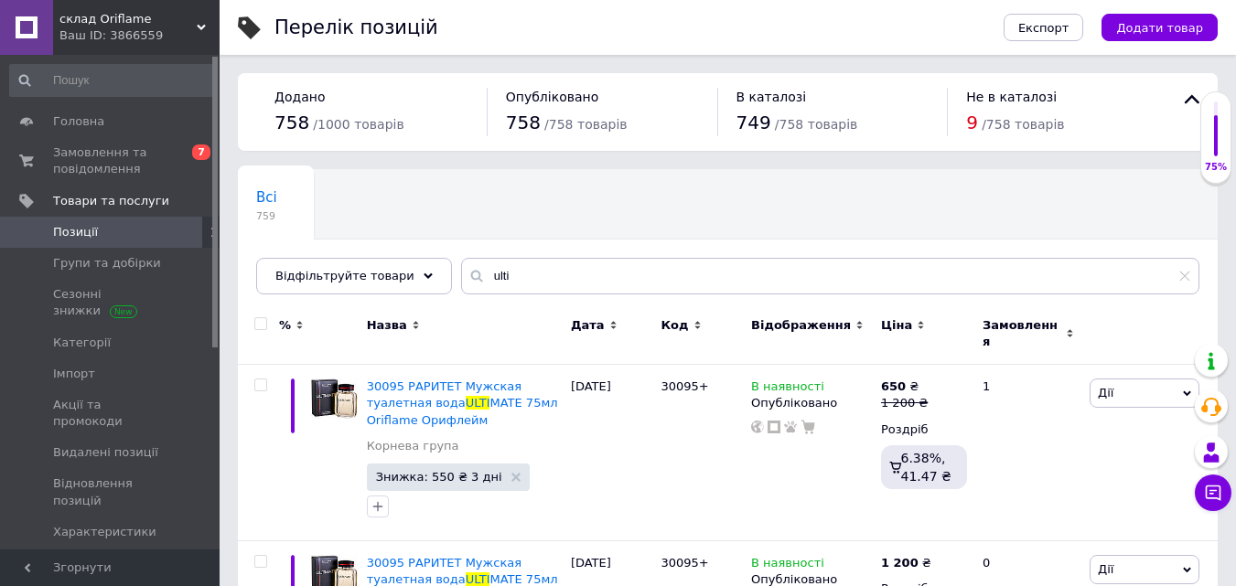
scroll to position [106, 0]
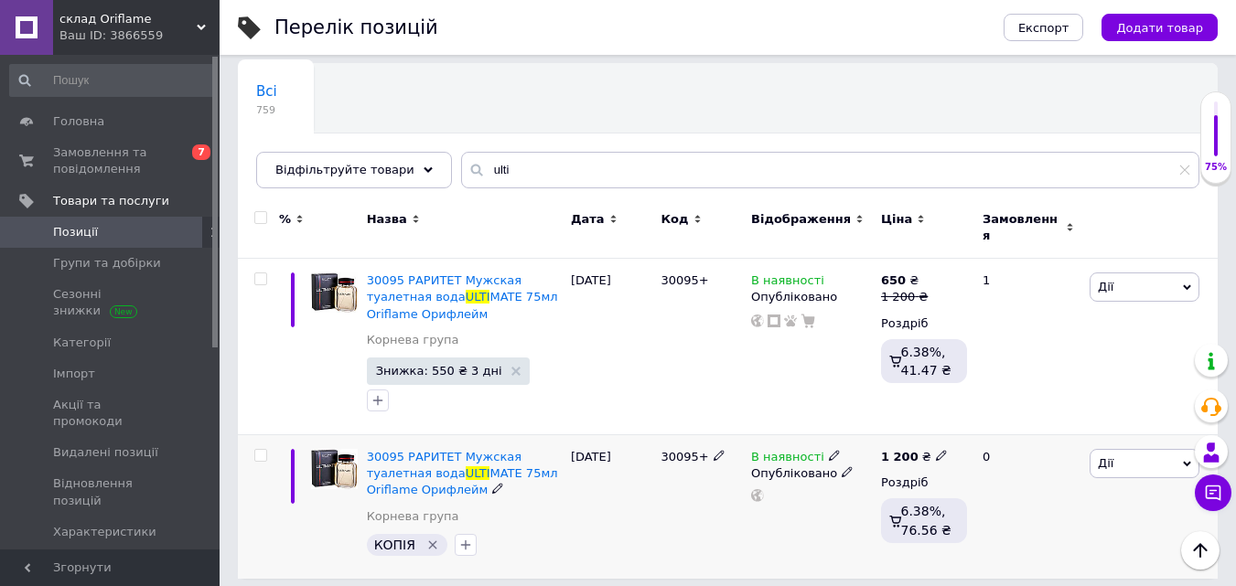
click at [427, 538] on icon "Видалити мітку" at bounding box center [432, 545] width 15 height 15
click at [434, 454] on span "30095 РАРИТЕТ Мужская туалетная вода" at bounding box center [444, 465] width 155 height 30
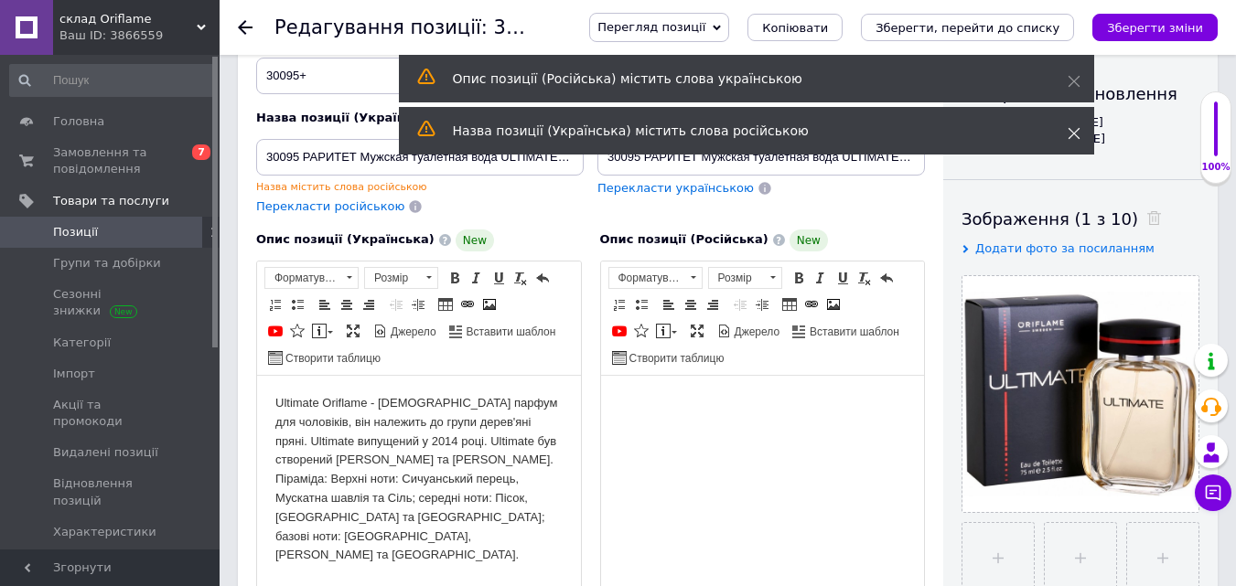
click at [1070, 130] on use at bounding box center [1074, 134] width 12 height 12
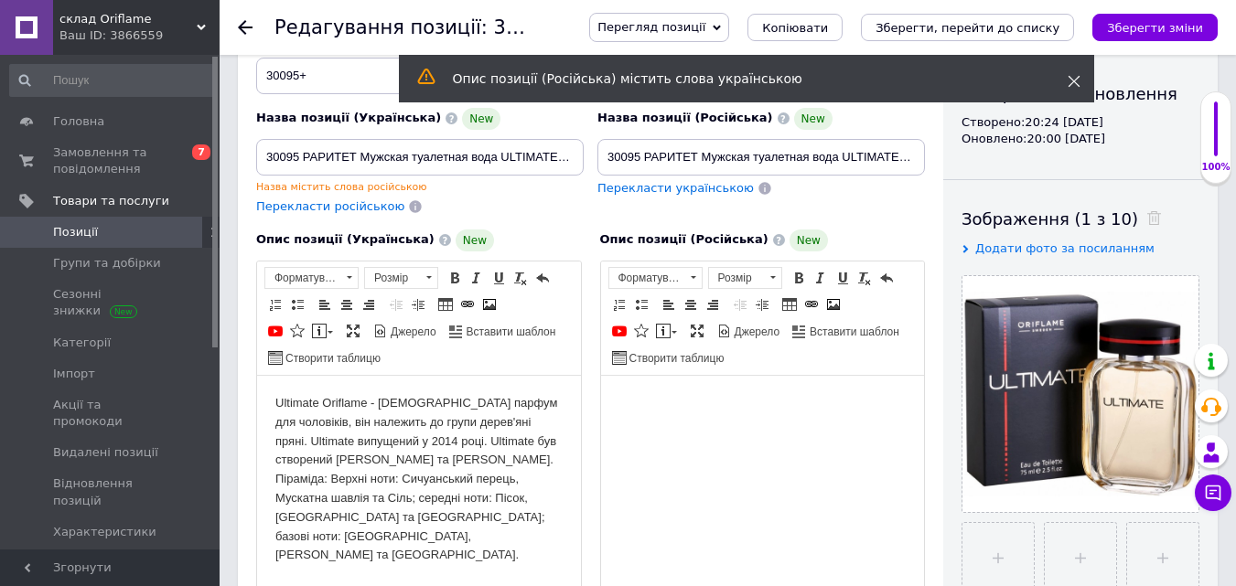
click at [1073, 80] on use at bounding box center [1074, 82] width 12 height 12
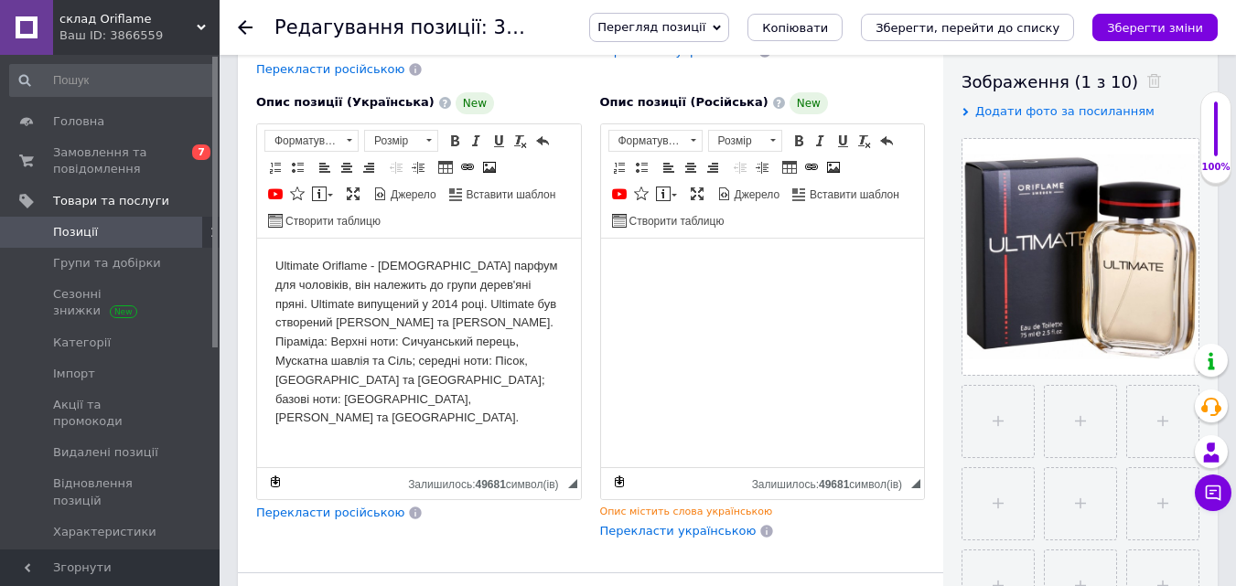
scroll to position [349, 0]
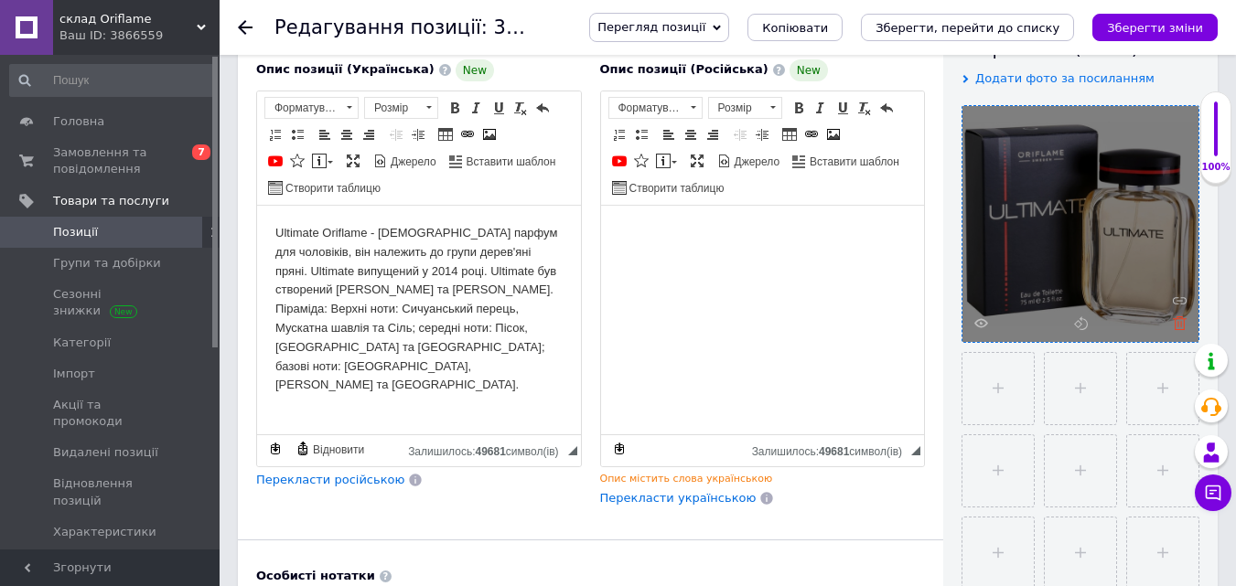
click at [1176, 323] on icon at bounding box center [1180, 324] width 14 height 14
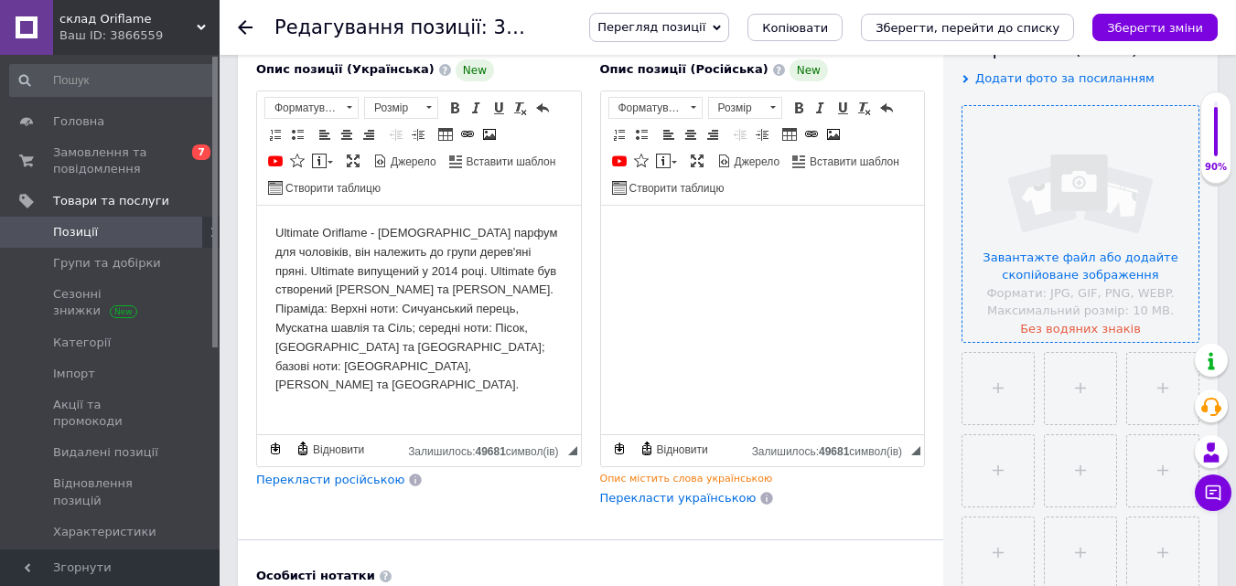
click at [1051, 263] on input "file" at bounding box center [1080, 224] width 236 height 236
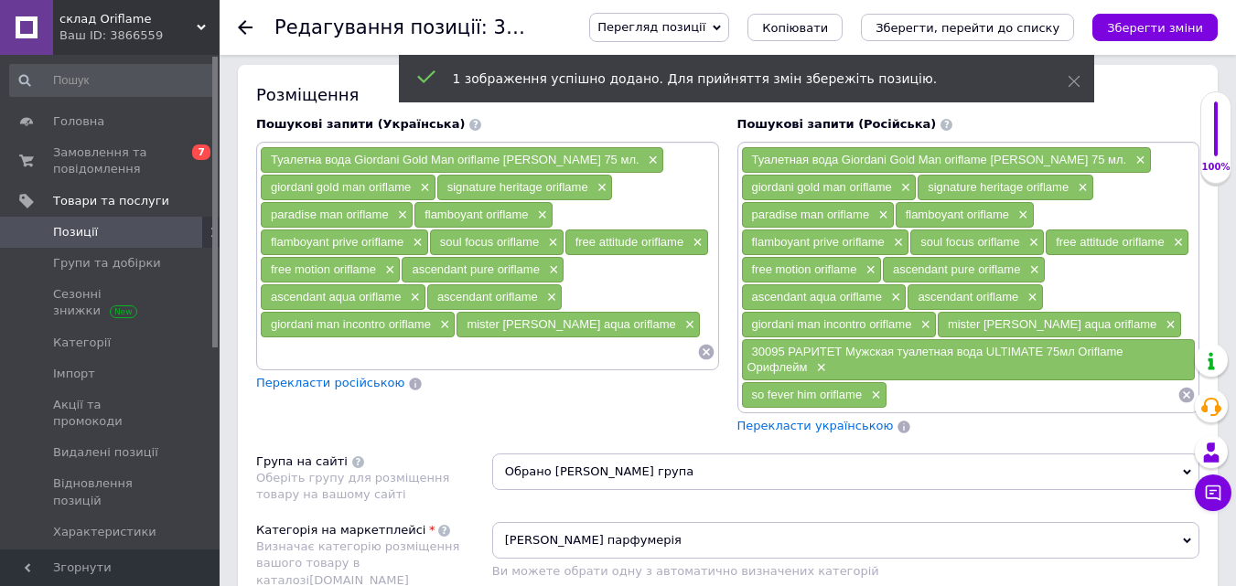
scroll to position [1352, 0]
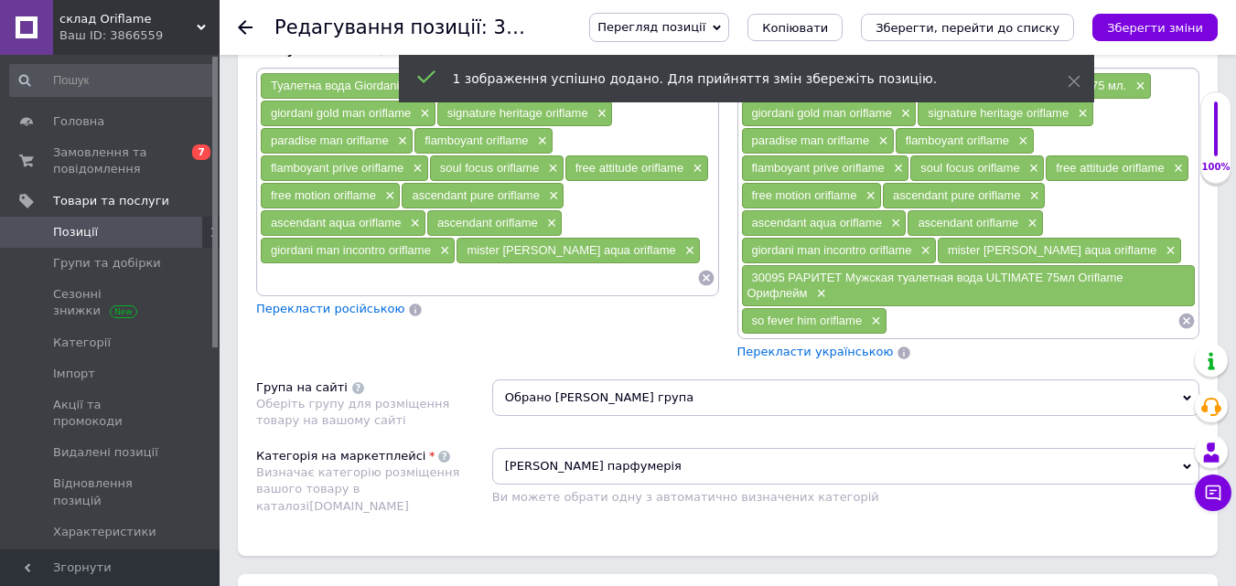
click at [926, 330] on input at bounding box center [1032, 320] width 290 height 27
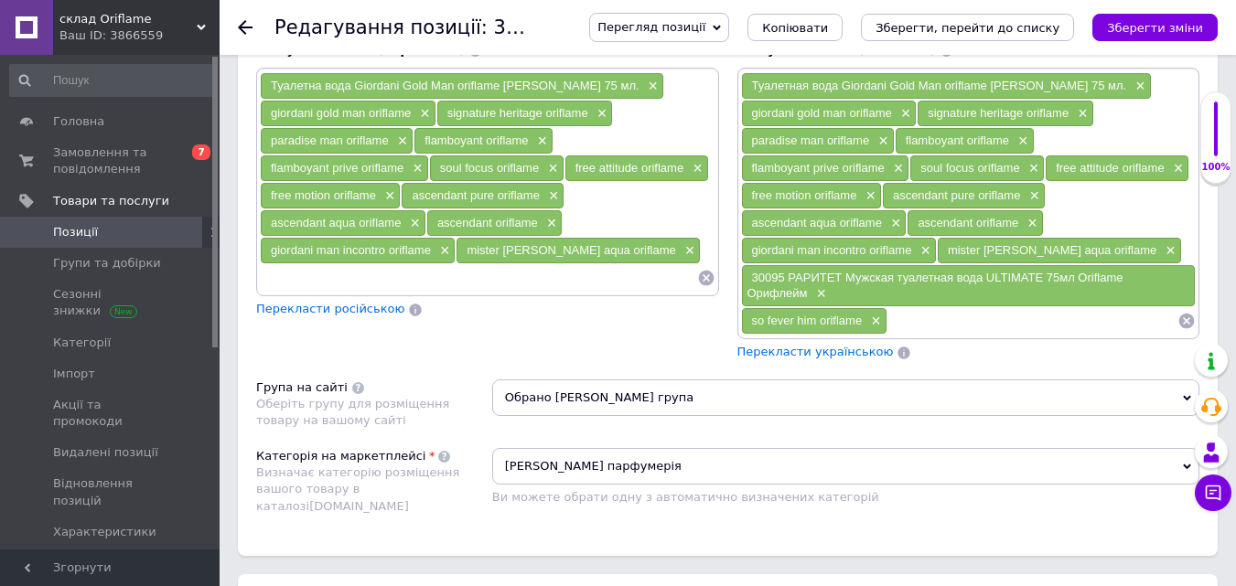
paste input "Oriflame Eternal Man. Оригінал! Туалетна вода Oriflame Ітенал Мен 75 ml."
type input "Oriflame Eternal Man. Оригінал! Туалетна вода Oriflame Ітенал Мен 75 ml."
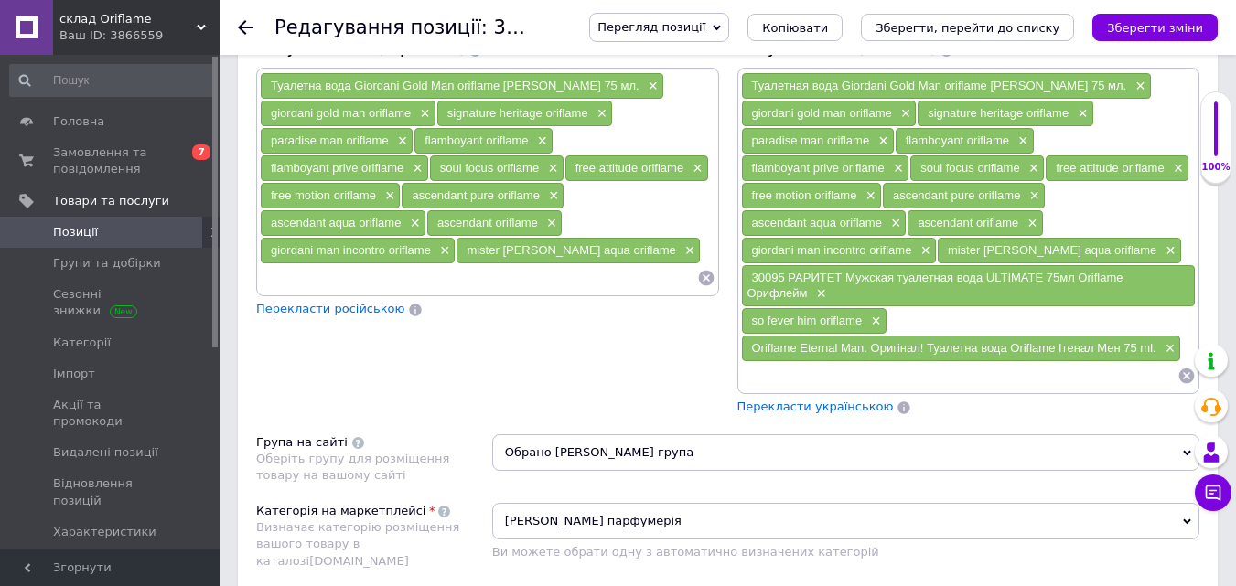
scroll to position [0, 0]
click at [450, 278] on input at bounding box center [478, 277] width 437 height 27
paste input "Oriflame Eternal Man. Оригінал! Туалетна вода Oriflame Ітенал Мен 75 ml."
type input "Oriflame Eternal Man. Оригінал! Туалетна вода Oriflame Ітенал Мен 75 ml."
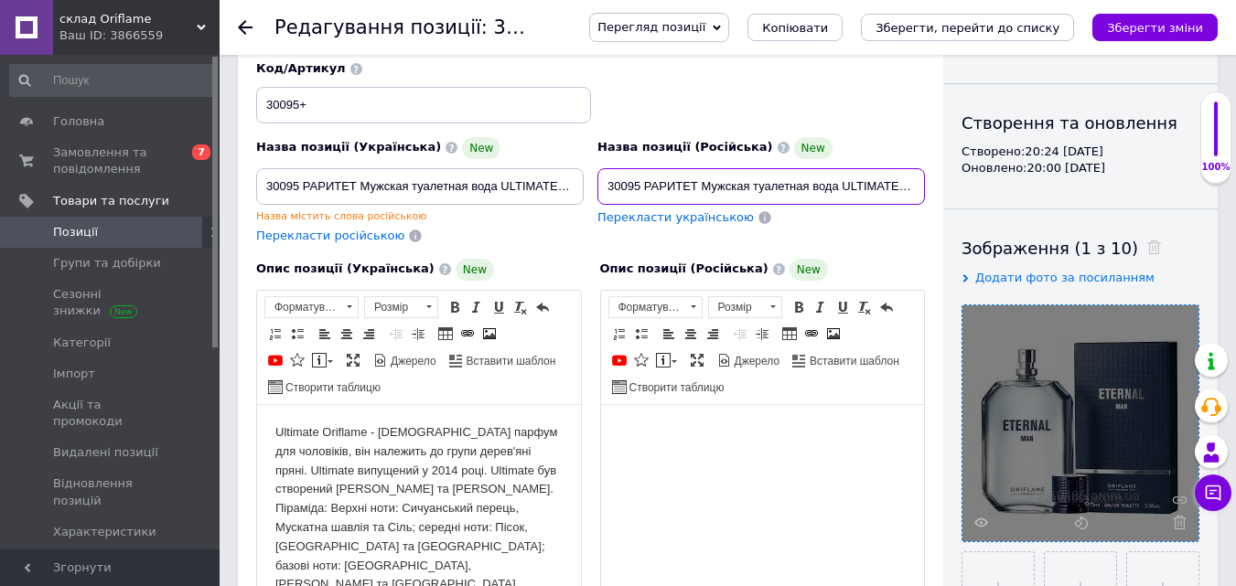
scroll to position [0, 130]
drag, startPoint x: 612, startPoint y: 188, endPoint x: 991, endPoint y: 203, distance: 379.0
click at [991, 203] on div "Основна інформація При збереженні товару порожні поля перекладуться автоматично…" at bounding box center [728, 548] width 980 height 1251
type input "3"
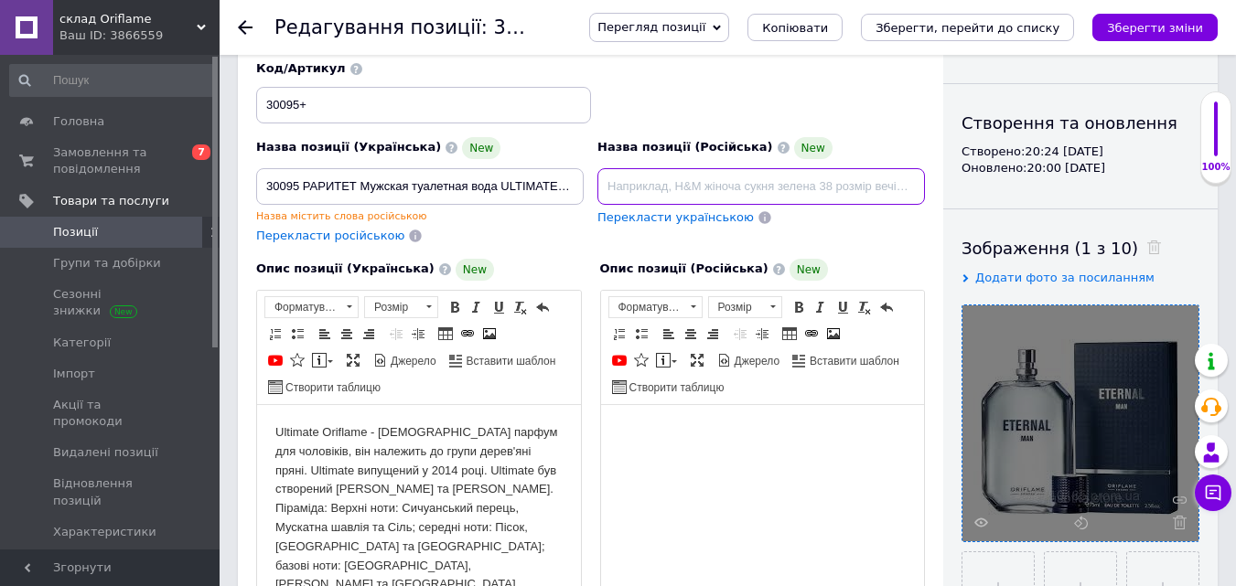
paste input "Oriflame Eternal Man. Оригінал! Туалетна вода Oriflame Ітенал Мен 75 ml."
type input "Oriflame Eternal Man. Оригінал! Туалетна вода Oriflame Ітенал Мен 75 ml."
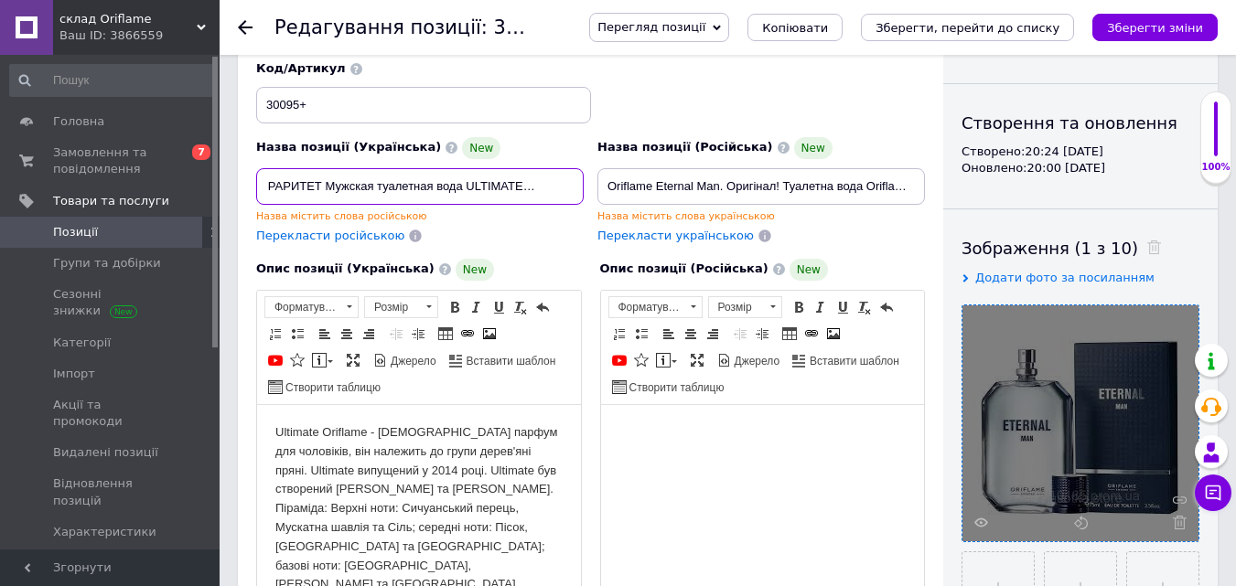
scroll to position [0, 130]
drag, startPoint x: 268, startPoint y: 191, endPoint x: 658, endPoint y: 177, distance: 390.0
click at [658, 177] on div "Назва позиції (Українська) New 30095 РАРИТЕТ Мужская туалетная вода ULTIMATE 75…" at bounding box center [591, 153] width 682 height 198
paste input "Oriflame Eternal Man. Оригінал! Туалетна вода Oriflame Ітенал Мен 75 ml."
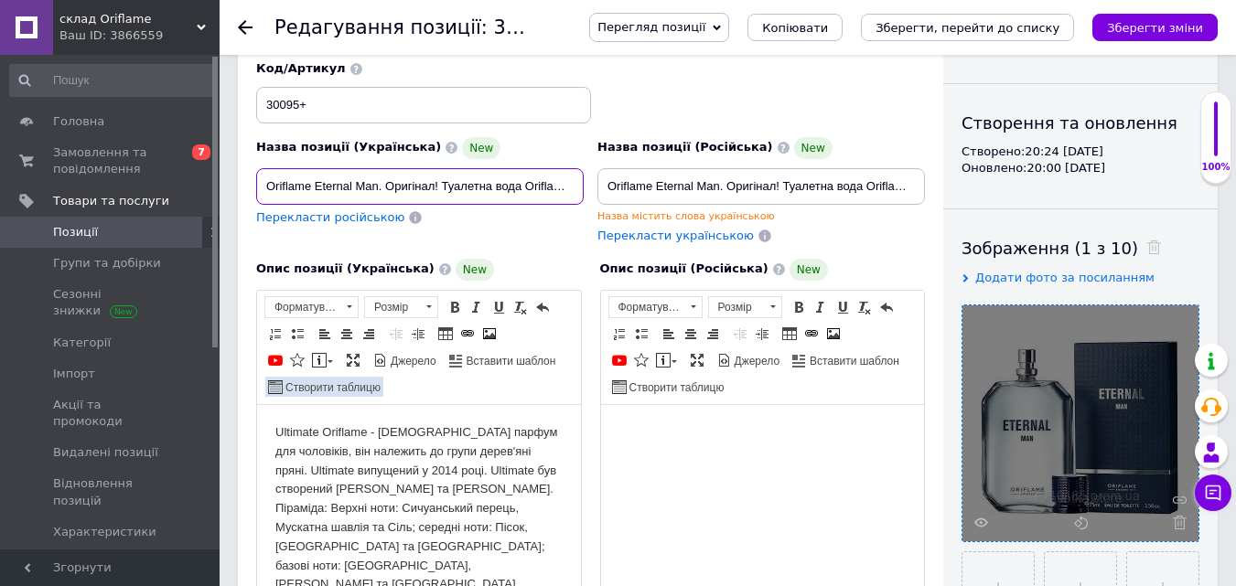
scroll to position [0, 99]
type input "Oriflame Eternal Man. Оригінал! Туалетна вода Oriflame Ітенал Мен 75 ml."
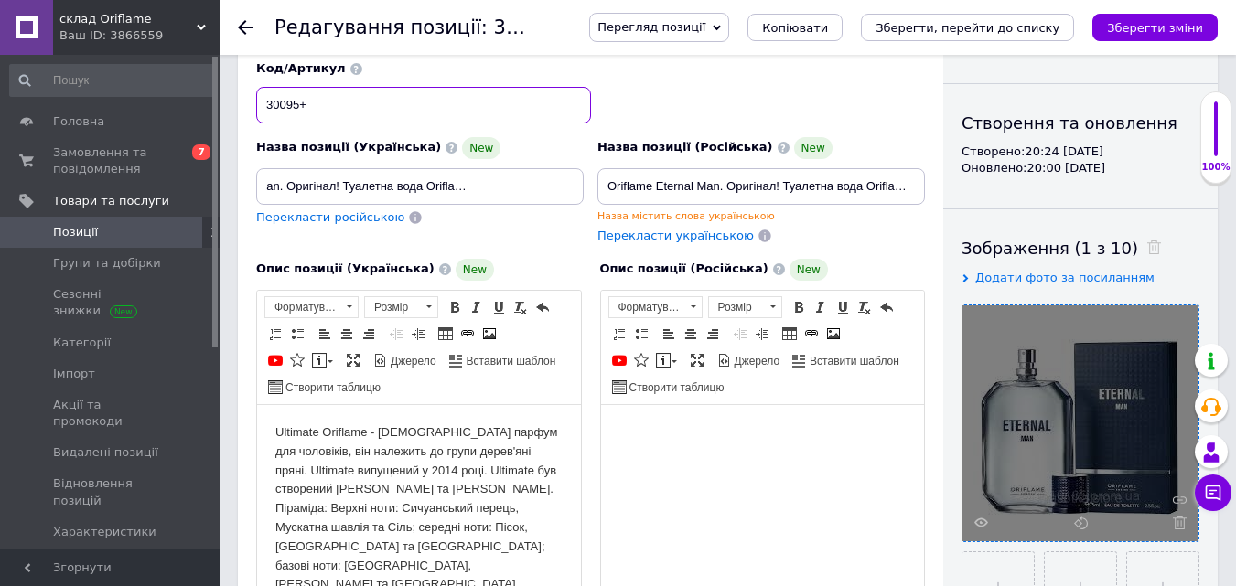
click at [341, 105] on input "30095+" at bounding box center [423, 105] width 335 height 37
type input "3"
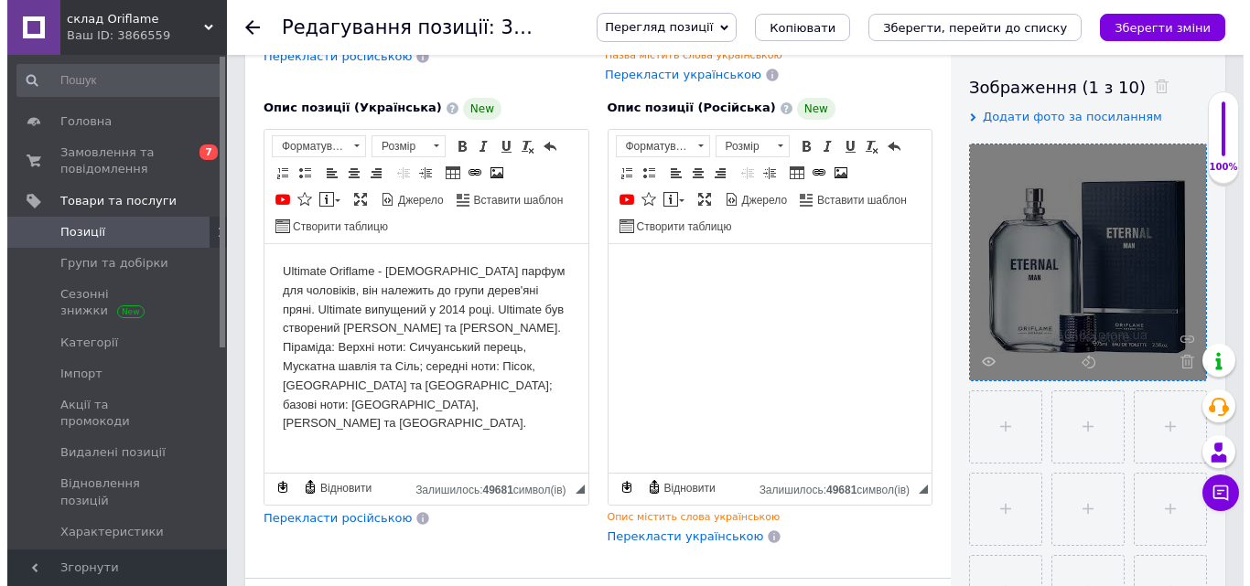
scroll to position [354, 0]
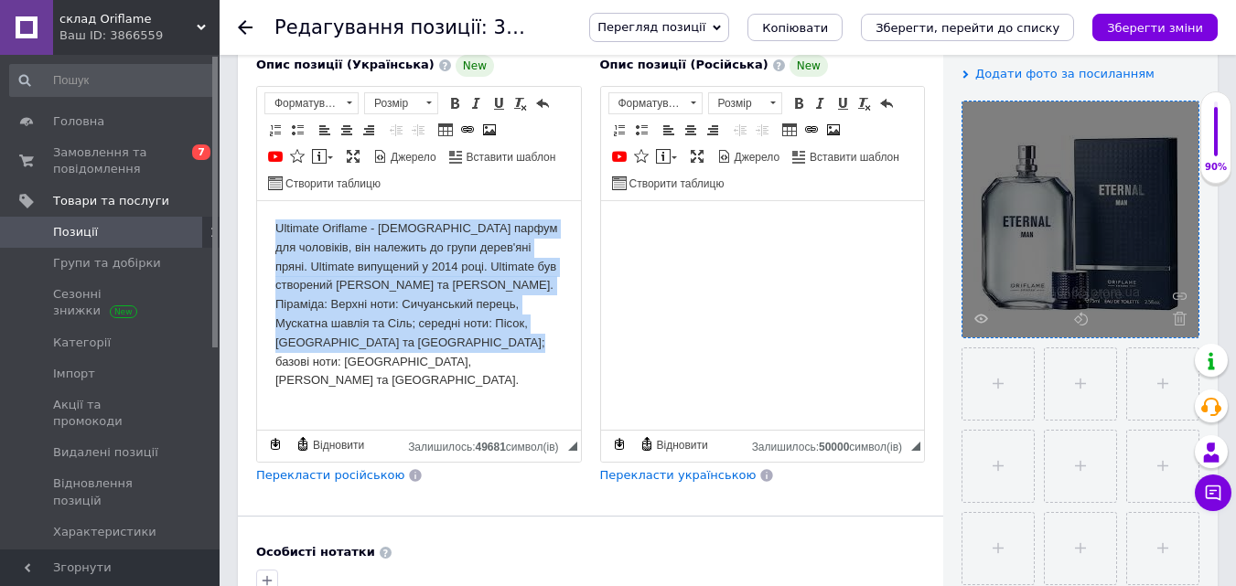
drag, startPoint x: 454, startPoint y: 345, endPoint x: 496, endPoint y: 400, distance: 69.2
click at [257, 200] on html "Ultimate Oriflame - [DEMOGRAPHIC_DATA] парфум для чоловіків, він належить до гр…" at bounding box center [419, 304] width 324 height 208
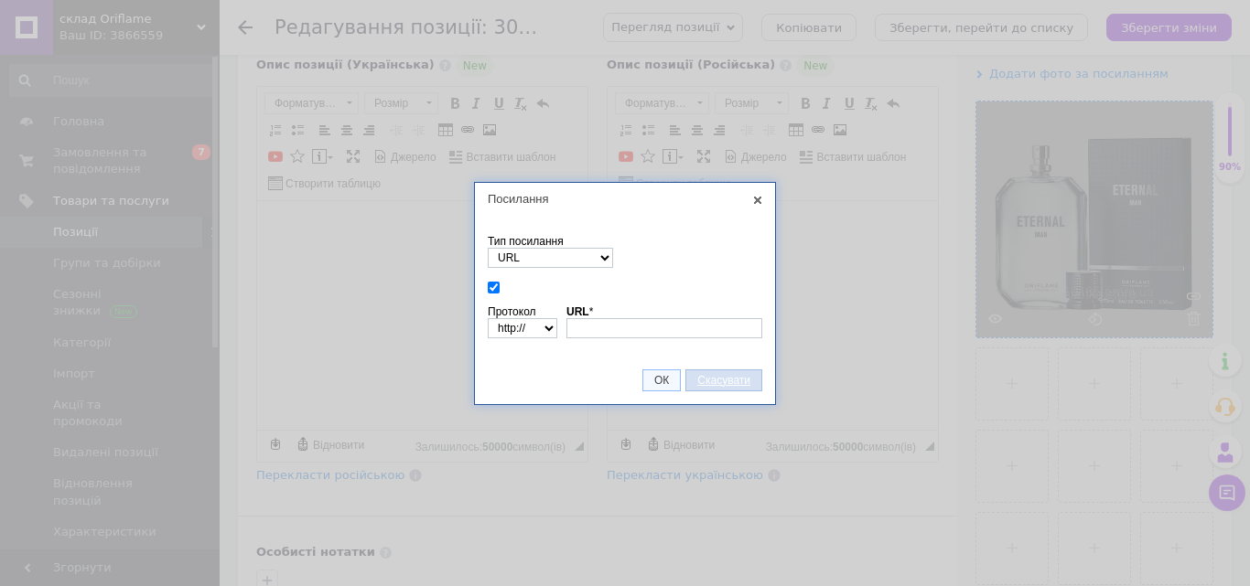
click at [742, 376] on td "ОК Скасувати" at bounding box center [625, 381] width 300 height 48
click at [742, 376] on span "Скасувати" at bounding box center [723, 380] width 75 height 13
paste input "Lo ipsumdol, si ametc adi’e — se doei t incididuntutl etdolorem, aliquaenimadmi…"
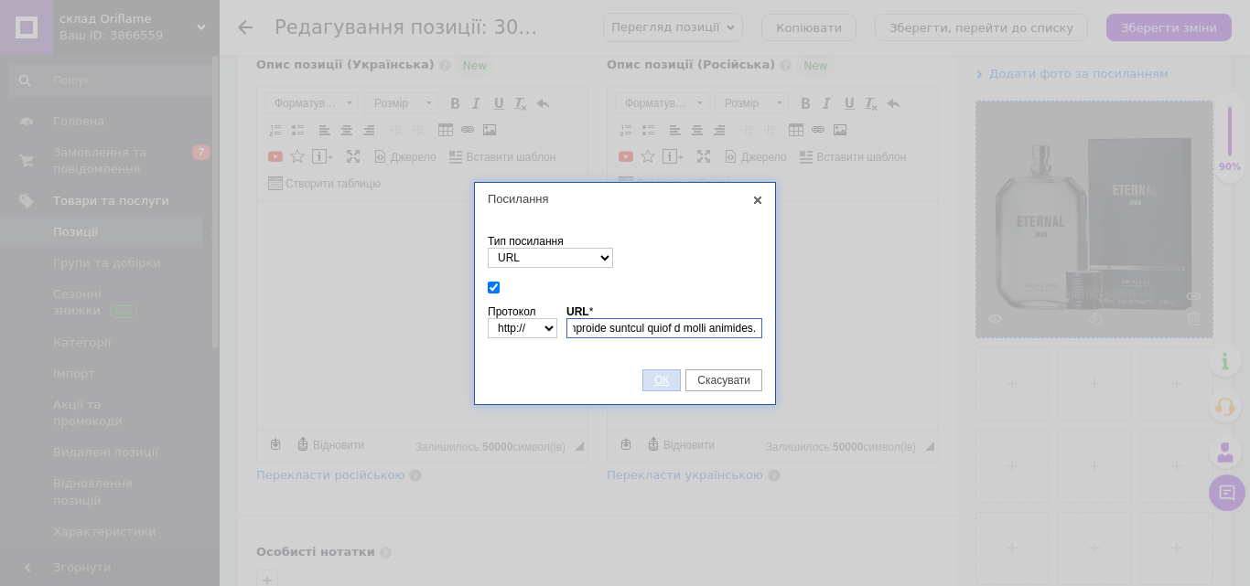
type input "Lo ipsumdol, si ametc adi’e — se doei t incididuntutl etdolorem, aliquaenimadmi…"
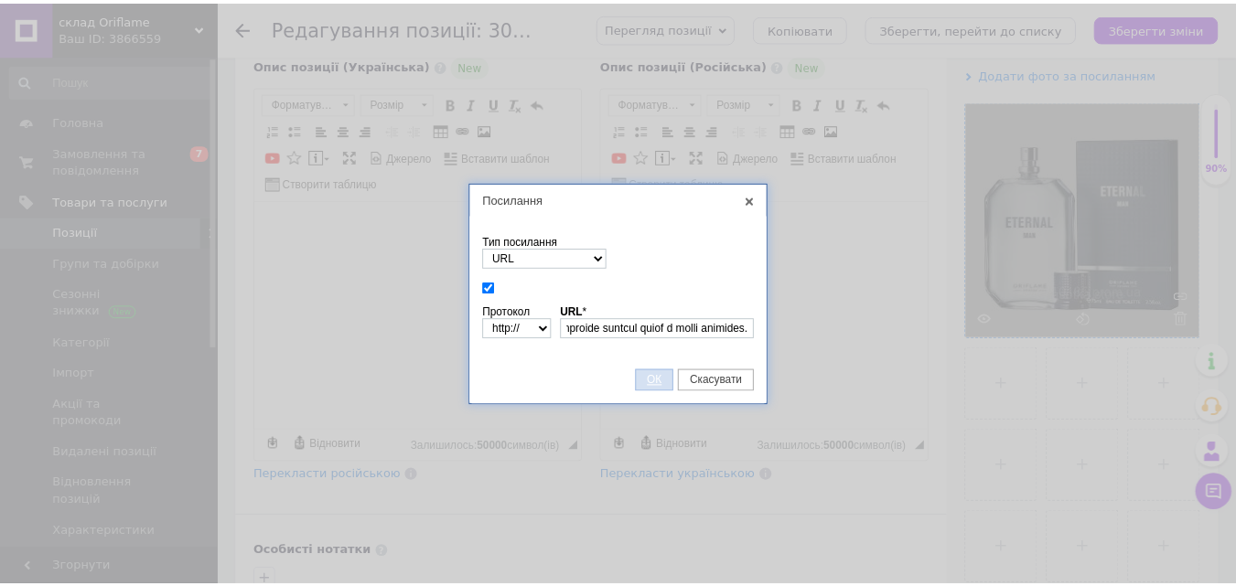
scroll to position [0, 0]
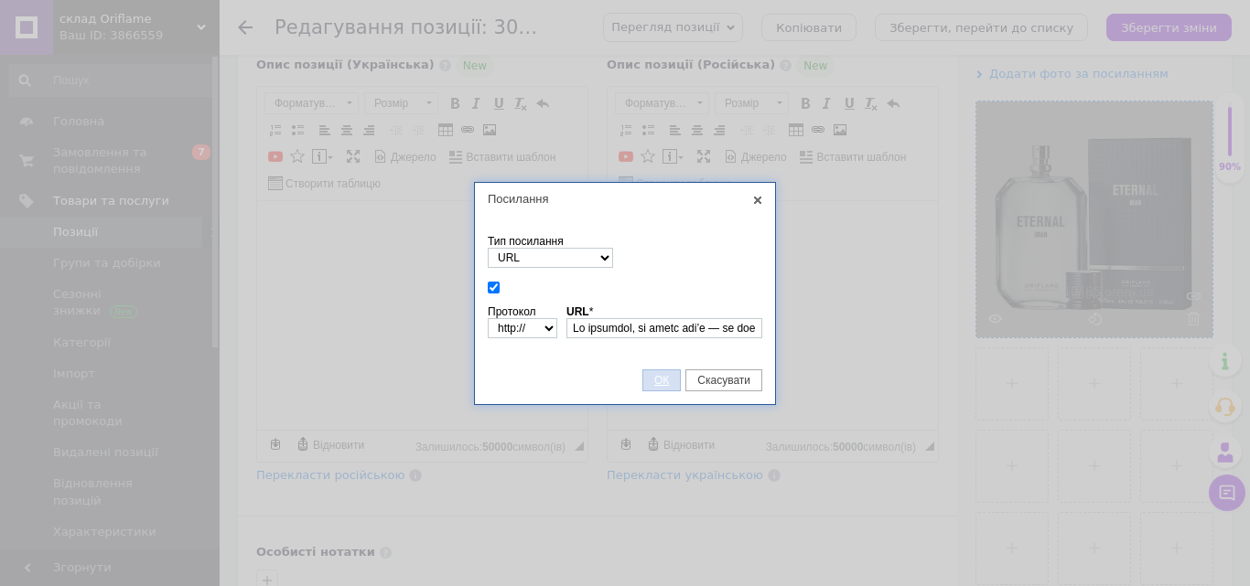
click at [648, 384] on span "ОК" at bounding box center [661, 380] width 37 height 13
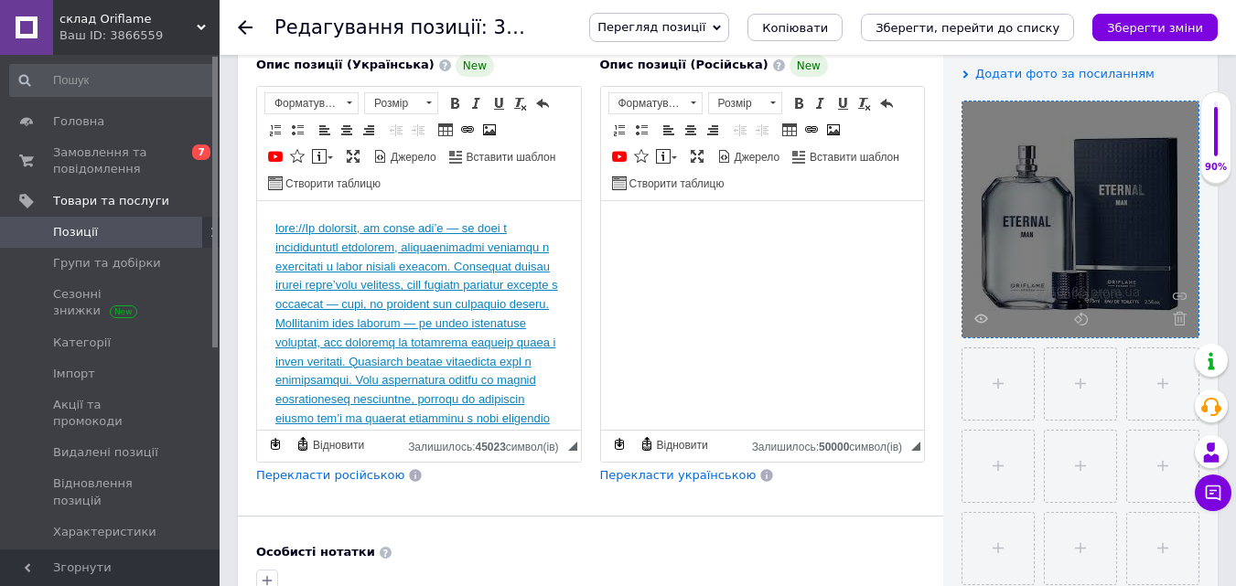
scroll to position [18, 0]
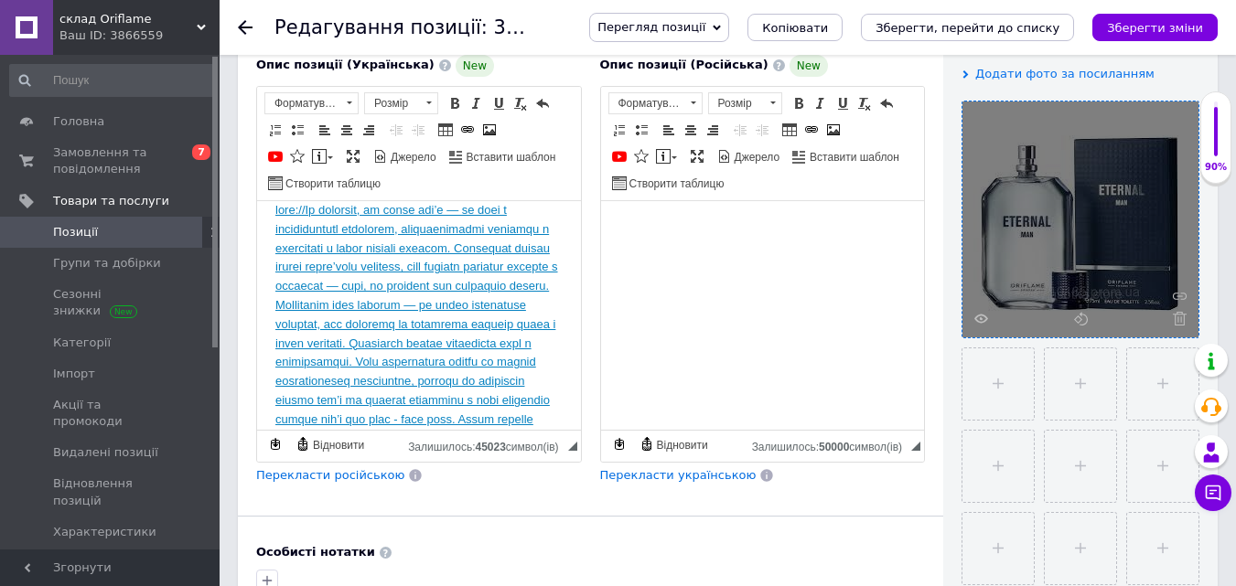
drag, startPoint x: 381, startPoint y: 301, endPoint x: 350, endPoint y: 262, distance: 50.1
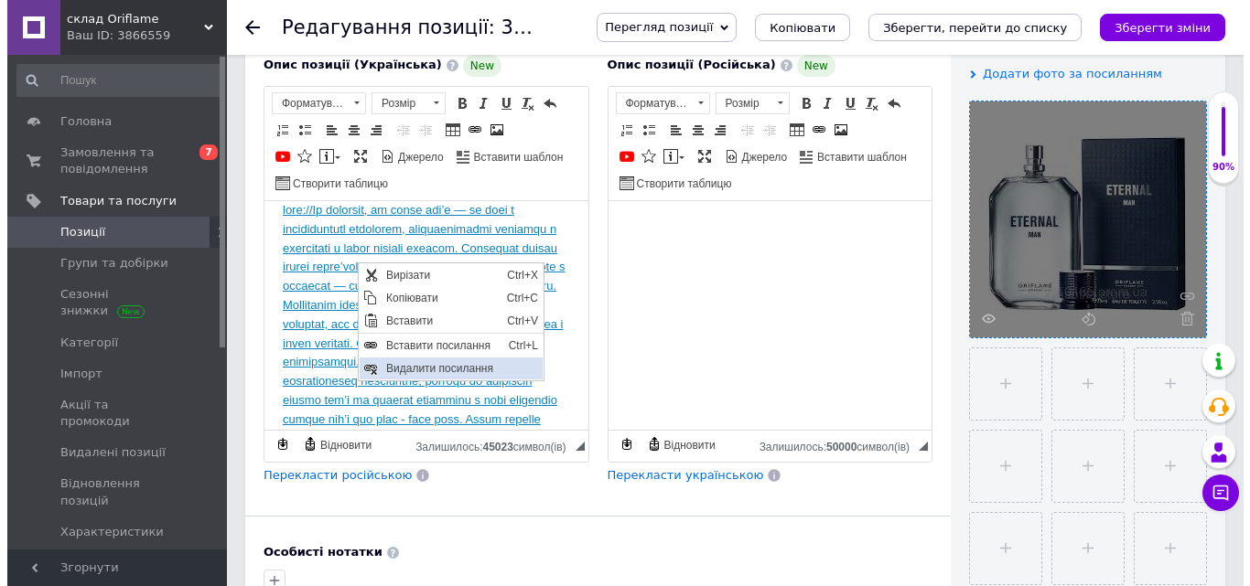
scroll to position [0, 0]
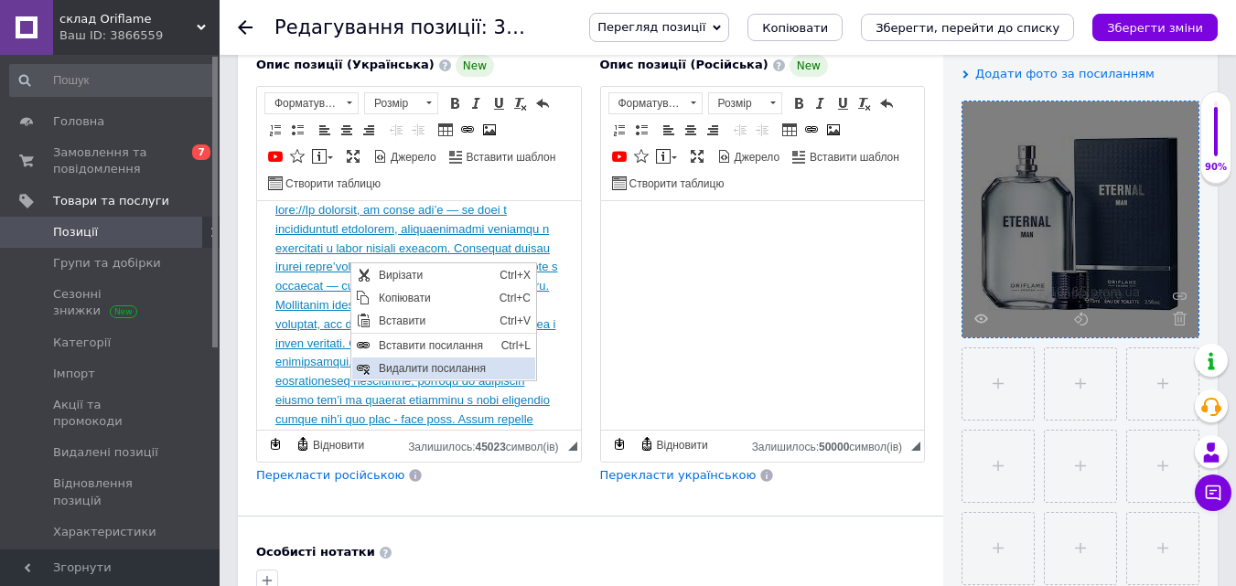
click at [392, 367] on span "Видалити посилання" at bounding box center [454, 368] width 161 height 22
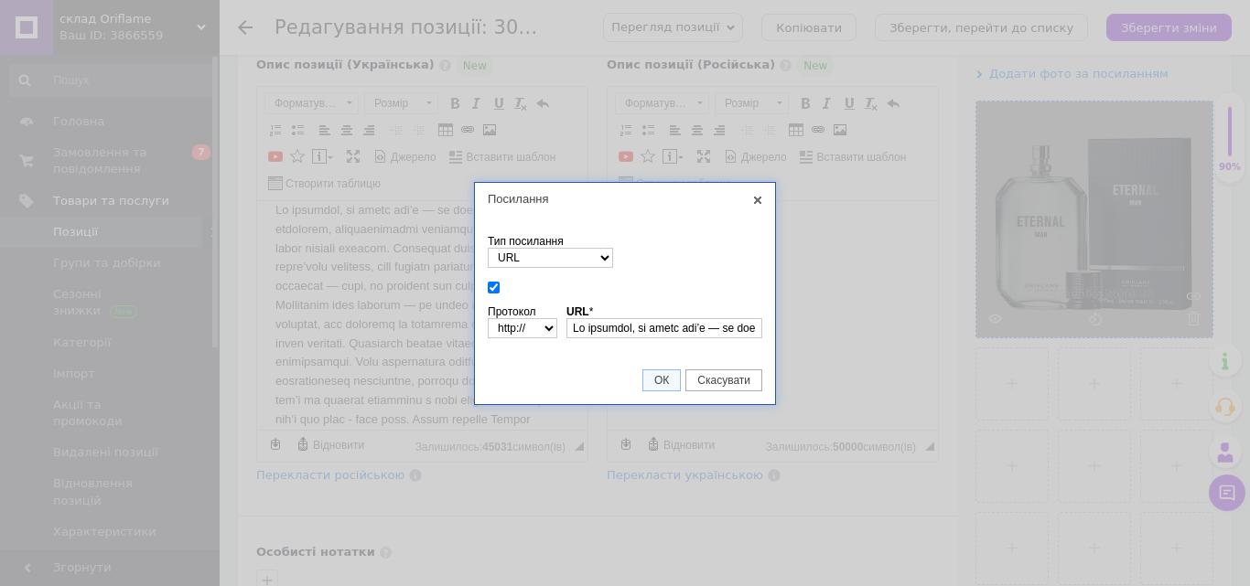
scroll to position [0, 13087]
type input "Lo ipsumdol, si ametc adi’e — se doei t incididuntutl etdolorem, aliquaenimadmi…"
click at [660, 386] on span "ОК" at bounding box center [661, 380] width 37 height 13
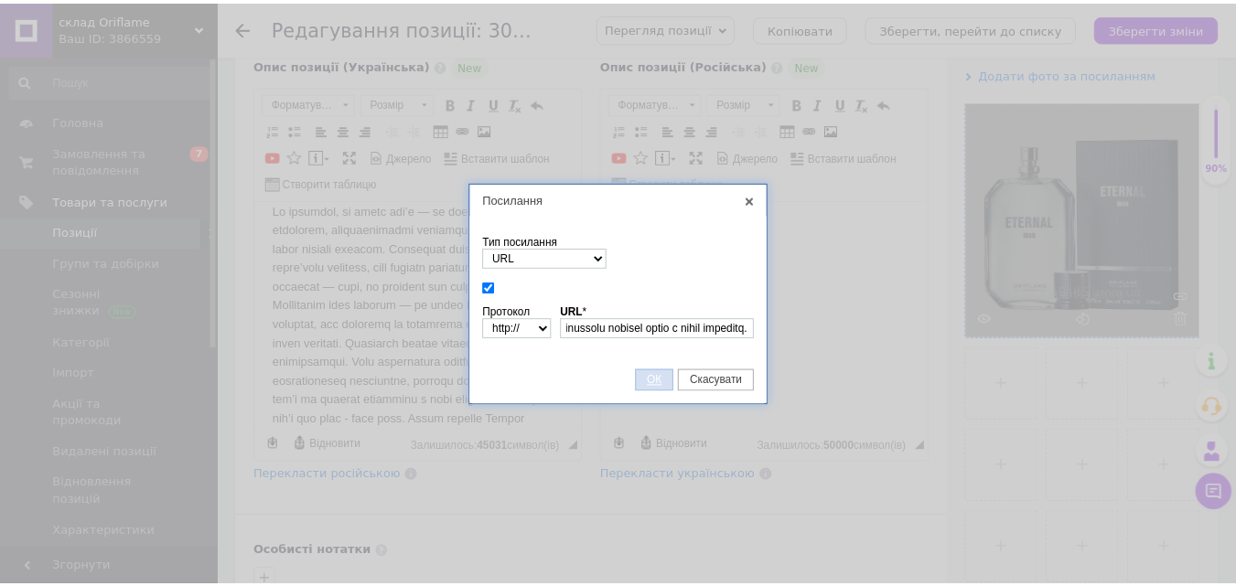
scroll to position [0, 0]
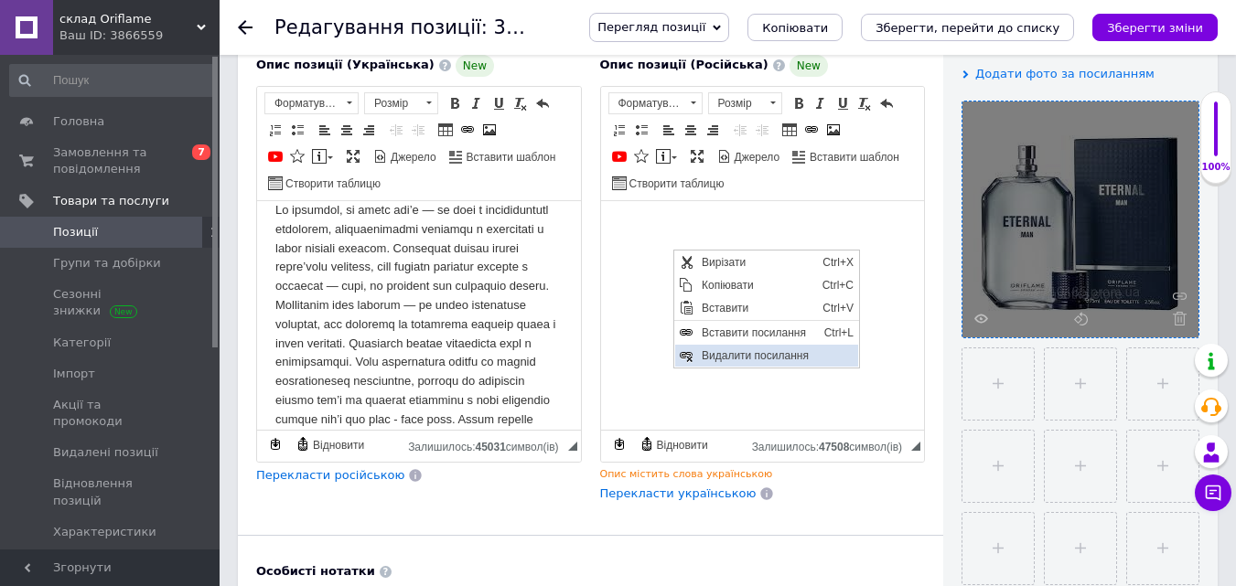
click at [696, 360] on span "Видалити посилання" at bounding box center [776, 355] width 161 height 22
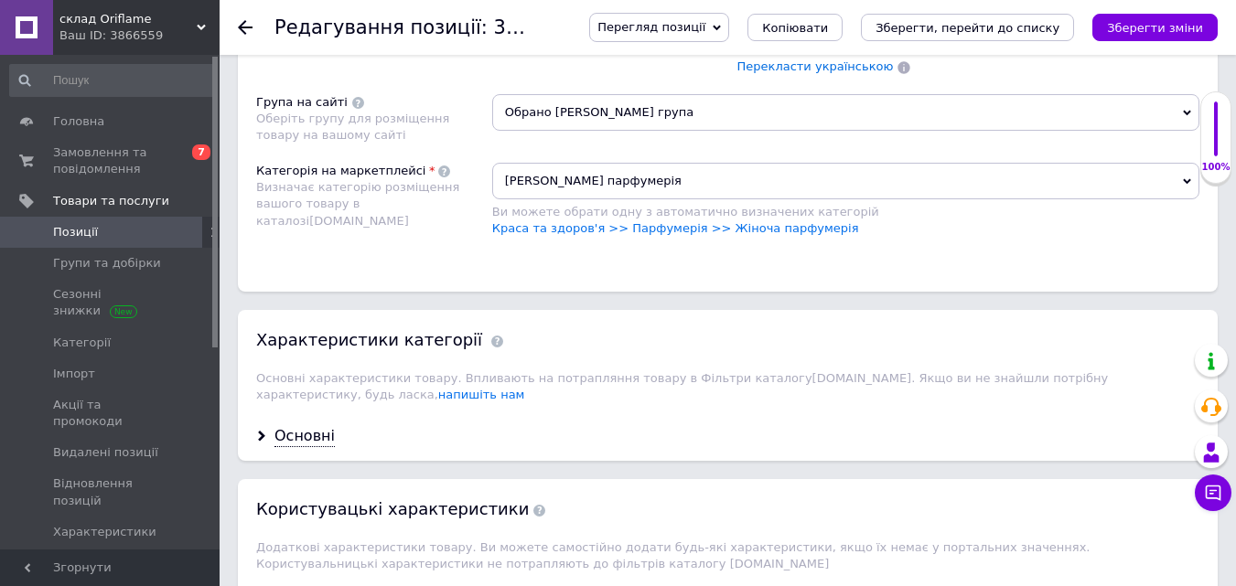
scroll to position [2275, 0]
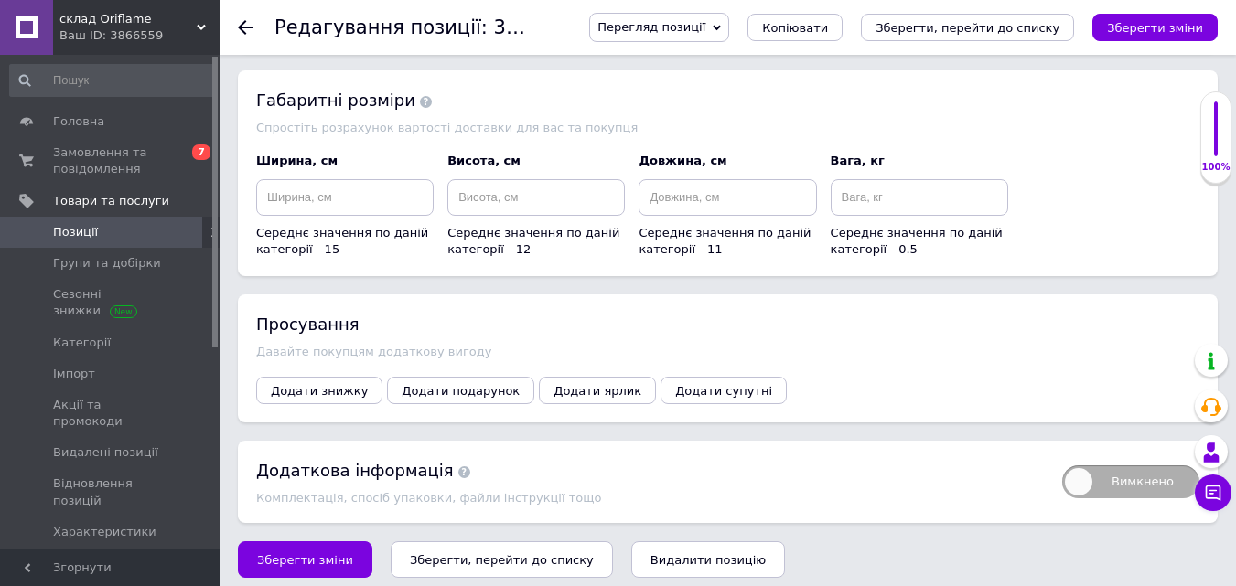
click at [532, 553] on icon "Зберегти, перейти до списку" at bounding box center [502, 560] width 184 height 14
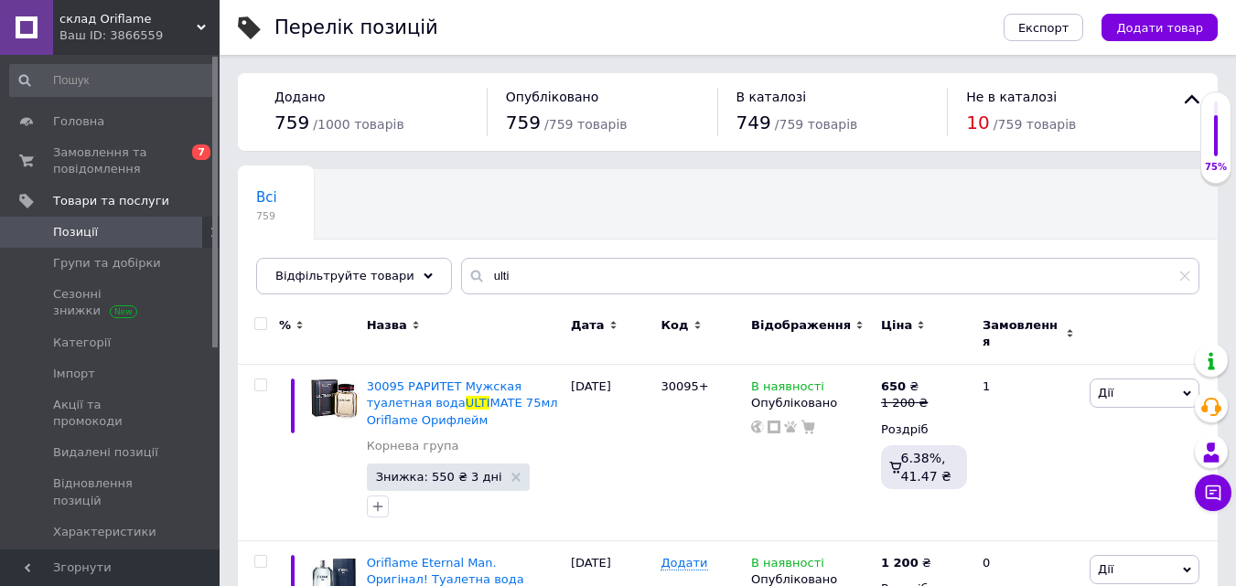
scroll to position [106, 0]
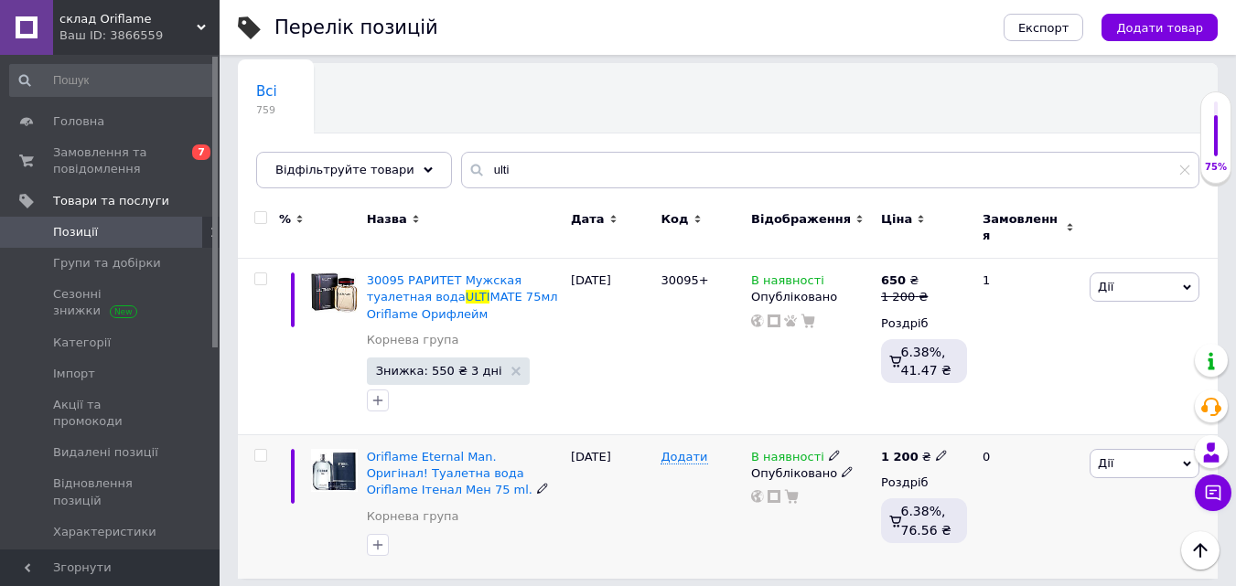
click at [937, 450] on icon at bounding box center [941, 455] width 11 height 11
type input "1300"
click at [731, 523] on div "Додати" at bounding box center [701, 507] width 91 height 144
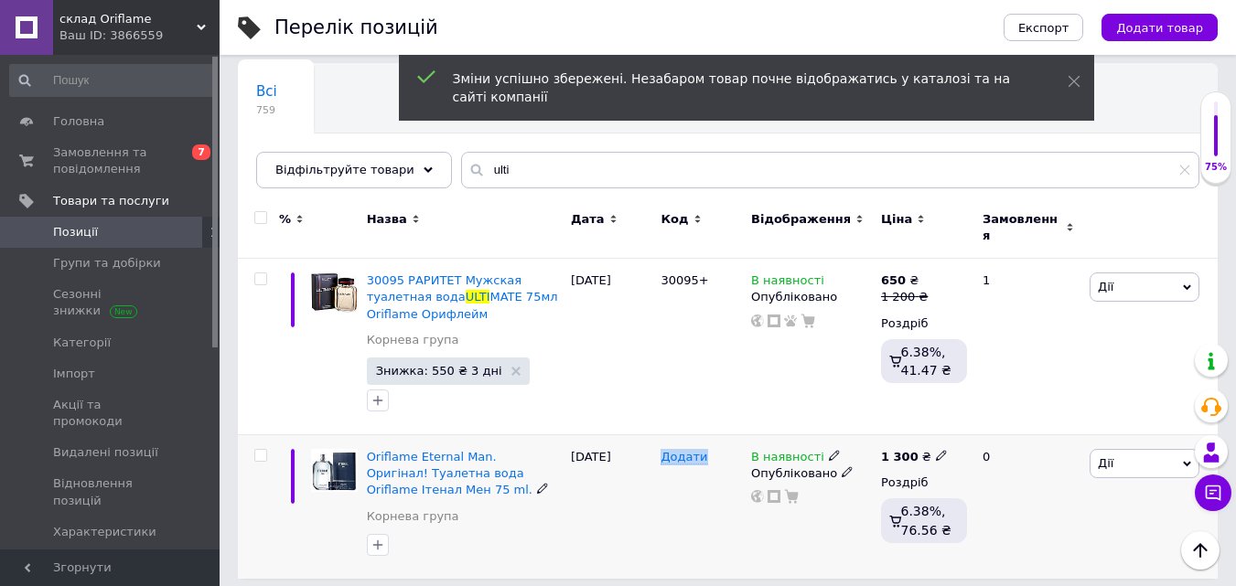
click at [731, 523] on div "Додати" at bounding box center [701, 507] width 91 height 144
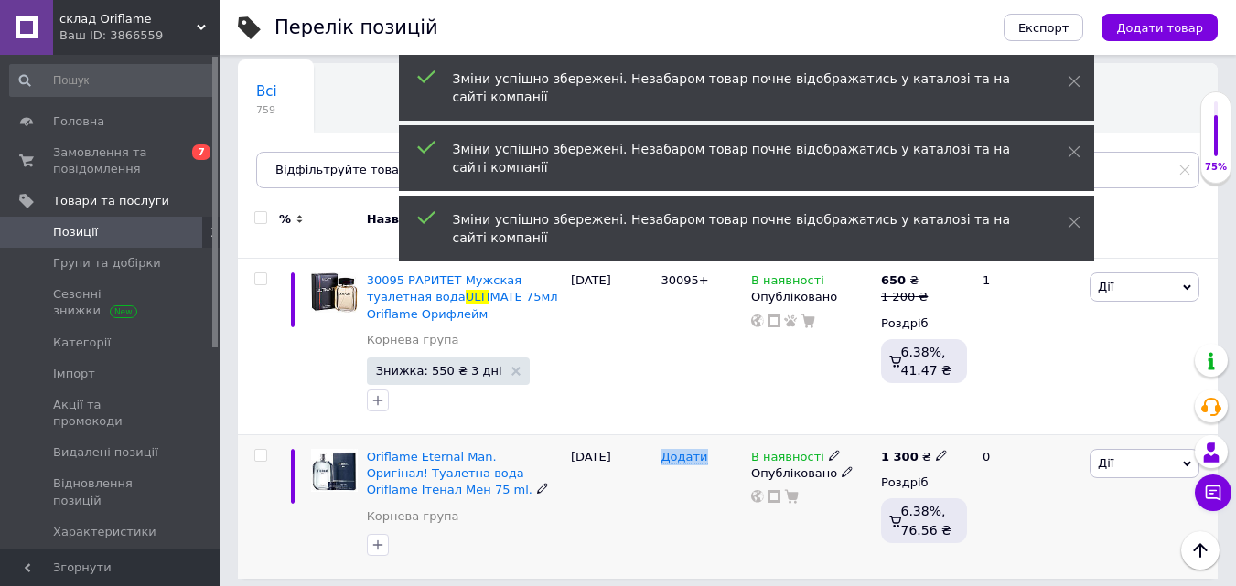
click at [1164, 454] on span "Дії" at bounding box center [1144, 463] width 110 height 29
click at [1067, 563] on li "Знижка" at bounding box center [1077, 576] width 242 height 26
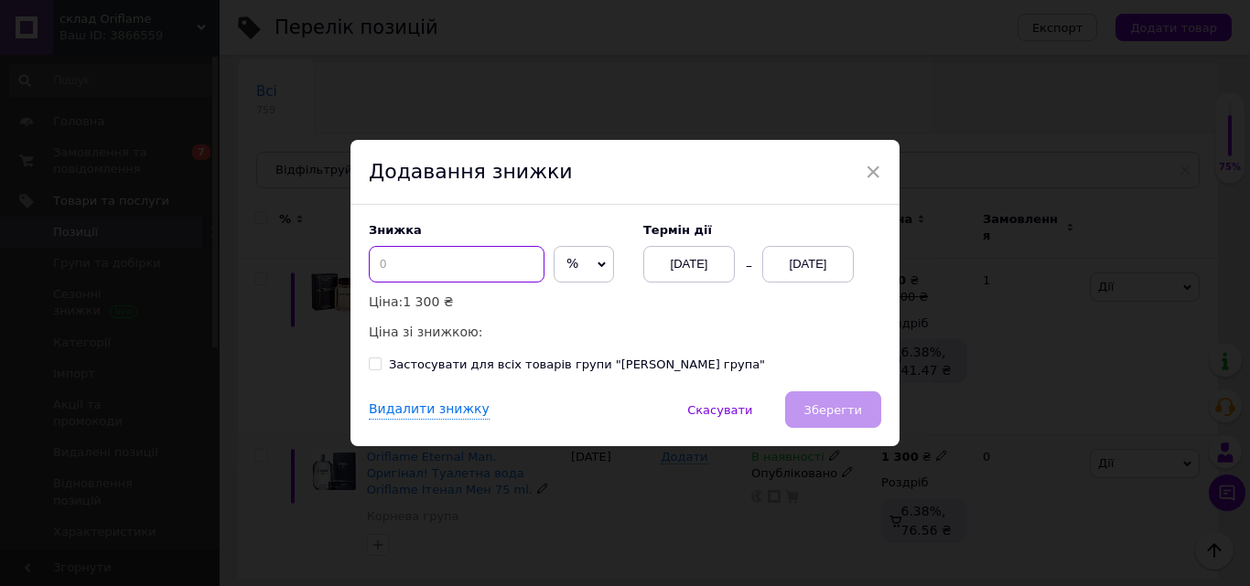
click at [480, 274] on input at bounding box center [457, 264] width 176 height 37
type input "50"
click at [799, 284] on div "Знижка 50 % ₴ Ціна: 1 300 ₴ Ціна зі знижкою: 650 ₴ Термін дії [DATE] [DATE]" at bounding box center [625, 282] width 512 height 119
click at [817, 269] on div "[DATE]" at bounding box center [807, 264] width 91 height 37
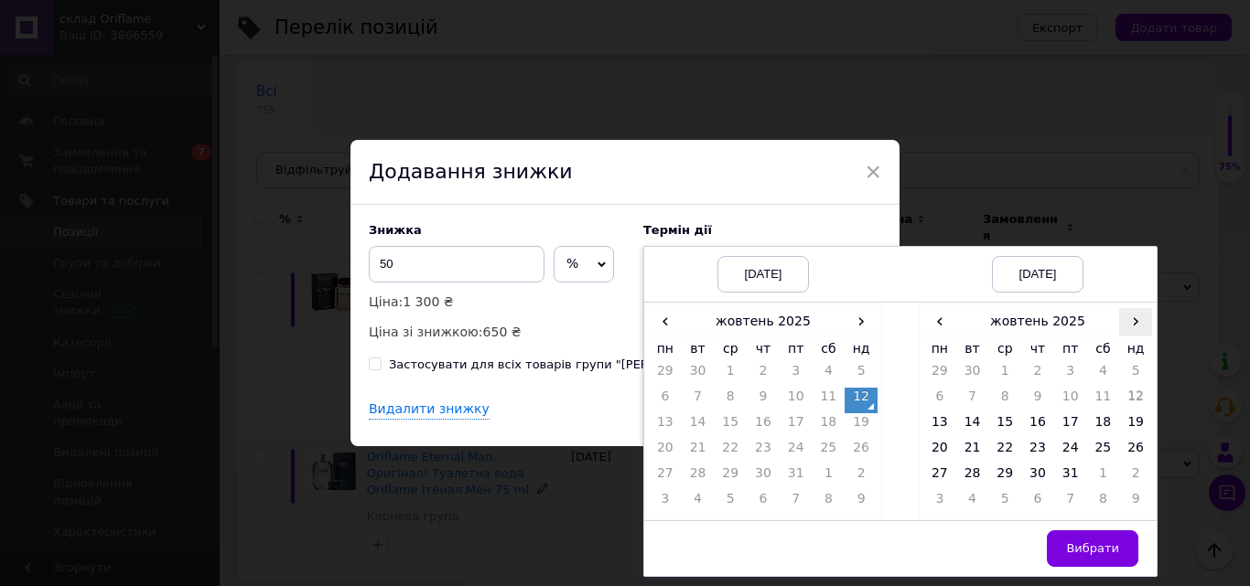
click at [1140, 318] on span "›" at bounding box center [1135, 321] width 33 height 27
click at [1092, 458] on td "22" at bounding box center [1103, 452] width 33 height 26
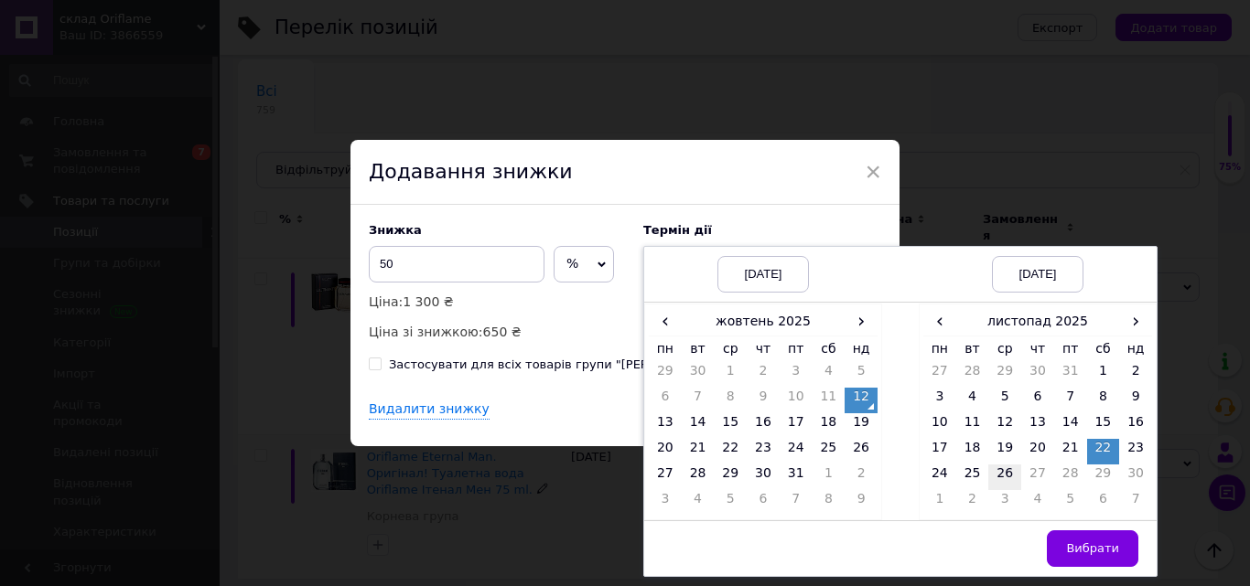
click at [1004, 475] on td "26" at bounding box center [1004, 478] width 33 height 26
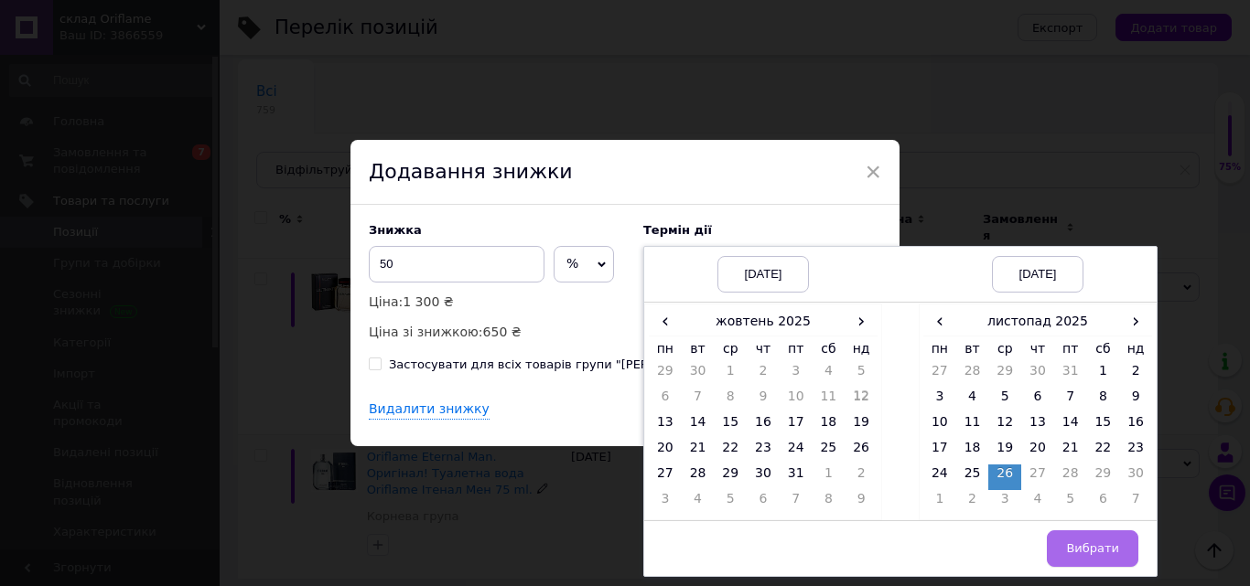
click at [1071, 555] on span "Вибрати" at bounding box center [1092, 549] width 53 height 14
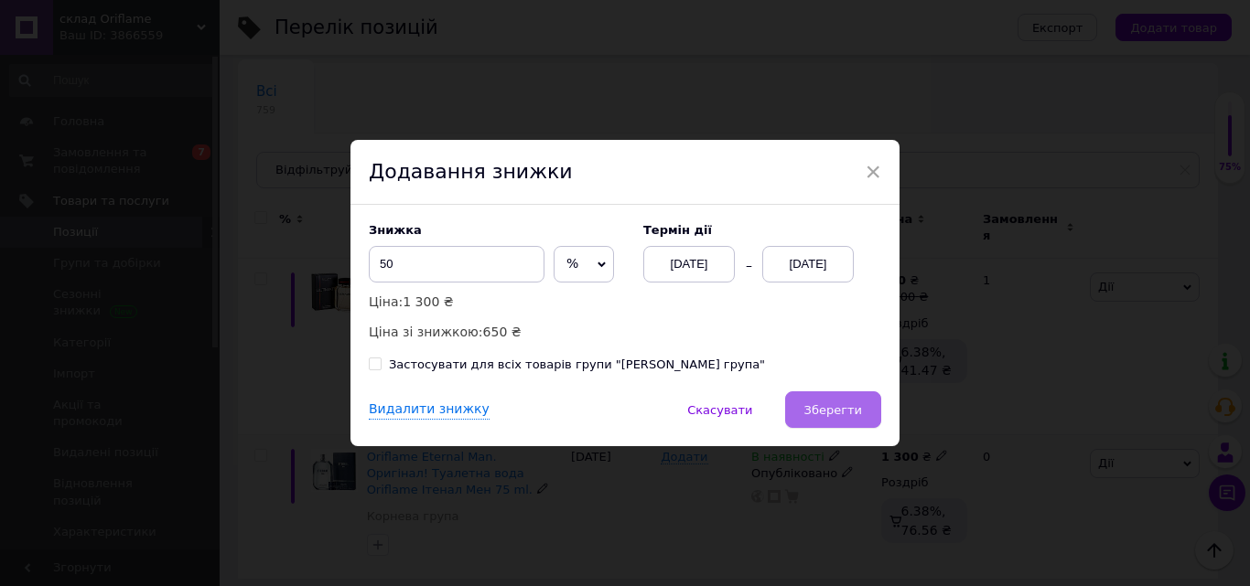
click at [847, 409] on span "Зберегти" at bounding box center [833, 410] width 58 height 14
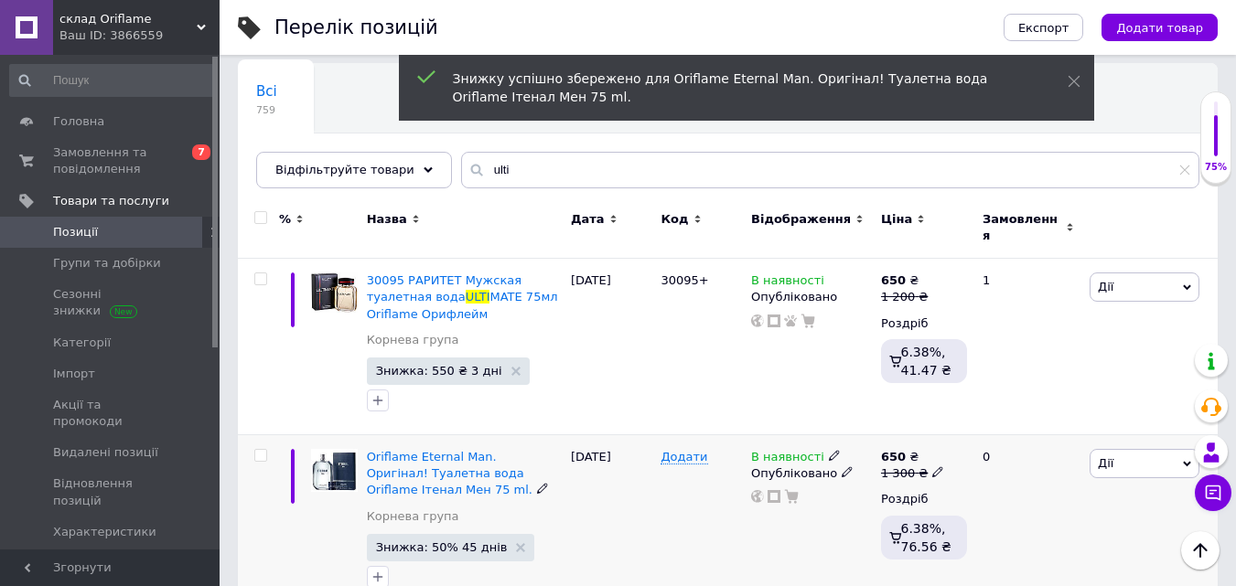
scroll to position [138, 0]
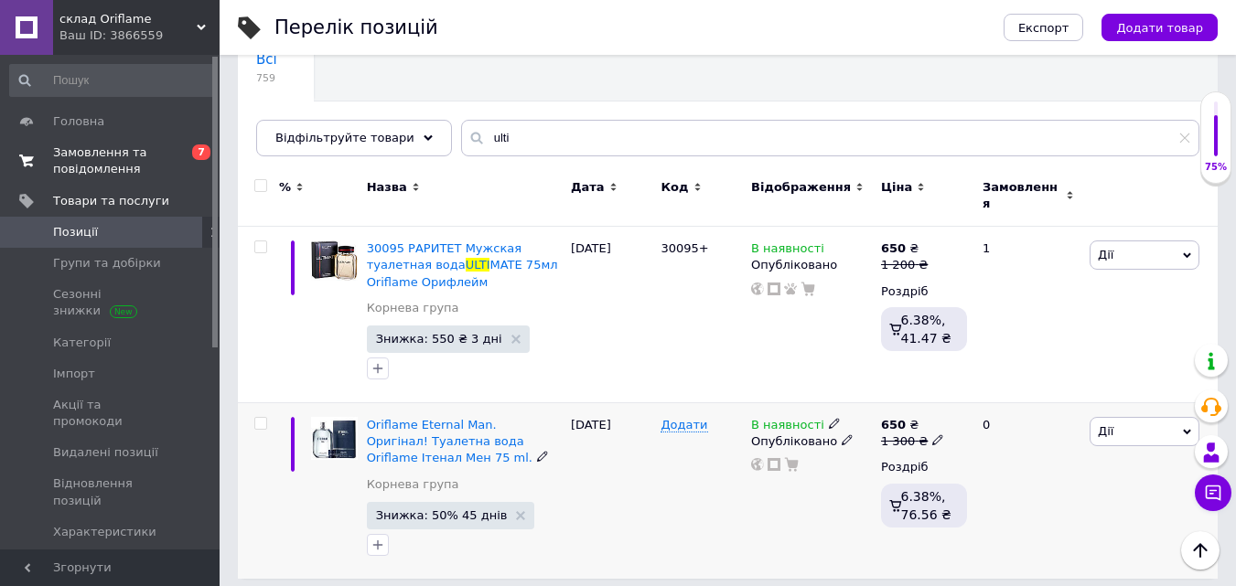
click at [73, 149] on span "Замовлення та повідомлення" at bounding box center [111, 161] width 116 height 33
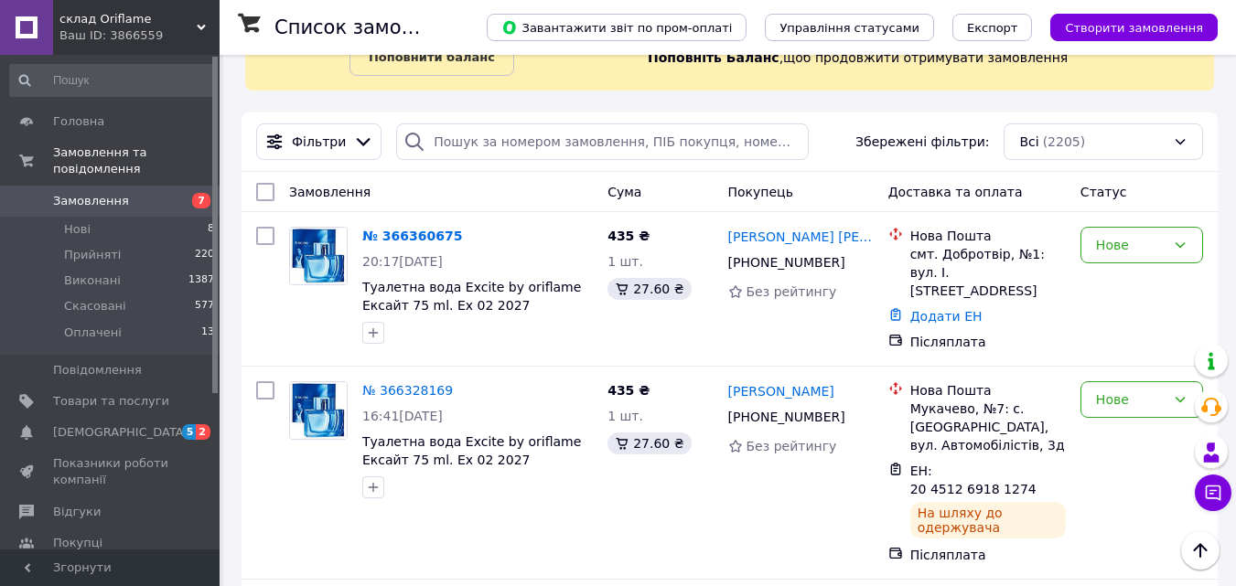
scroll to position [73, 0]
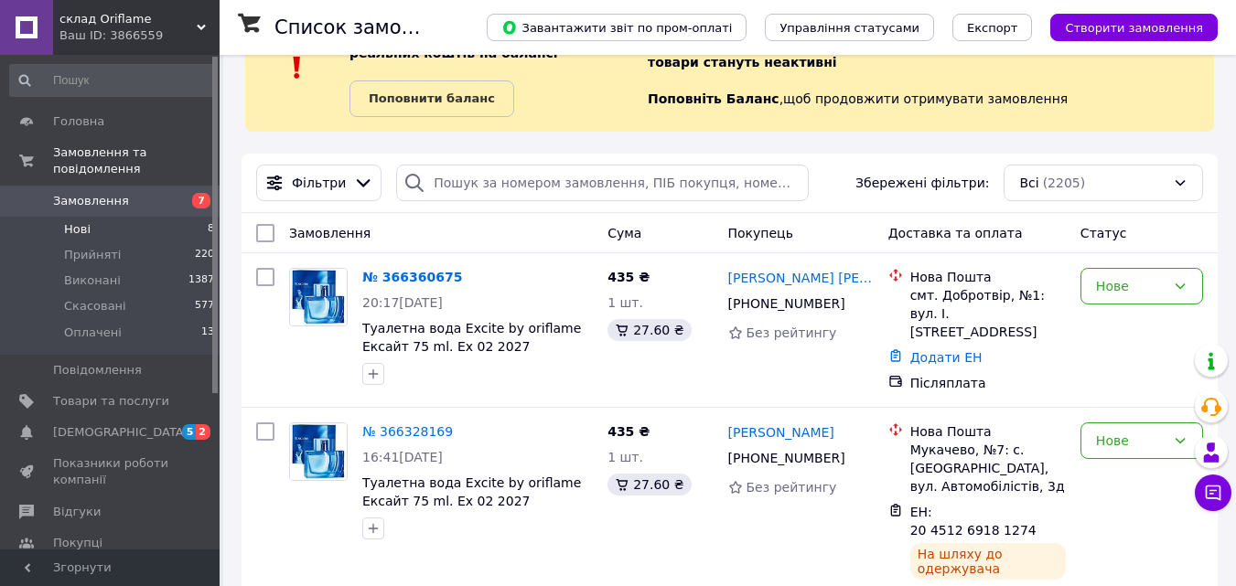
click at [97, 217] on li "Нові 8" at bounding box center [112, 230] width 225 height 26
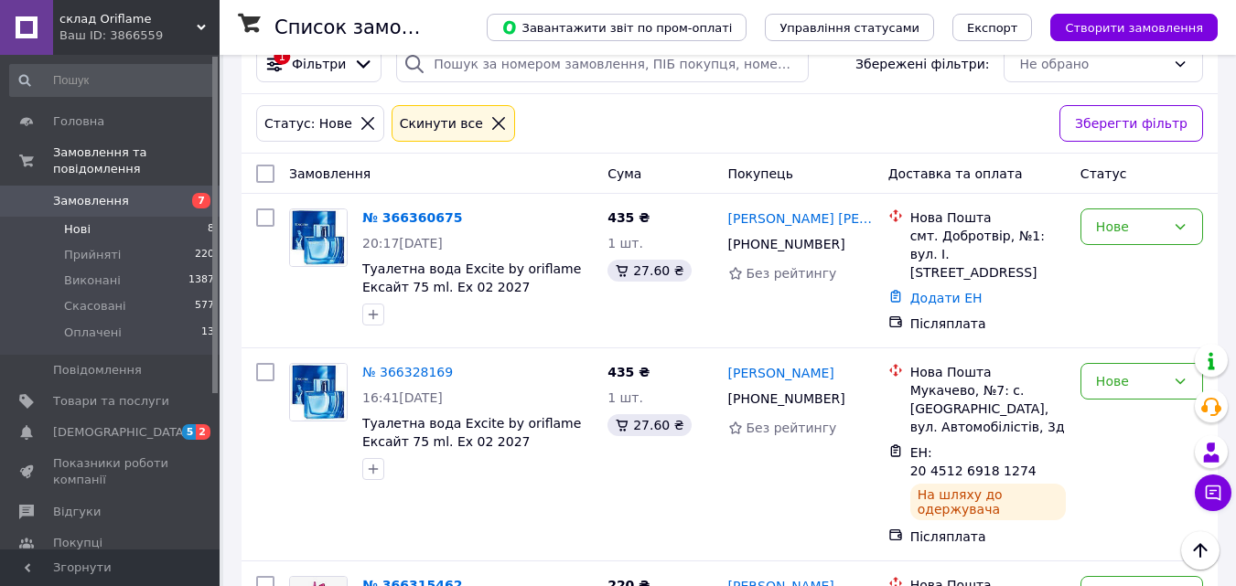
scroll to position [221, 0]
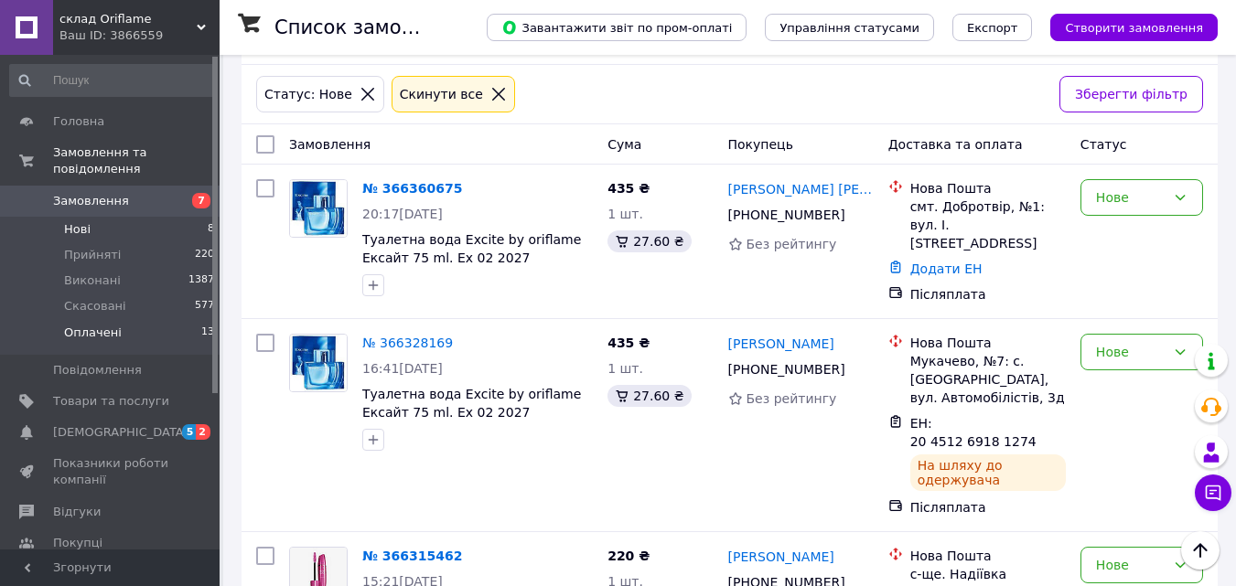
click at [142, 324] on li "Оплачені 13" at bounding box center [112, 337] width 225 height 35
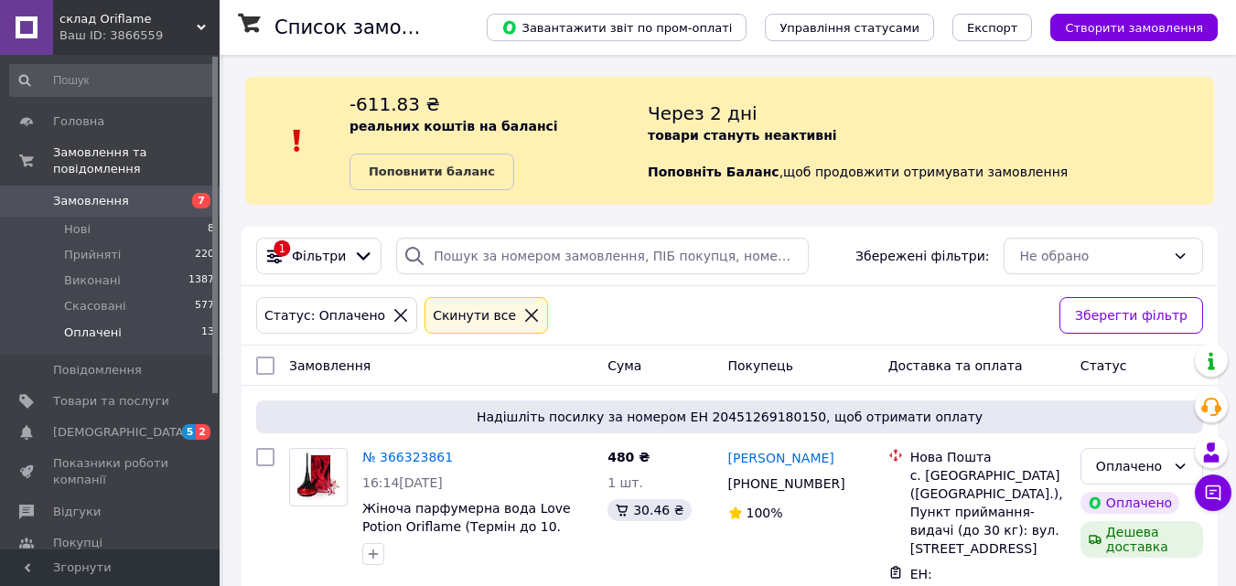
scroll to position [1828, 0]
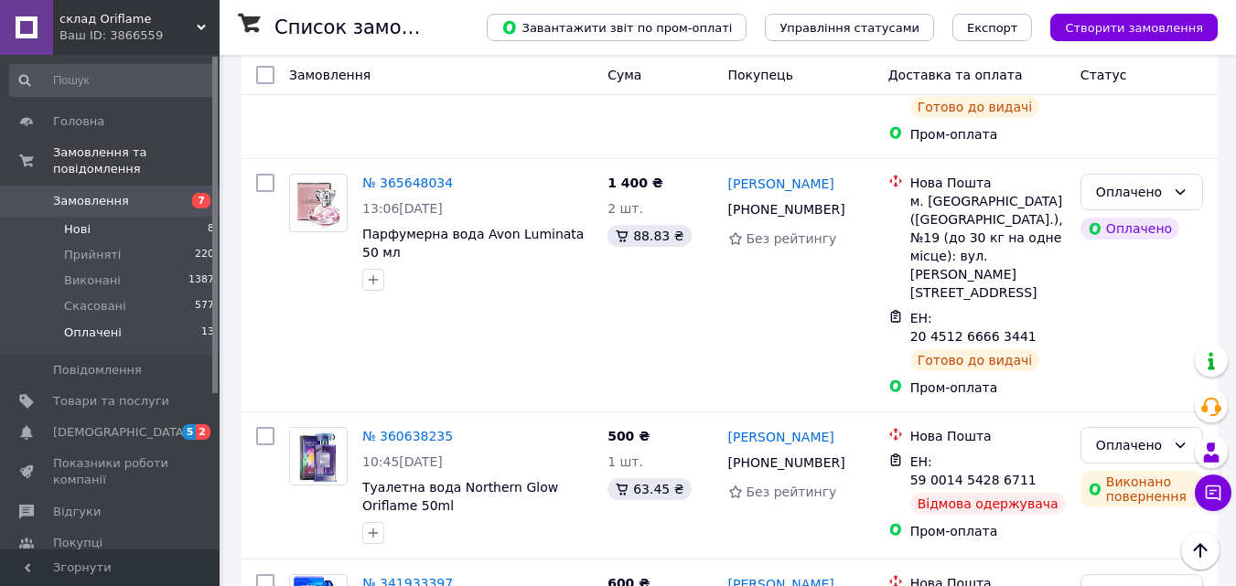
click at [79, 221] on span "Нові" at bounding box center [77, 229] width 27 height 16
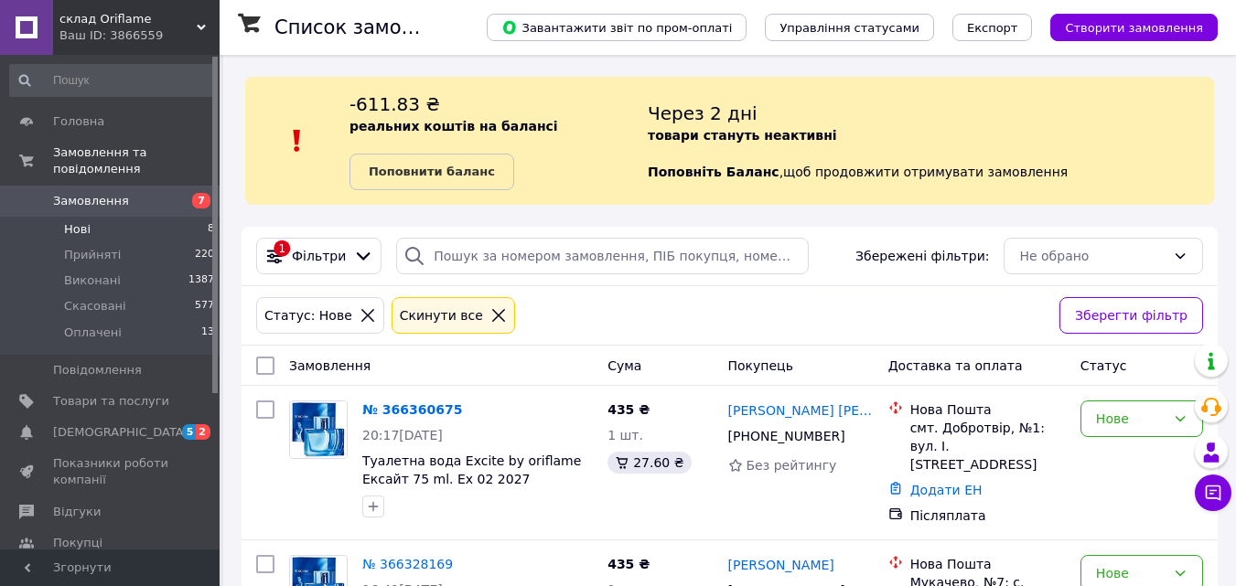
click at [84, 221] on span "Нові" at bounding box center [77, 229] width 27 height 16
click at [81, 427] on link "[DEMOGRAPHIC_DATA] 5 2" at bounding box center [112, 432] width 225 height 31
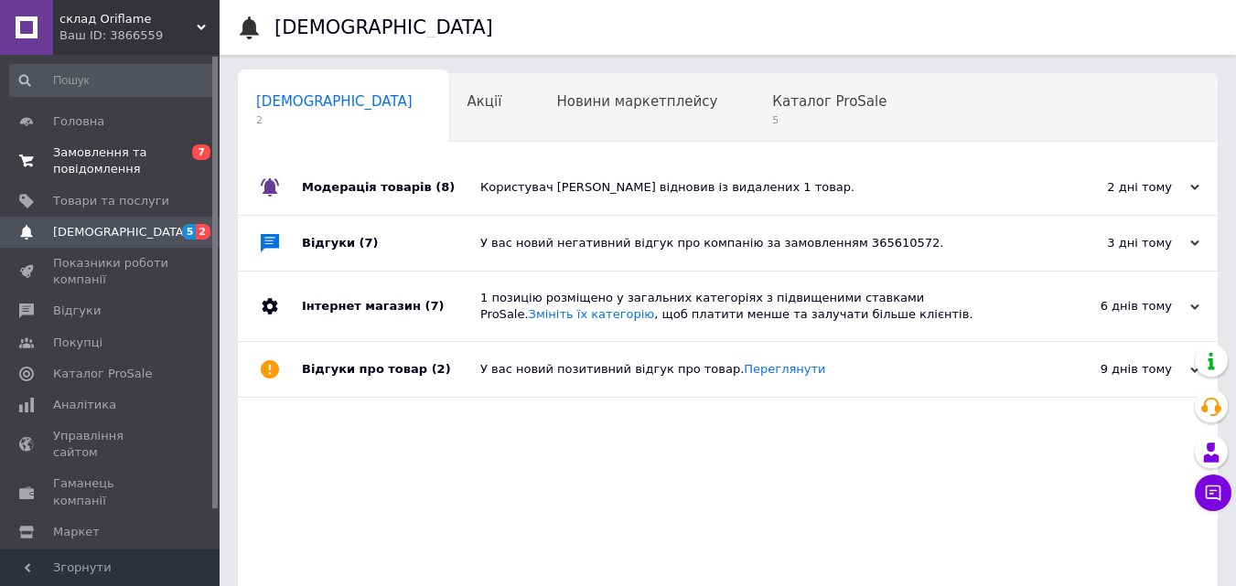
click at [141, 161] on span "Замовлення та повідомлення" at bounding box center [111, 161] width 116 height 33
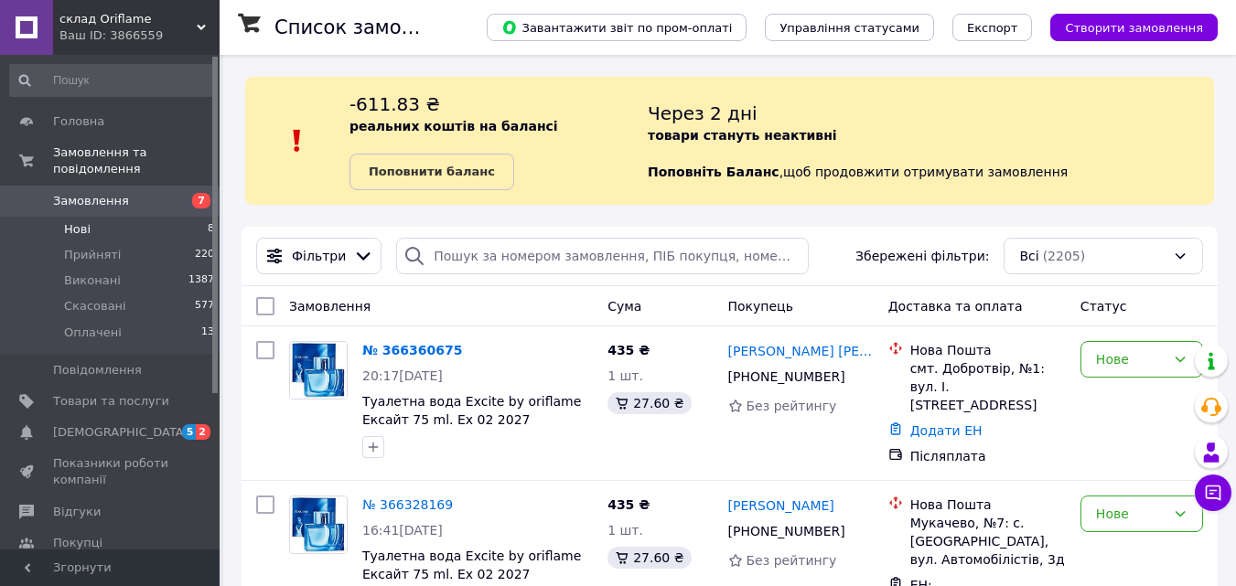
click at [132, 217] on li "Нові 8" at bounding box center [112, 230] width 225 height 26
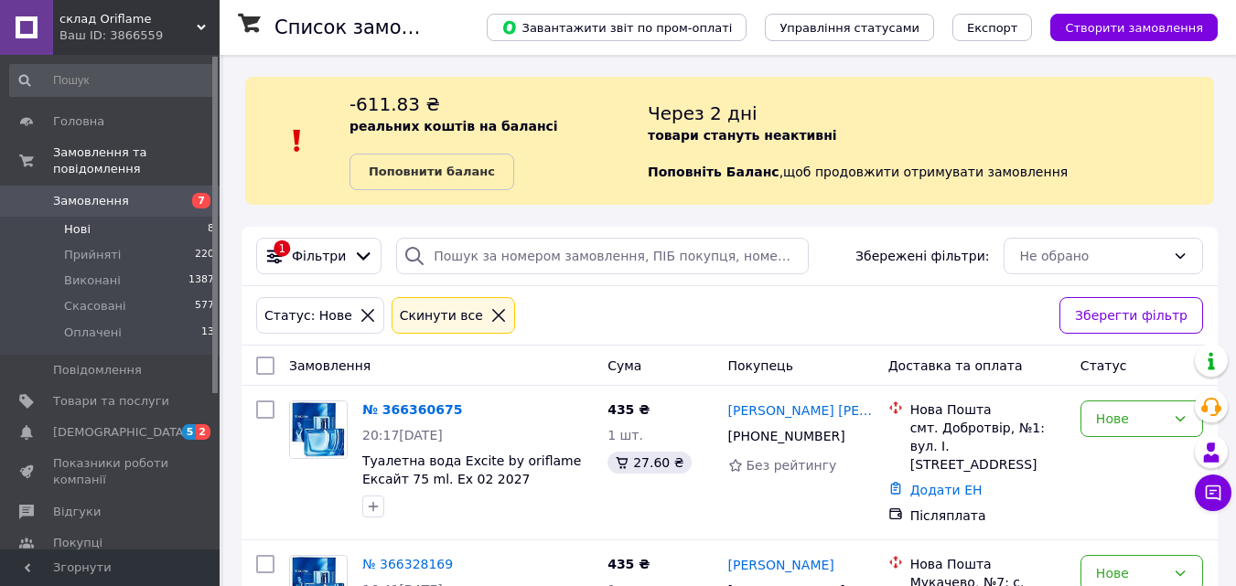
click at [132, 217] on li "Нові 8" at bounding box center [112, 230] width 225 height 26
click at [91, 217] on li "Нові 8" at bounding box center [112, 230] width 225 height 26
click at [98, 393] on span "Товари та послуги" at bounding box center [111, 401] width 116 height 16
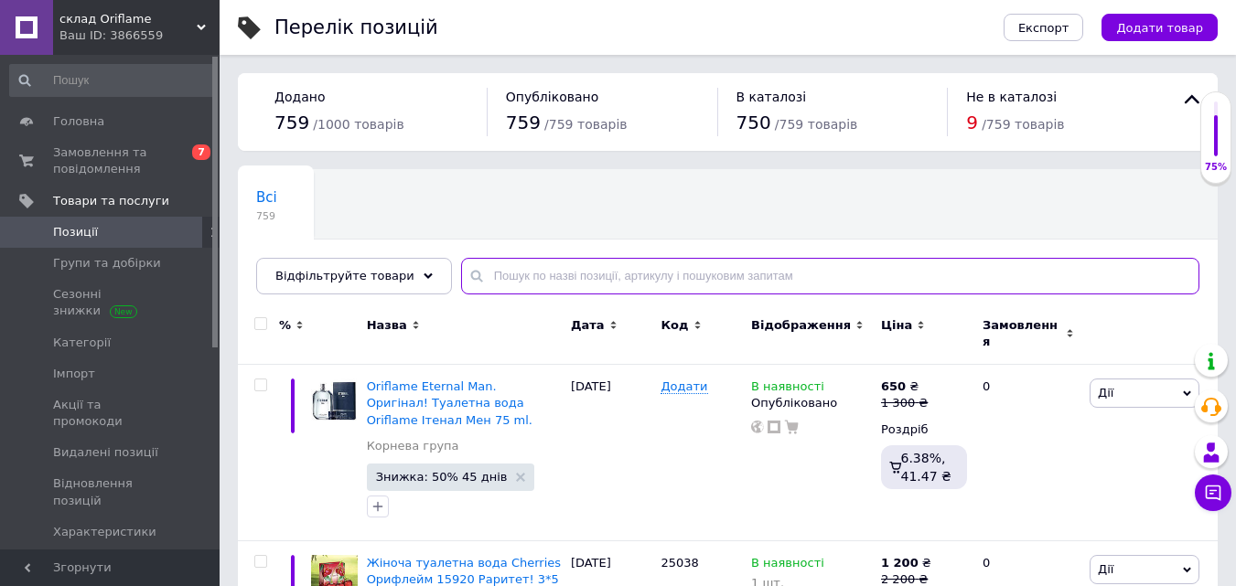
click at [641, 272] on input "text" at bounding box center [830, 276] width 738 height 37
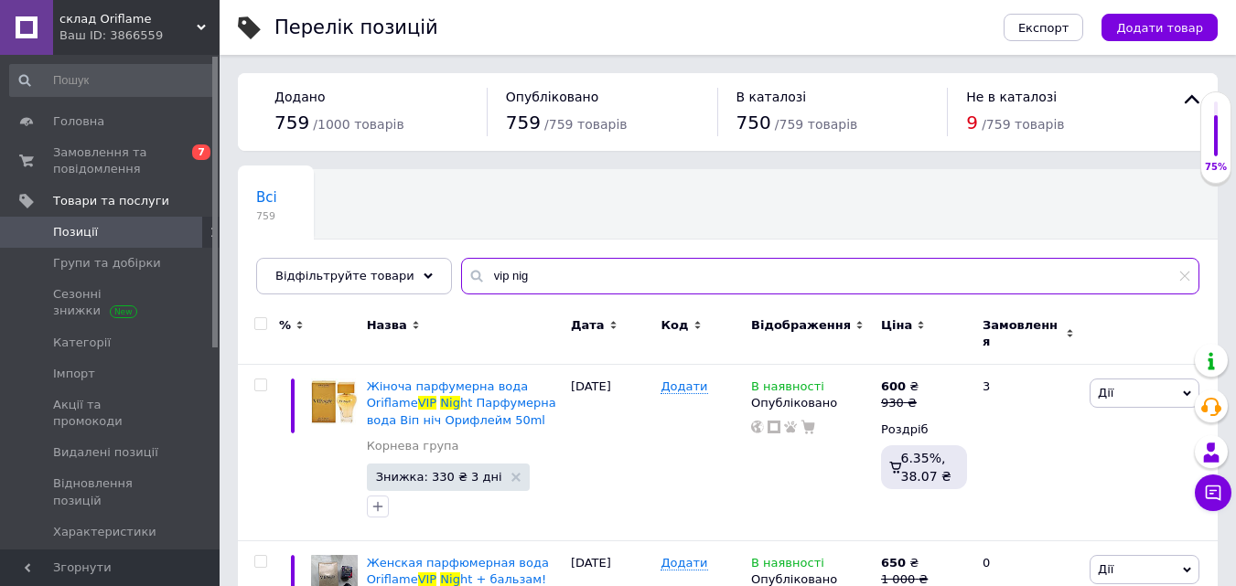
scroll to position [122, 0]
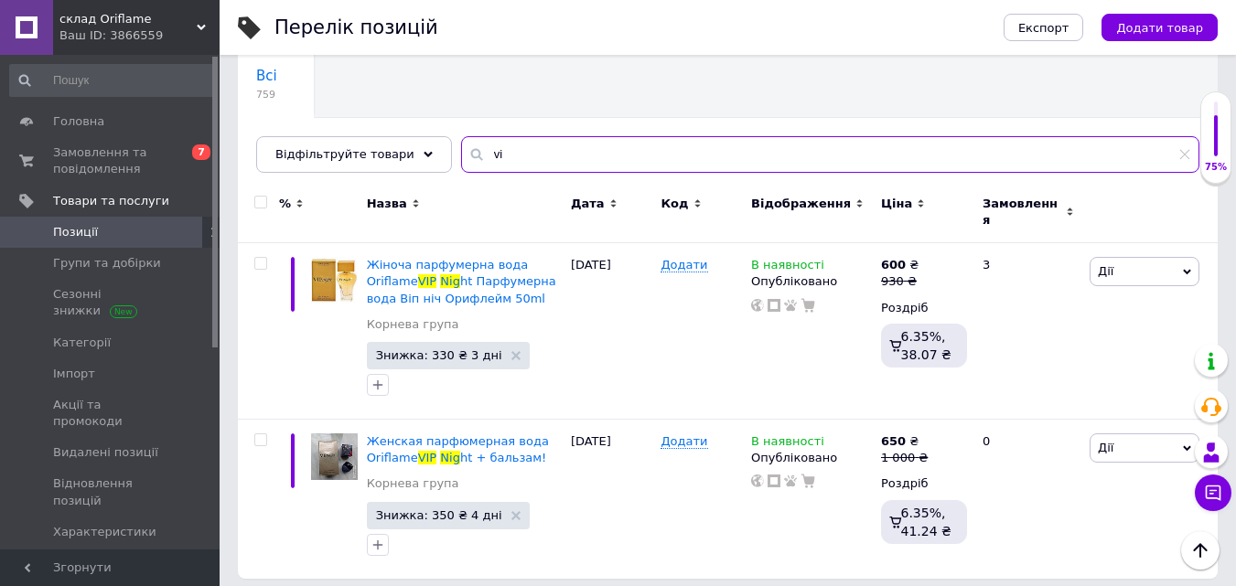
type input "v"
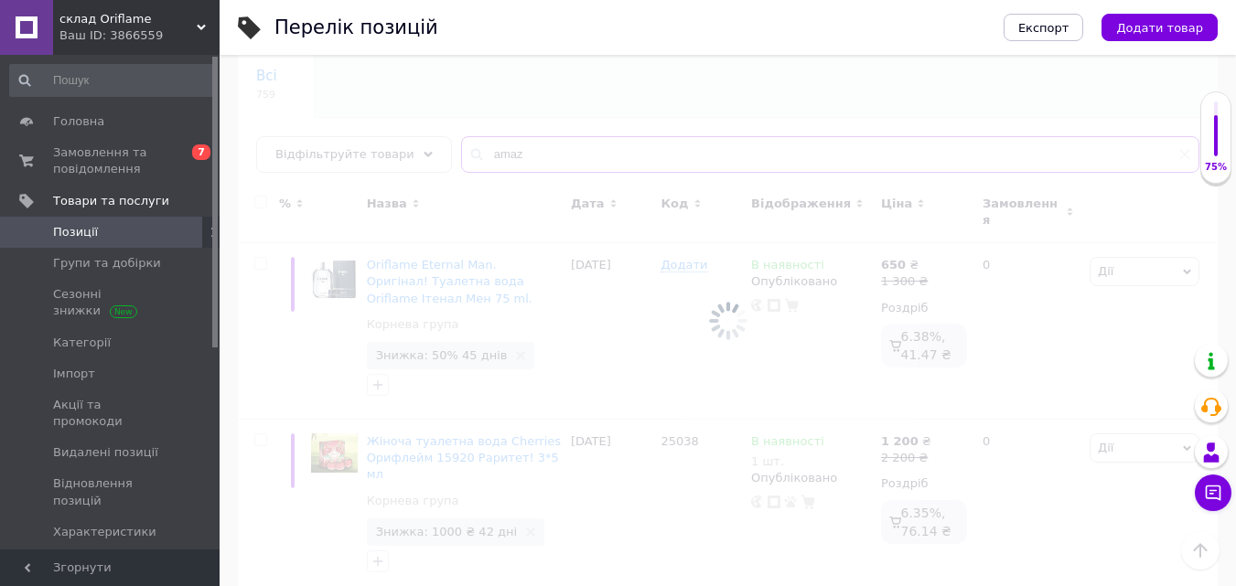
scroll to position [105, 0]
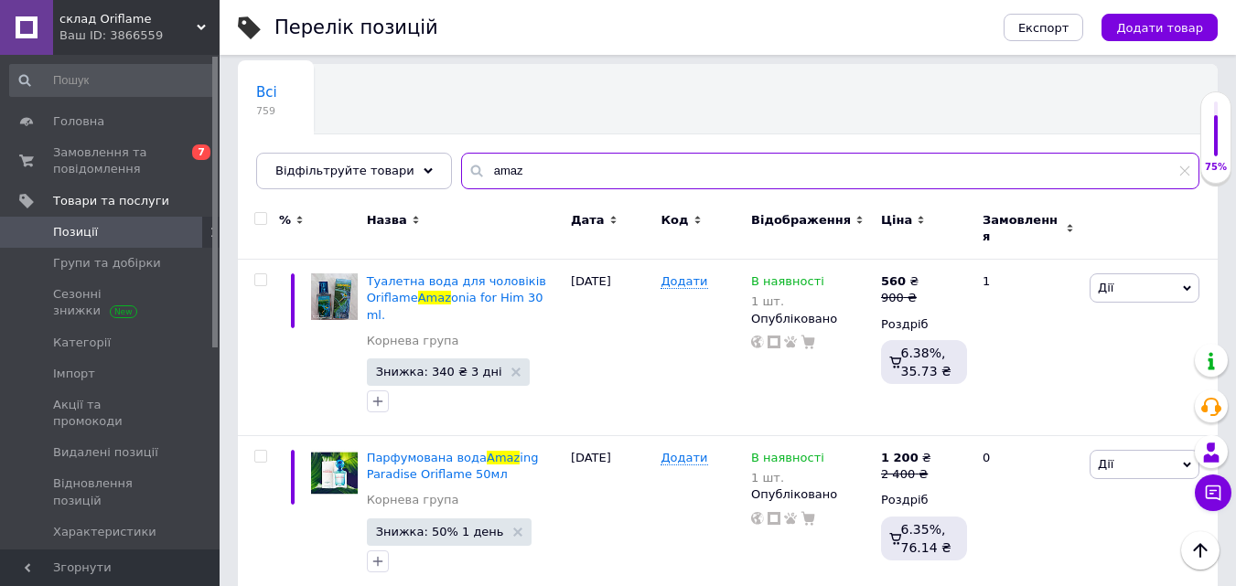
click at [516, 178] on input "amaz" at bounding box center [830, 171] width 738 height 37
type input "a"
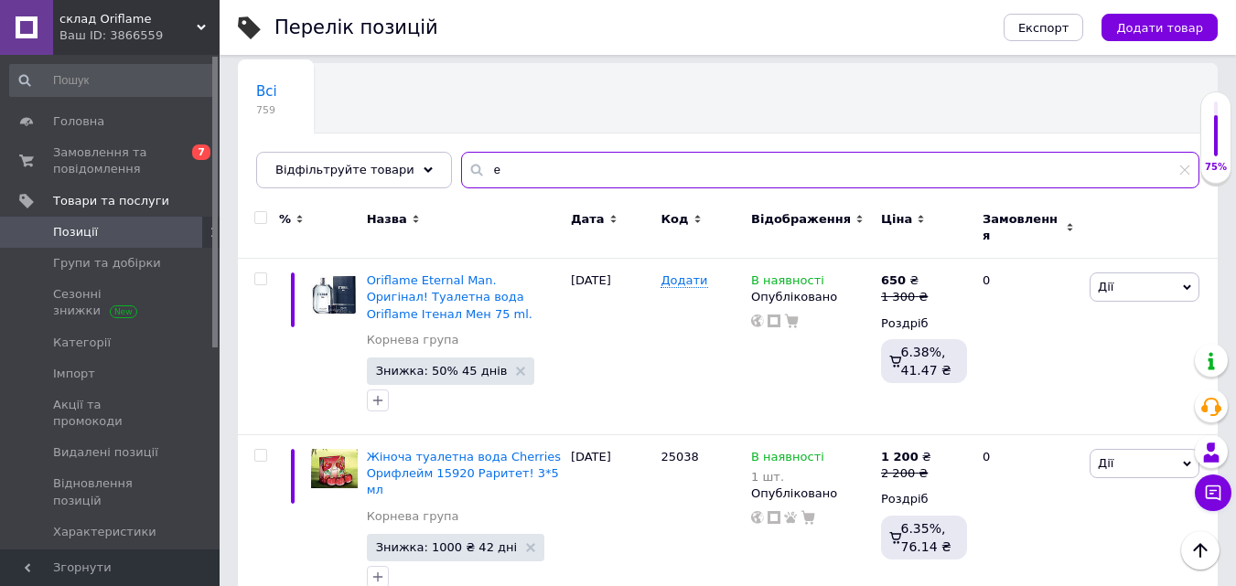
scroll to position [122, 0]
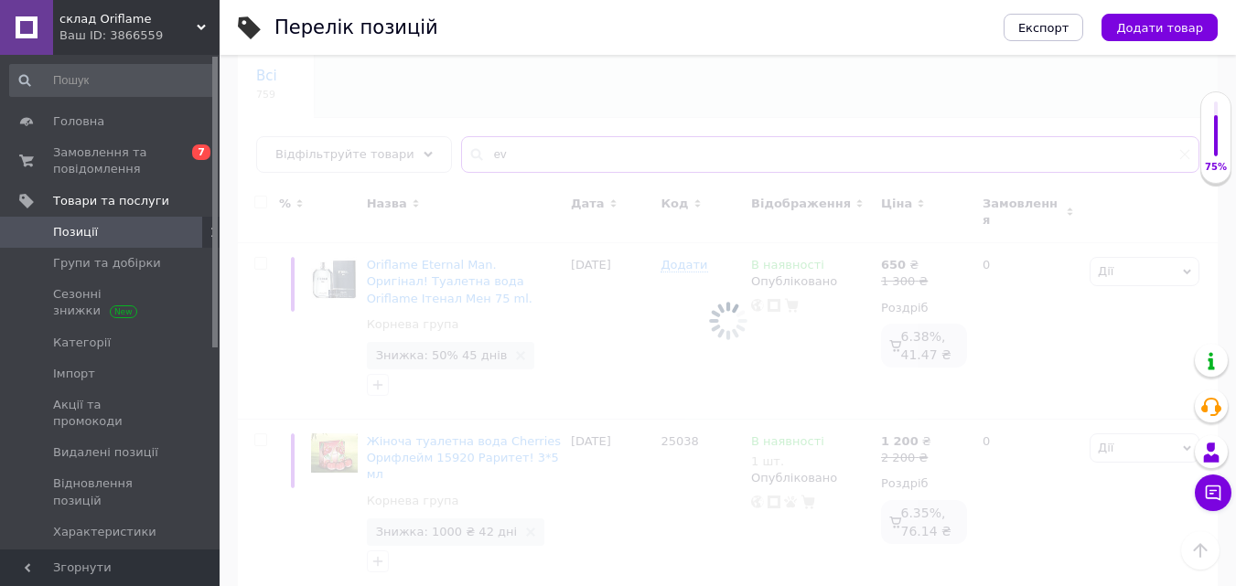
type input "e"
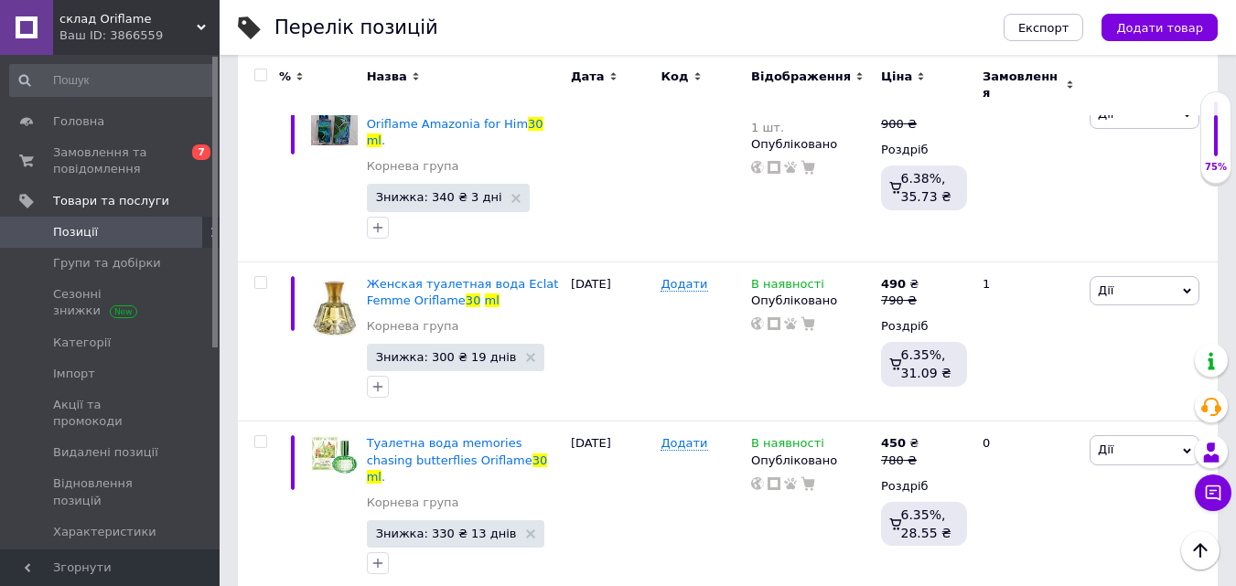
scroll to position [949, 0]
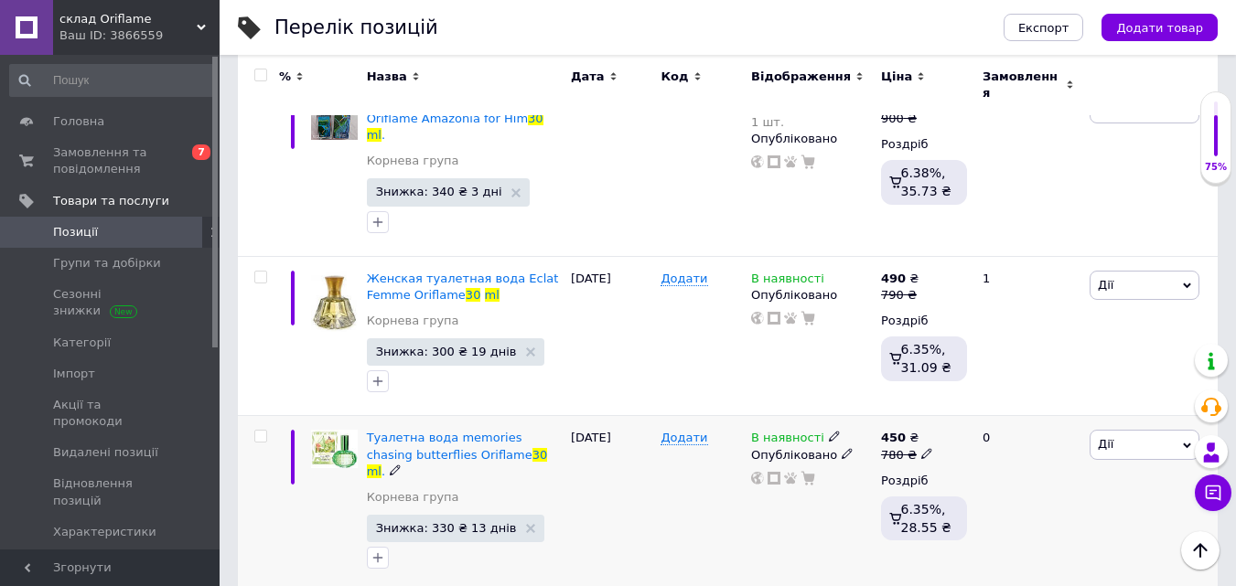
type input "30 ml"
click at [440, 430] on div "Туалетна вода memories сhasing butterflies Oriflame 30 ml ." at bounding box center [464, 455] width 195 height 50
click at [433, 431] on span "Туалетна вода memories сhasing butterflies Oriflame" at bounding box center [450, 446] width 166 height 30
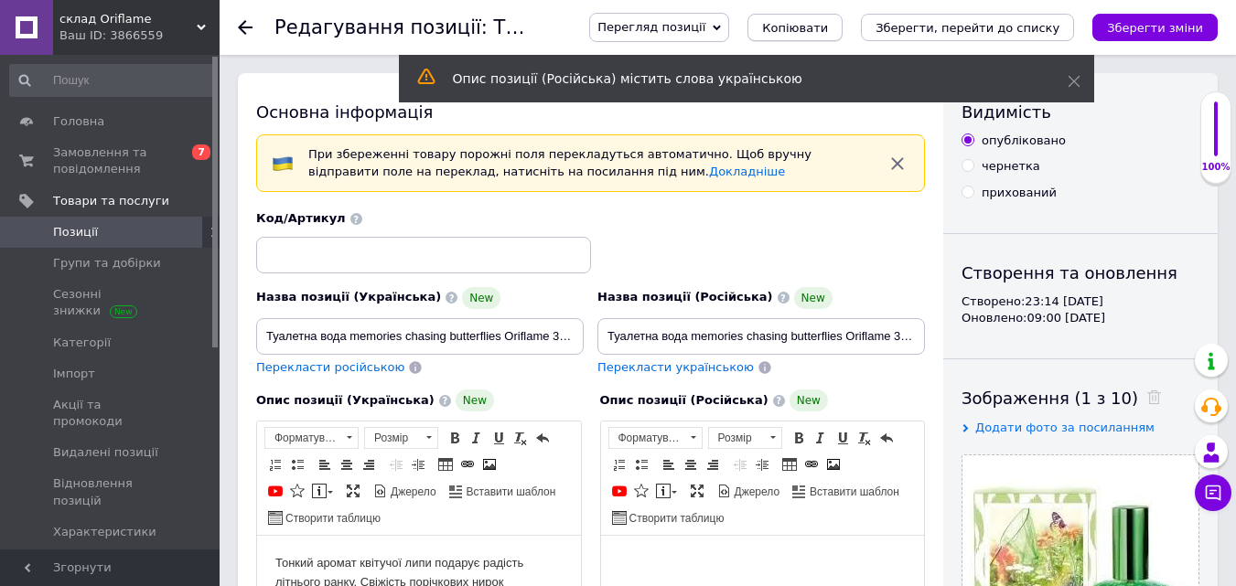
click at [828, 32] on span "Копіювати" at bounding box center [795, 28] width 66 height 14
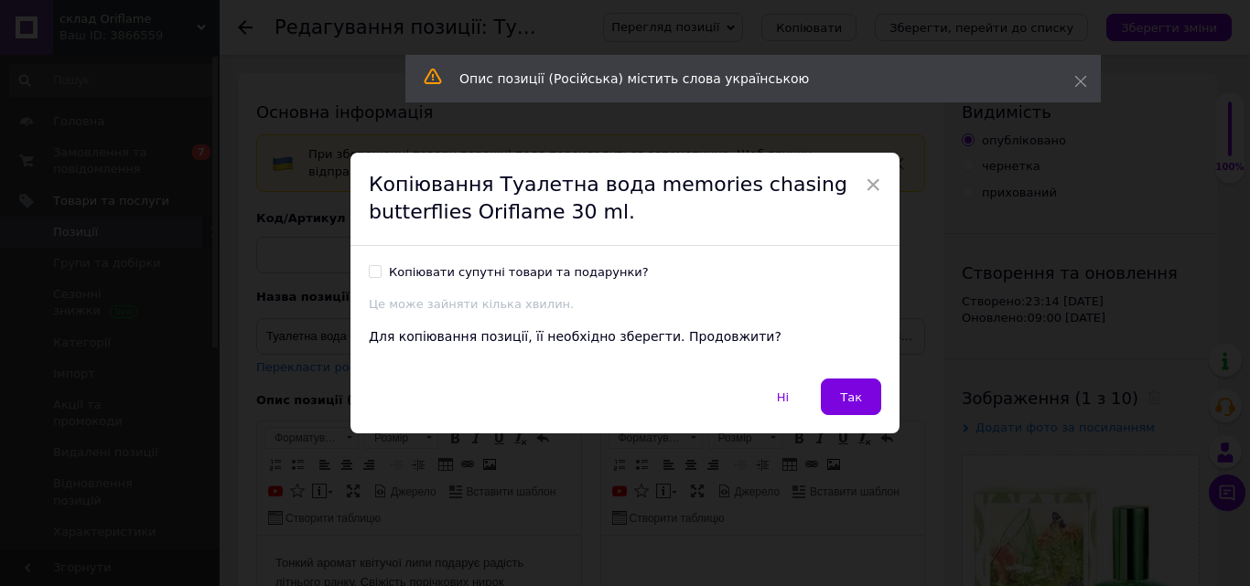
click at [369, 273] on input "Копіювати супутні товари та подарунки?" at bounding box center [375, 271] width 12 height 12
checkbox input "true"
click at [837, 402] on button "Так" at bounding box center [851, 397] width 60 height 37
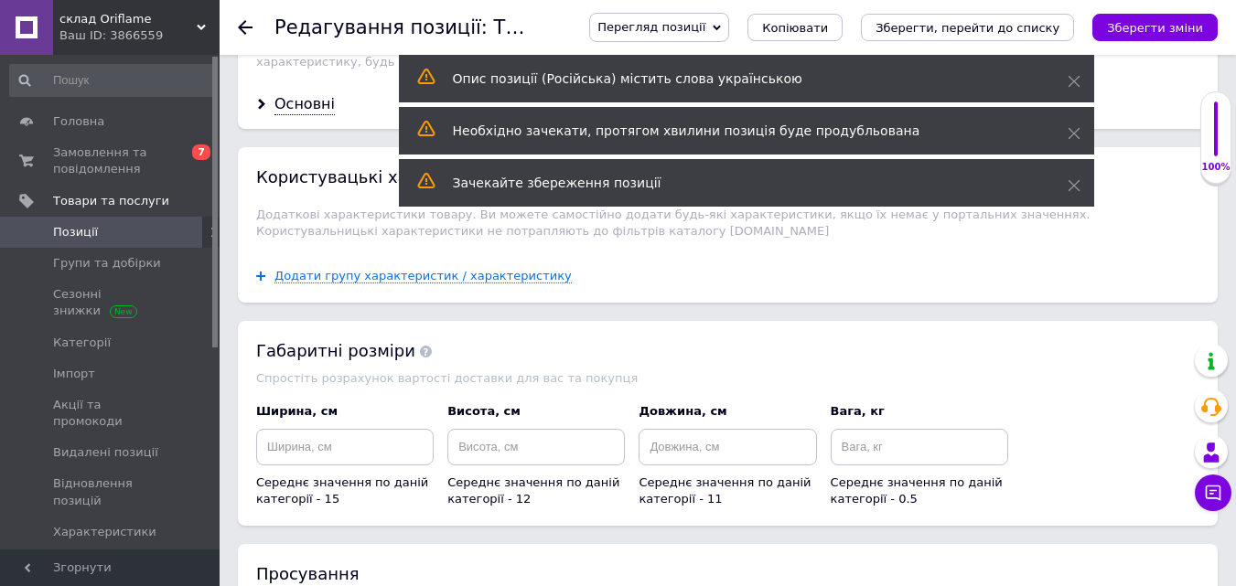
scroll to position [2247, 0]
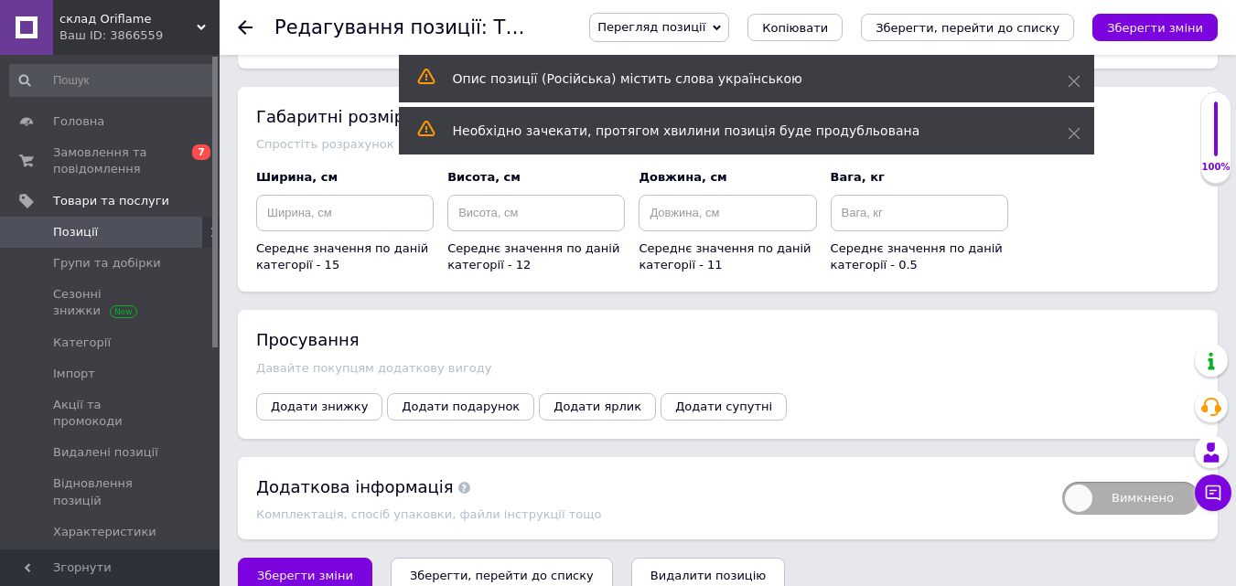
click at [428, 569] on icon "Зберегти, перейти до списку" at bounding box center [502, 576] width 184 height 14
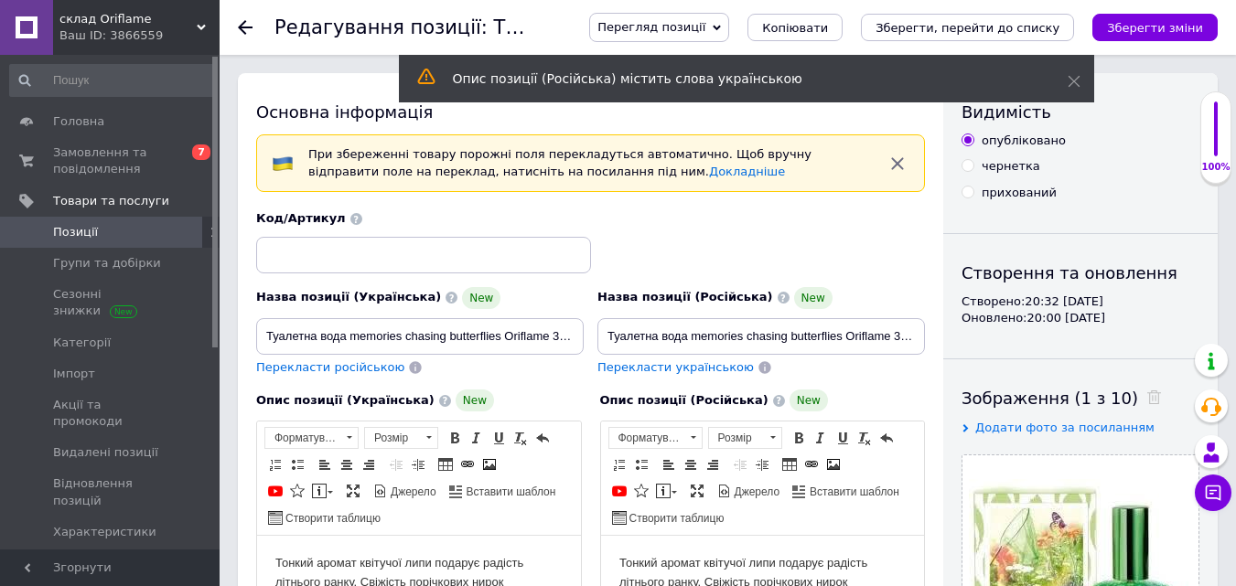
scroll to position [2247, 0]
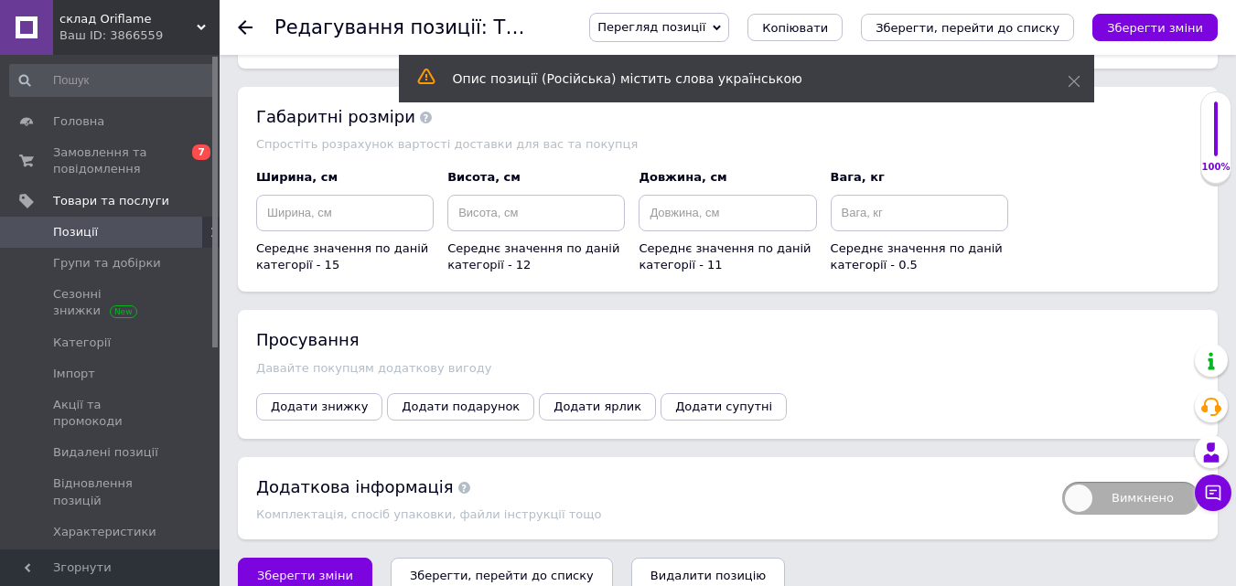
click at [476, 569] on icon "Зберегти, перейти до списку" at bounding box center [502, 576] width 184 height 14
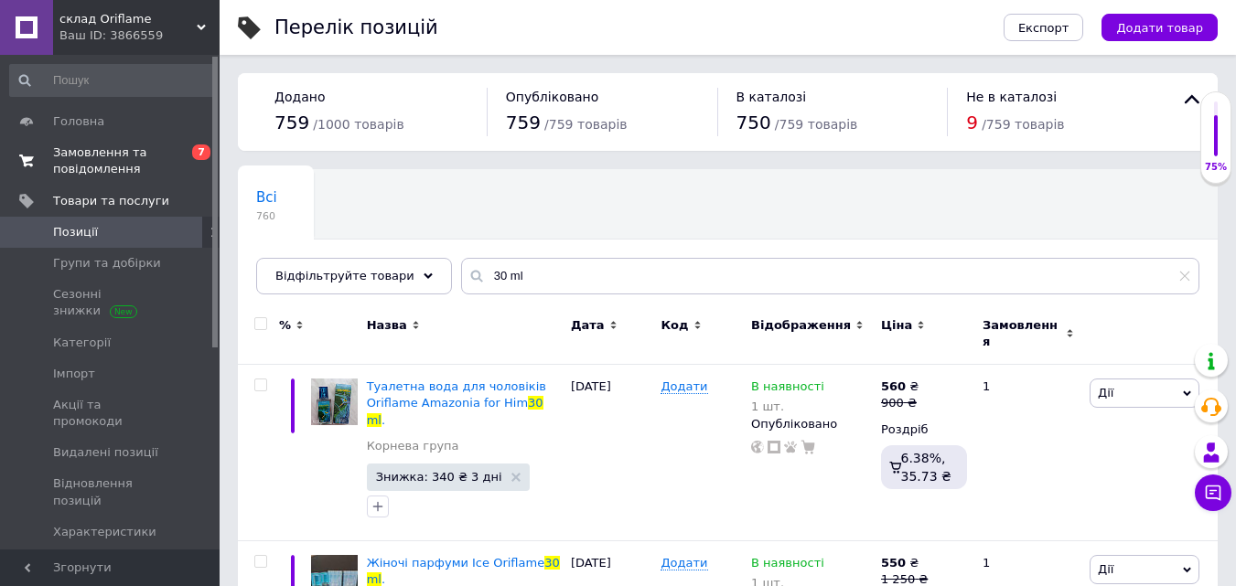
click at [91, 179] on link "Замовлення та повідомлення 0 7" at bounding box center [112, 161] width 225 height 48
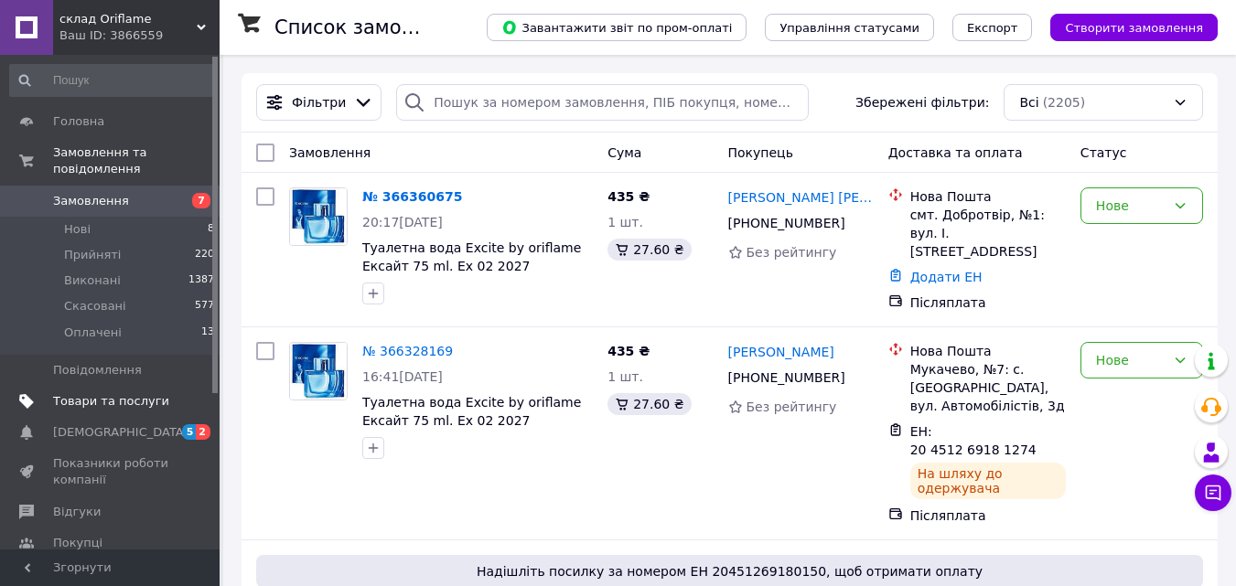
click at [80, 393] on span "Товари та послуги" at bounding box center [111, 401] width 116 height 16
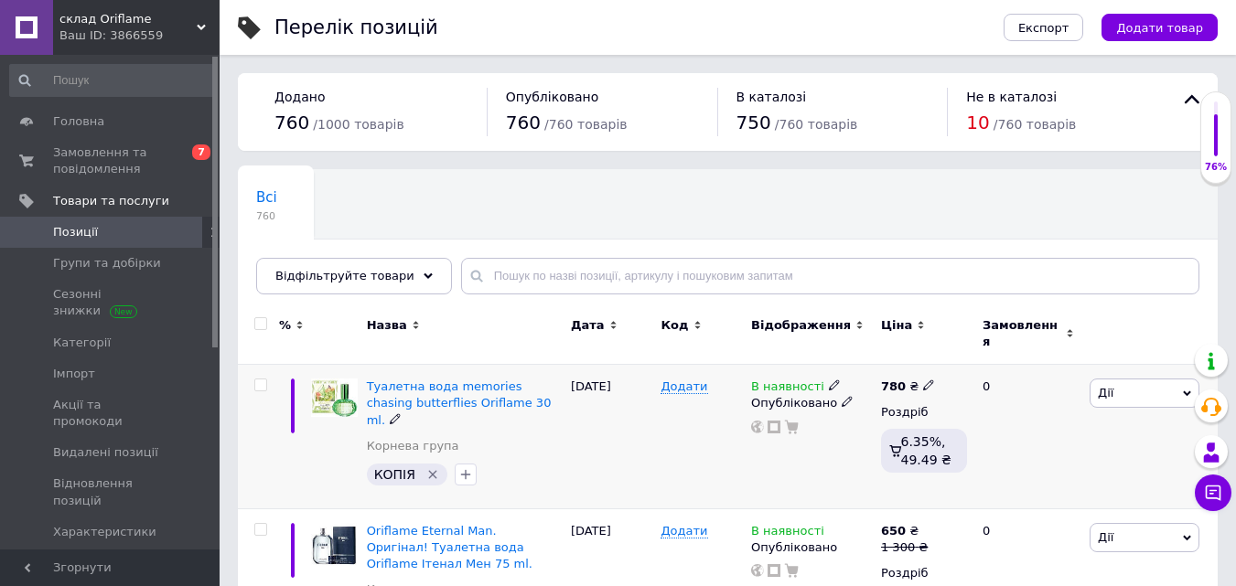
click at [428, 467] on icon "Видалити мітку" at bounding box center [432, 474] width 15 height 15
click at [1050, 206] on div "Всі 760 Ok Відфільтровано... Зберегти" at bounding box center [728, 241] width 980 height 151
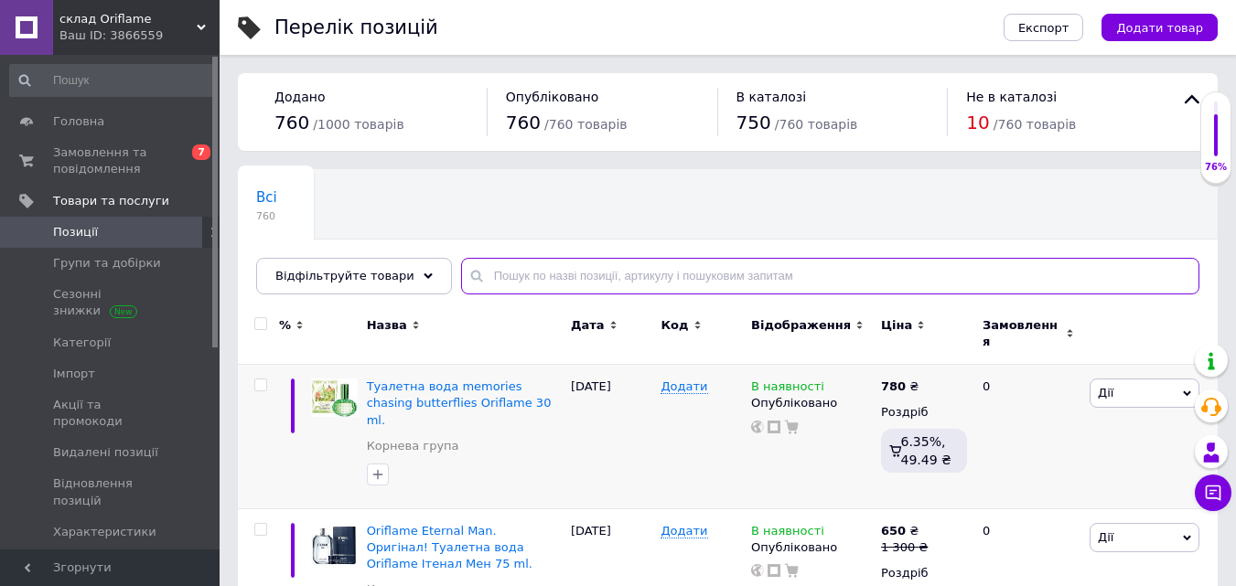
click at [942, 264] on input "text" at bounding box center [830, 276] width 738 height 37
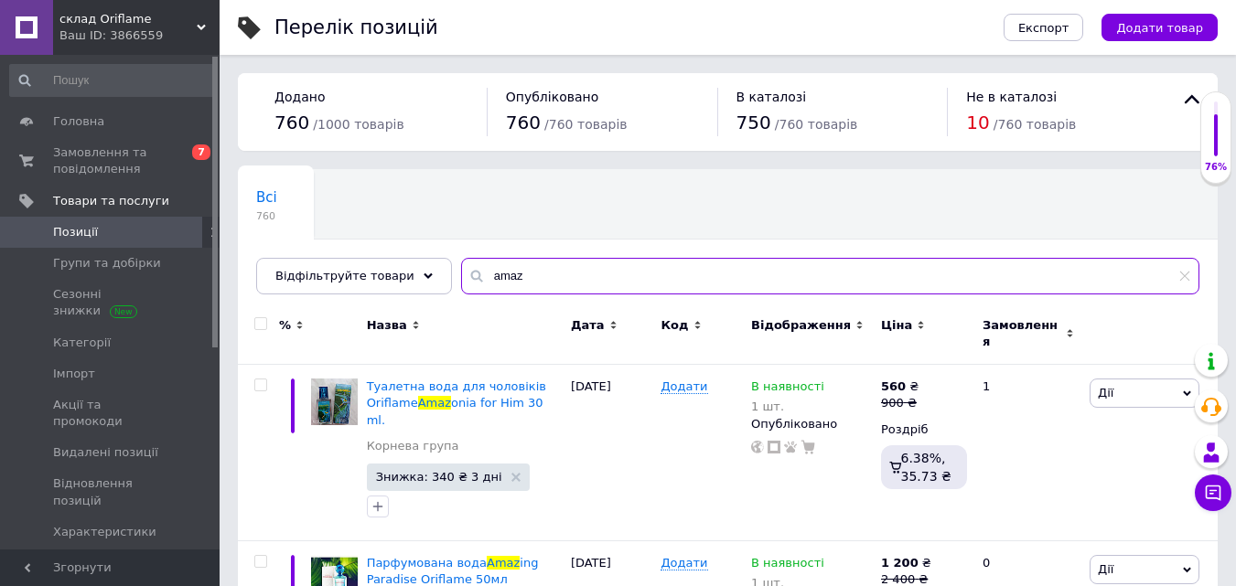
scroll to position [105, 0]
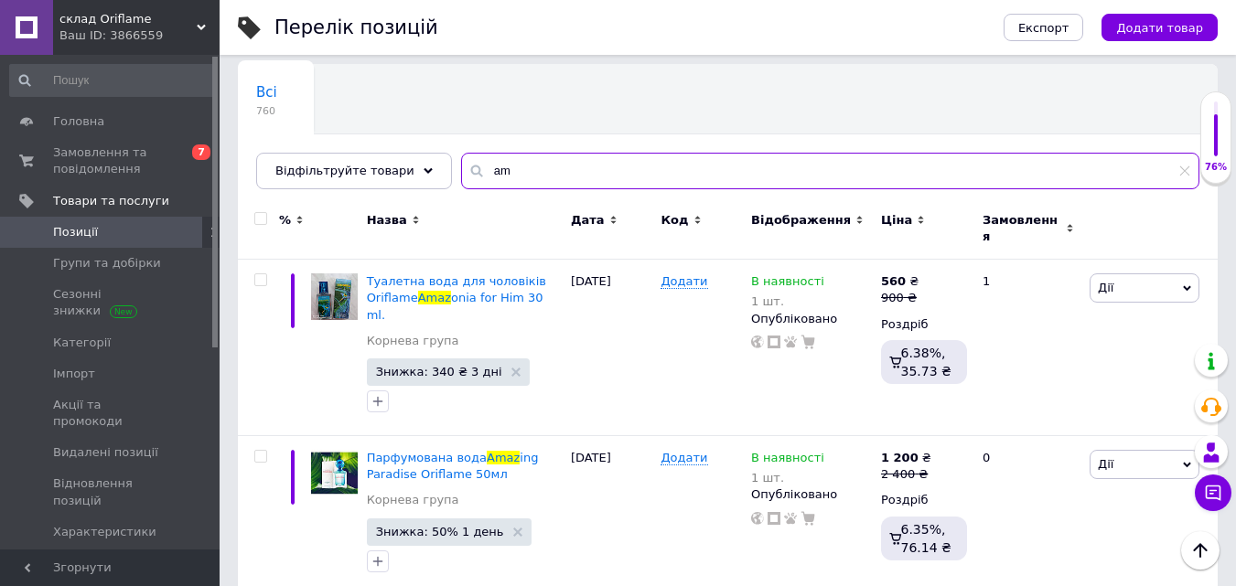
type input "a"
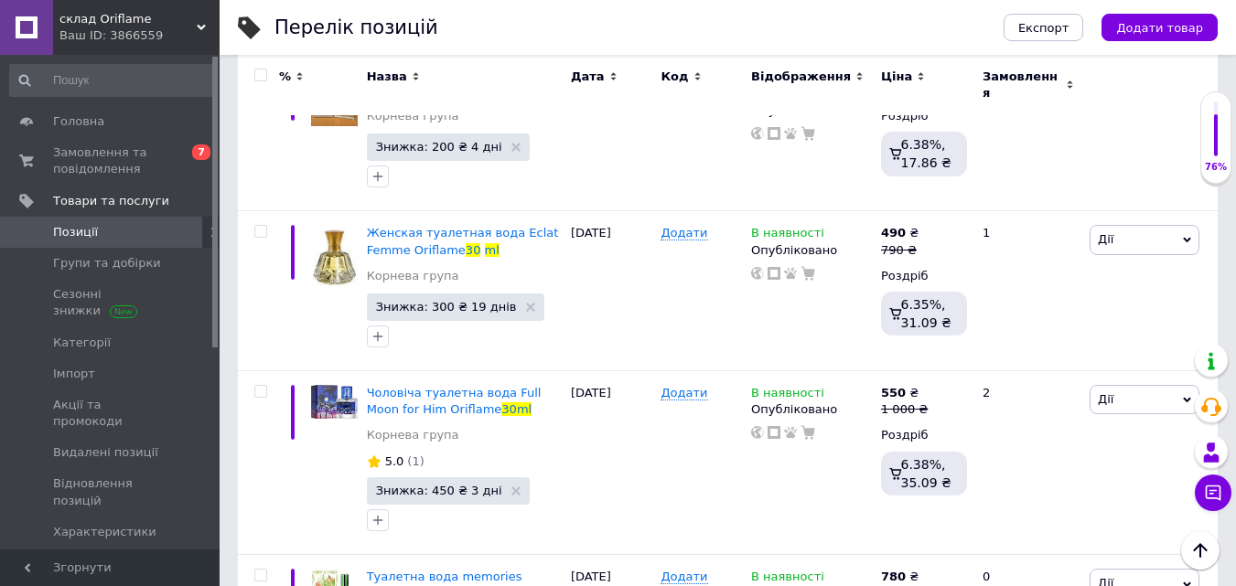
scroll to position [856, 0]
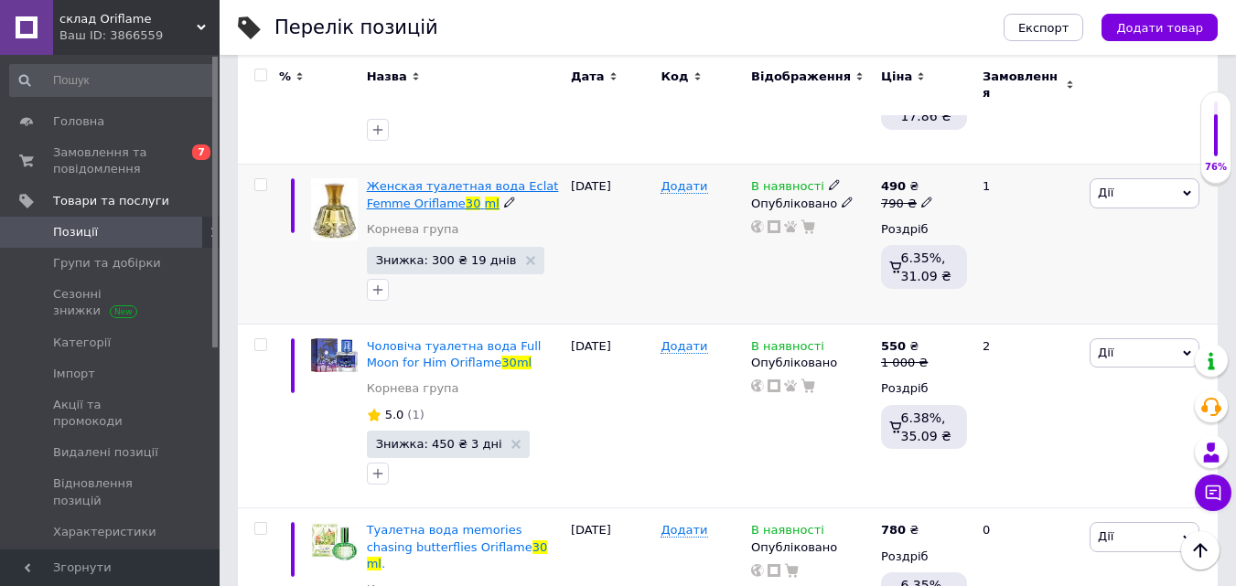
type input "30 ml"
click at [384, 179] on span "Женская туалетная вода Eclat Femme Oriflame" at bounding box center [463, 194] width 192 height 30
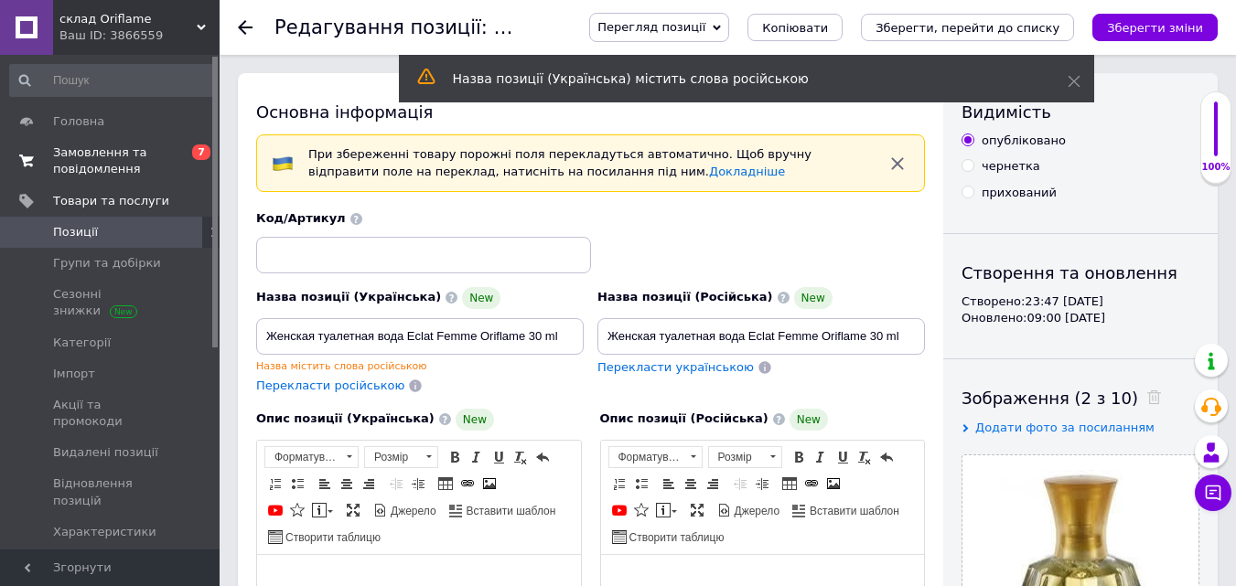
click at [69, 169] on span "Замовлення та повідомлення" at bounding box center [111, 161] width 116 height 33
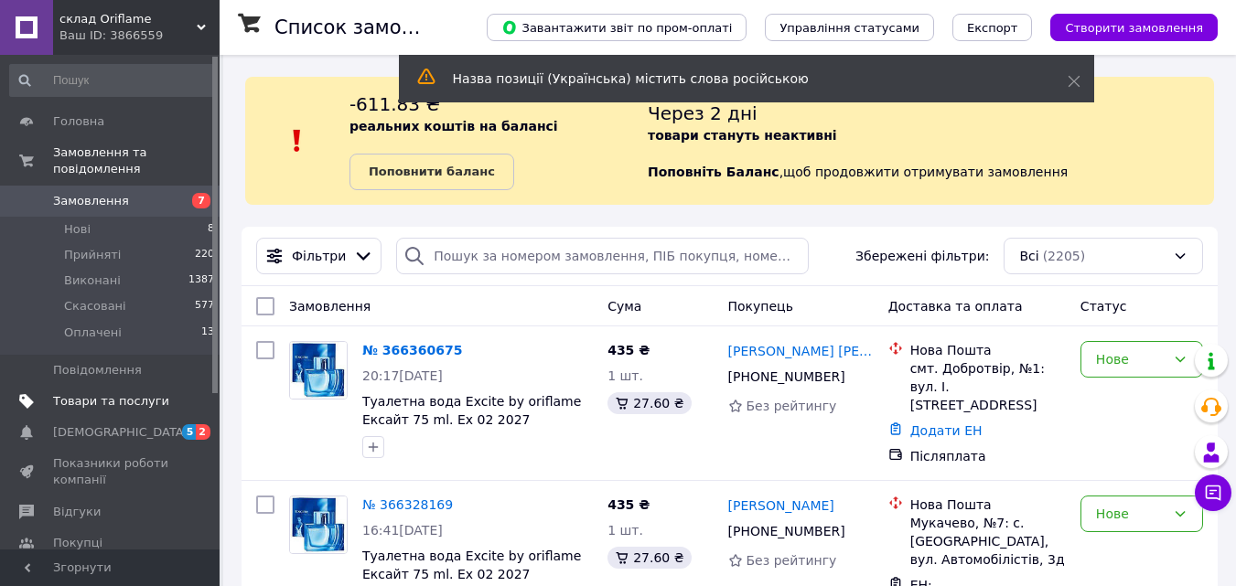
click at [137, 386] on link "Товари та послуги" at bounding box center [112, 401] width 225 height 31
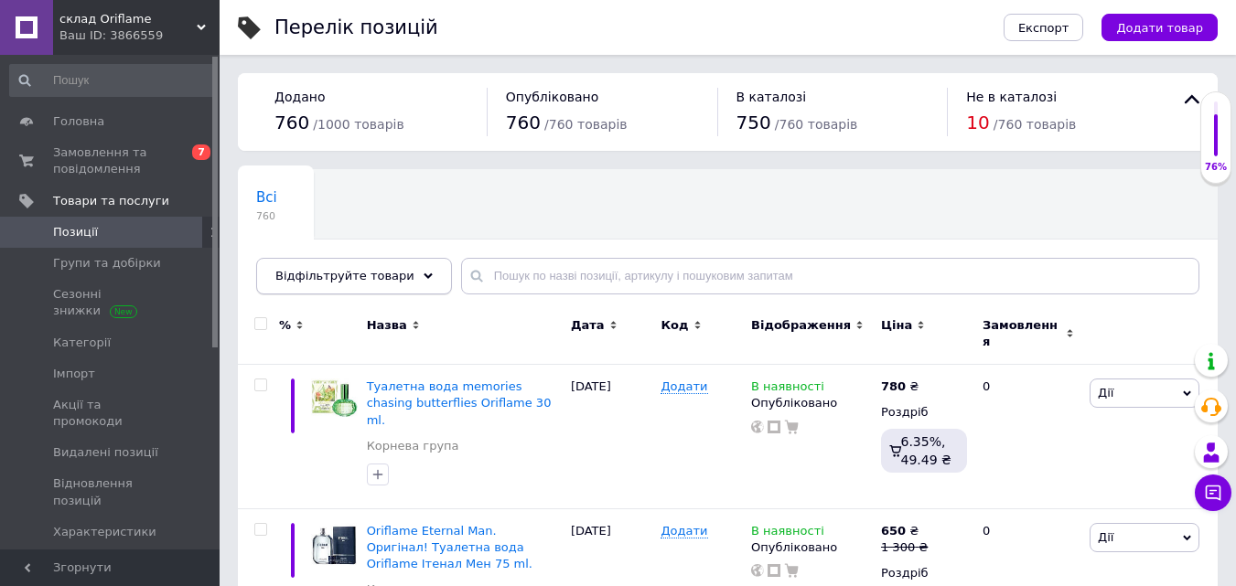
click at [344, 269] on span "Відфільтруйте товари" at bounding box center [344, 276] width 139 height 14
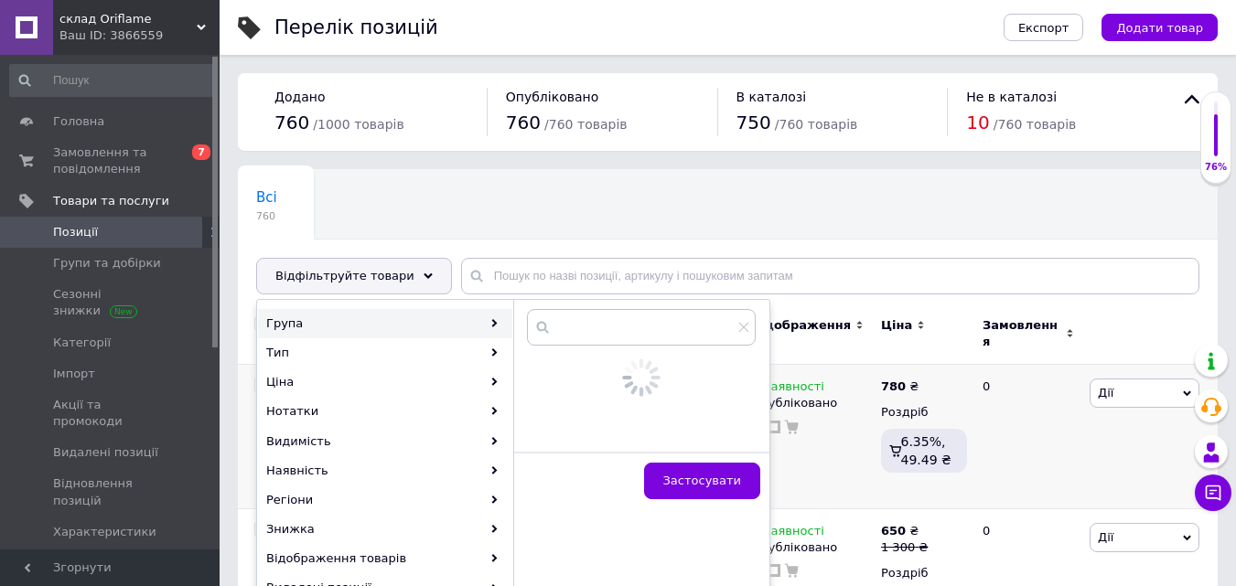
click at [689, 459] on div "Застосувати" at bounding box center [641, 480] width 256 height 57
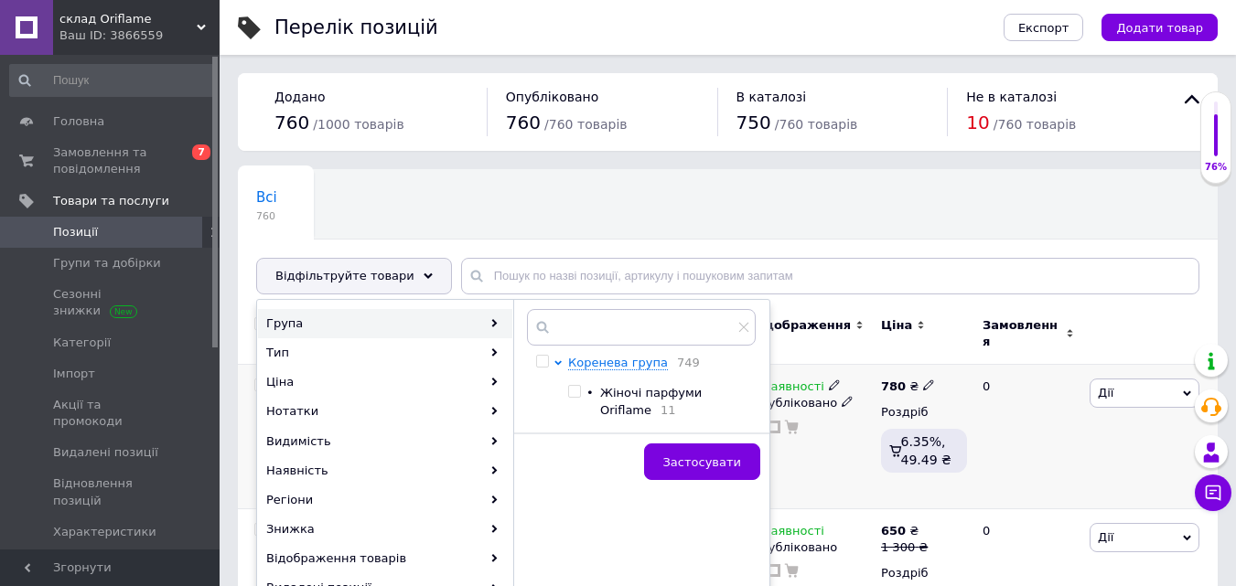
click at [1076, 381] on div "0" at bounding box center [1027, 437] width 113 height 145
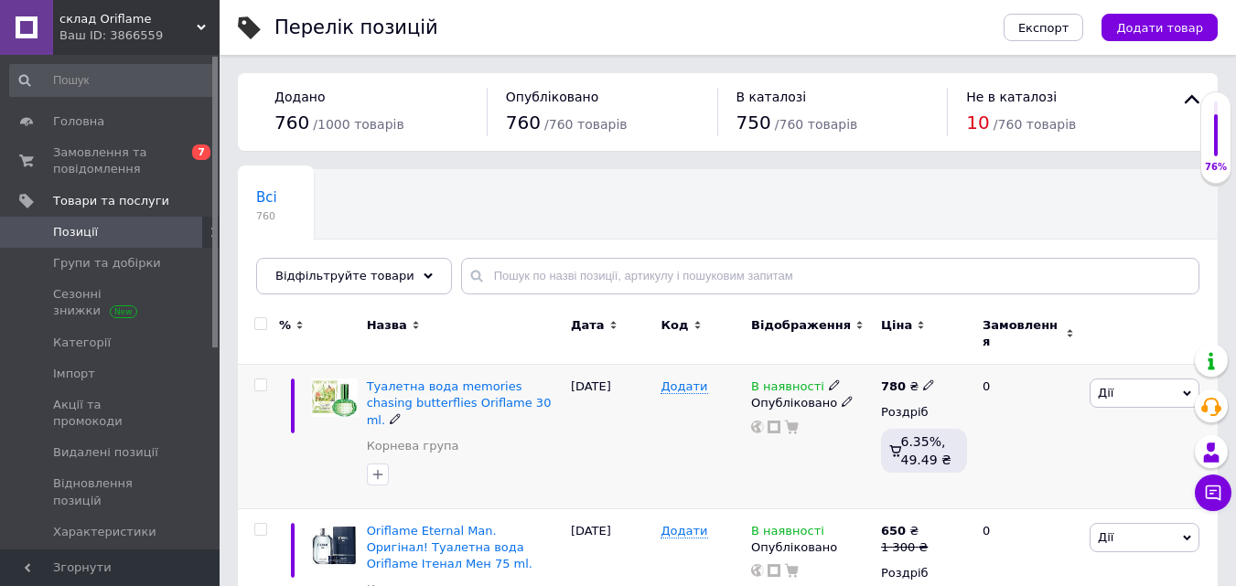
click at [483, 365] on div "Туалетна вода memories сhasing butterflies Oriflame 30 ml. [PERSON_NAME] група" at bounding box center [464, 437] width 204 height 145
click at [479, 380] on span "Туалетна вода memories сhasing butterflies Oriflame 30 ml." at bounding box center [459, 403] width 185 height 47
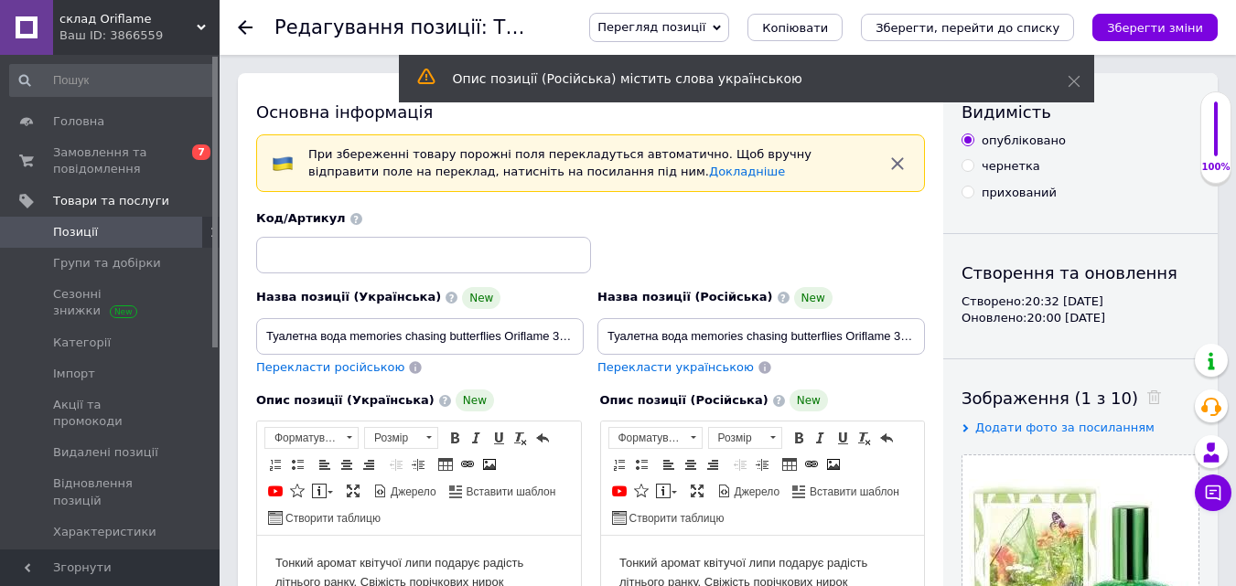
scroll to position [295, 0]
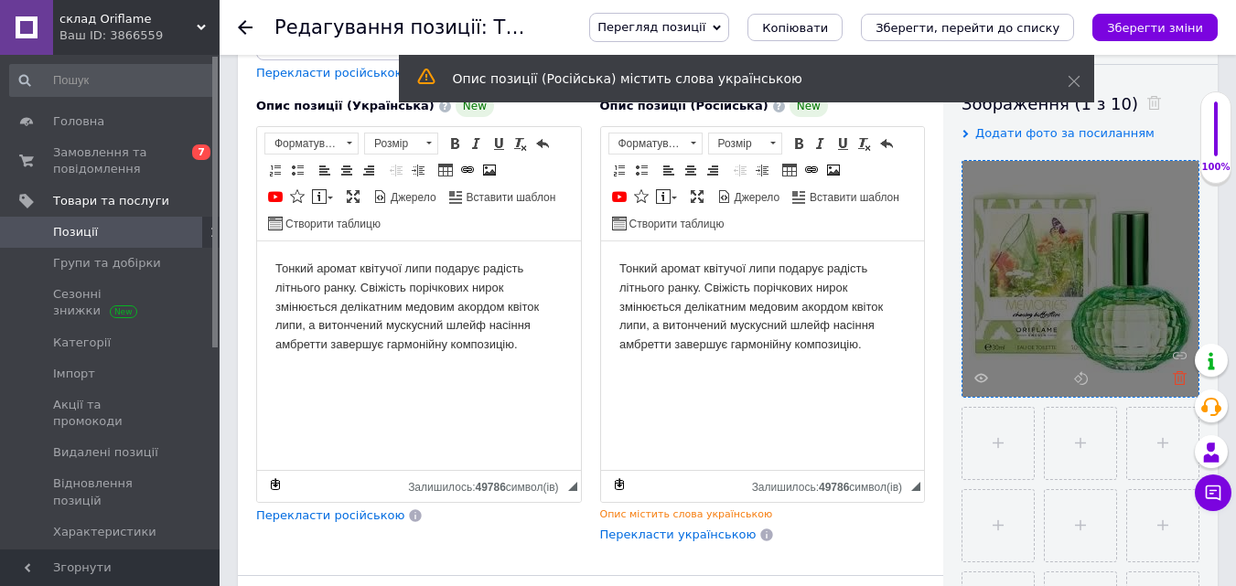
click at [1177, 372] on use at bounding box center [1180, 378] width 14 height 14
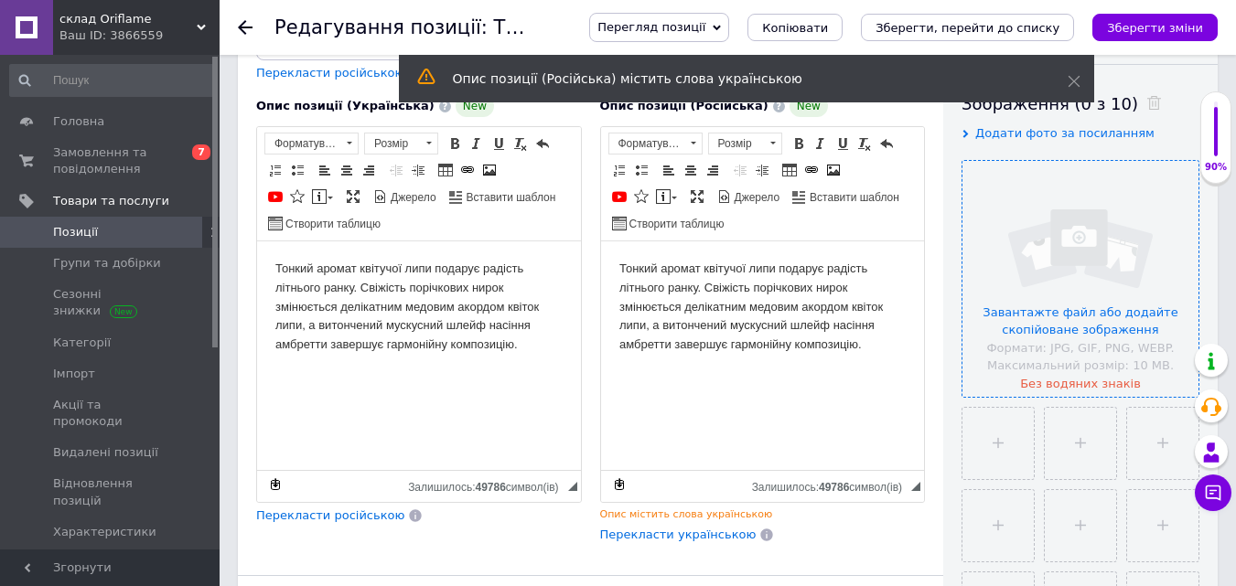
click at [1062, 328] on input "file" at bounding box center [1080, 279] width 236 height 236
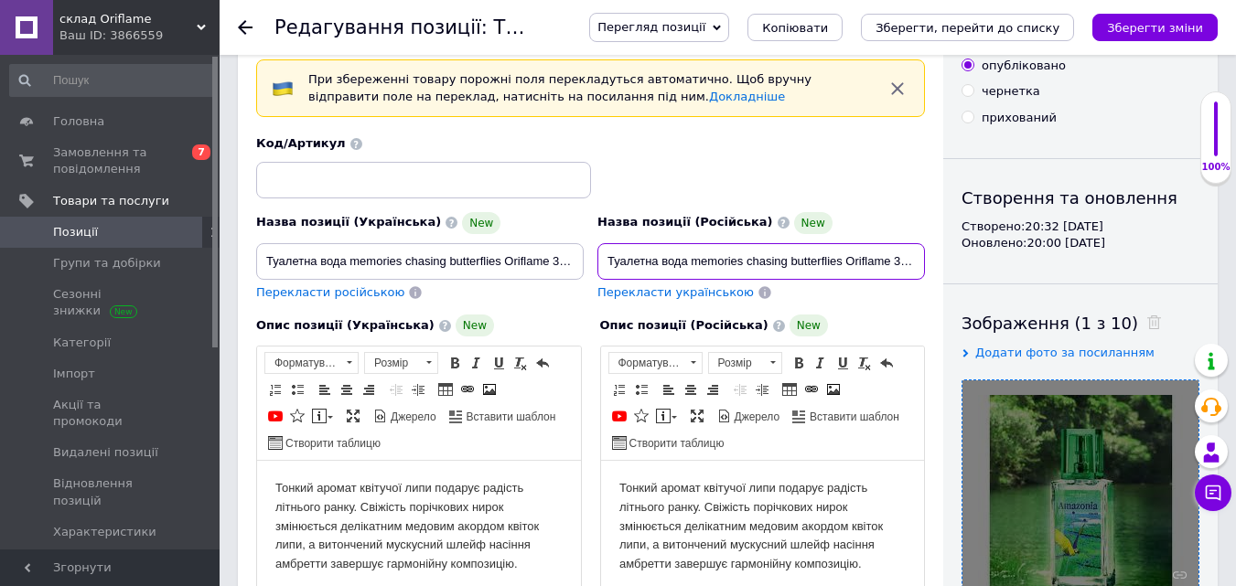
scroll to position [0, 14]
drag, startPoint x: 603, startPoint y: 268, endPoint x: 1097, endPoint y: 187, distance: 500.6
paste input "Ви вважаєте, що міцна сім’я — це одне з найважливіших досягнень, виготовляється…"
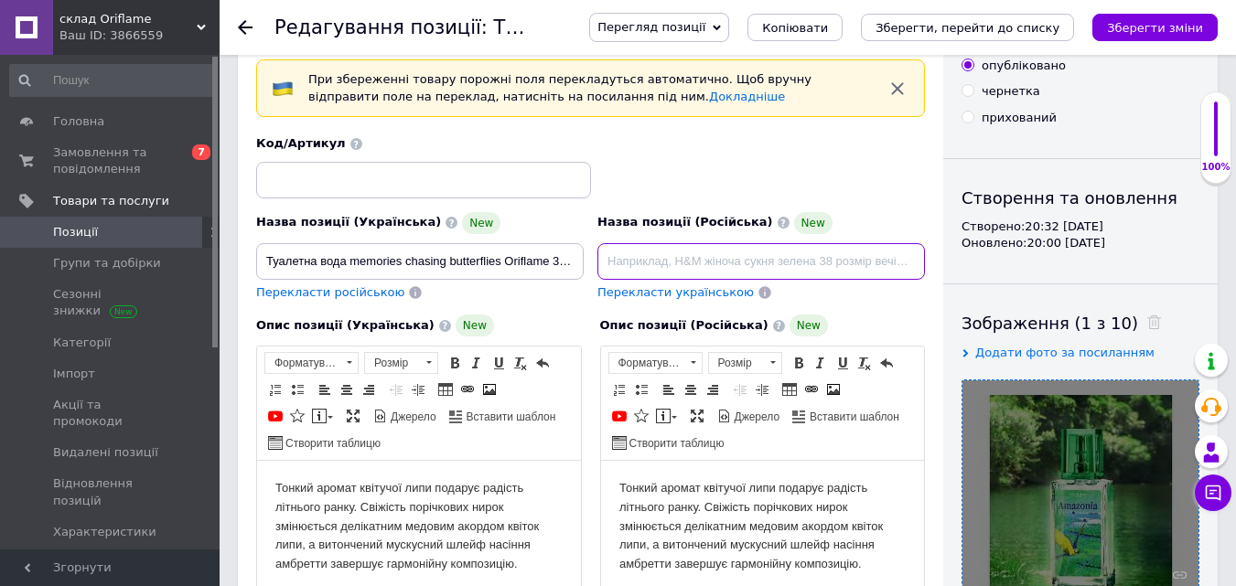
type input "Ви вважаєте, що міцна сім’я — це одне з найважливіших досягнень, виготовляється…"
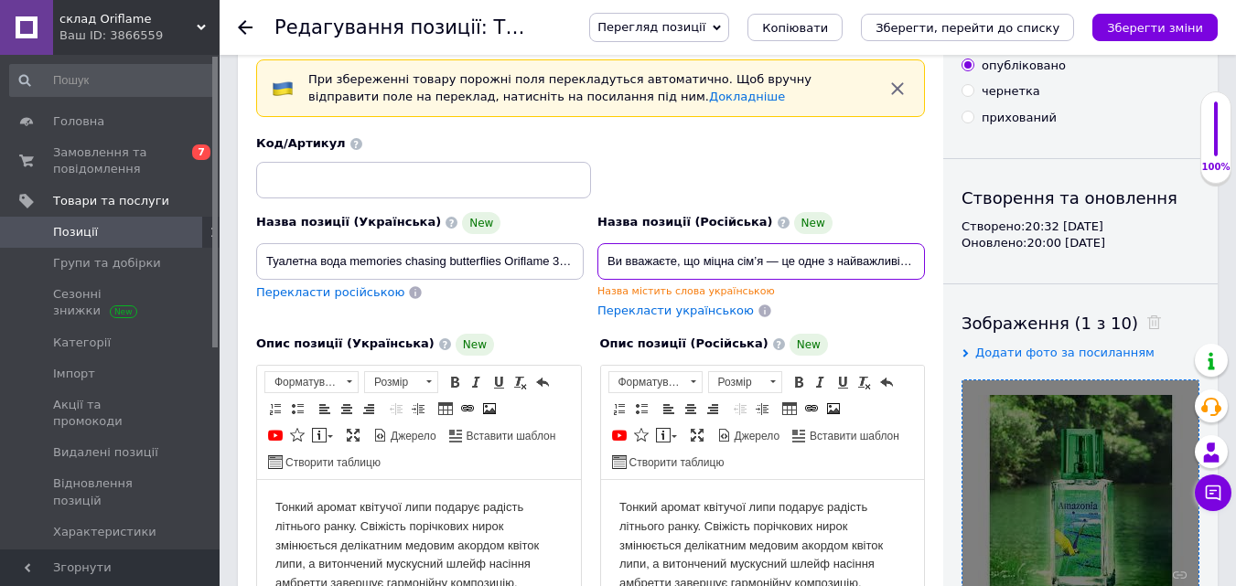
drag, startPoint x: 850, startPoint y: 250, endPoint x: 510, endPoint y: 257, distance: 339.5
click at [510, 257] on div "Назва позиції (Українська) New Туалетна вода memories сhasing butterflies Orifl…" at bounding box center [591, 228] width 682 height 198
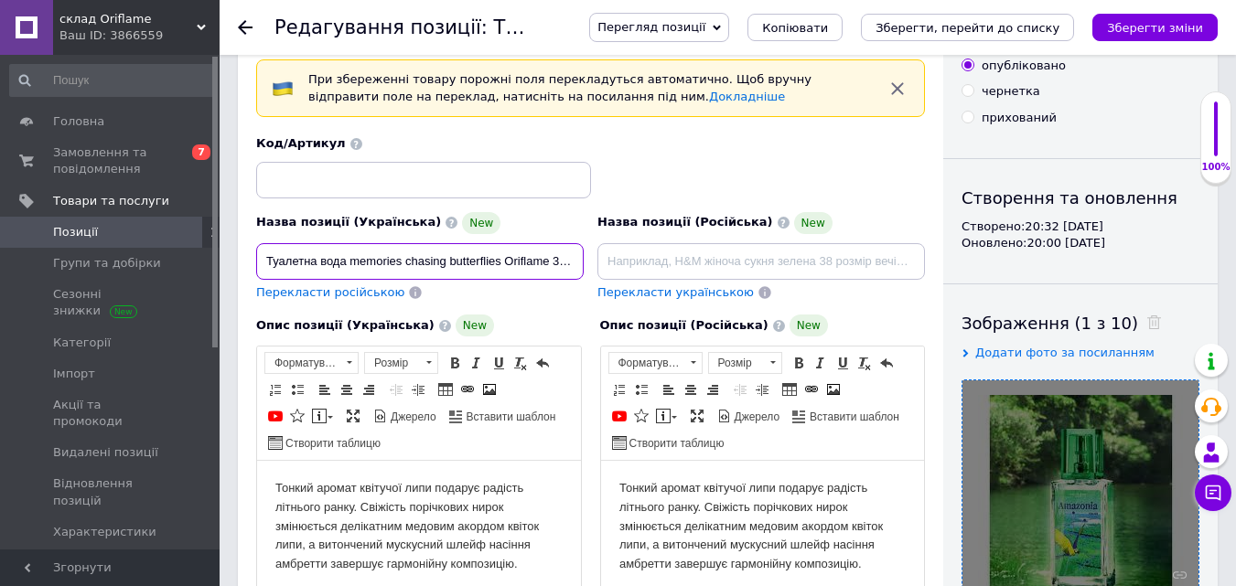
drag, startPoint x: 565, startPoint y: 263, endPoint x: 169, endPoint y: 244, distance: 396.5
type input "ml."
drag, startPoint x: 306, startPoint y: 266, endPoint x: 241, endPoint y: 250, distance: 67.0
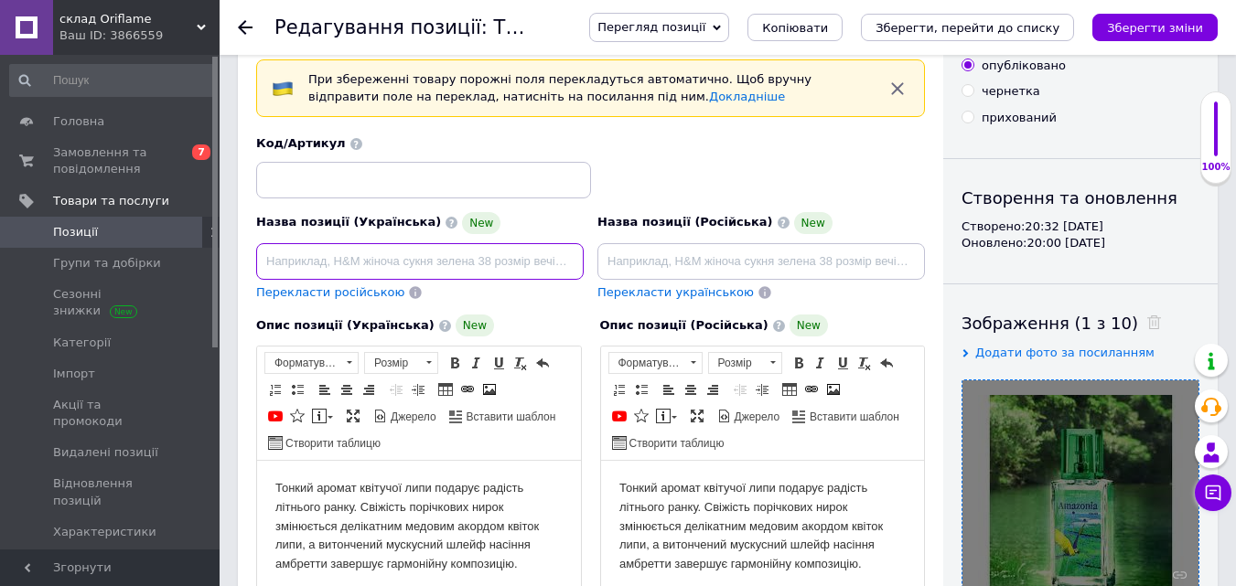
paste input "Жіноча туалетна вода Amazonia for Her Oriflame 30 ml"
type input "Жіноча туалетна вода Amazonia for Her Oriflame 30 ml"
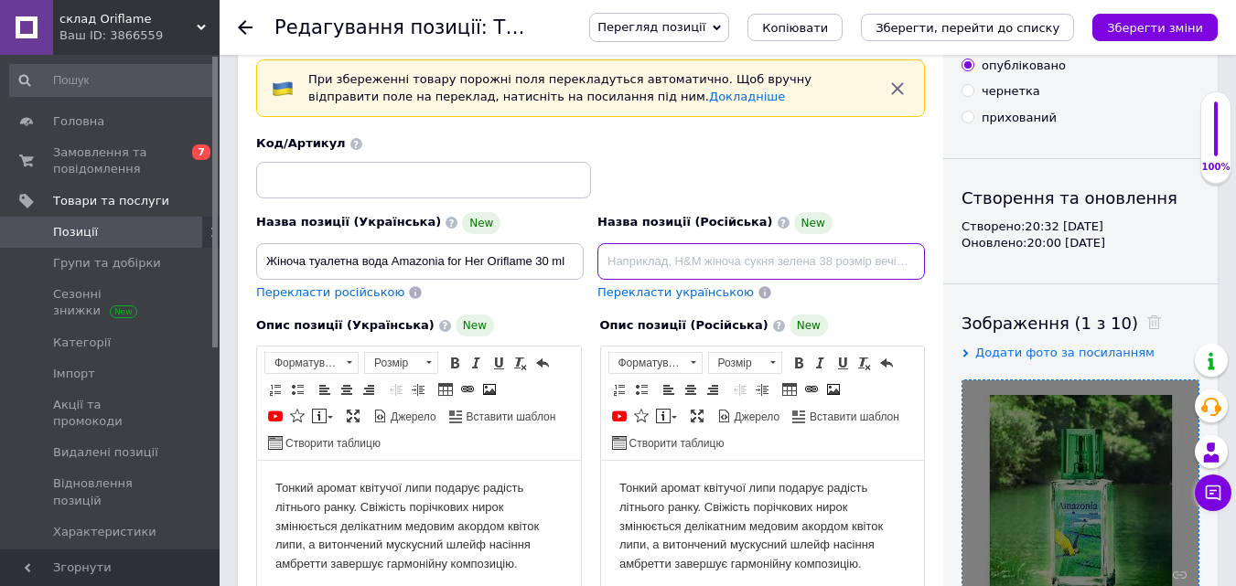
click at [621, 256] on input at bounding box center [760, 261] width 327 height 37
paste input "Жіноча туалетна вода Amazonia for Her Oriflame 30 ml"
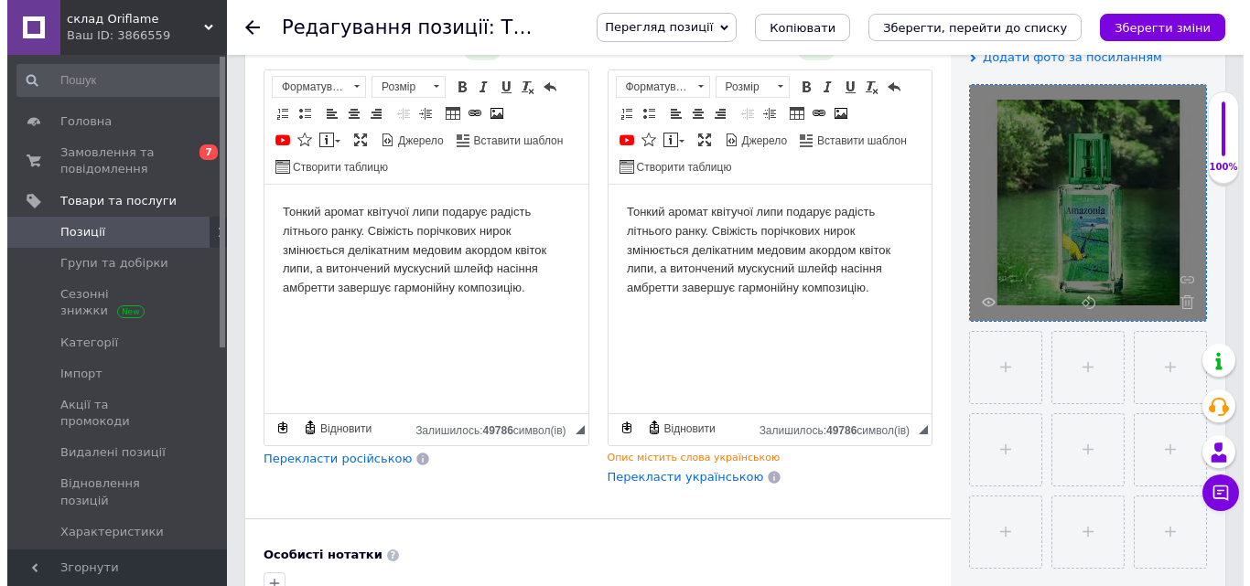
scroll to position [360, 0]
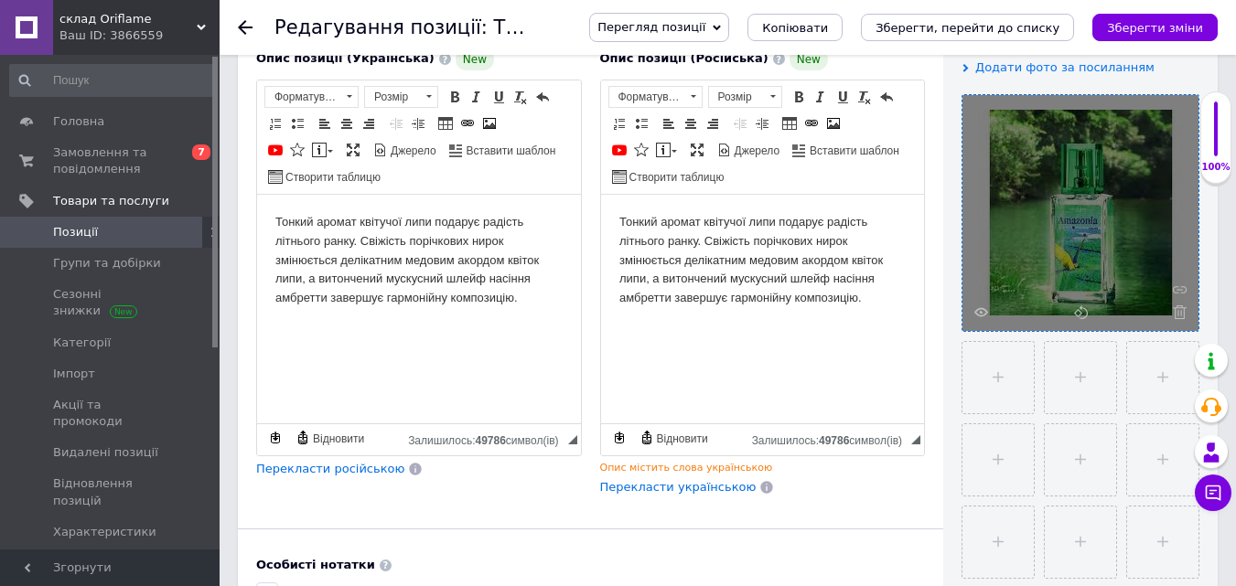
type input "Жіноча туалетна вода Amazonia for Her Oriflame 30 ml"
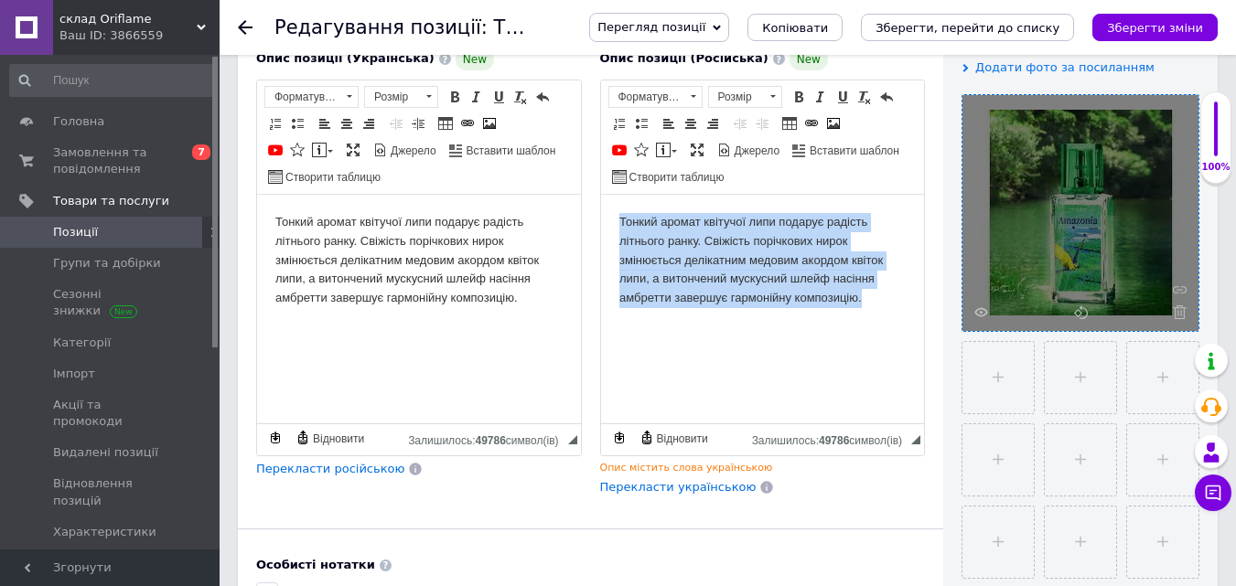
drag, startPoint x: 868, startPoint y: 297, endPoint x: 585, endPoint y: 206, distance: 297.1
click at [600, 206] on html "Тонкий аромат квітучої липи подарує радість літнього ранку. Свіжість порічкових…" at bounding box center [762, 260] width 324 height 132
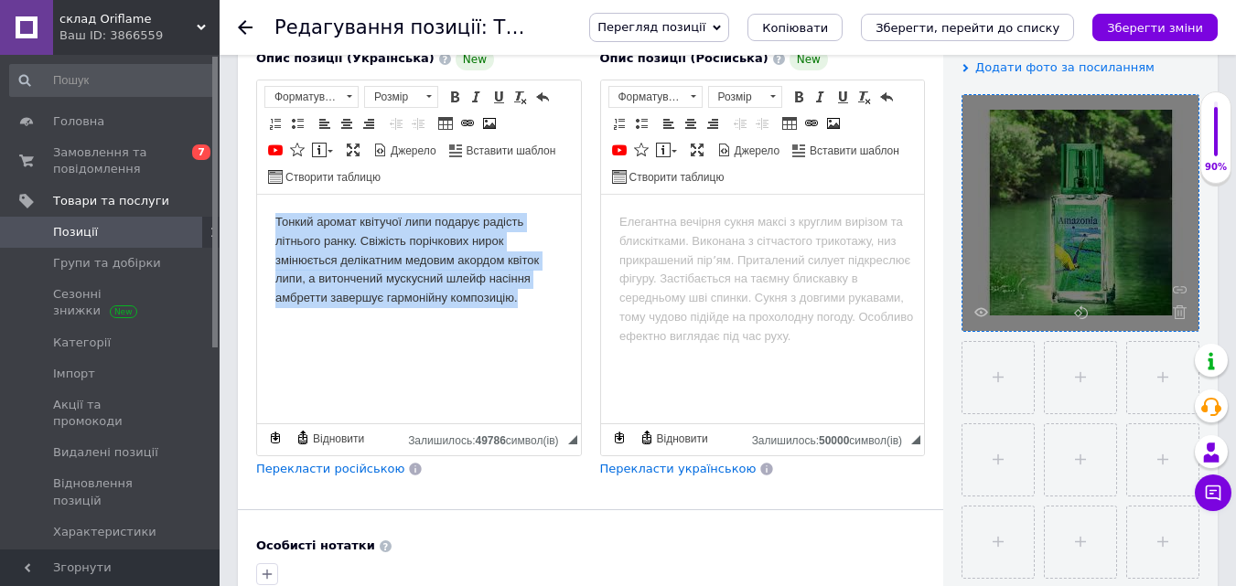
drag, startPoint x: 536, startPoint y: 295, endPoint x: 494, endPoint y: 372, distance: 88.4
click at [257, 194] on html "Тонкий аромат квітучої липи подарує радість літнього ранку. Свіжість порічкових…" at bounding box center [419, 260] width 324 height 132
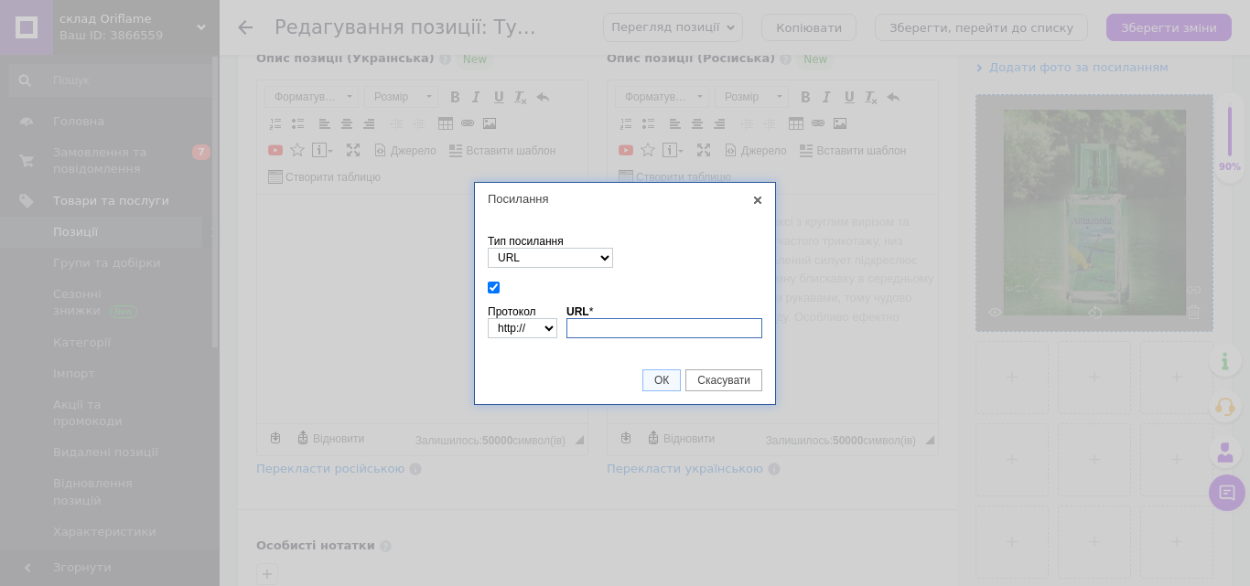
paste input "Amazonia for Her від Oriflame - це парфум для жінок, належить до групи ароматів…"
type input "Amazonia for Her від Oriflame - це парфум для жінок, належить до групи ароматів…"
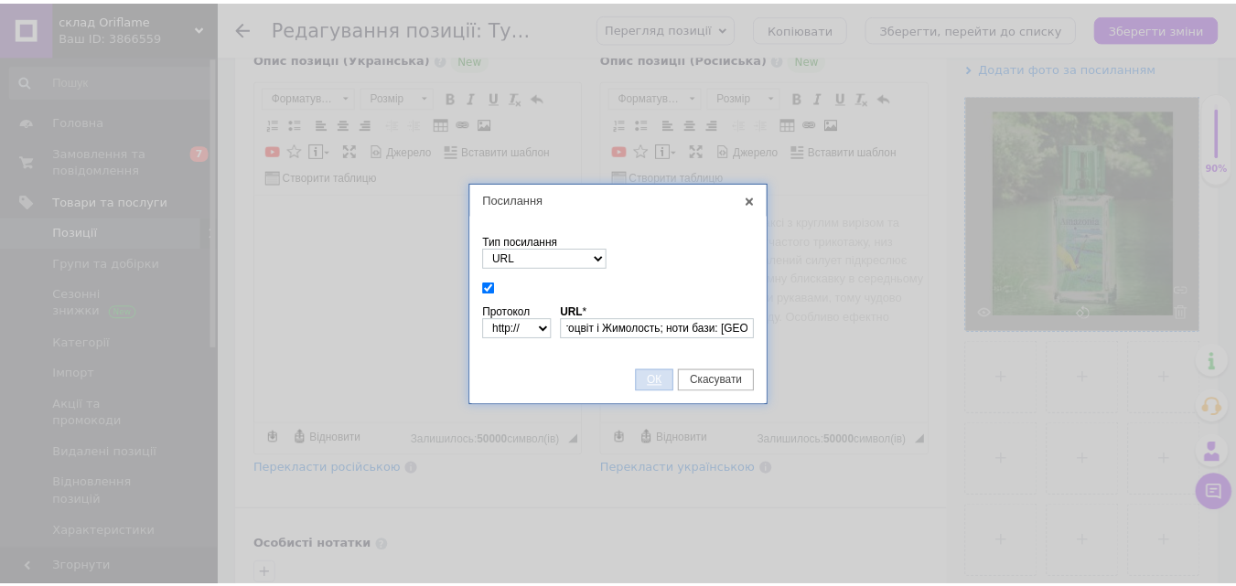
scroll to position [0, 0]
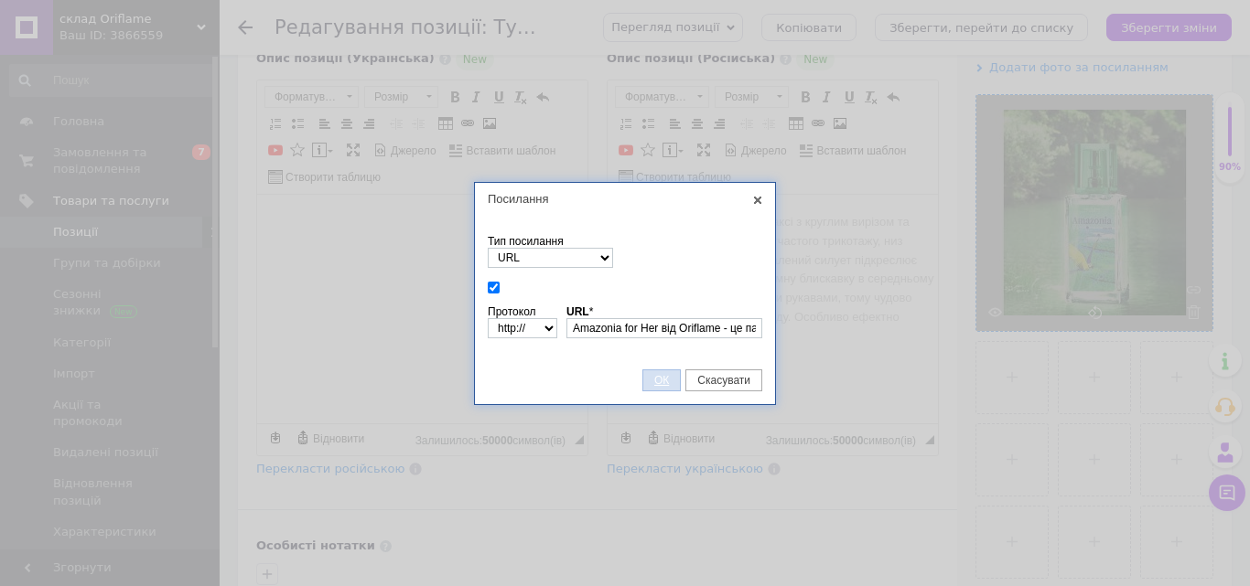
click at [657, 376] on span "ОК" at bounding box center [661, 380] width 37 height 13
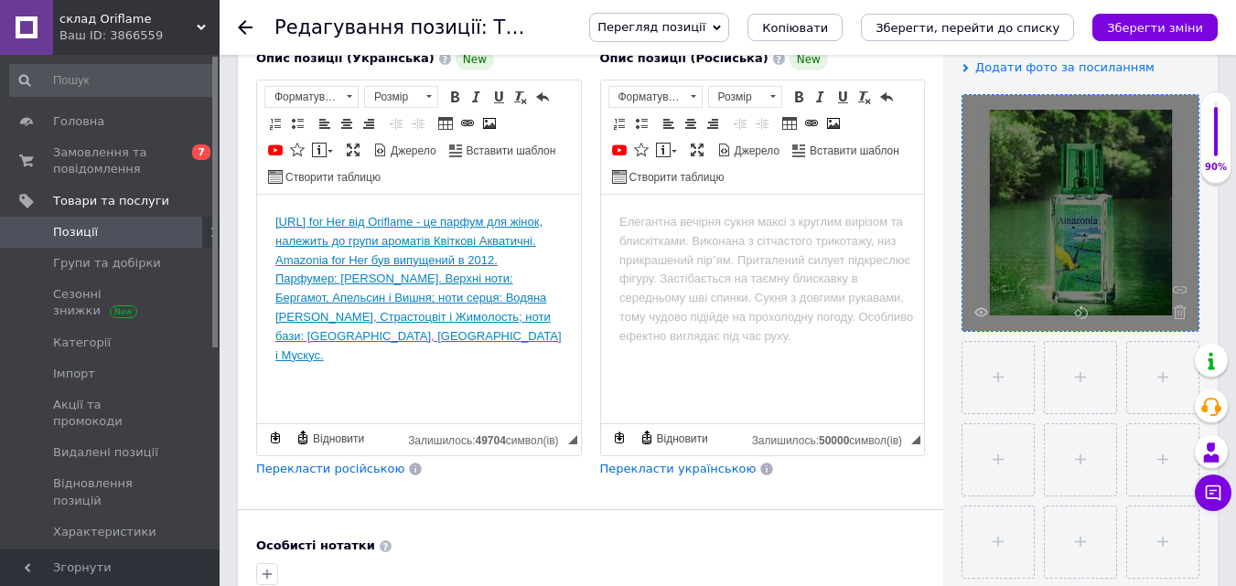
drag, startPoint x: 400, startPoint y: 263, endPoint x: 364, endPoint y: 250, distance: 37.9
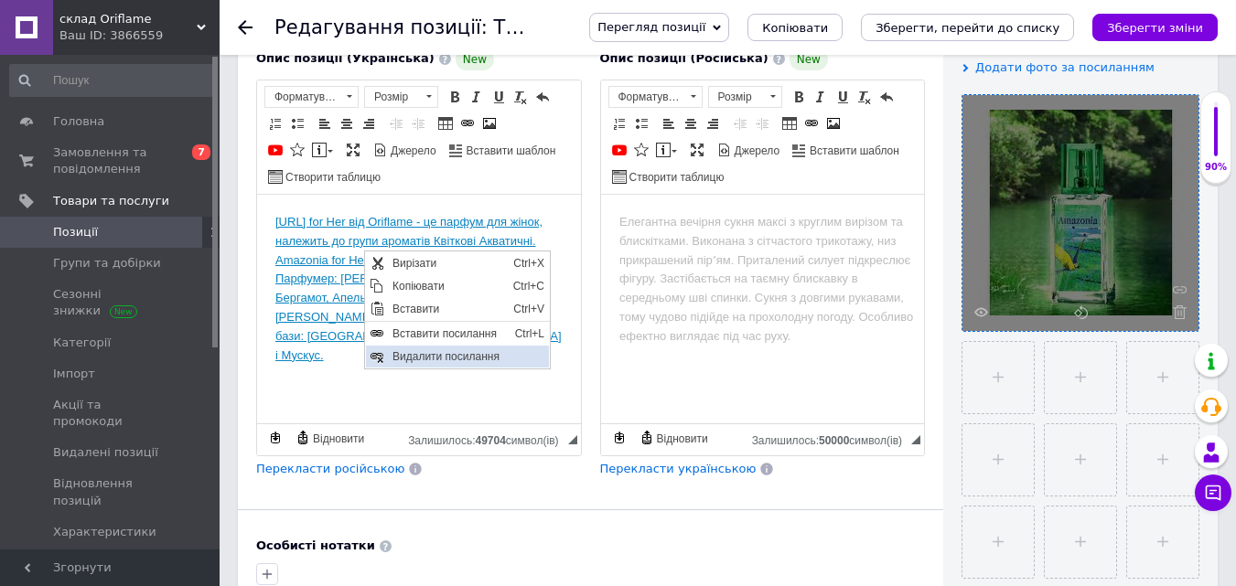
click at [397, 353] on span "Видалити посилання" at bounding box center [468, 356] width 161 height 22
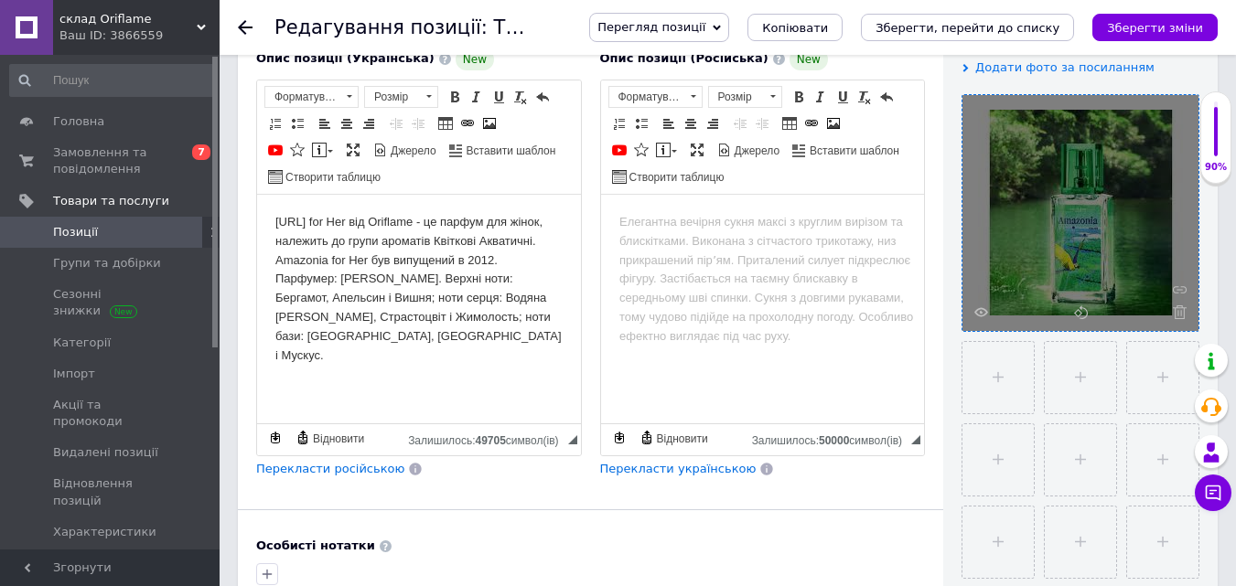
click at [303, 221] on body "[URL] for Her від Oriflame - це парфум для жінок, належить до групи ароматів Кв…" at bounding box center [418, 288] width 287 height 152
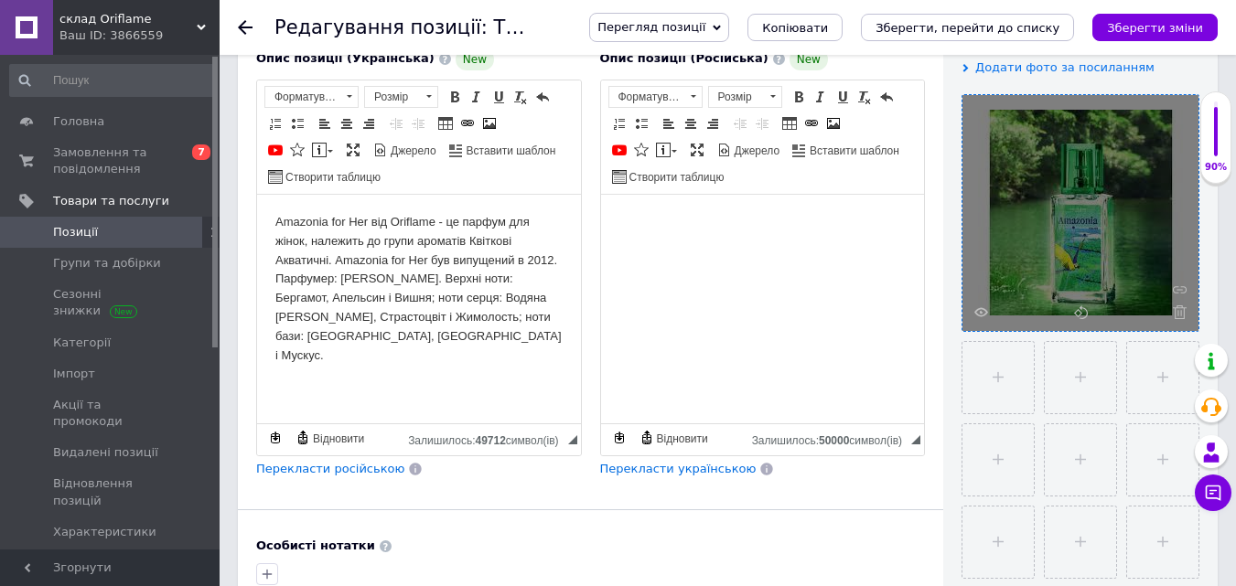
click at [660, 224] on body "Редактор, 4EC6DC29-9158-46EE-B859-C8C035BCB719" at bounding box center [761, 221] width 287 height 19
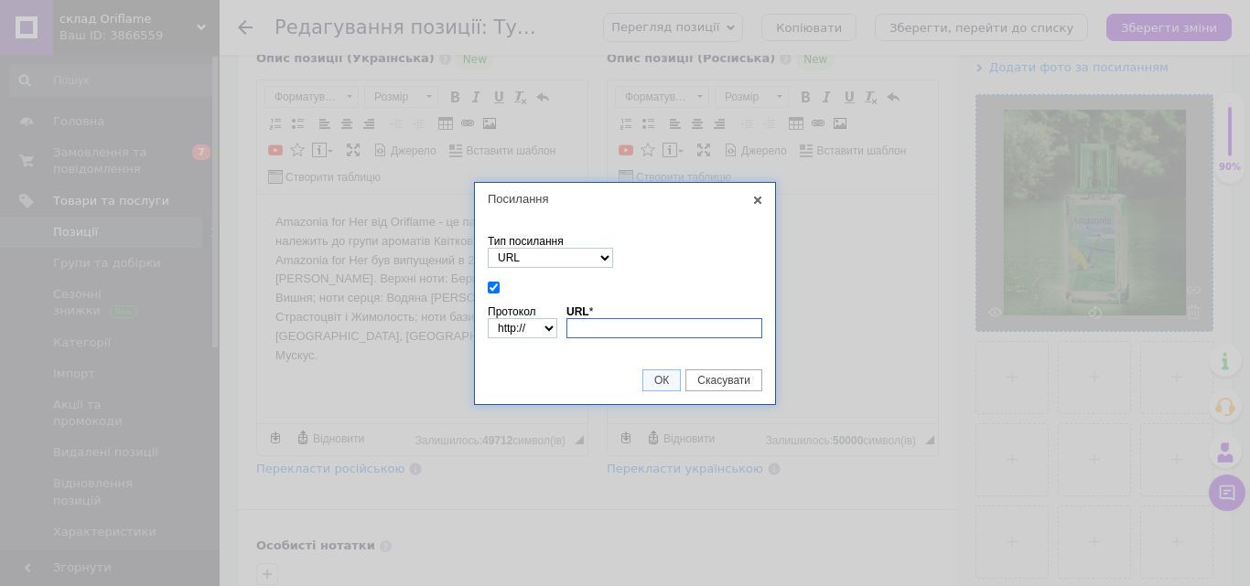
paste input "Amazonia for Her від Oriflame - це парфум для жінок, належить до групи ароматів…"
type input "Amazonia for Her від Oriflame - це парфум для жінок, належить до групи ароматів…"
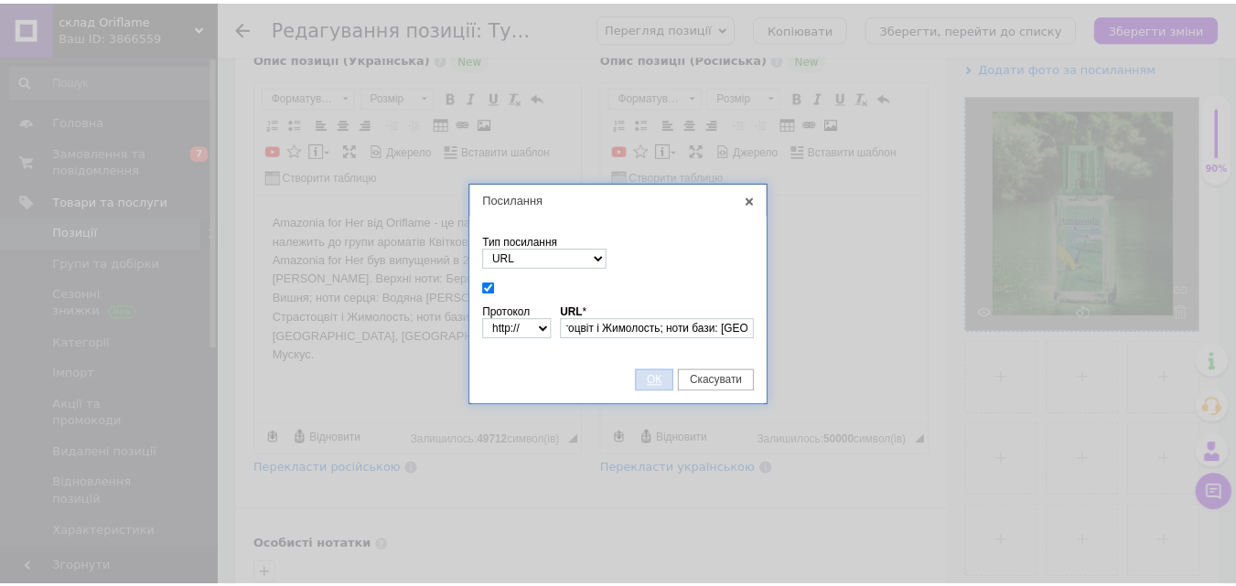
scroll to position [0, 0]
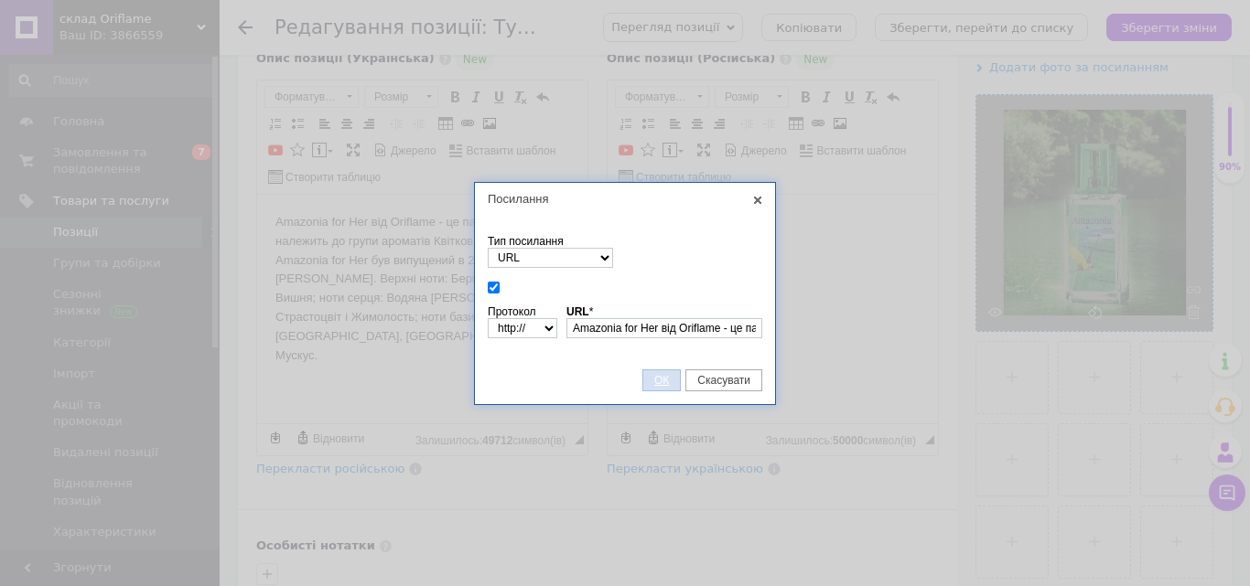
click at [662, 376] on span "ОК" at bounding box center [661, 380] width 37 height 13
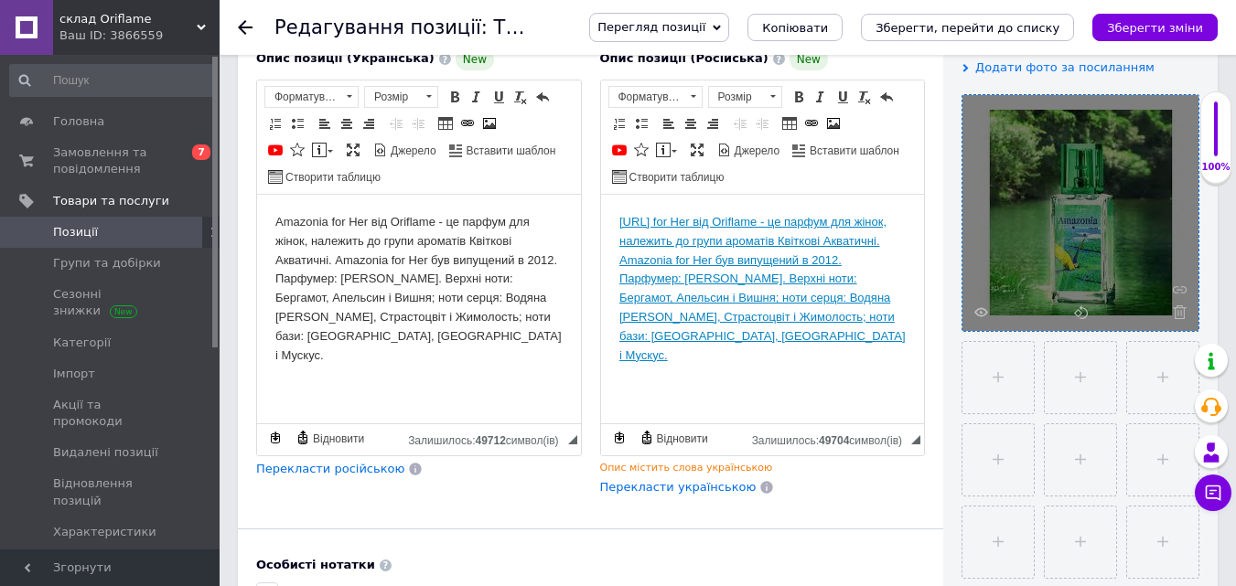
drag, startPoint x: 680, startPoint y: 264, endPoint x: 638, endPoint y: 243, distance: 46.2
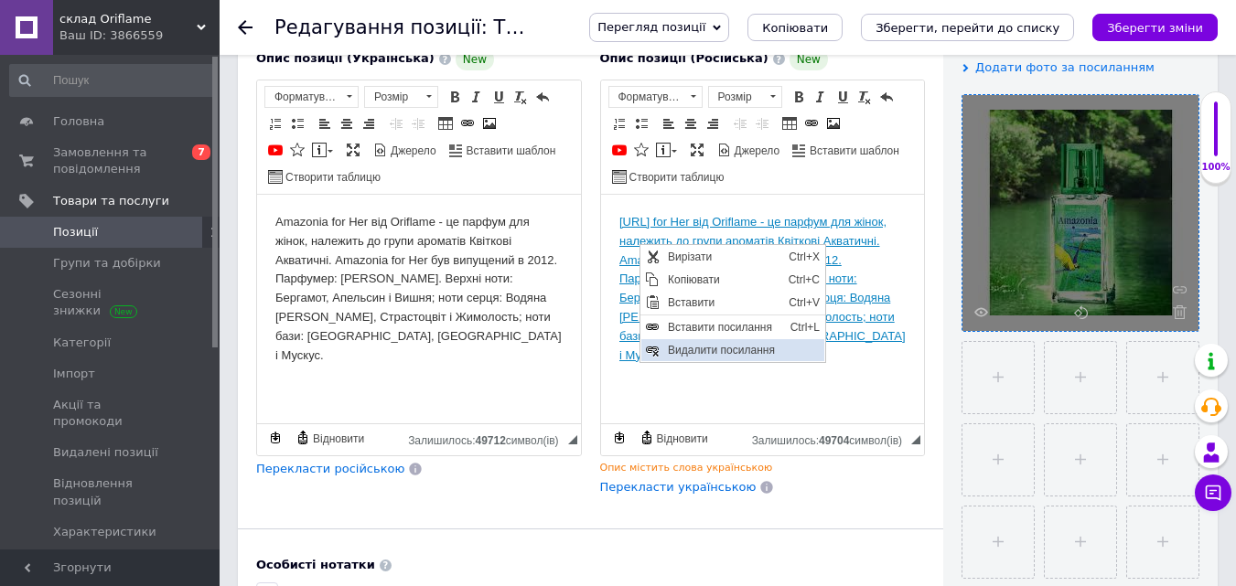
click at [673, 346] on span "Видалити посилання" at bounding box center [742, 349] width 161 height 22
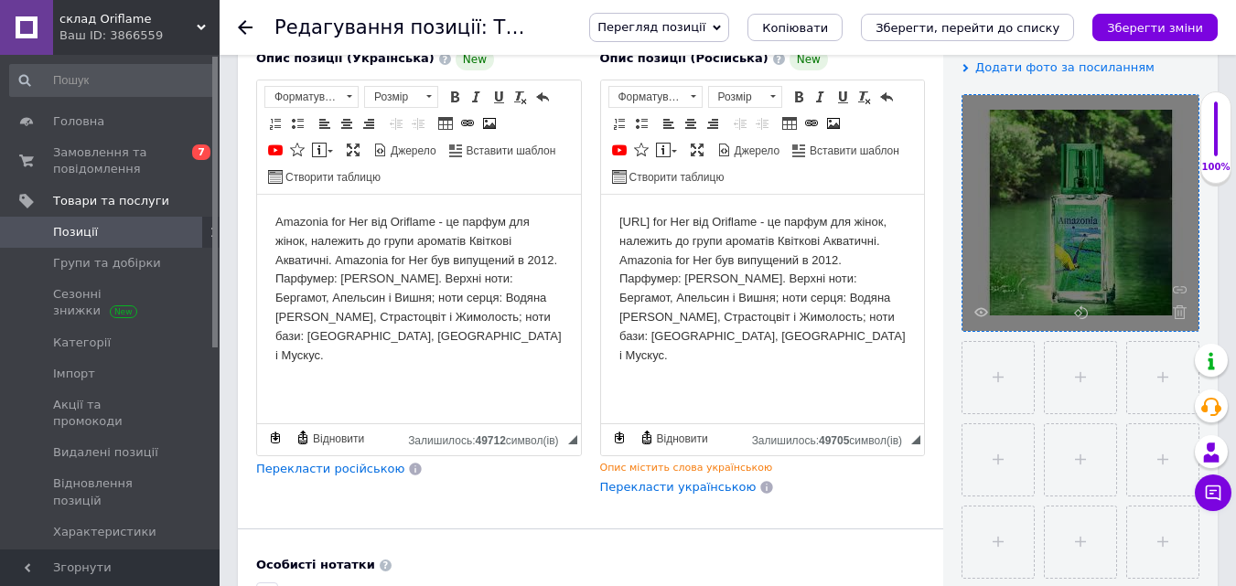
click at [647, 214] on body "[URL] for Her від Oriflame - це парфум для жінок, належить до групи ароматів Кв…" at bounding box center [761, 288] width 287 height 152
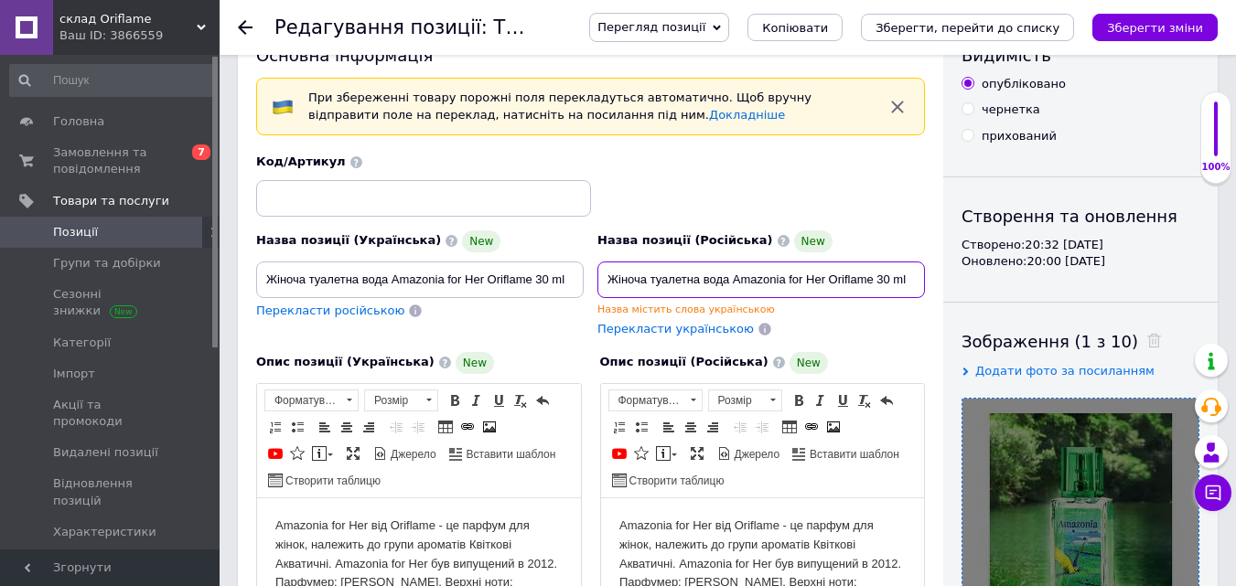
drag, startPoint x: 606, startPoint y: 276, endPoint x: 909, endPoint y: 292, distance: 303.2
click at [914, 295] on input "Жіноча туалетна вода Amazonia for Her Oriflame 30 ml" at bounding box center [760, 280] width 327 height 37
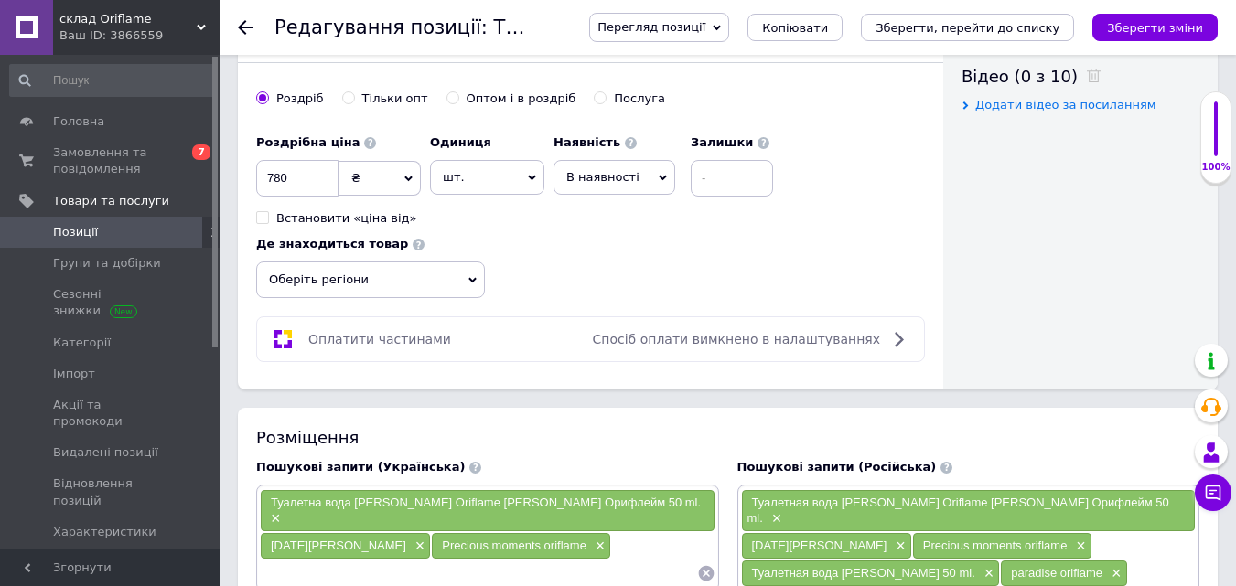
scroll to position [930, 0]
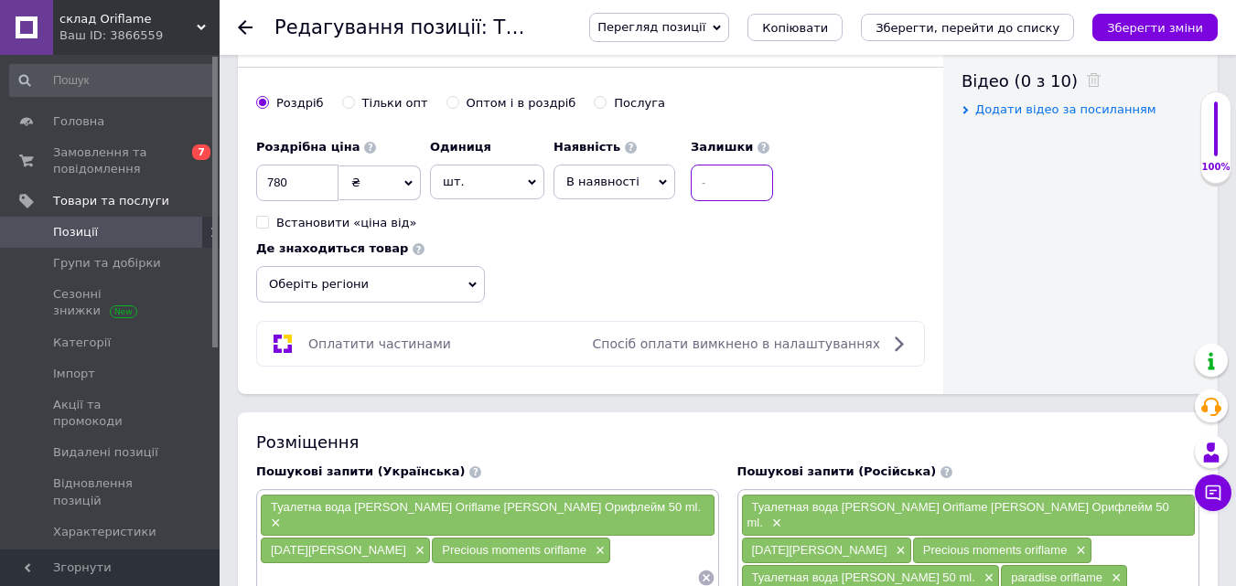
click at [724, 170] on input at bounding box center [732, 183] width 82 height 37
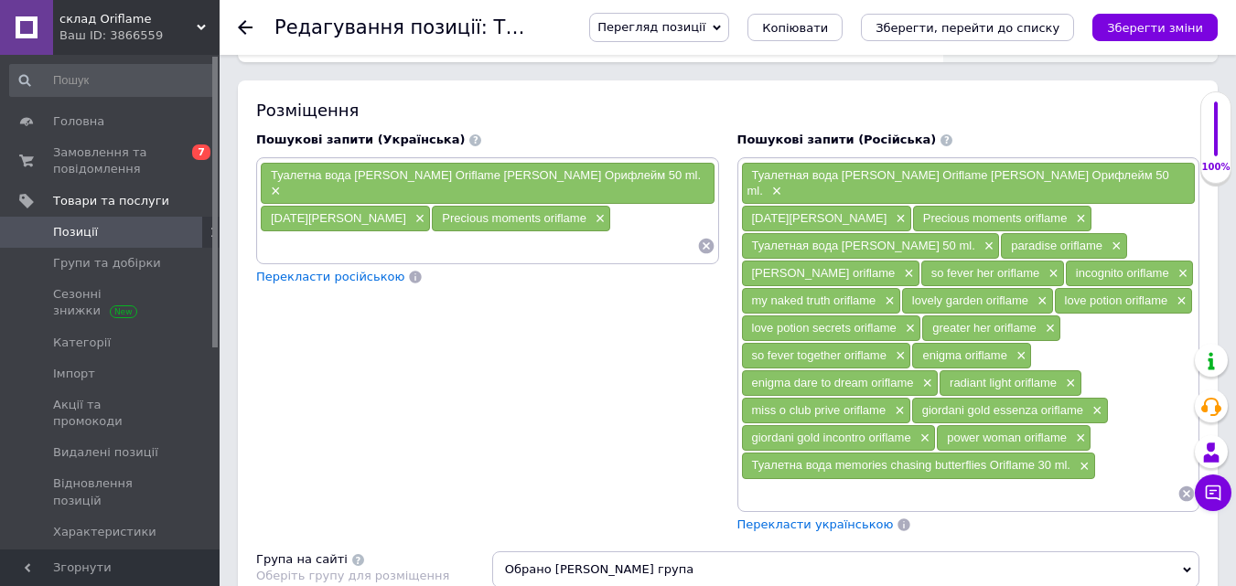
scroll to position [1272, 0]
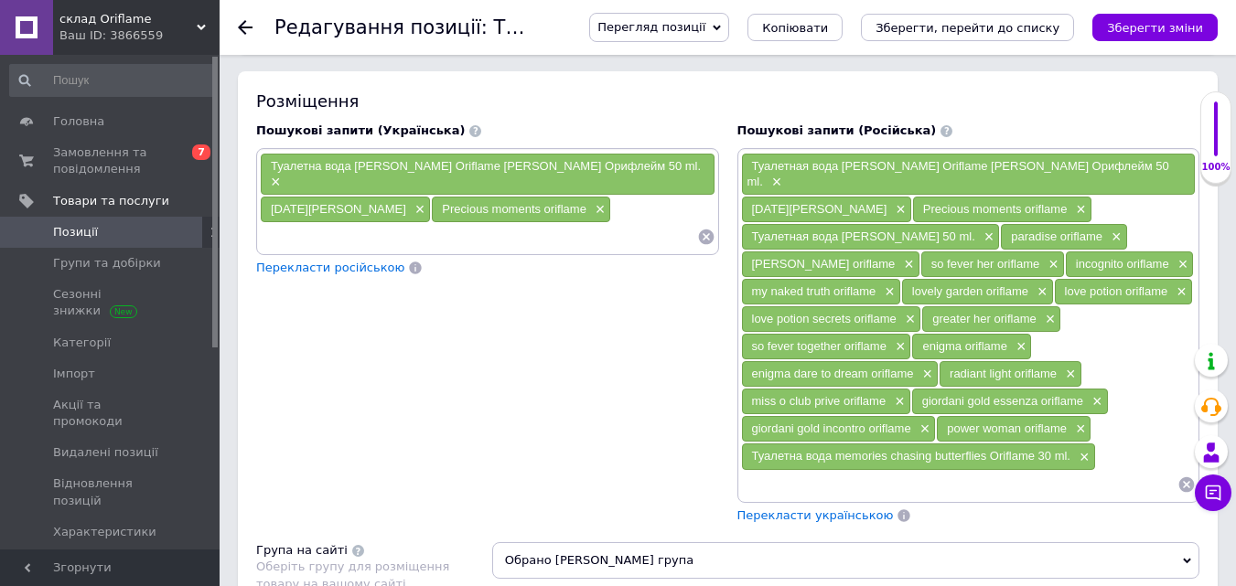
type input "1"
click at [797, 471] on input at bounding box center [959, 484] width 437 height 27
paste input "Жіноча туалетна вода Amazonia for Her Oriflame 30 ml"
type input "Жіноча туалетна вода Amazonia for Her Oriflame 30 ml"
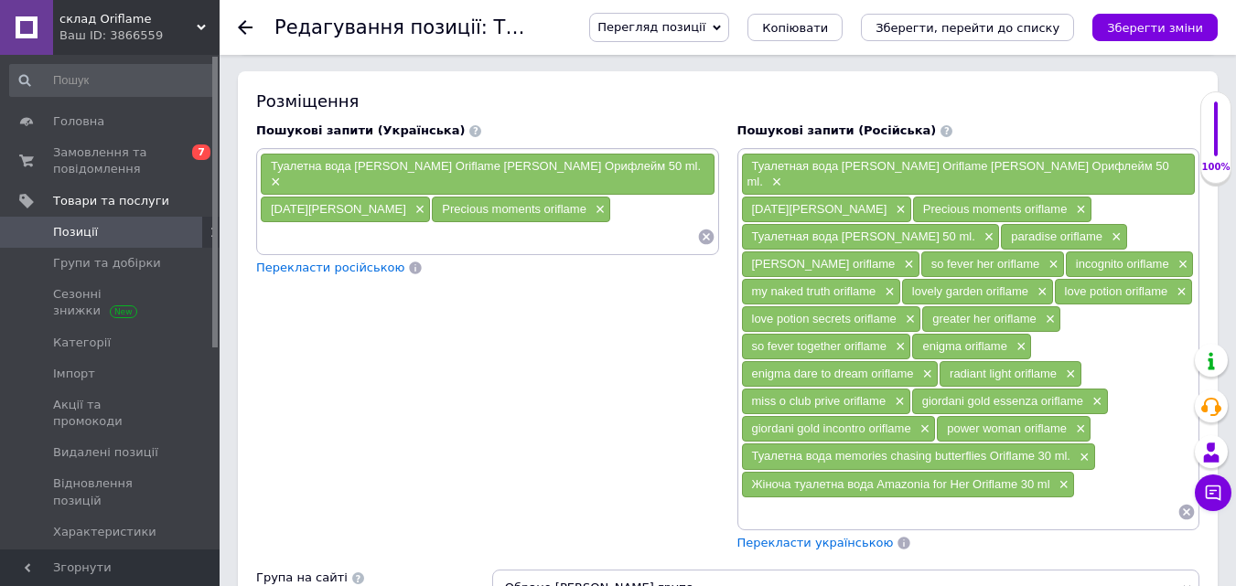
click at [399, 224] on input at bounding box center [478, 236] width 437 height 27
paste input "Жіноча туалетна вода Amazonia for Her Oriflame 30 ml"
type input "Жіноча туалетна вода Amazonia for Her Oriflame 30 ml"
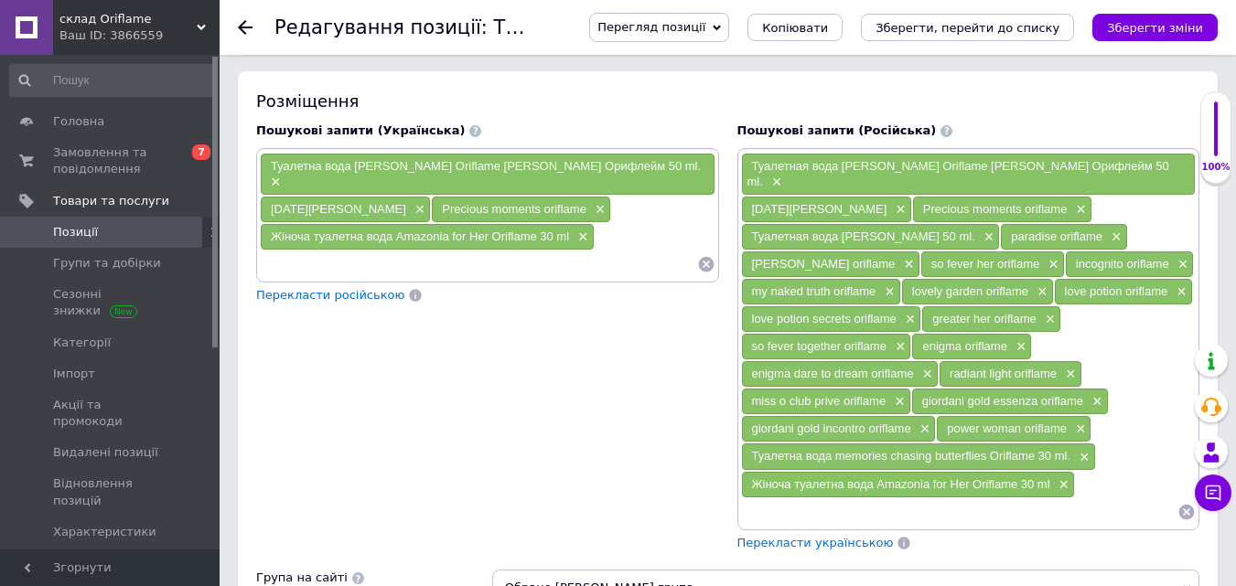
scroll to position [2314, 0]
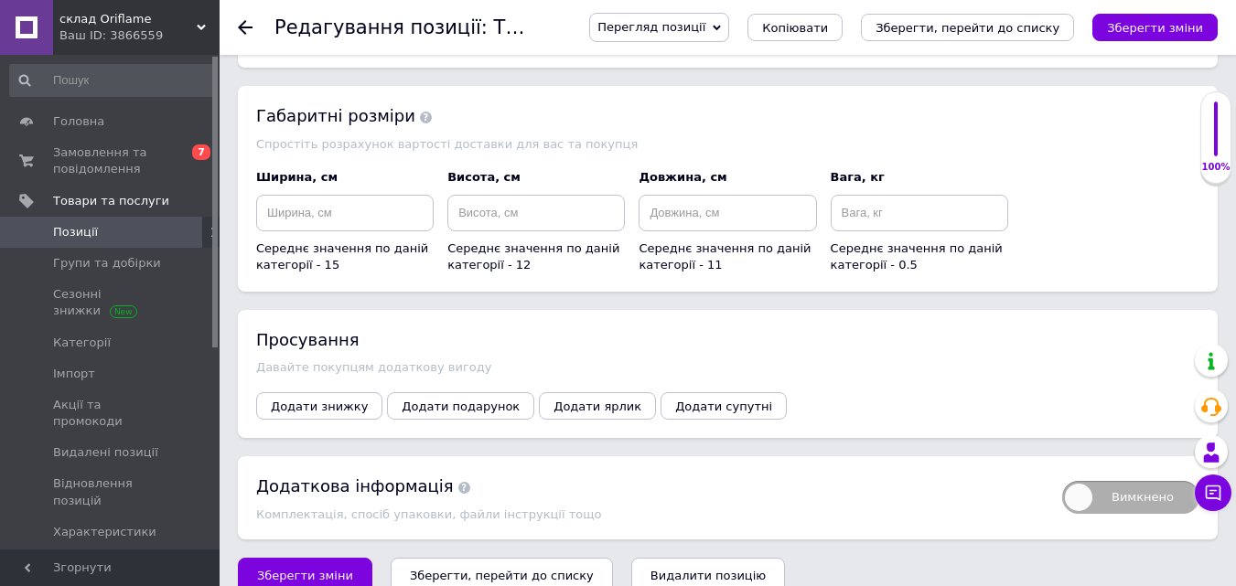
click at [553, 558] on button "Зберегти, перейти до списку" at bounding box center [502, 576] width 222 height 37
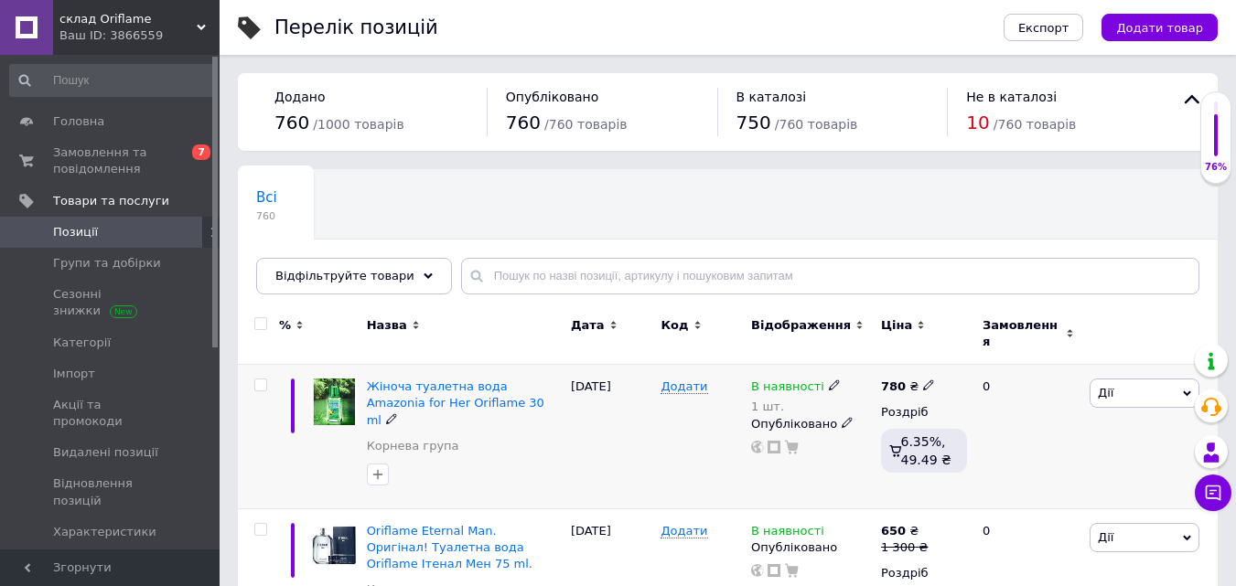
click at [924, 380] on icon at bounding box center [928, 385] width 11 height 11
type input "7"
type input "1200"
click at [591, 464] on div "[DATE]" at bounding box center [611, 437] width 91 height 145
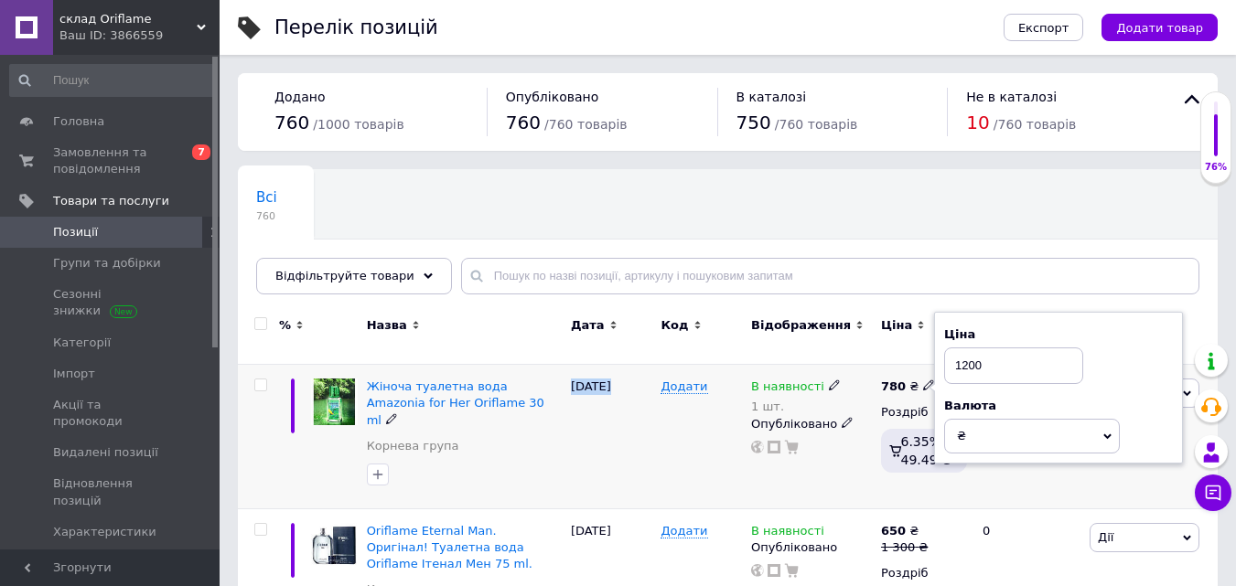
click at [591, 464] on div "[DATE]" at bounding box center [611, 437] width 91 height 145
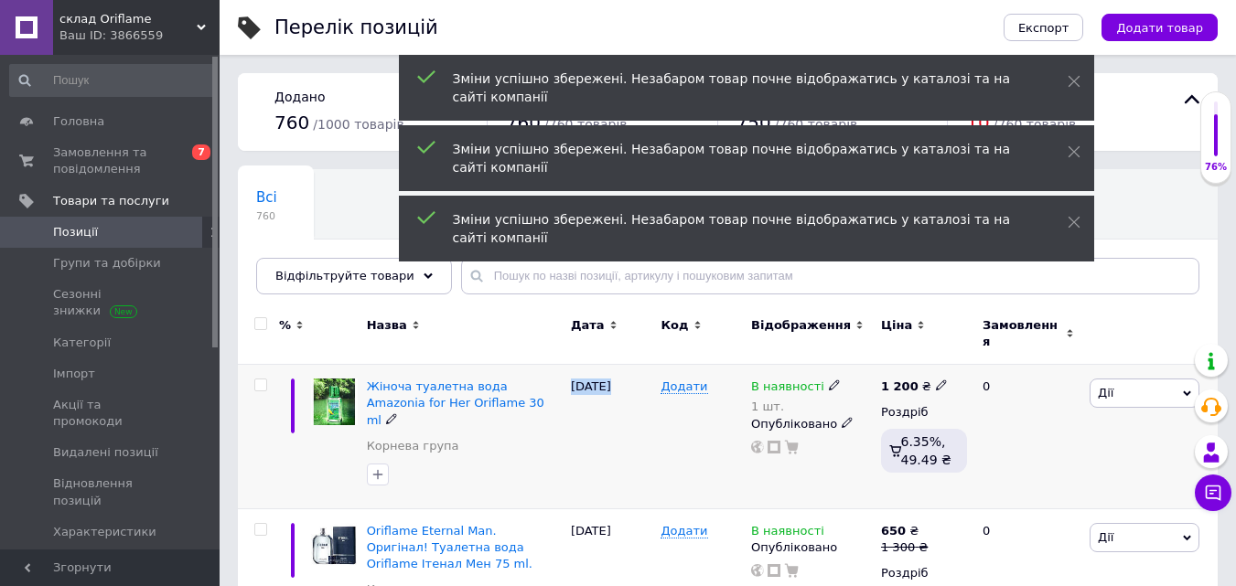
click at [1114, 381] on span "Дії" at bounding box center [1144, 393] width 110 height 29
click at [1084, 493] on li "Знижка" at bounding box center [1077, 506] width 242 height 26
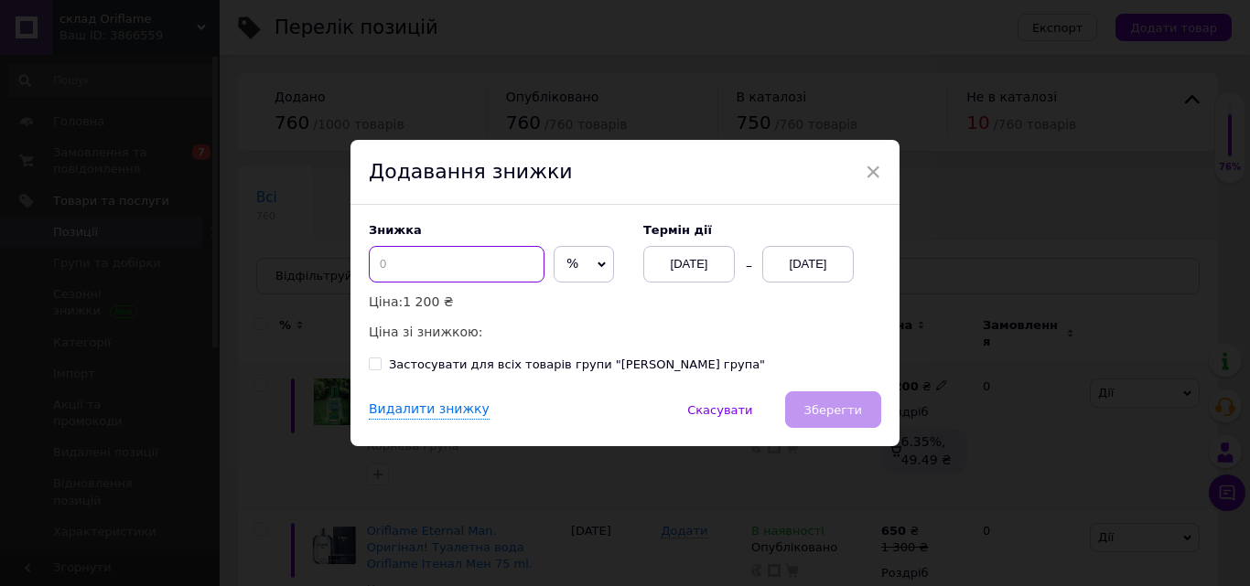
click at [501, 272] on input at bounding box center [457, 264] width 176 height 37
type input "50"
click at [818, 269] on div "[DATE]" at bounding box center [807, 264] width 91 height 37
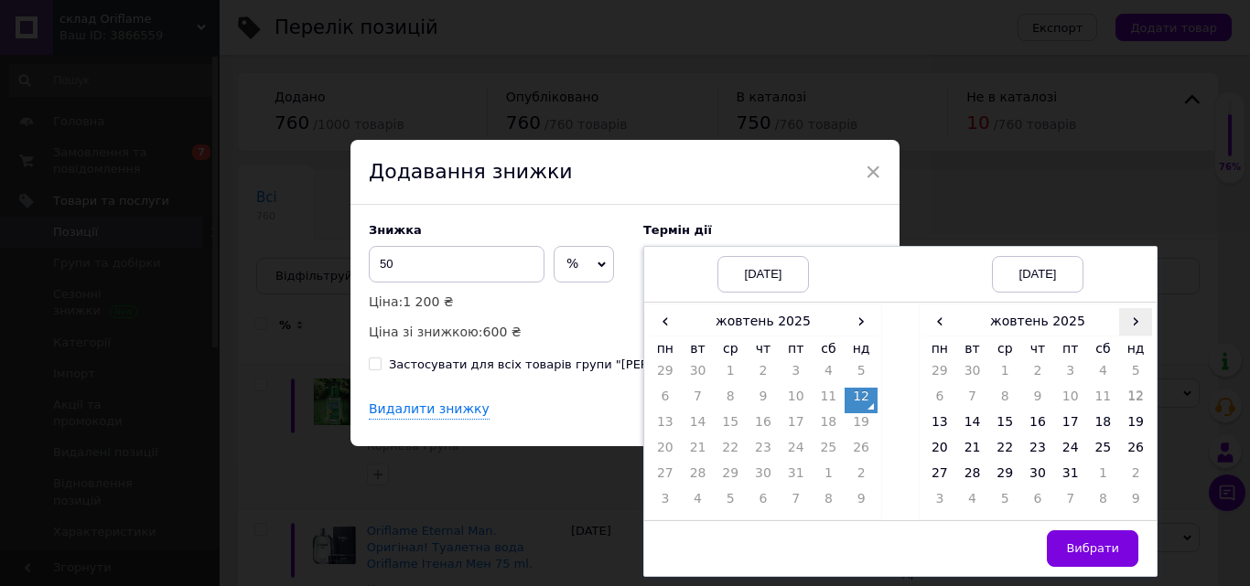
click at [1120, 325] on span "›" at bounding box center [1135, 321] width 33 height 27
click at [1136, 456] on td "23" at bounding box center [1135, 452] width 33 height 26
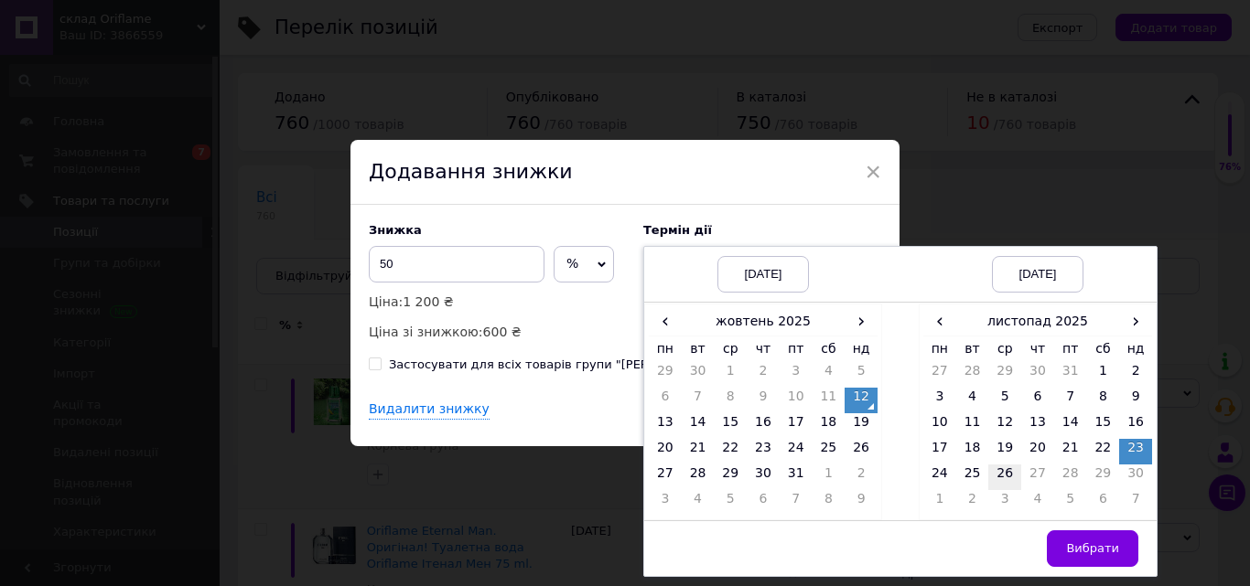
click at [1003, 479] on td "26" at bounding box center [1004, 478] width 33 height 26
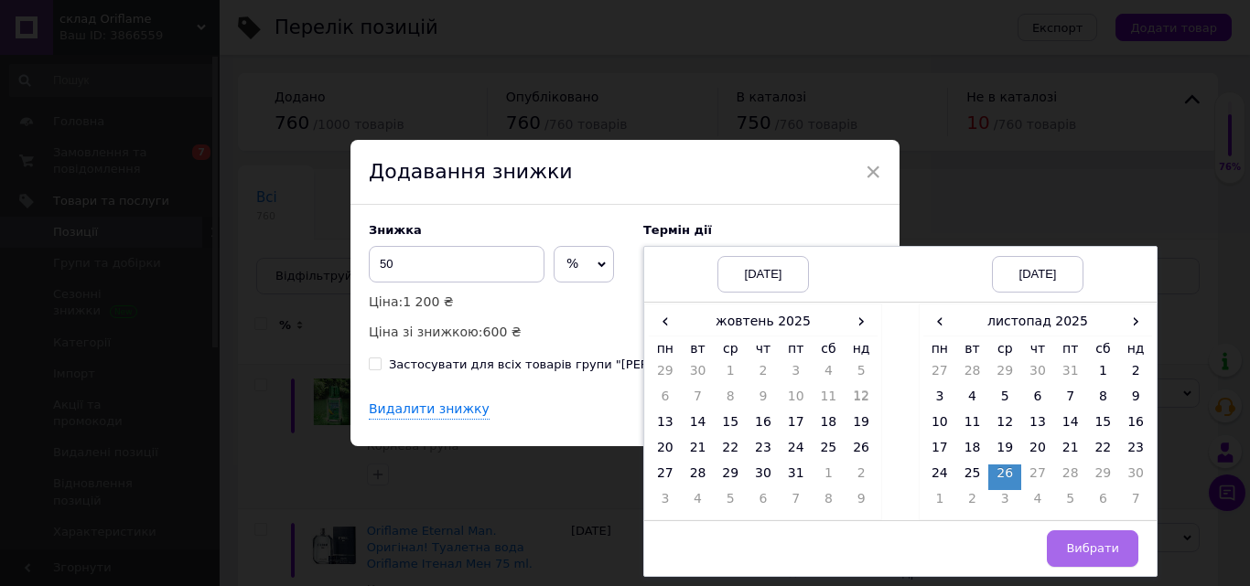
click at [1100, 543] on span "Вибрати" at bounding box center [1092, 549] width 53 height 14
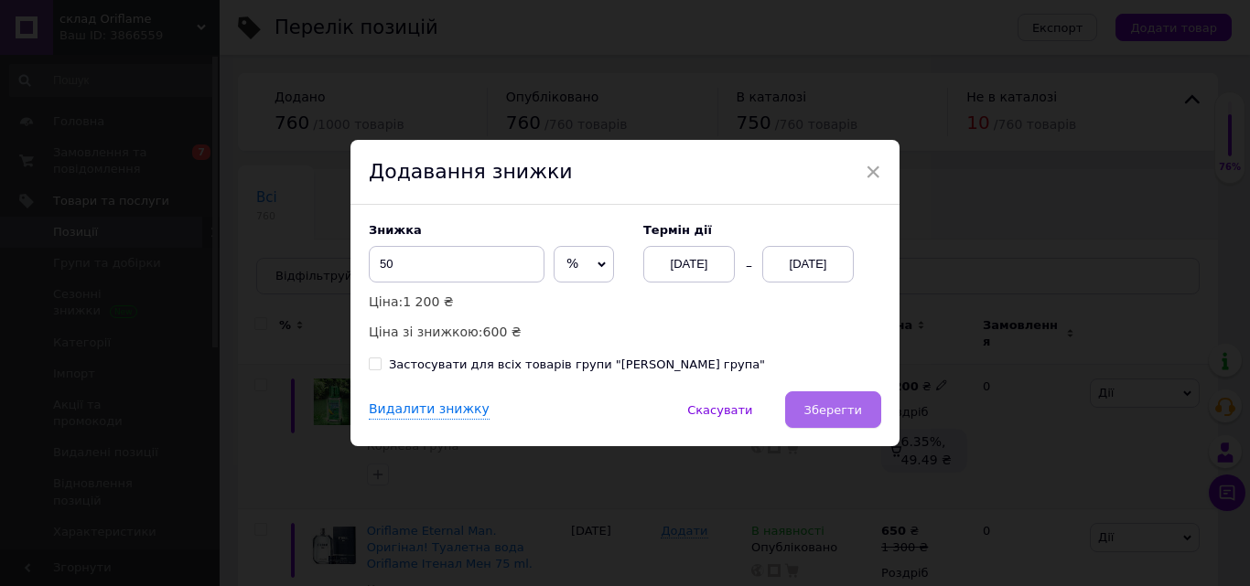
click at [826, 419] on button "Зберегти" at bounding box center [833, 410] width 96 height 37
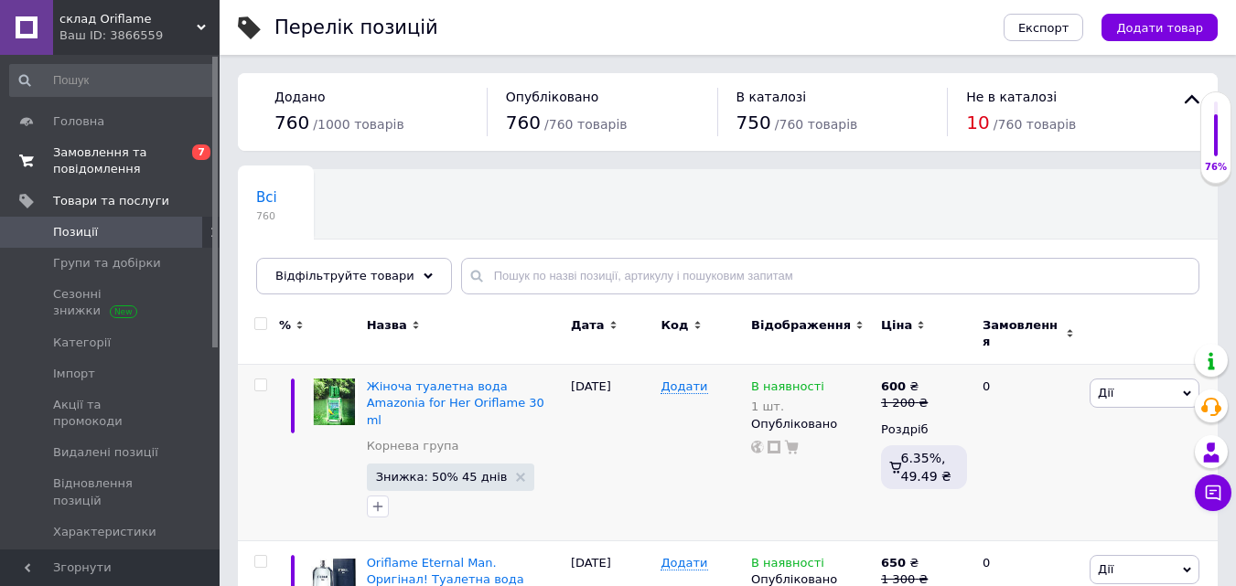
click at [80, 154] on span "Замовлення та повідомлення" at bounding box center [111, 161] width 116 height 33
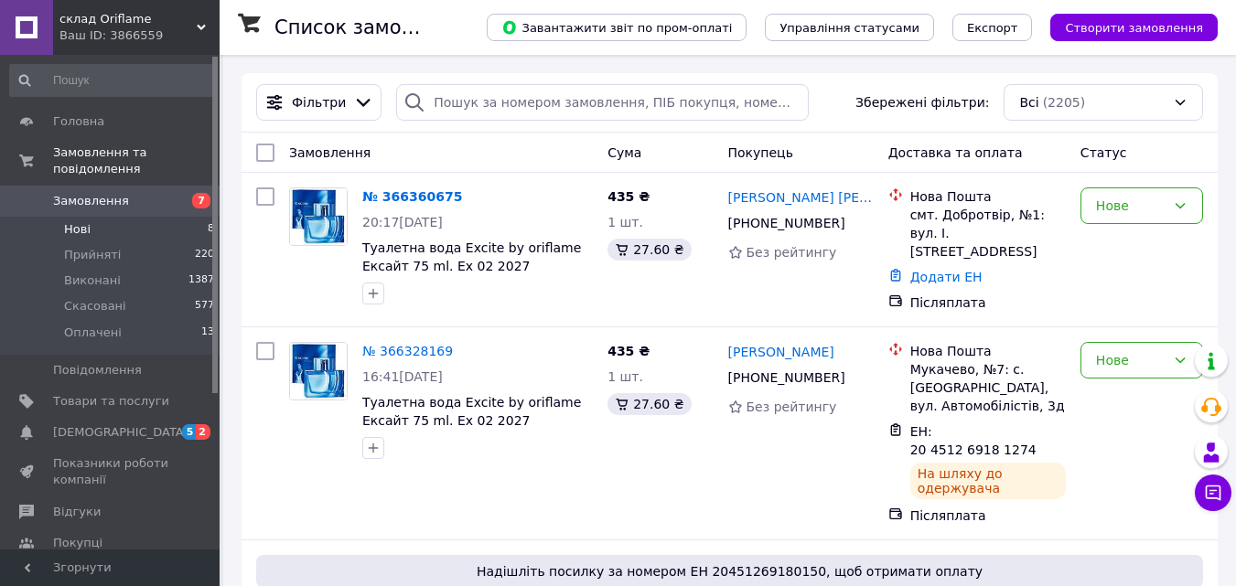
click at [102, 217] on li "Нові 8" at bounding box center [112, 230] width 225 height 26
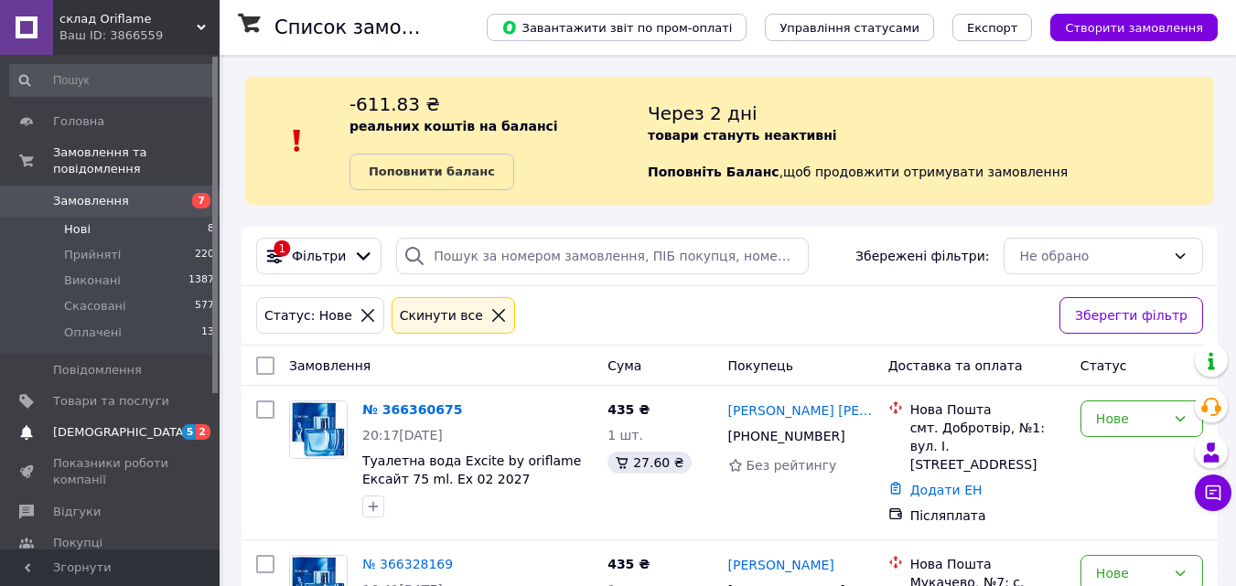
click at [76, 424] on span "[DEMOGRAPHIC_DATA]" at bounding box center [120, 432] width 135 height 16
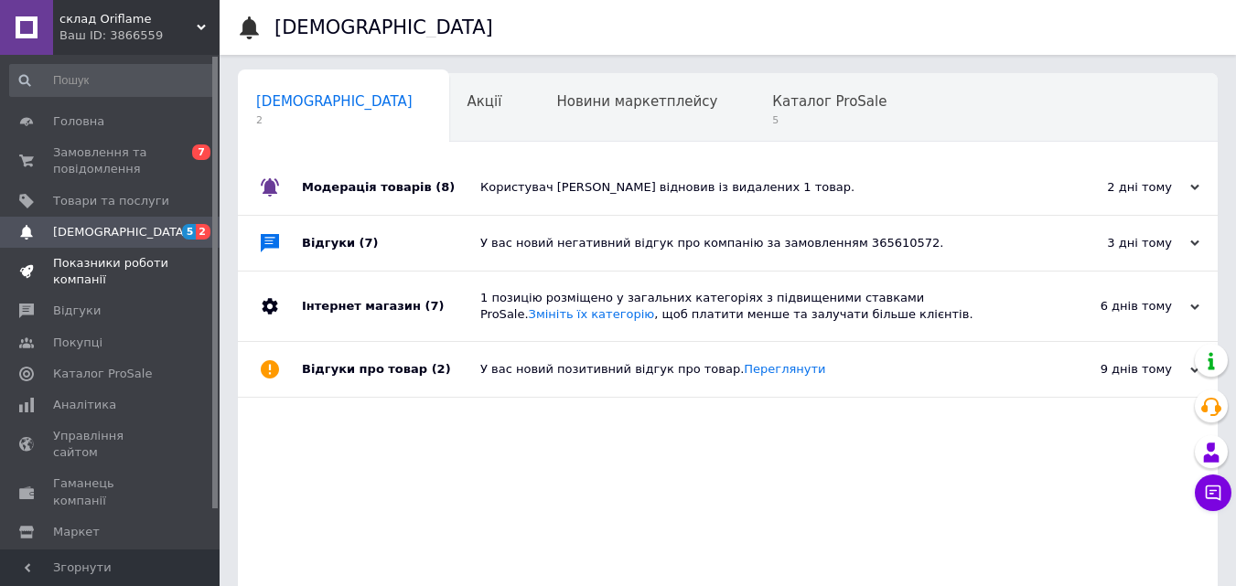
click at [82, 274] on span "Показники роботи компанії" at bounding box center [111, 271] width 116 height 33
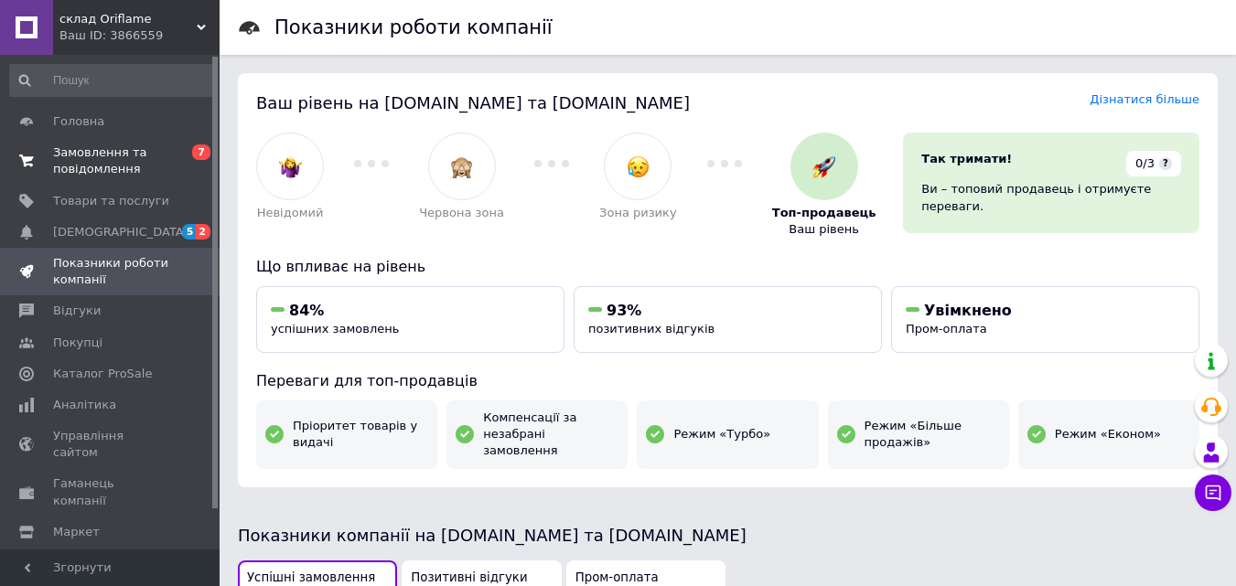
click at [90, 157] on span "Замовлення та повідомлення" at bounding box center [111, 161] width 116 height 33
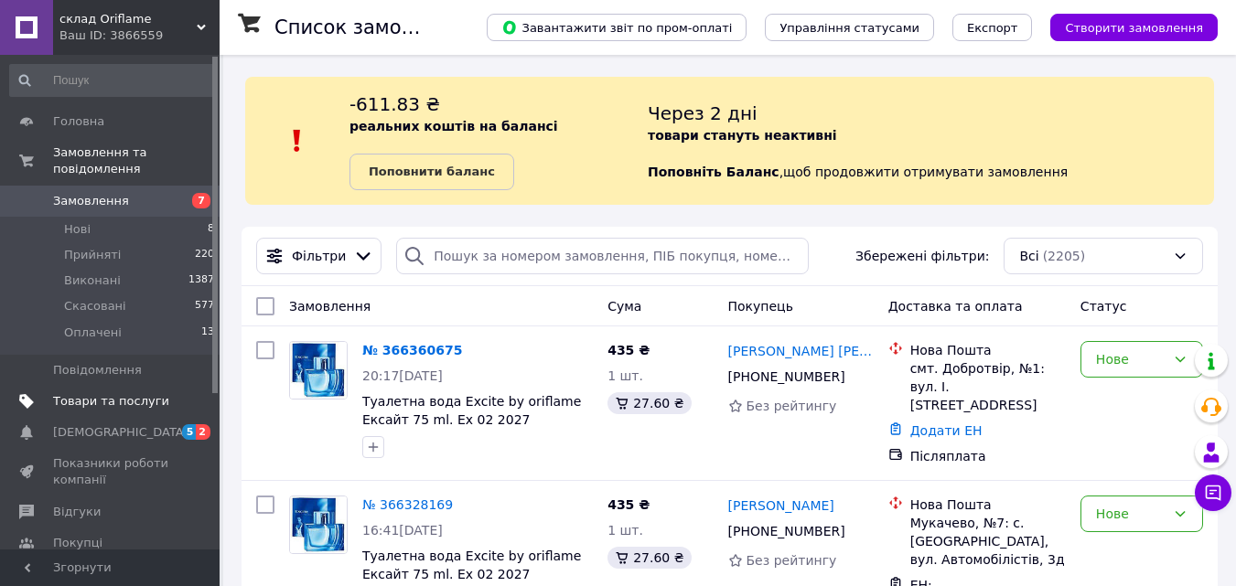
click at [124, 386] on link "Товари та послуги" at bounding box center [112, 401] width 225 height 31
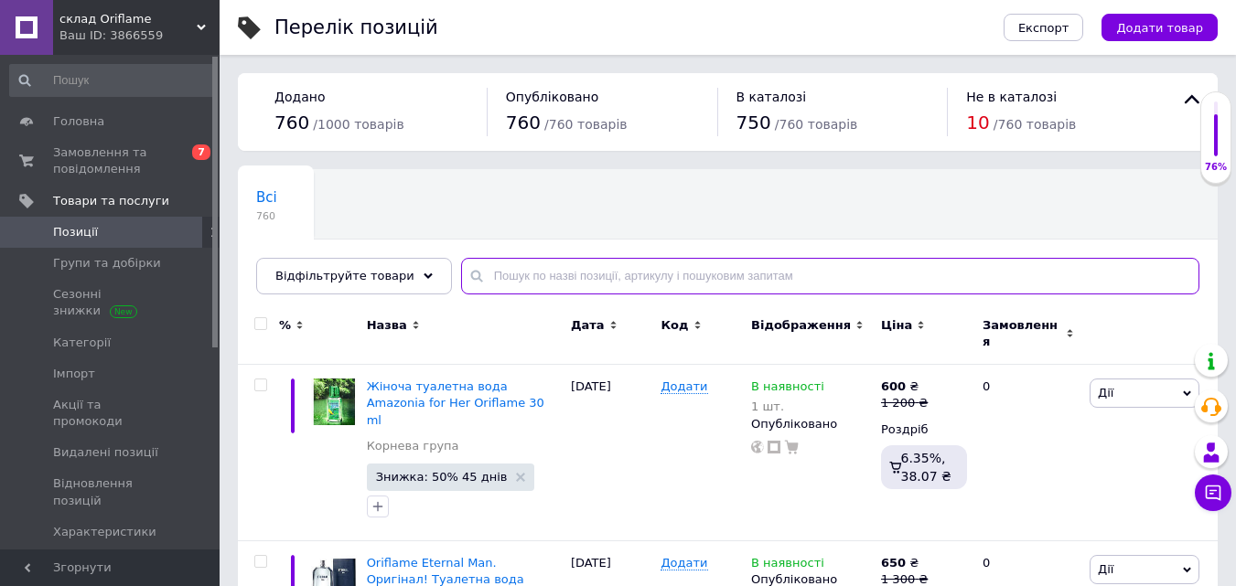
click at [837, 279] on input "text" at bounding box center [830, 276] width 738 height 37
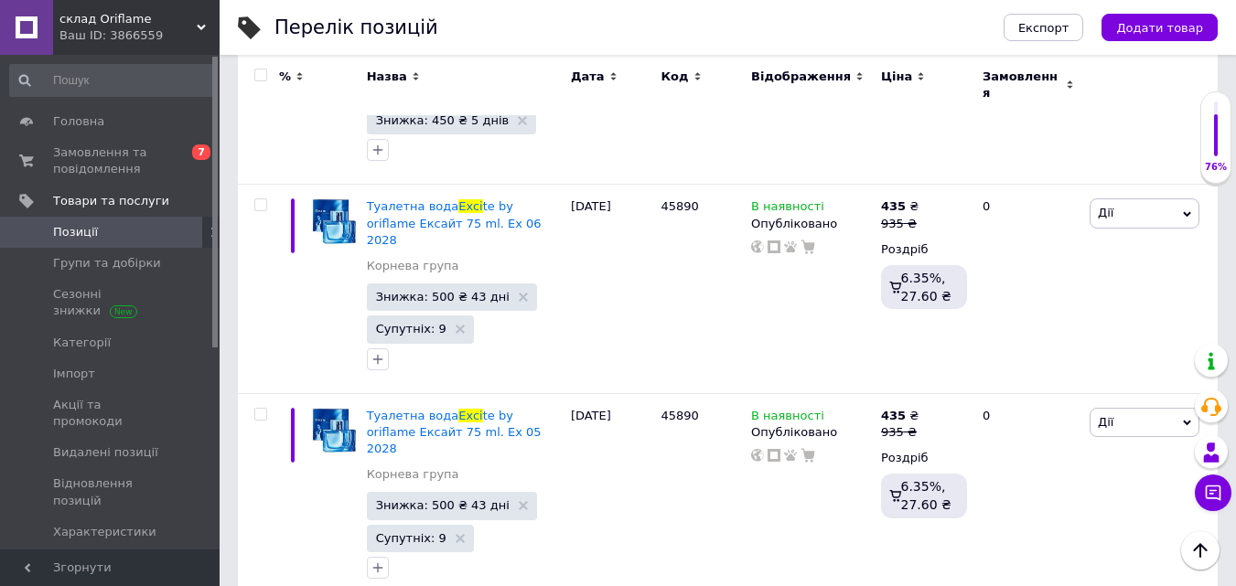
scroll to position [403, 0]
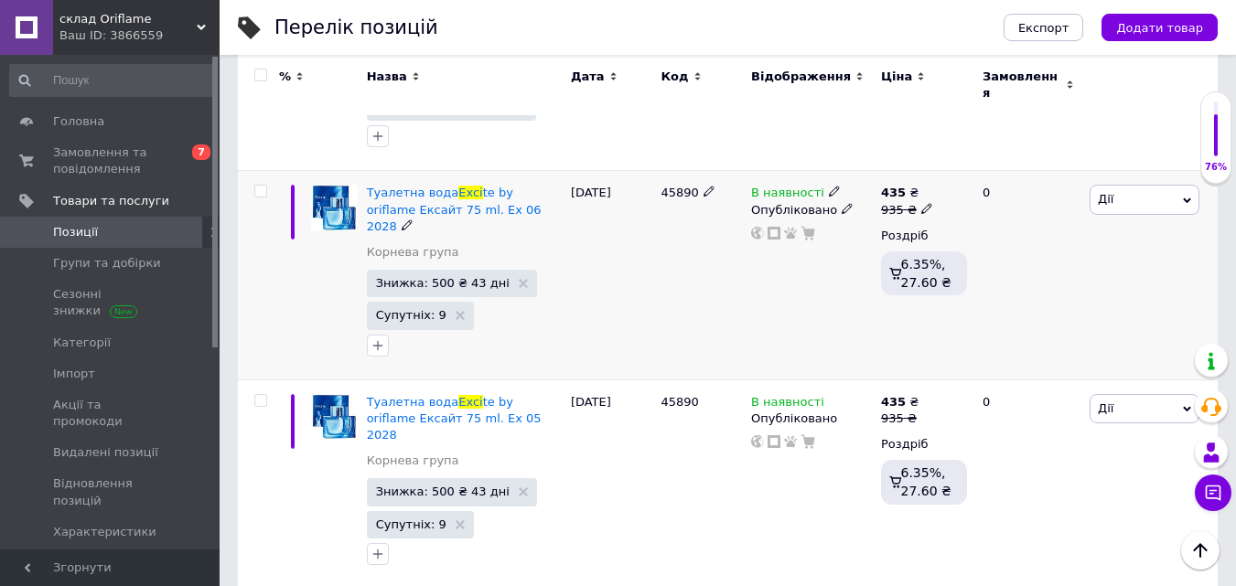
type input "exci"
click at [1154, 185] on span "Дії" at bounding box center [1144, 199] width 110 height 29
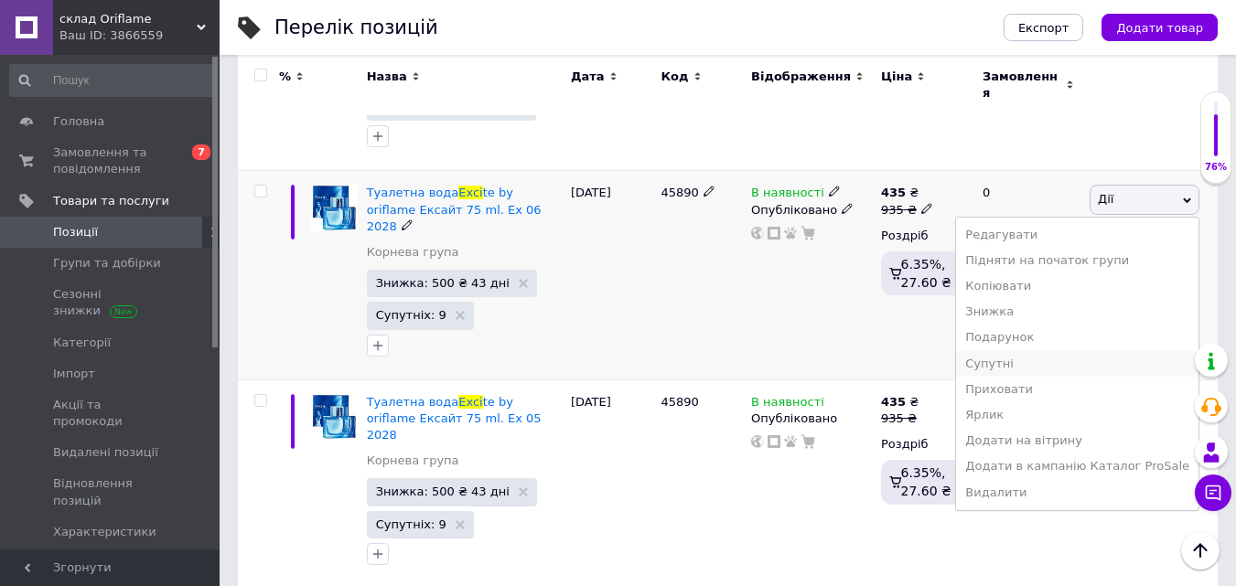
click at [1090, 351] on li "Супутні" at bounding box center [1077, 364] width 242 height 26
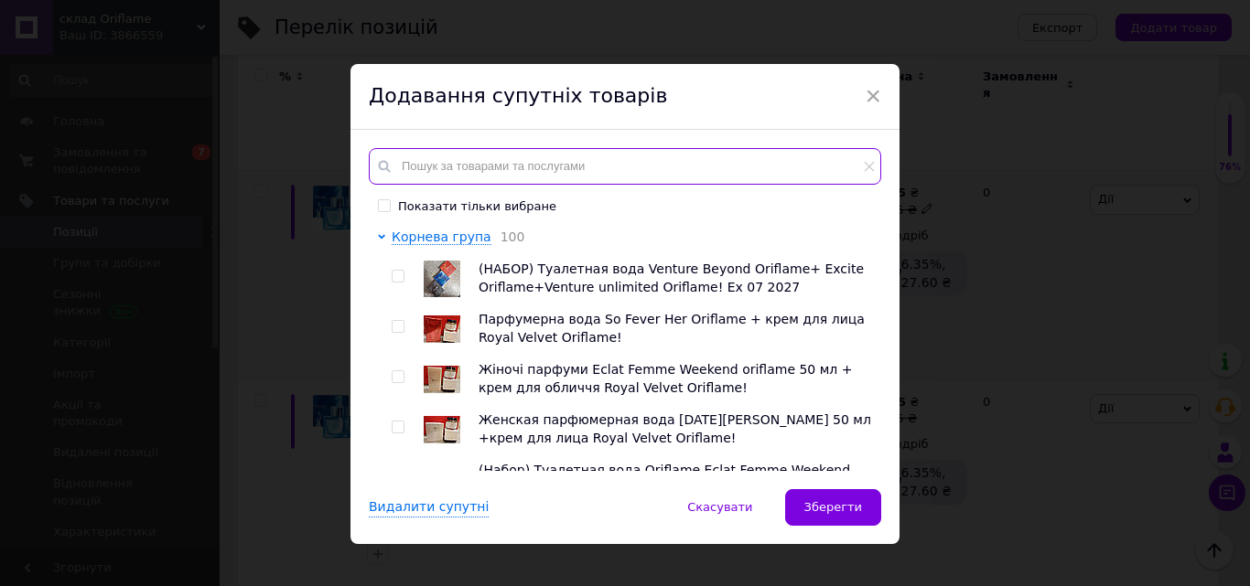
click at [714, 173] on input "text" at bounding box center [625, 166] width 512 height 37
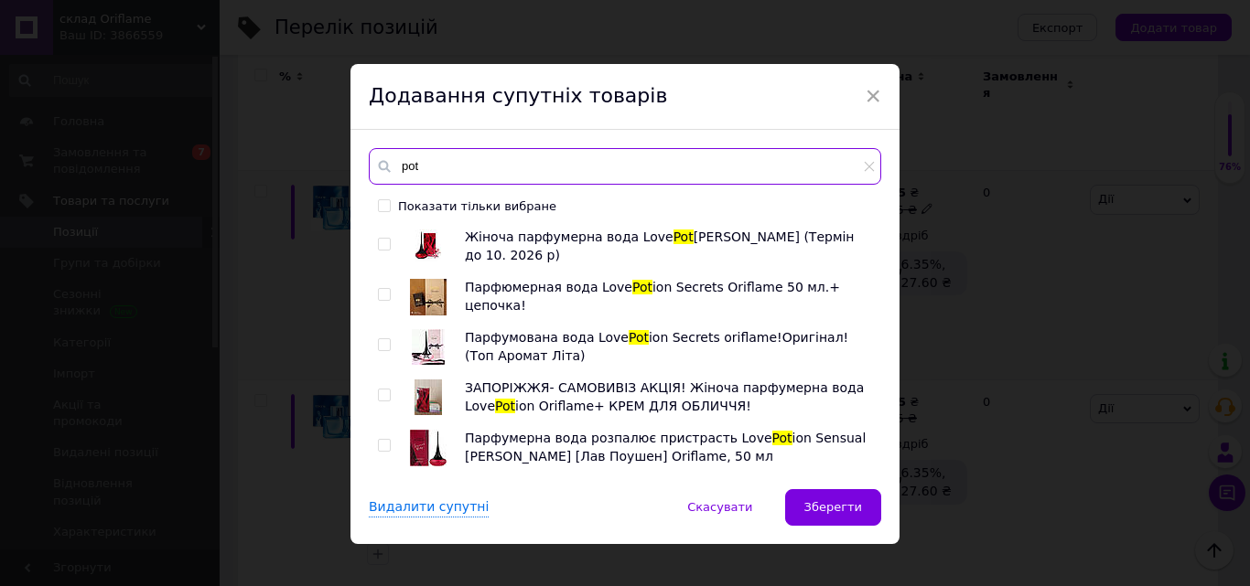
type input "pot"
click at [378, 243] on input "checkbox" at bounding box center [384, 245] width 12 height 12
checkbox input "true"
click at [379, 349] on input "checkbox" at bounding box center [384, 345] width 12 height 12
checkbox input "true"
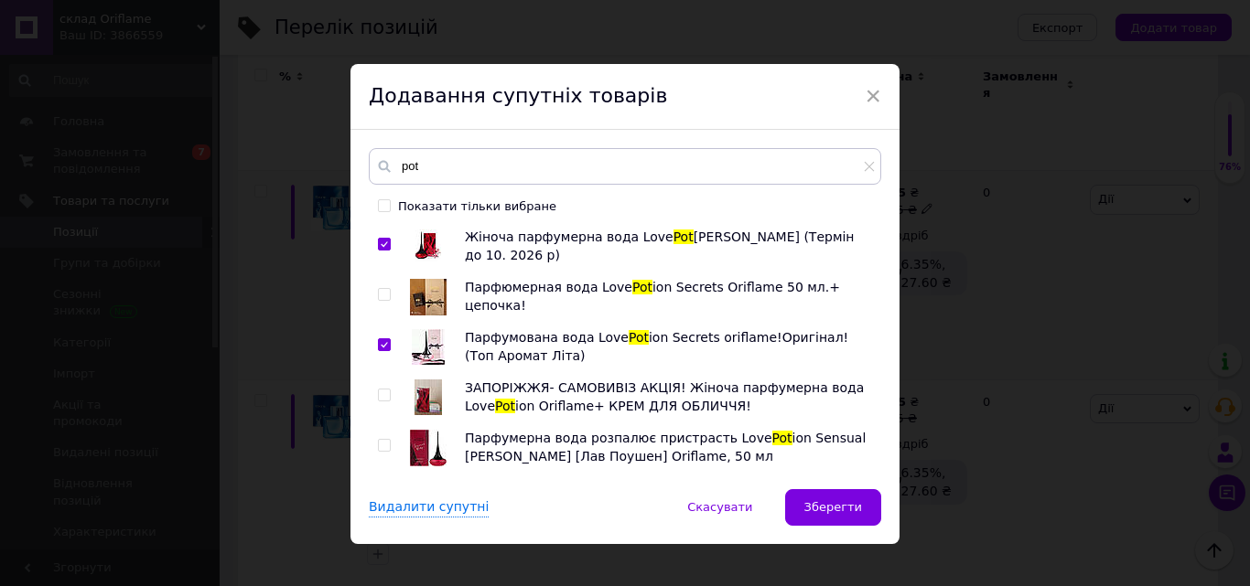
click at [384, 392] on input "checkbox" at bounding box center [384, 396] width 12 height 12
checkbox input "true"
click at [852, 504] on span "Зберегти" at bounding box center [833, 507] width 58 height 14
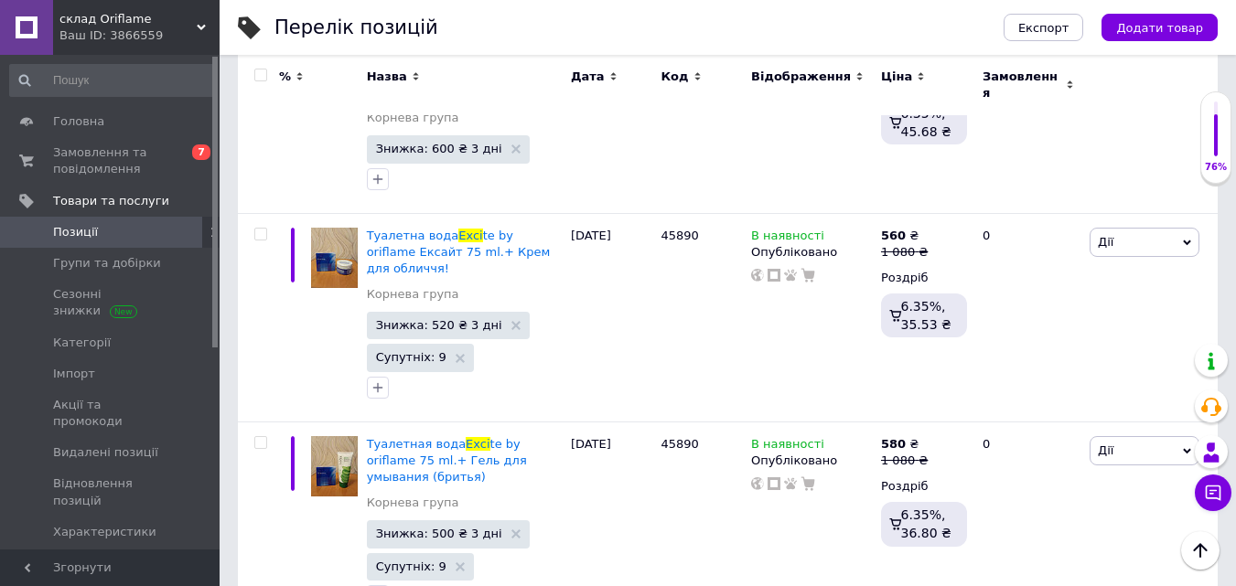
scroll to position [3546, 0]
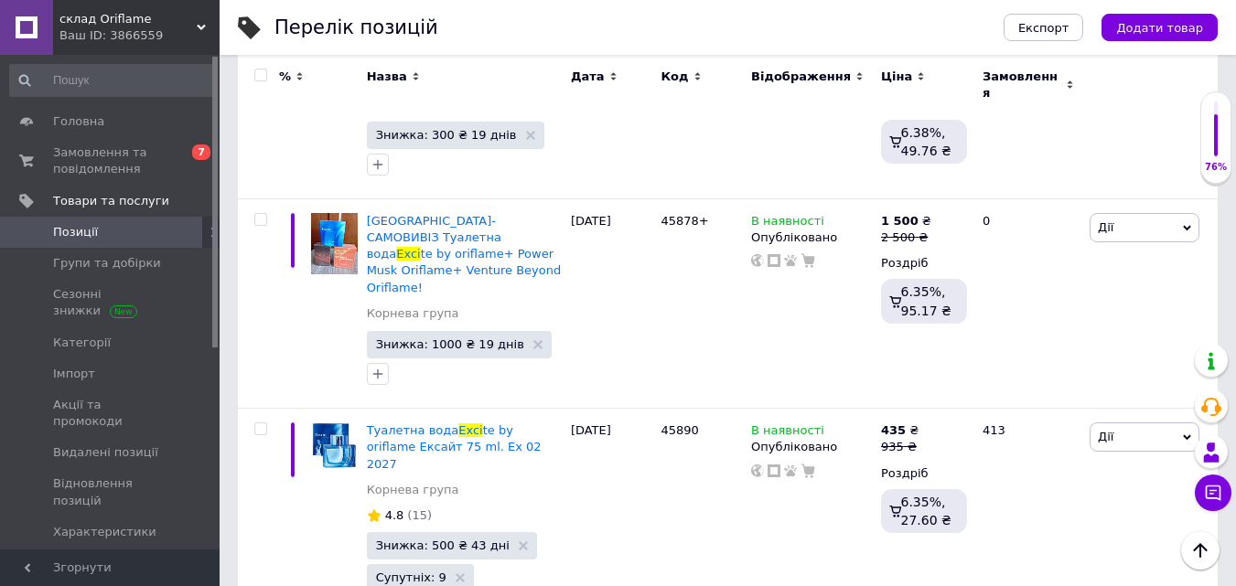
scroll to position [3499, 0]
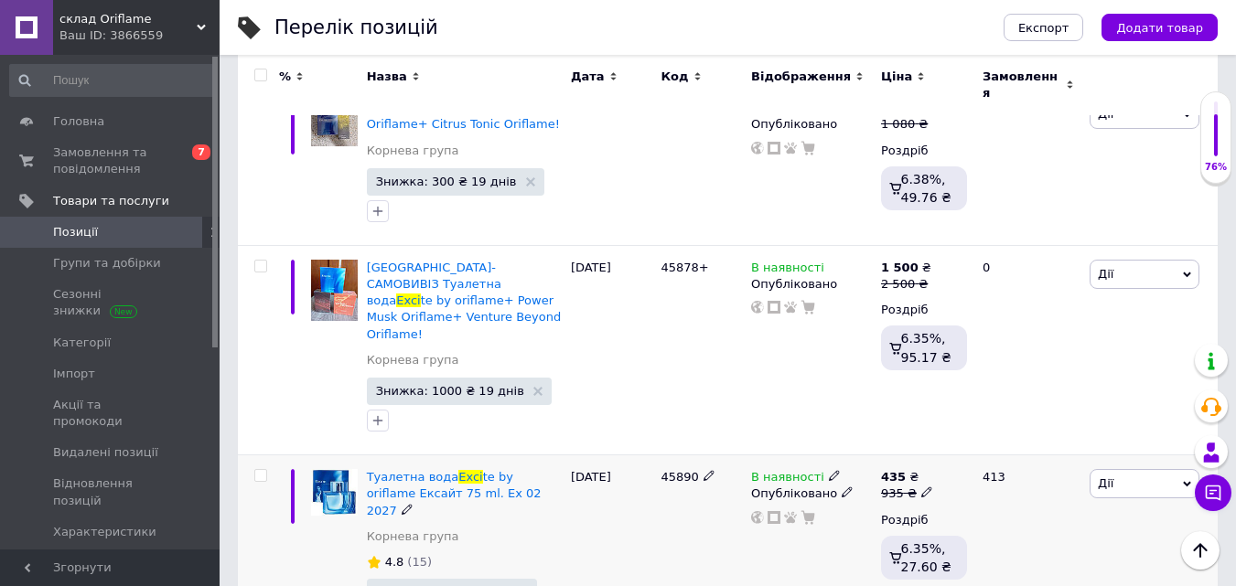
click at [1132, 469] on span "Дії" at bounding box center [1144, 483] width 110 height 29
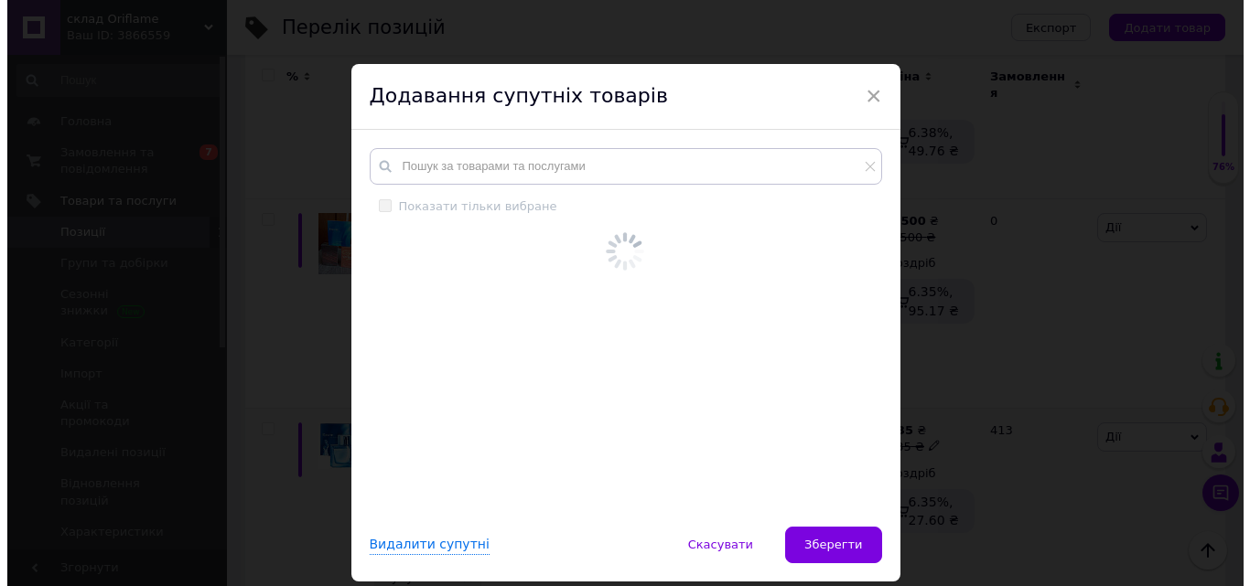
scroll to position [3499, 0]
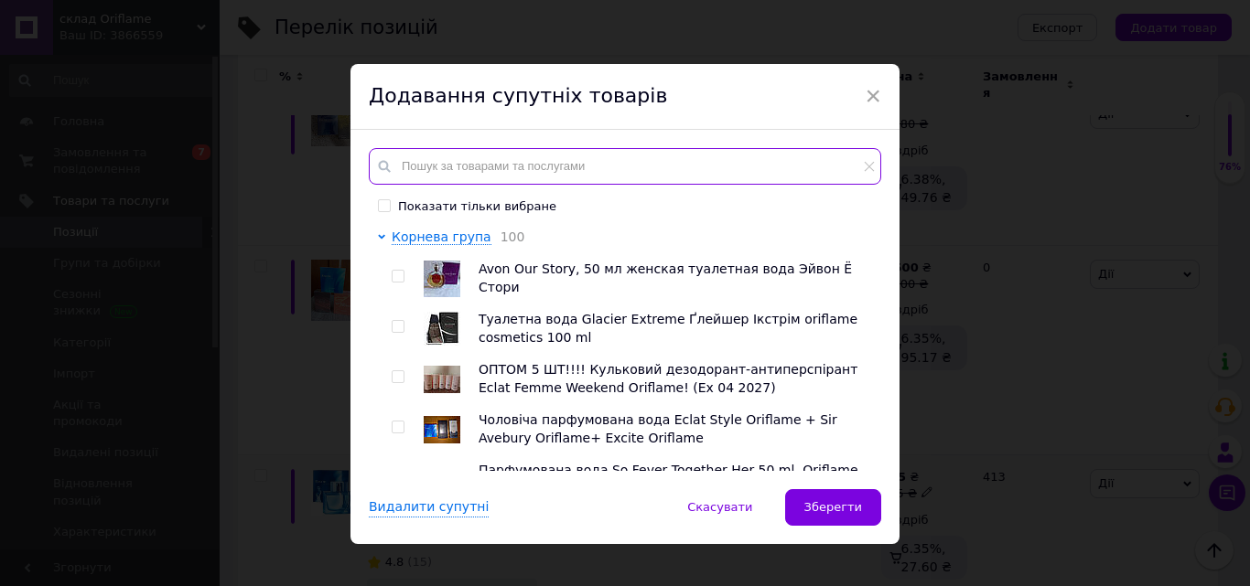
click at [633, 173] on input "text" at bounding box center [625, 166] width 512 height 37
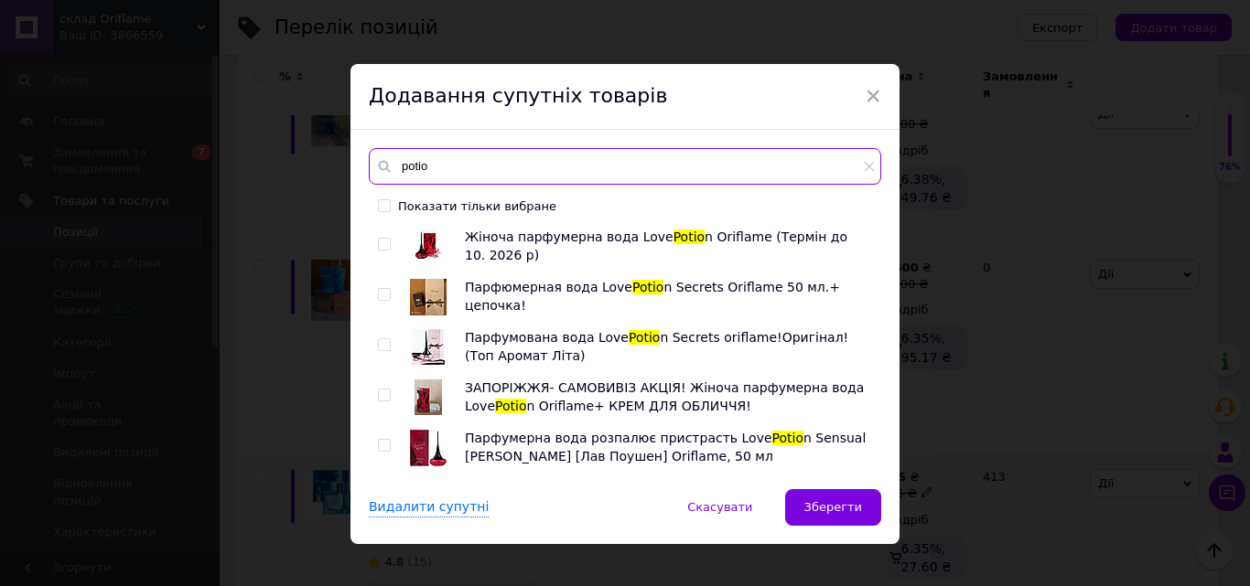
type input "potio"
click at [383, 244] on input "checkbox" at bounding box center [384, 245] width 12 height 12
checkbox input "true"
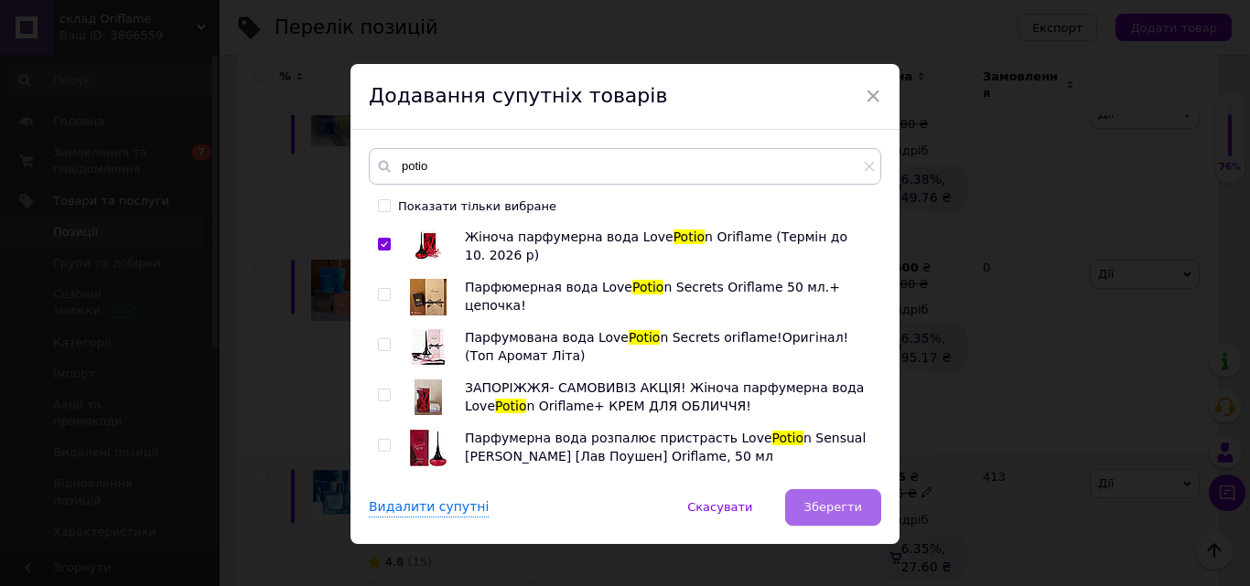
click at [820, 525] on button "Зберегти" at bounding box center [833, 507] width 96 height 37
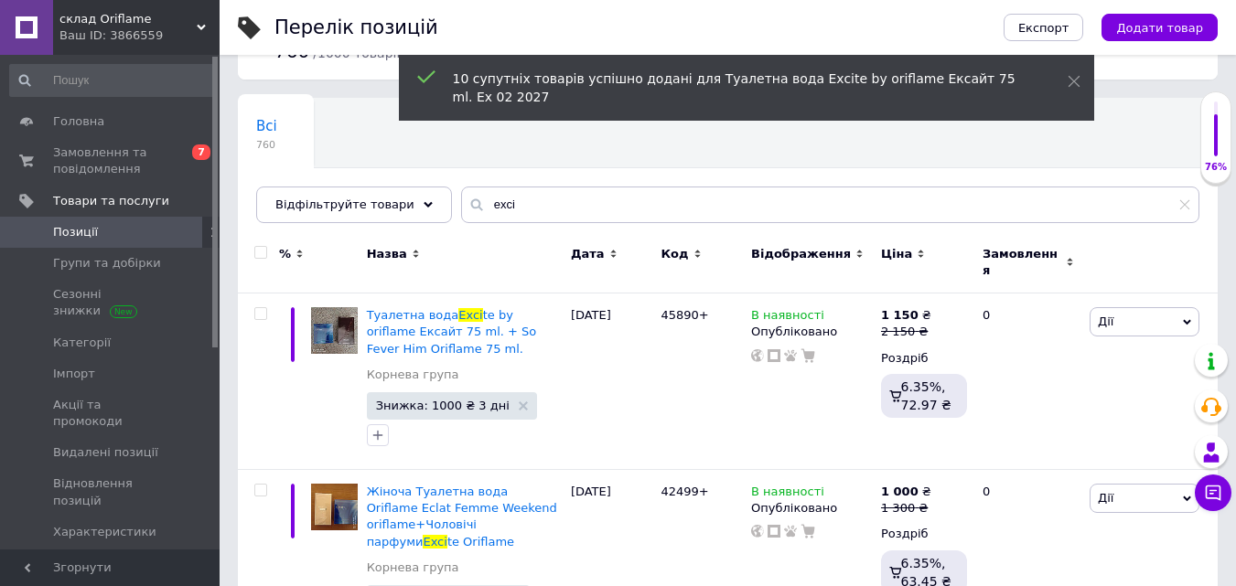
scroll to position [0, 0]
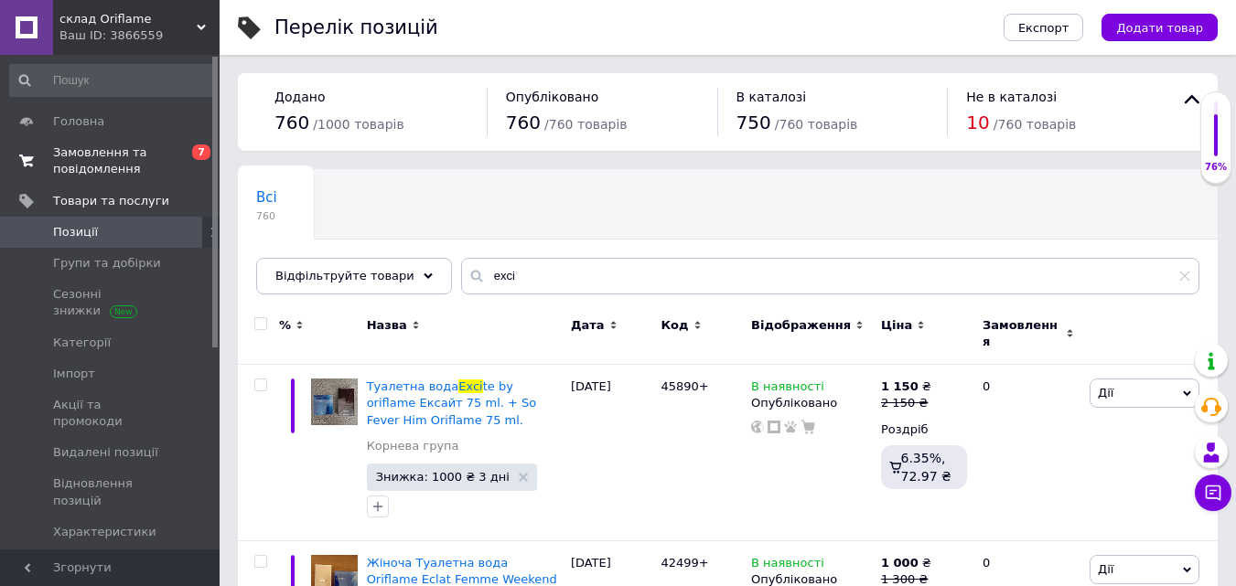
click at [80, 156] on span "Замовлення та повідомлення" at bounding box center [111, 161] width 116 height 33
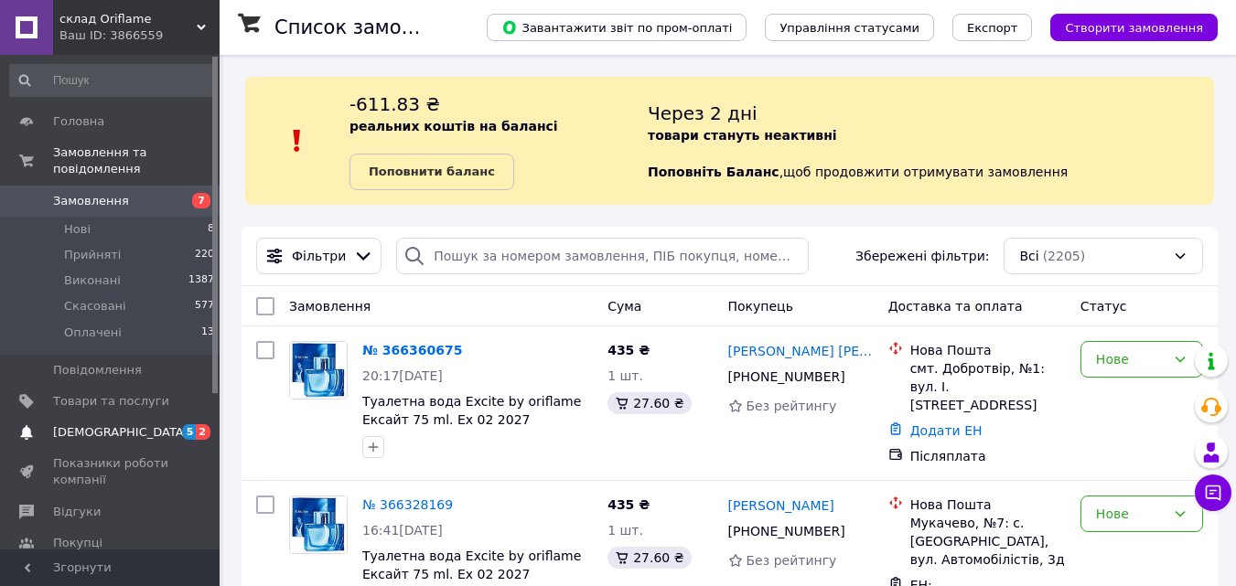
click at [96, 424] on span "[DEMOGRAPHIC_DATA]" at bounding box center [120, 432] width 135 height 16
